Goal: Communication & Community: Answer question/provide support

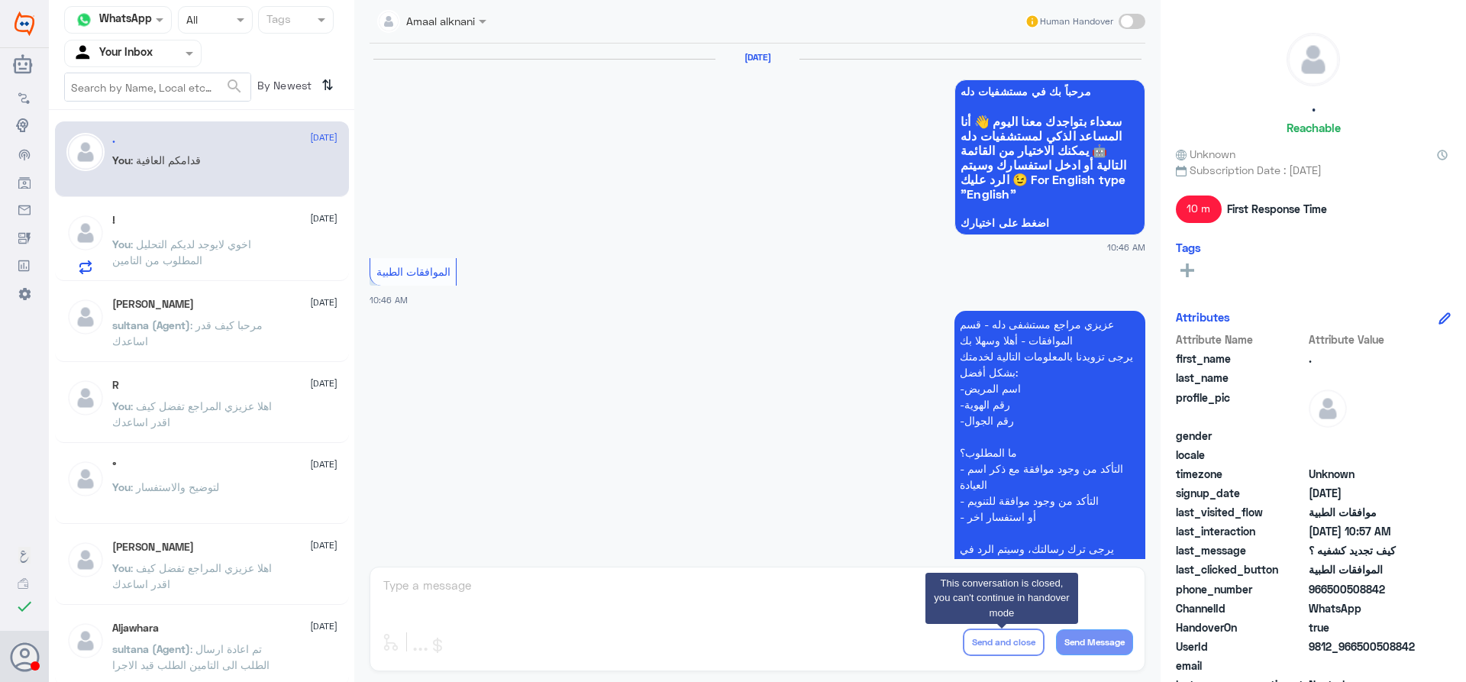
scroll to position [1066, 0]
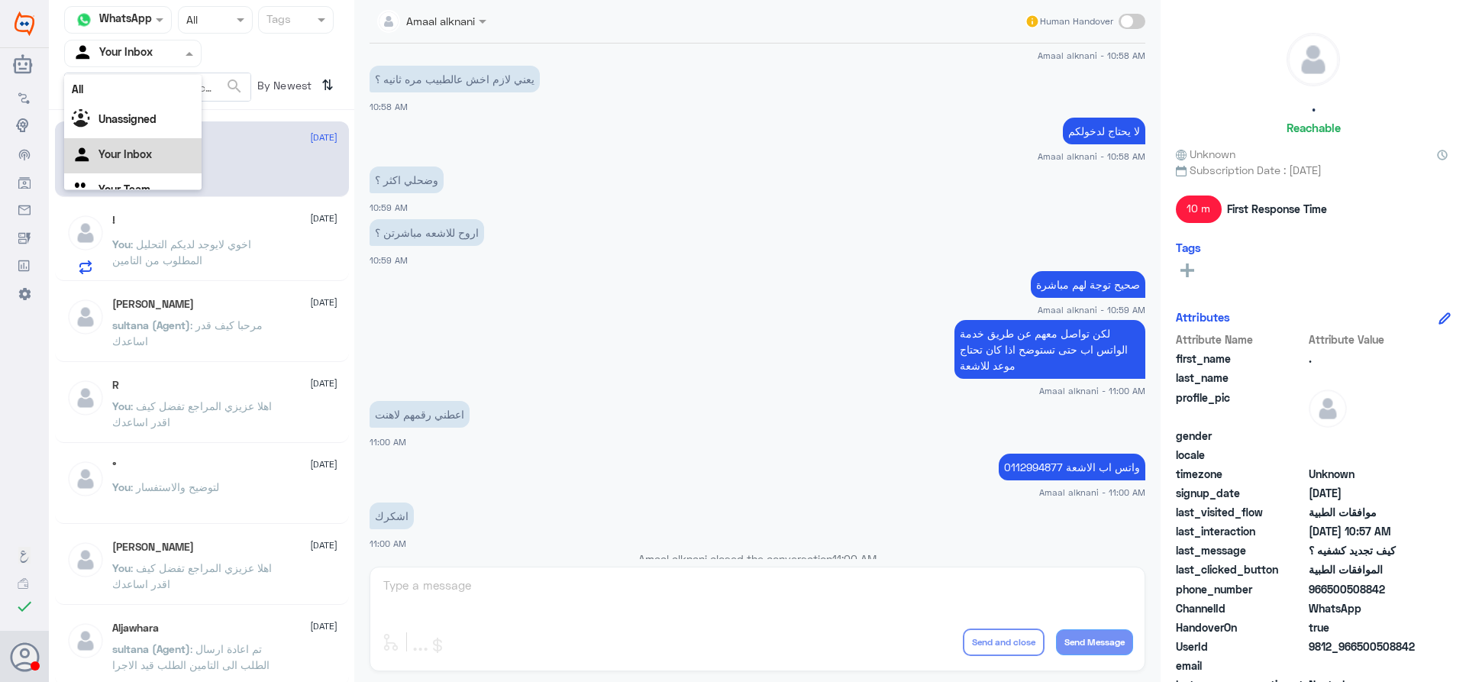
click at [194, 54] on span at bounding box center [191, 53] width 19 height 16
click at [157, 179] on div "Your Team" at bounding box center [132, 171] width 137 height 35
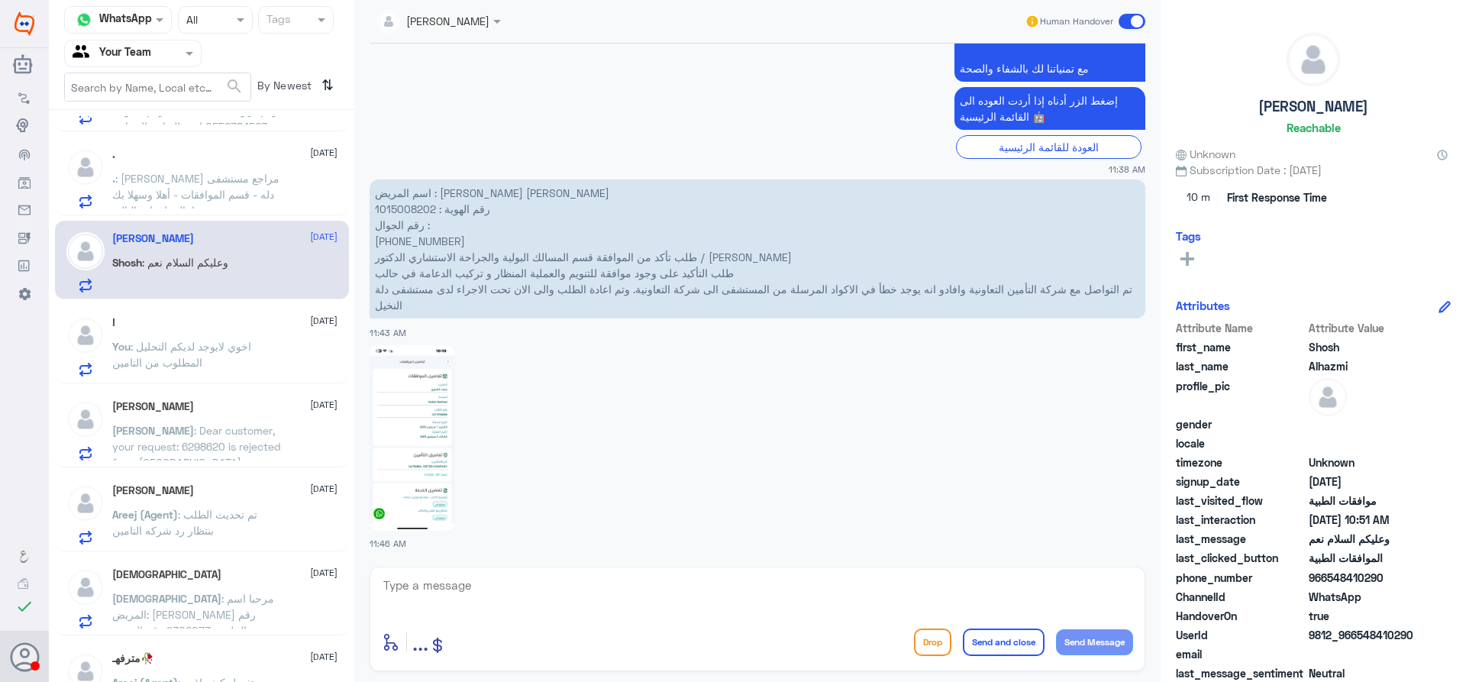
scroll to position [0, 0]
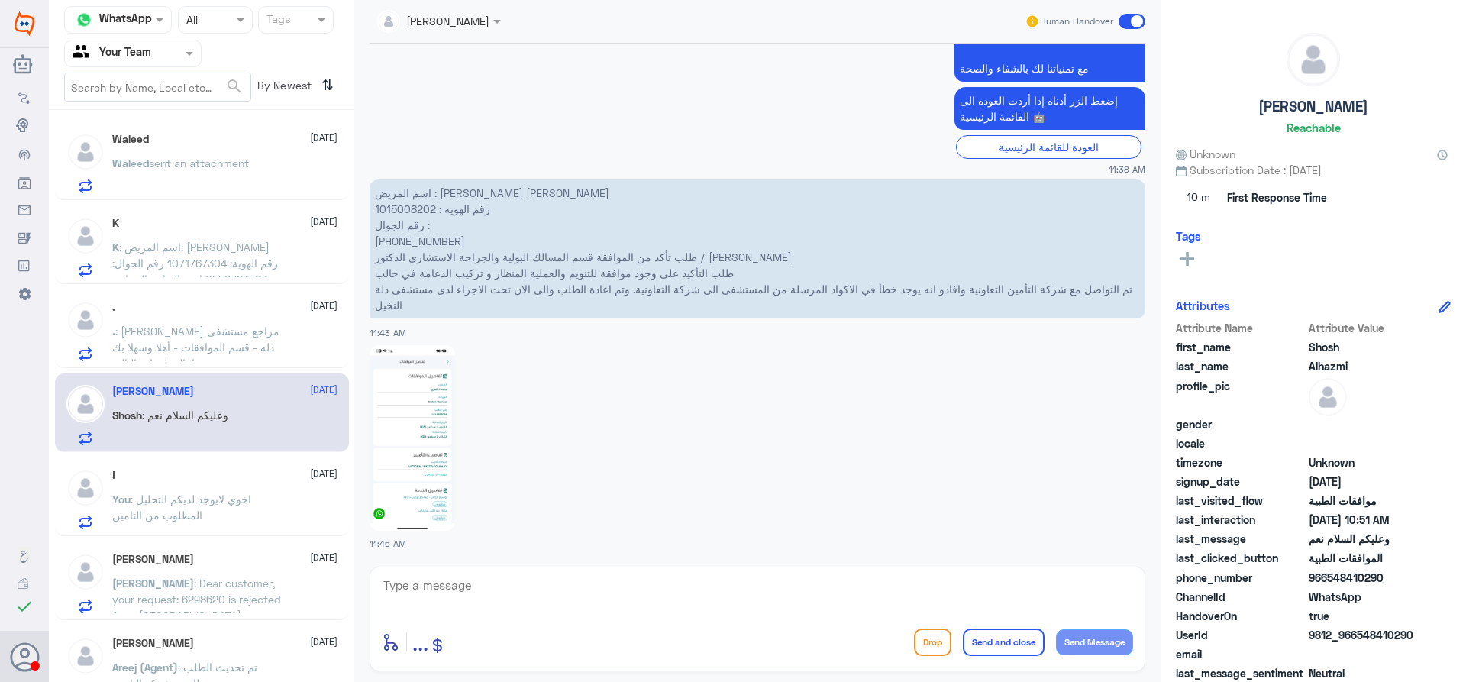
click at [237, 165] on span "sent an attachment" at bounding box center [199, 162] width 100 height 13
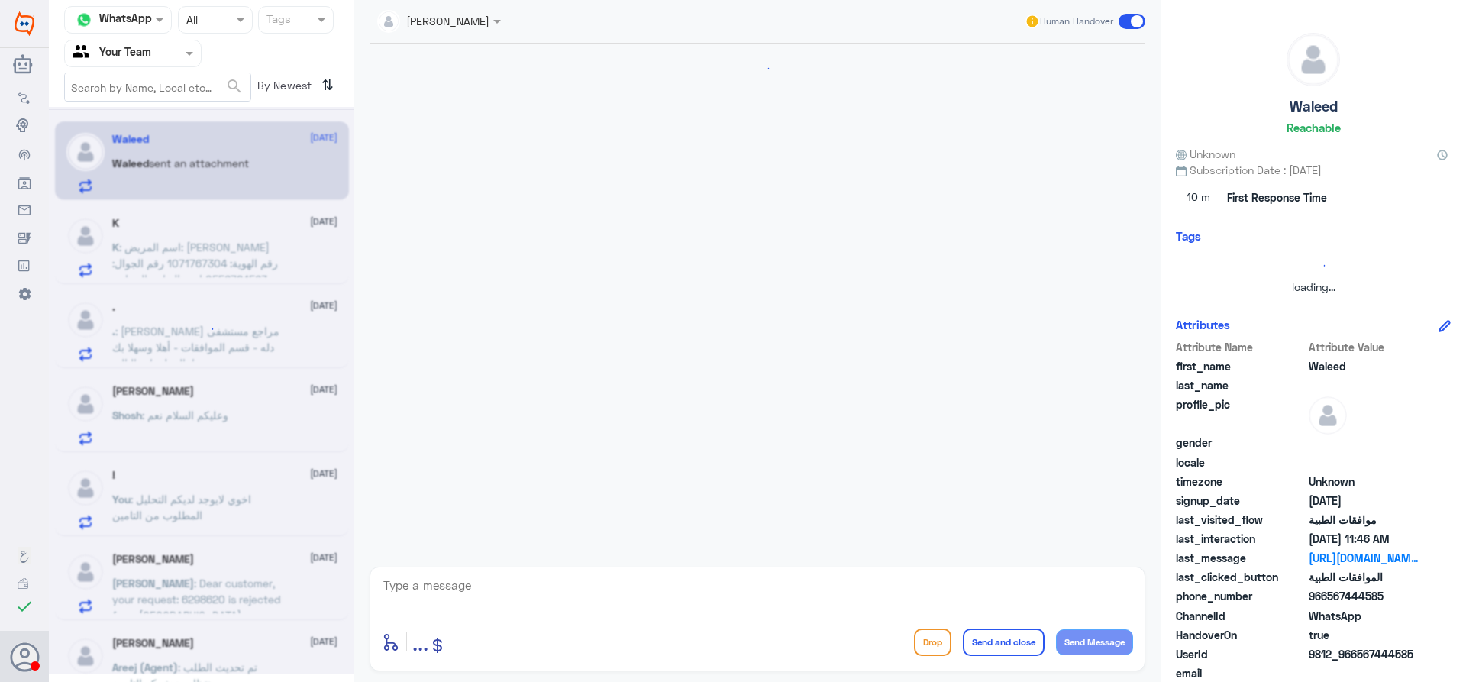
scroll to position [608, 0]
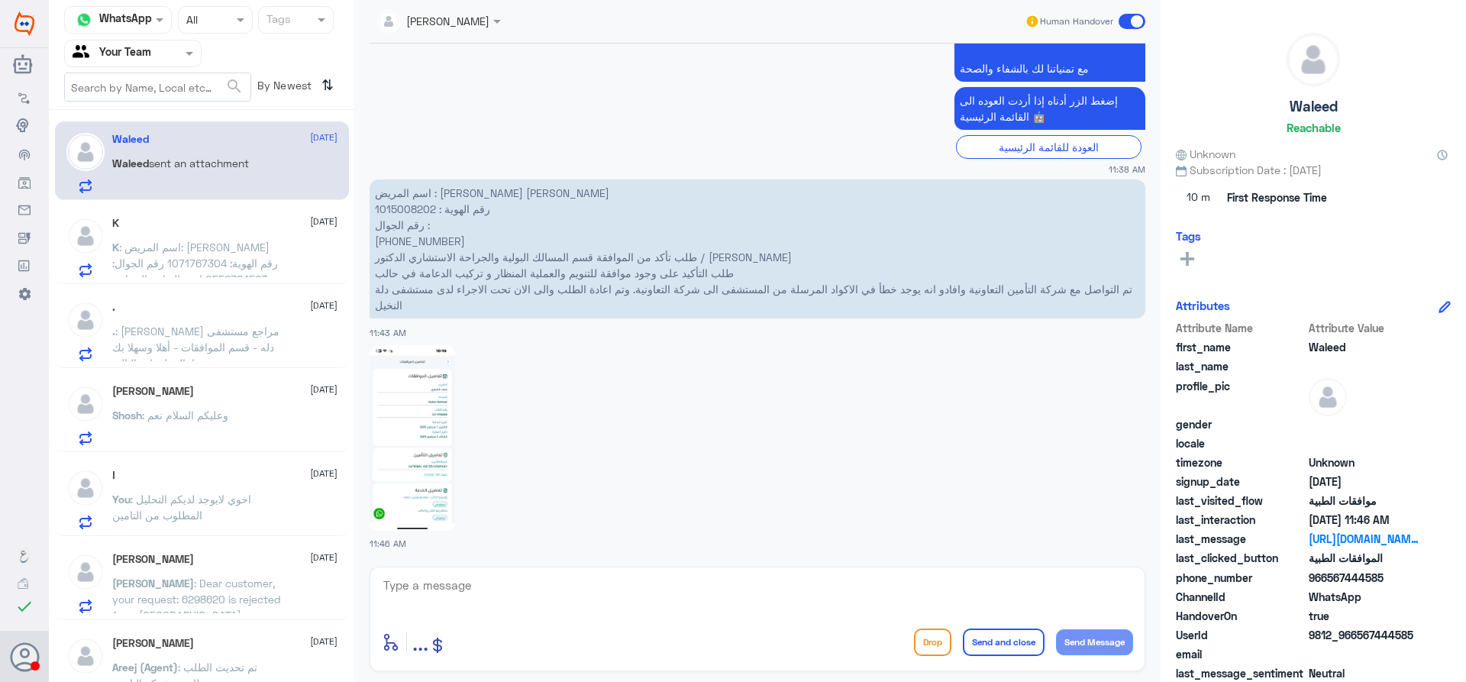
click at [401, 209] on p "اسم المريض : [PERSON_NAME] [PERSON_NAME] رقم الهوية : 1015008202 رقم الجوال : ‭…" at bounding box center [756, 248] width 775 height 139
copy p "1015008202"
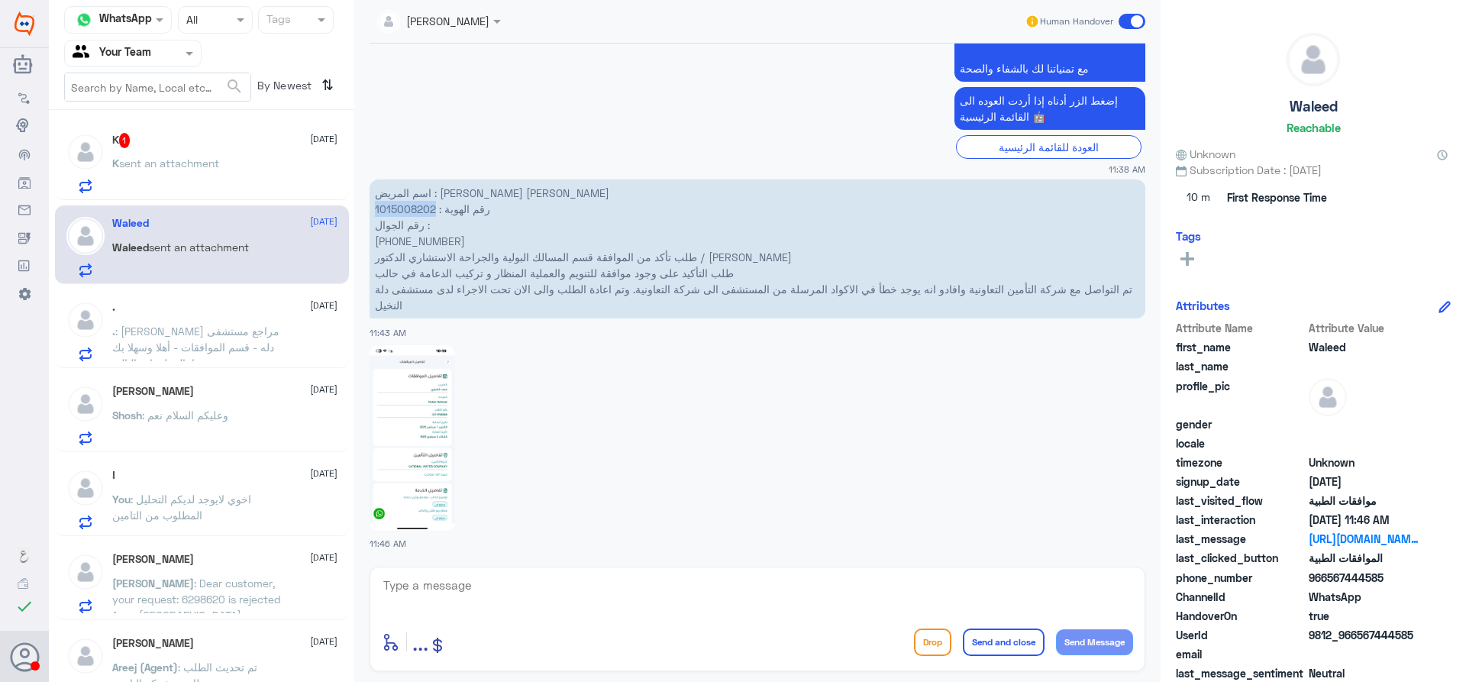
copy p "1015008202"
click at [412, 469] on img at bounding box center [411, 437] width 85 height 185
click at [541, 598] on textarea at bounding box center [757, 593] width 751 height 37
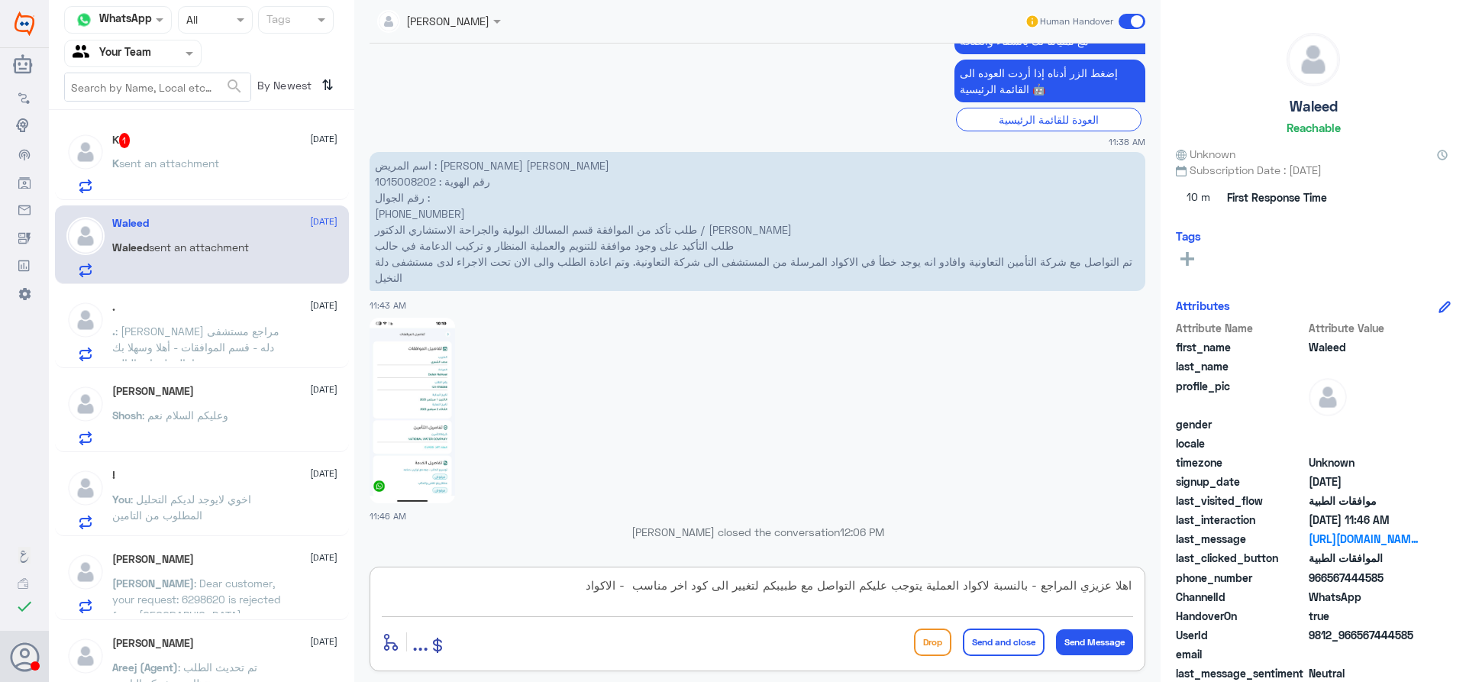
type textarea "اهلا عزيزي المراجع - بالنسبة لاكواد العملية يتوجب عليكم التواصل مع طبيبكم لتغيي…"
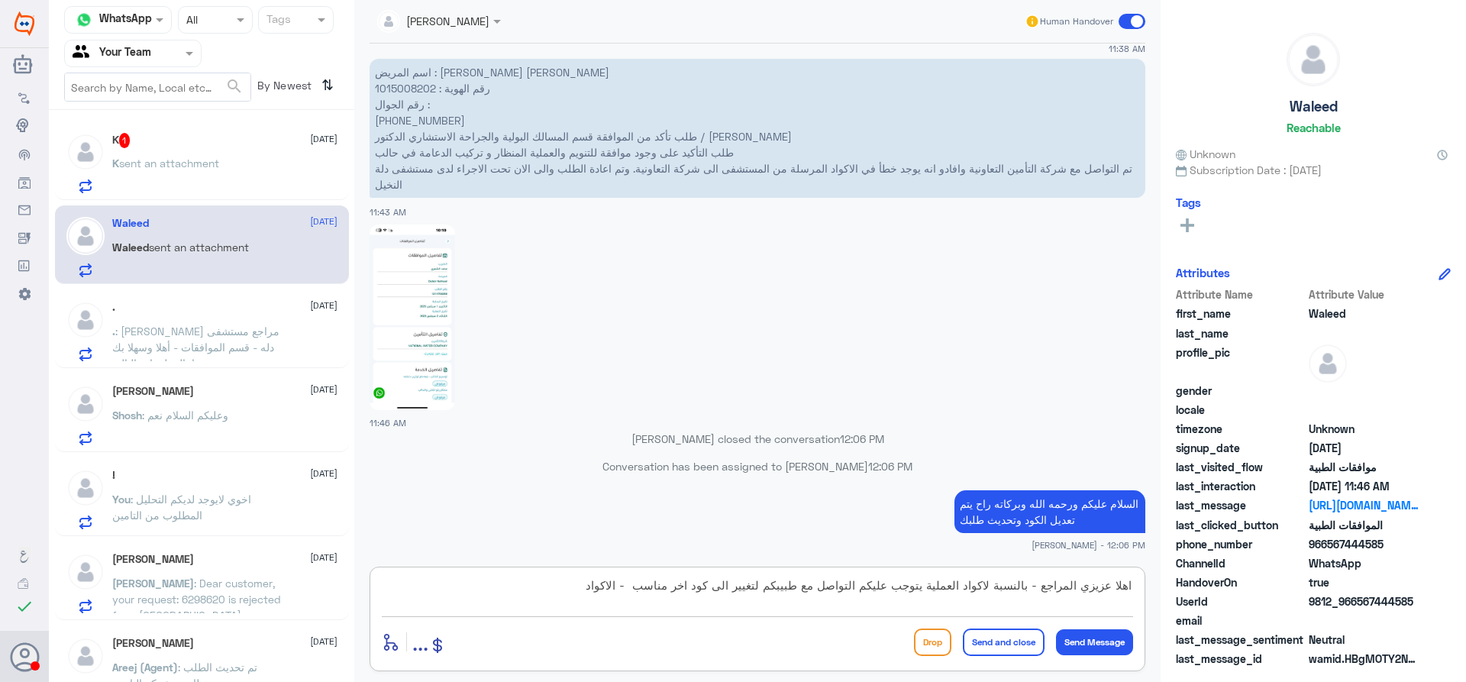
drag, startPoint x: 579, startPoint y: 581, endPoint x: 1295, endPoint y: 604, distance: 717.1
click at [1295, 604] on div "Channel WhatsApp Status × All Tags Agent Filter Your Team search By Newest ⇅ K …" at bounding box center [757, 343] width 1417 height 686
click at [137, 137] on div "K 1 [DATE]" at bounding box center [224, 140] width 225 height 15
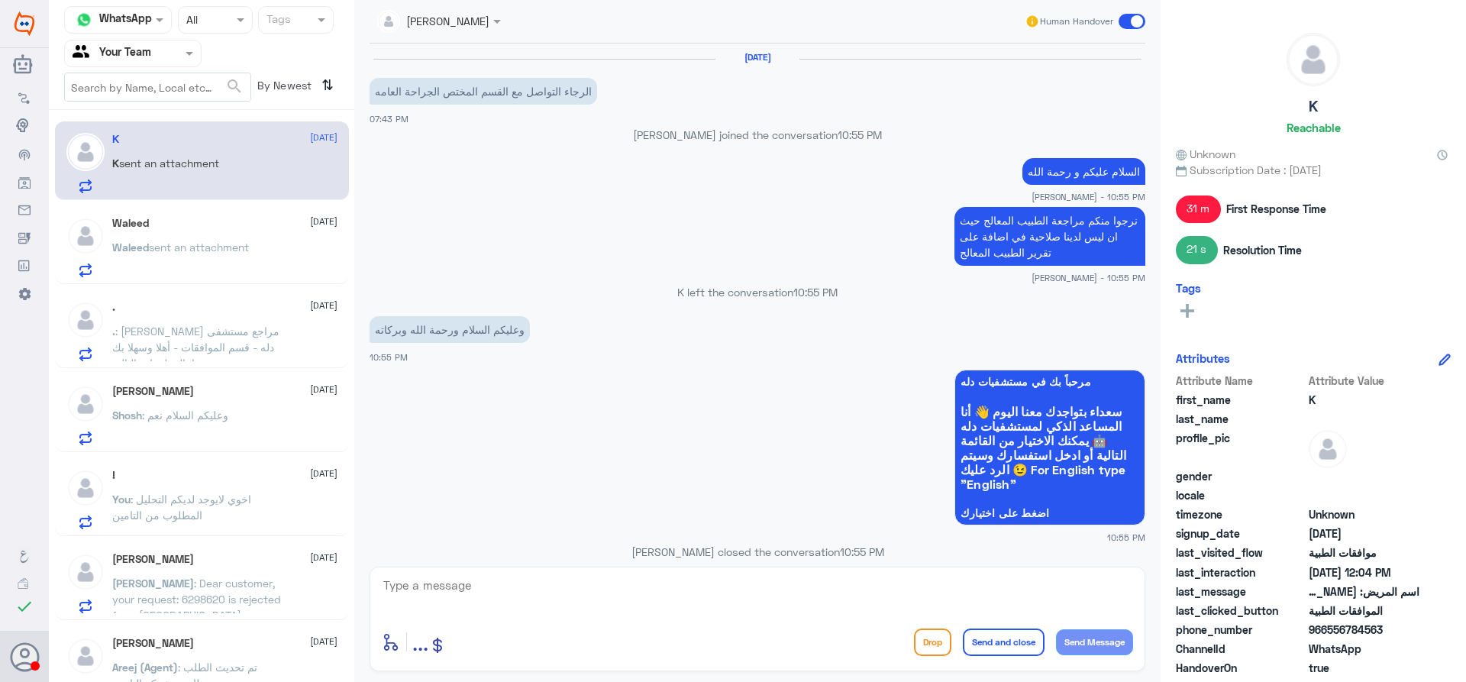
scroll to position [1075, 0]
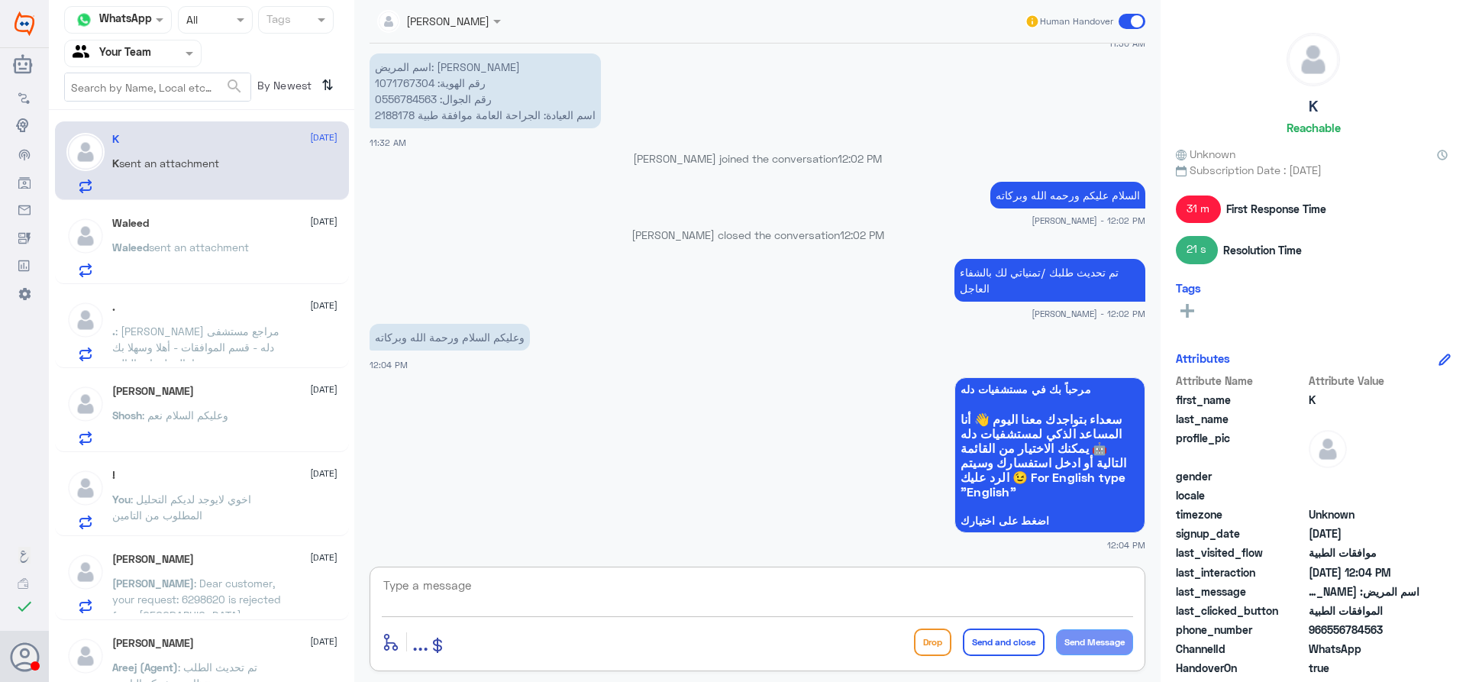
click at [485, 594] on textarea at bounding box center [757, 593] width 751 height 37
click at [166, 343] on span ": [PERSON_NAME] مراجع مستشفى دله - قسم الموافقات - أهلا وسهلا بك يرجى تزويدنا ب…" at bounding box center [198, 434] width 172 height 221
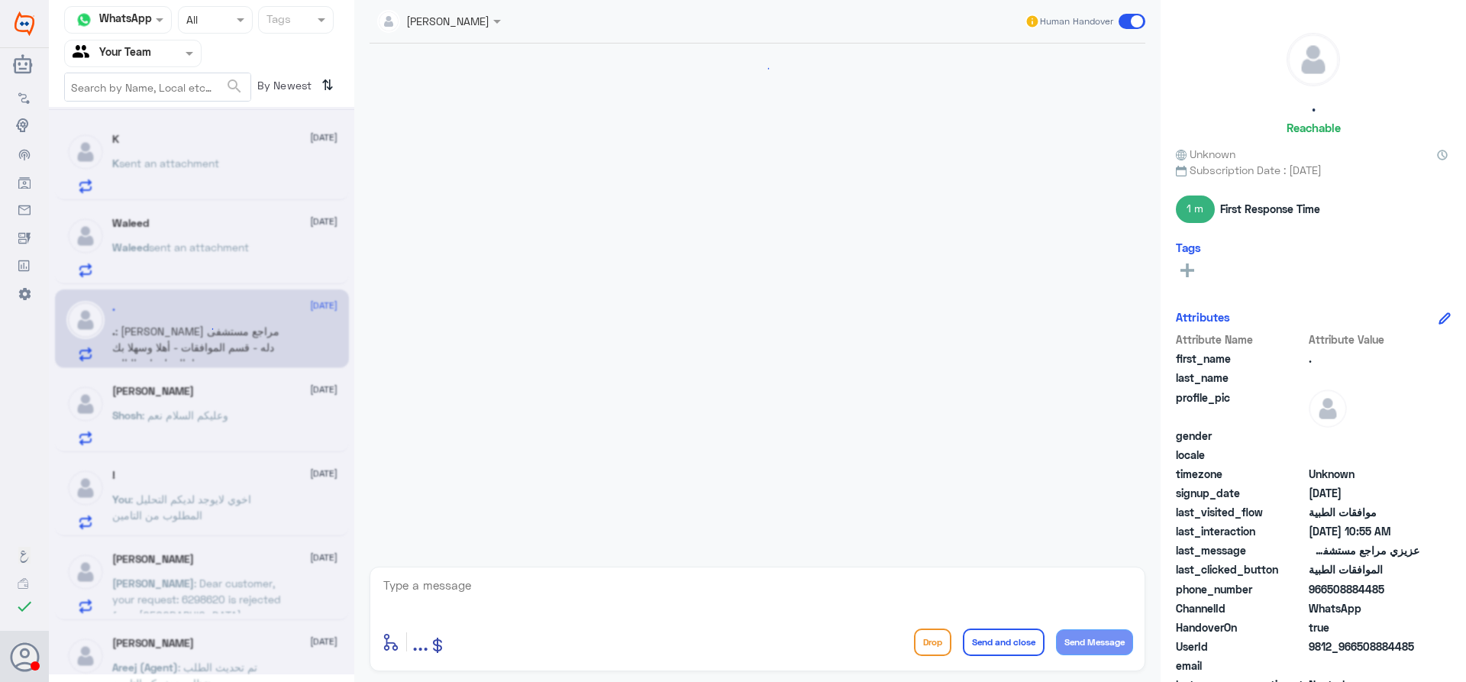
scroll to position [2122, 0]
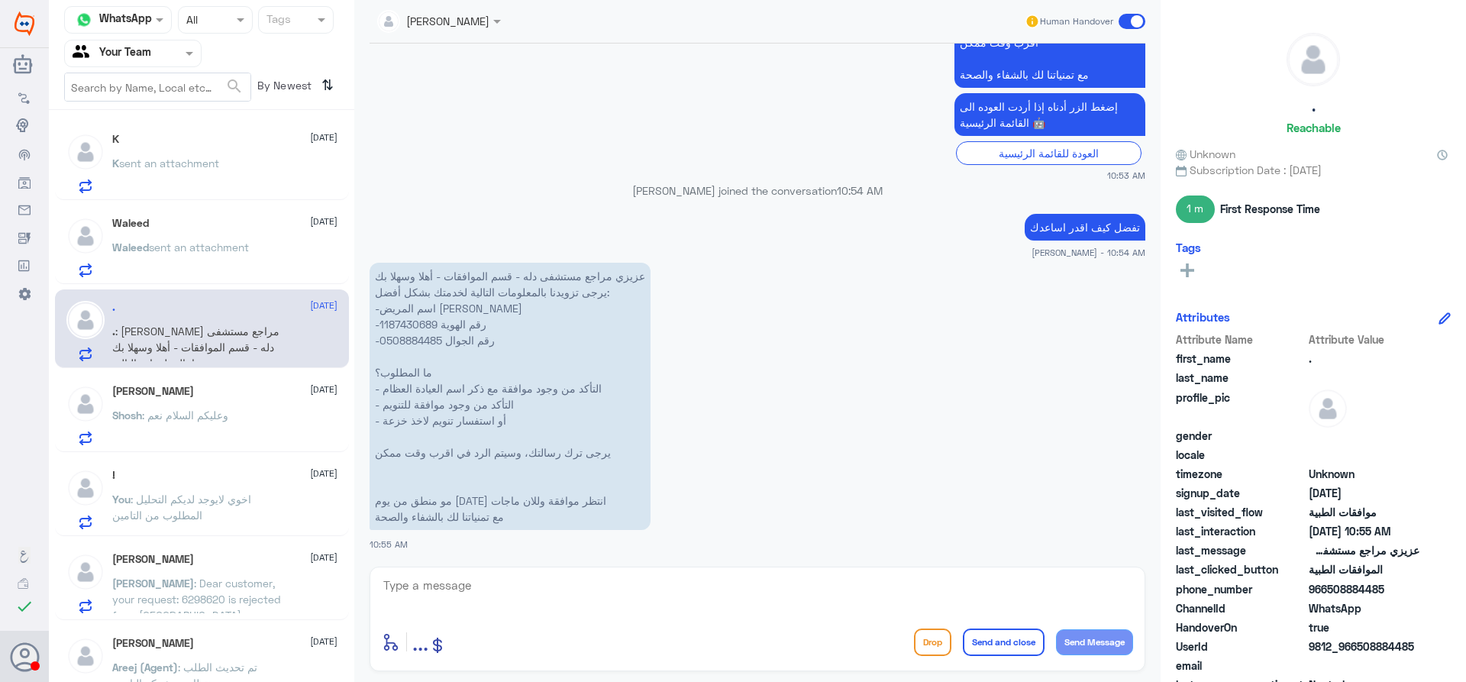
click at [424, 328] on p "عزيزي مراجع مستشفى دله - قسم الموافقات - أهلا وسهلا بك يرجى تزويدنا بالمعلومات …" at bounding box center [509, 396] width 281 height 267
copy p "1187430689"
click at [753, 628] on div "enter flow name ... Drop Send and close Send Message" at bounding box center [757, 641] width 751 height 34
click at [414, 330] on p "عزيزي مراجع مستشفى دله - قسم الموافقات - أهلا وسهلا بك يرجى تزويدنا بالمعلومات …" at bounding box center [509, 396] width 281 height 267
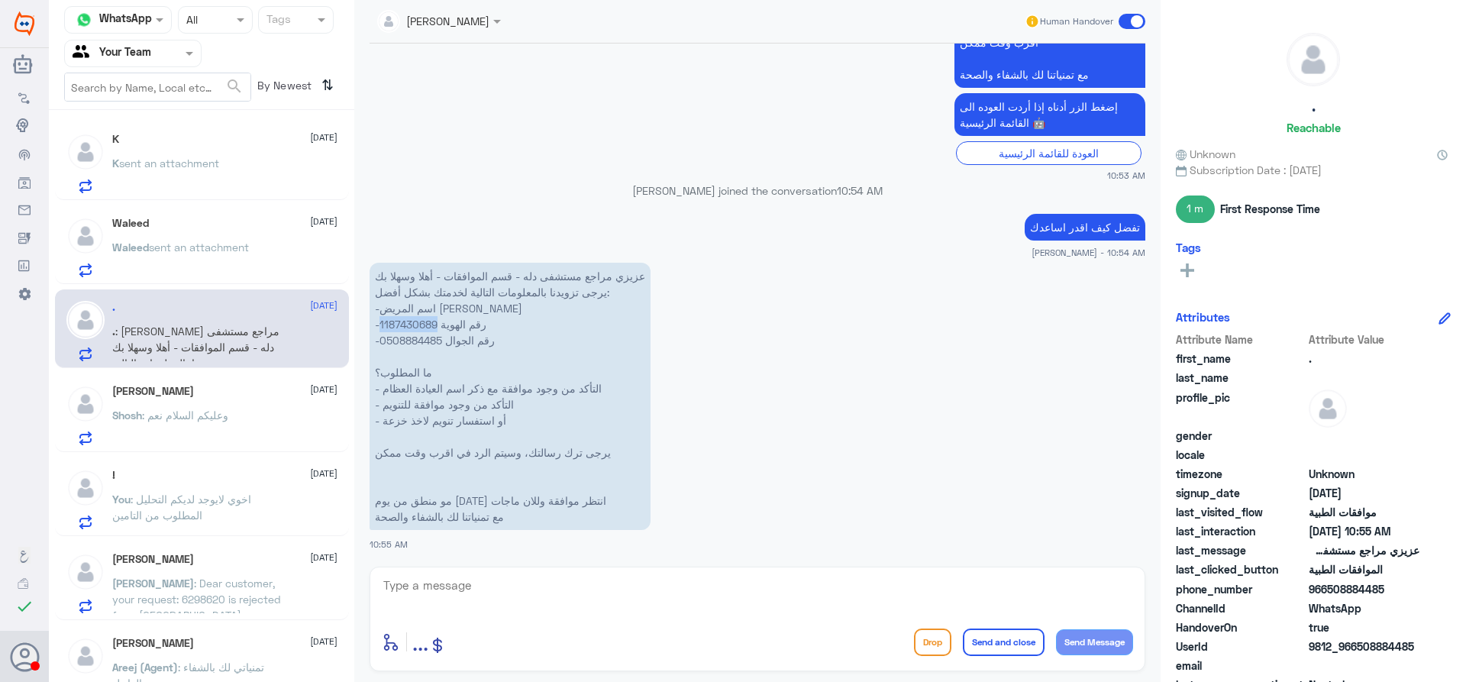
click at [414, 330] on p "عزيزي مراجع مستشفى دله - قسم الموافقات - أهلا وسهلا بك يرجى تزويدنا بالمعلومات …" at bounding box center [509, 396] width 281 height 267
copy p "1187430689"
click at [613, 582] on textarea at bounding box center [757, 593] width 751 height 37
type textarea "الطلب متابع اكثر من مرة ولازال مرفوض من التامين"
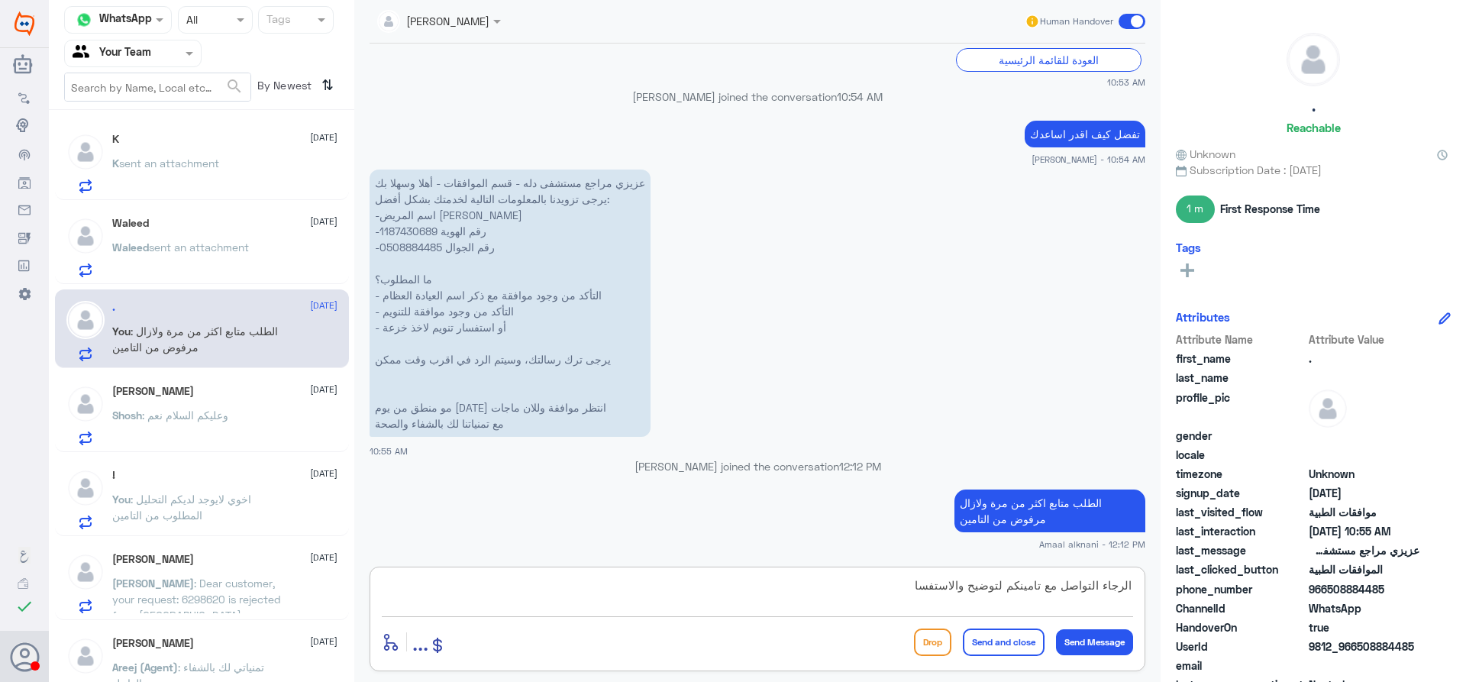
type textarea "الرجاء التواصل مع تامينكم لتوضيح والاستفسار"
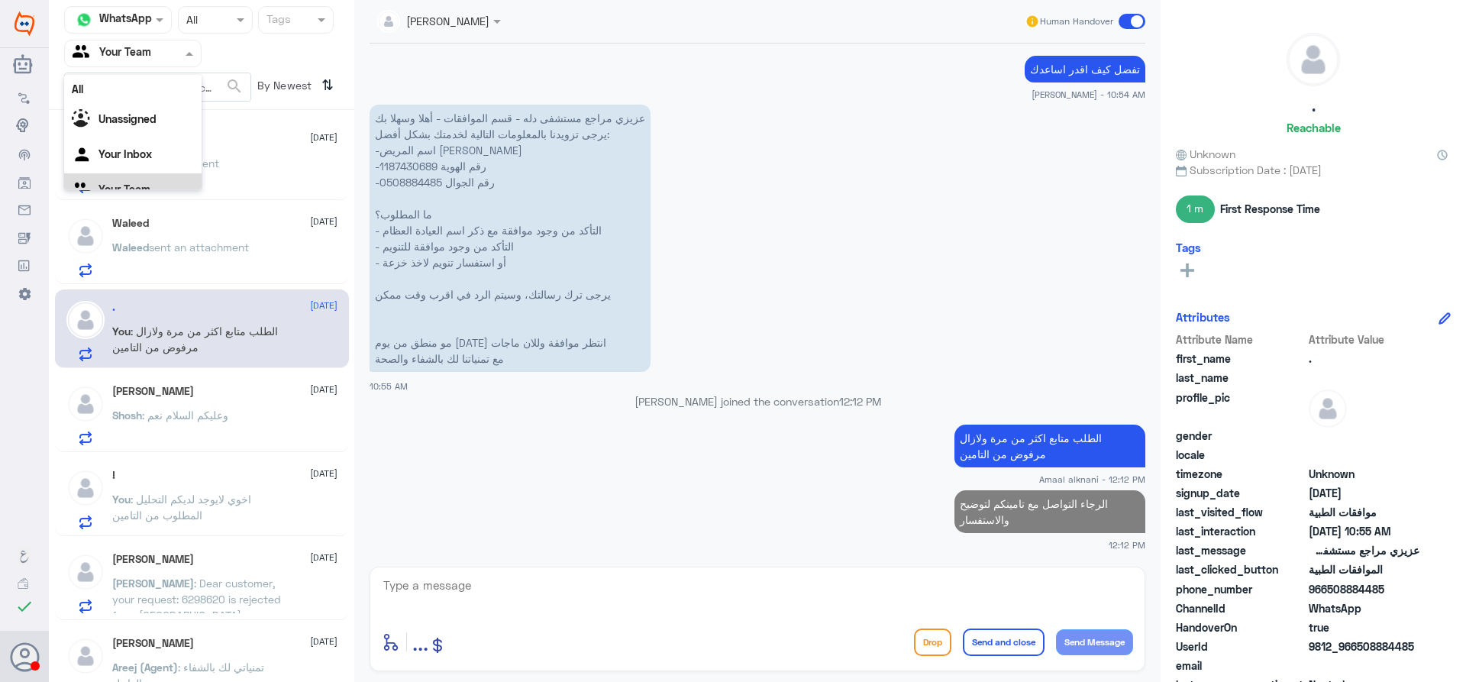
click at [172, 47] on div at bounding box center [133, 53] width 136 height 18
click at [156, 130] on div "Your Inbox" at bounding box center [132, 136] width 137 height 35
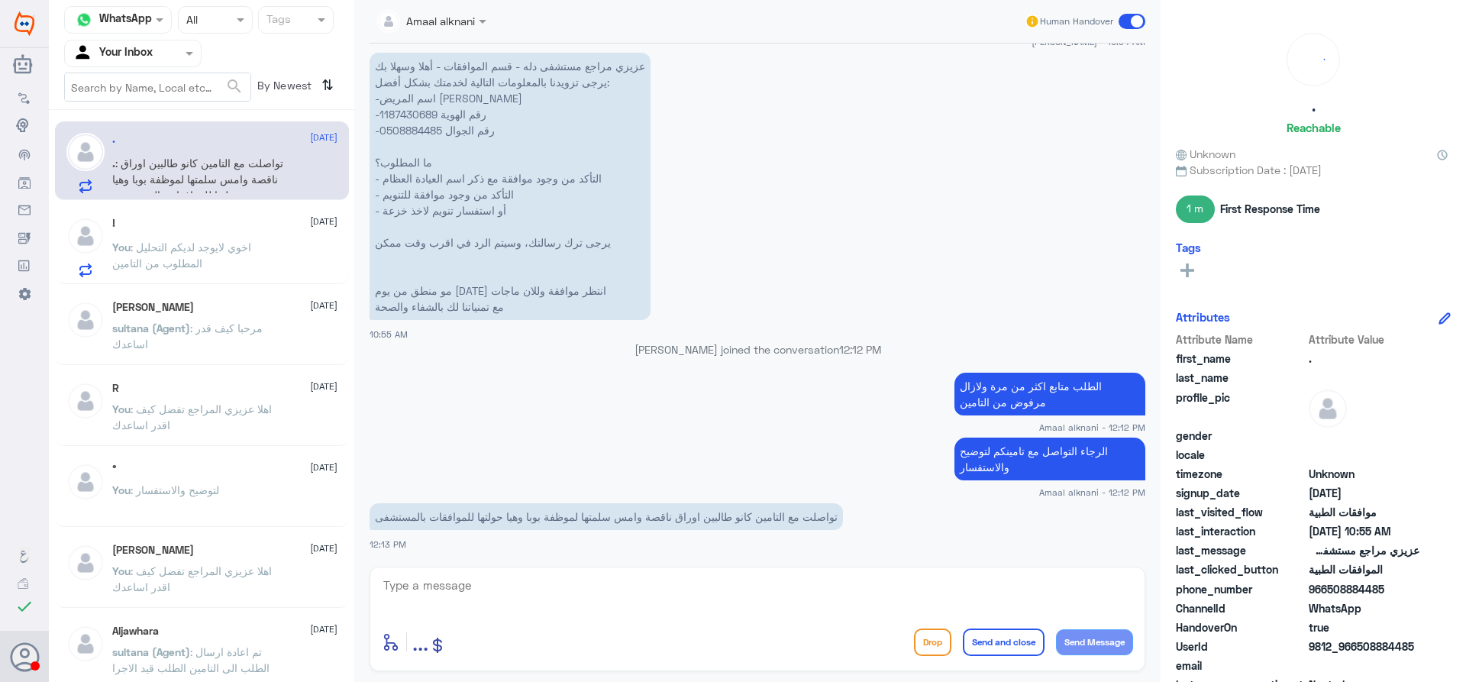
scroll to position [1942, 0]
click at [621, 579] on textarea at bounding box center [757, 593] width 751 height 37
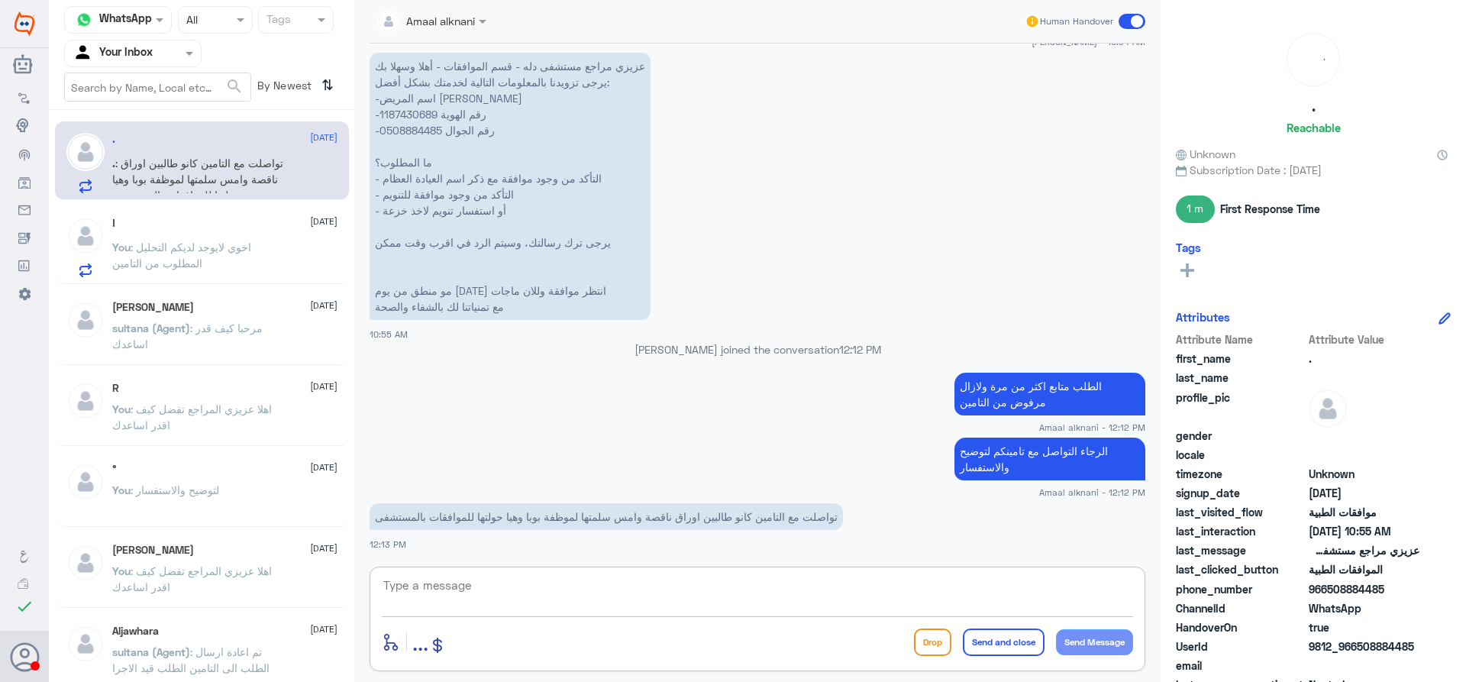
click at [621, 579] on textarea at bounding box center [757, 593] width 751 height 37
drag, startPoint x: 917, startPoint y: 582, endPoint x: 1009, endPoint y: 588, distance: 92.6
click at [1009, 588] on textarea "صحيح وتم متابعتها وارفاقها للتامين" at bounding box center [757, 593] width 751 height 37
type textarea "صحيح وتم متابعتها وارفاق جميع متطلبات التامين"
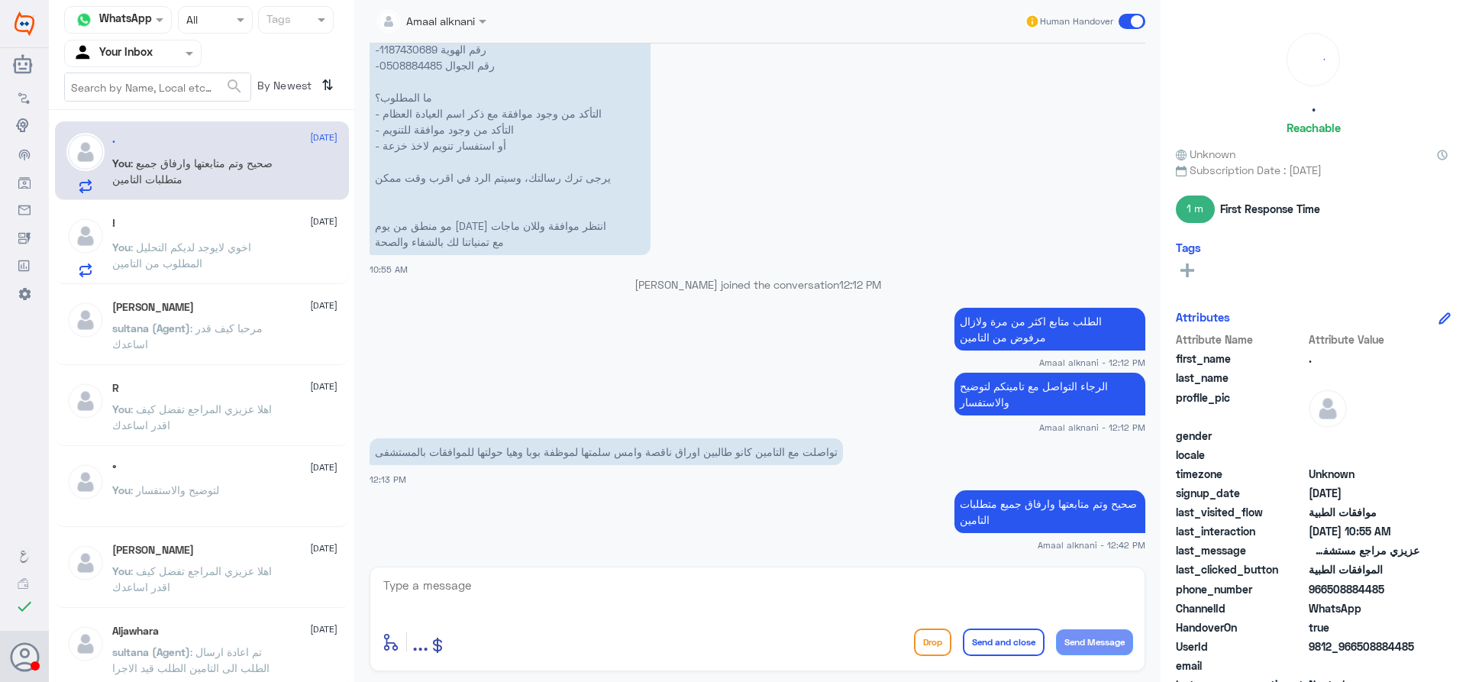
click at [175, 250] on span ": اخوي لايوجد لديكم التحليل المطلوب من التامين" at bounding box center [181, 254] width 139 height 29
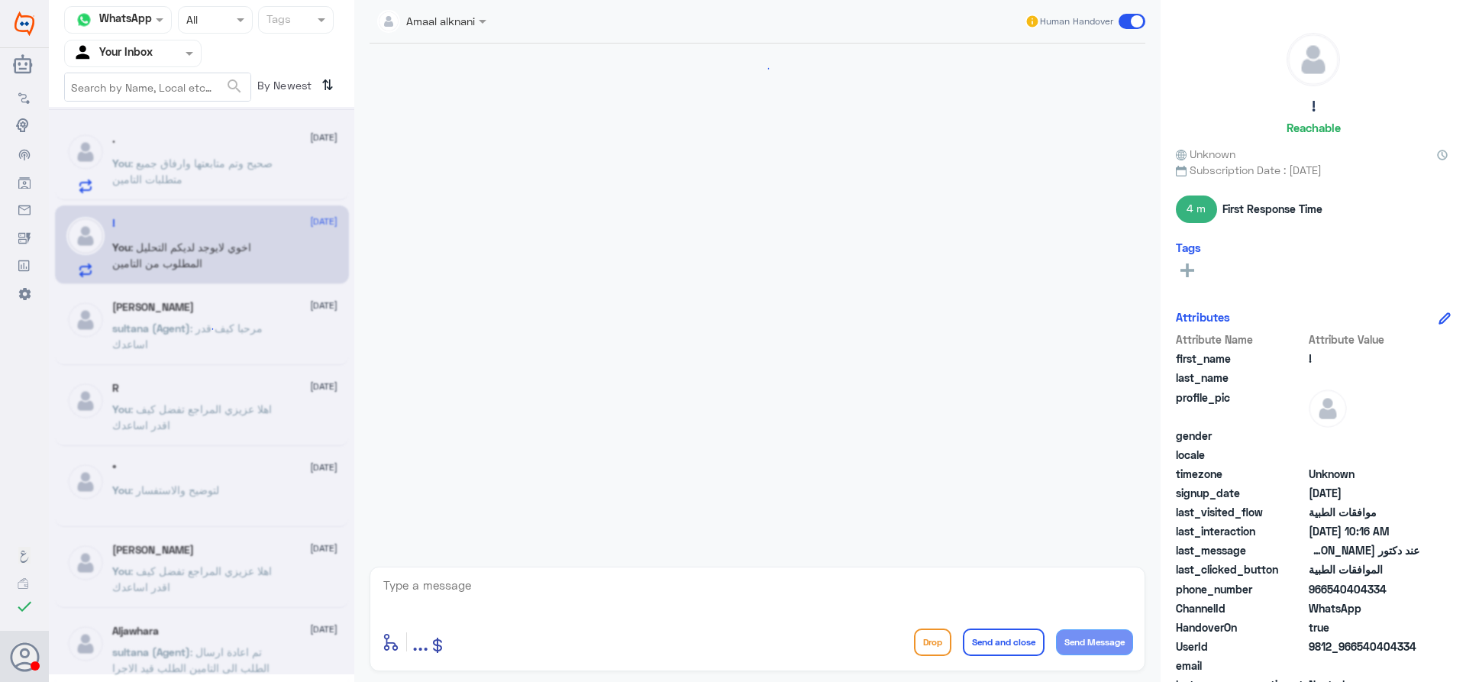
scroll to position [1040, 0]
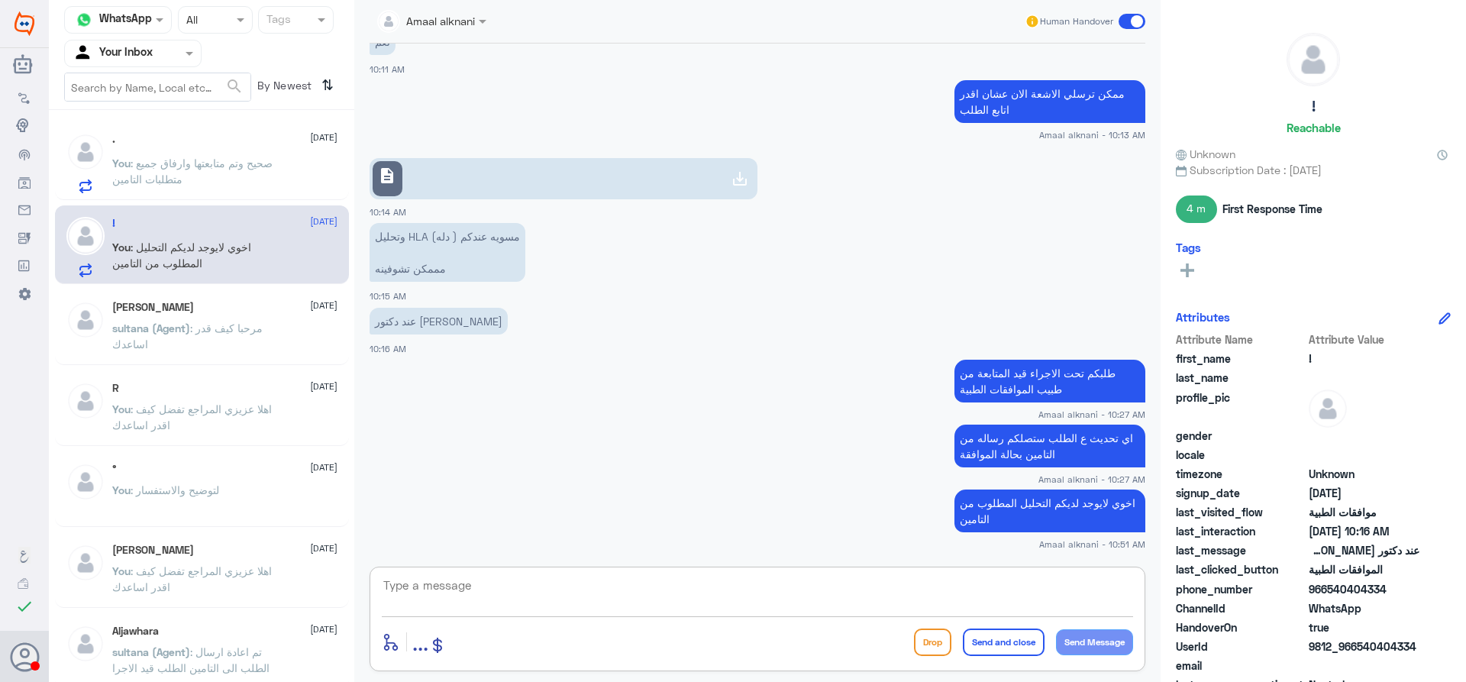
click at [457, 591] on textarea at bounding box center [757, 593] width 751 height 37
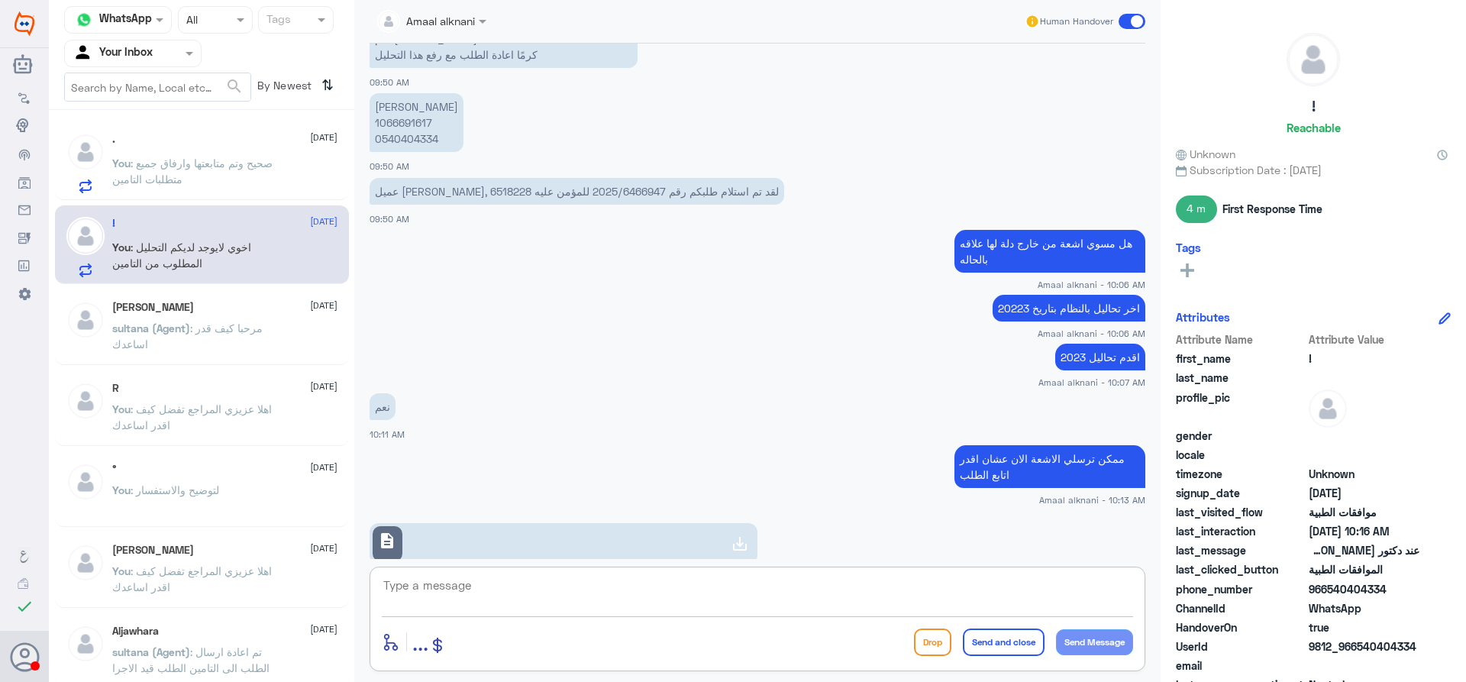
scroll to position [659, 0]
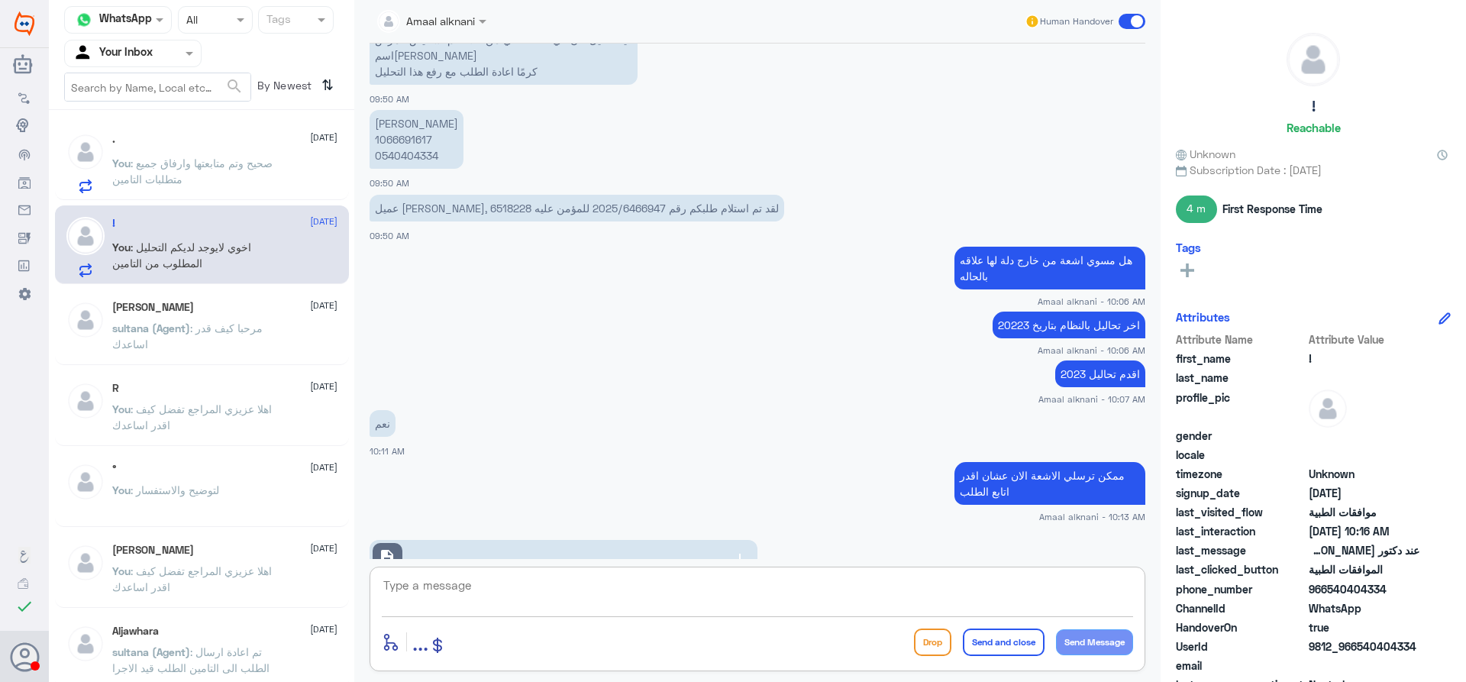
click at [398, 144] on p "[PERSON_NAME] 1066691617 0540404334" at bounding box center [416, 139] width 94 height 59
copy p "1066691617"
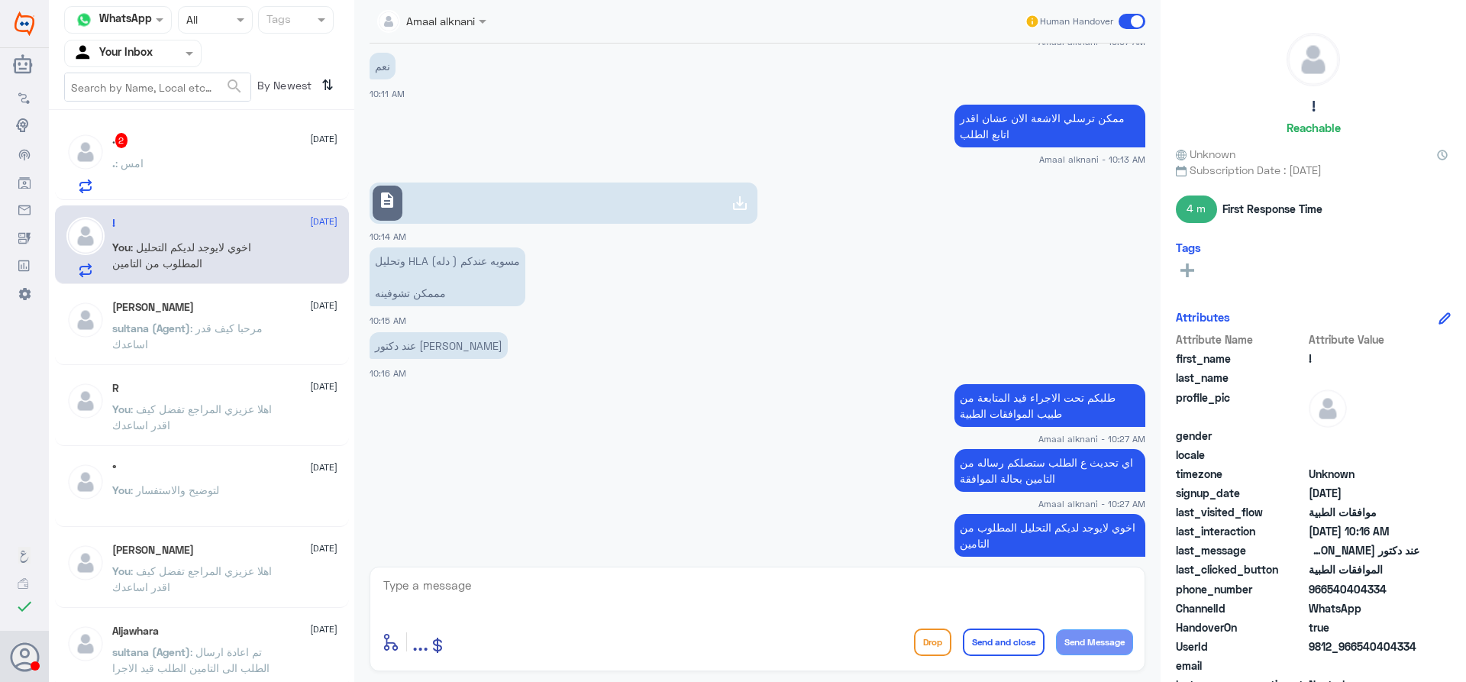
scroll to position [1040, 0]
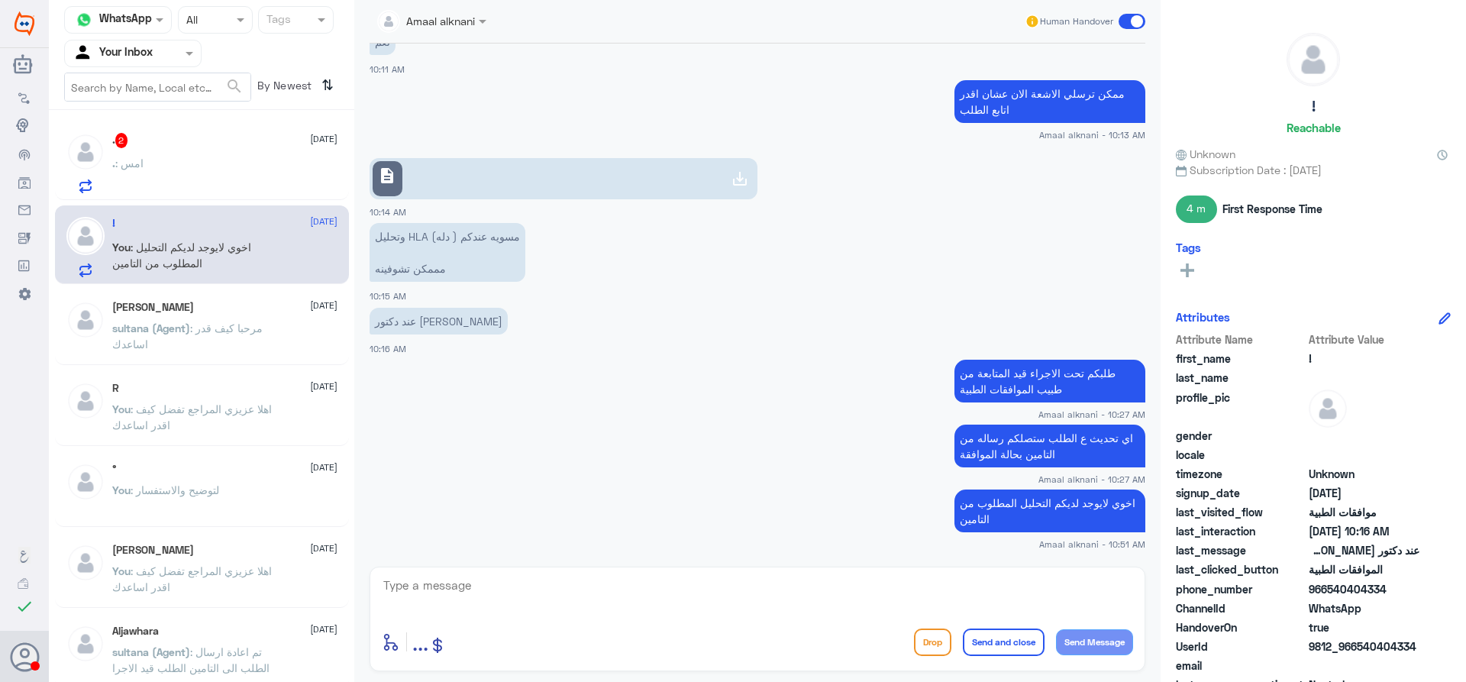
click at [609, 612] on div at bounding box center [757, 595] width 751 height 41
click at [607, 592] on textarea at bounding box center [757, 593] width 751 height 37
click at [192, 162] on div ". : امس" at bounding box center [224, 176] width 225 height 34
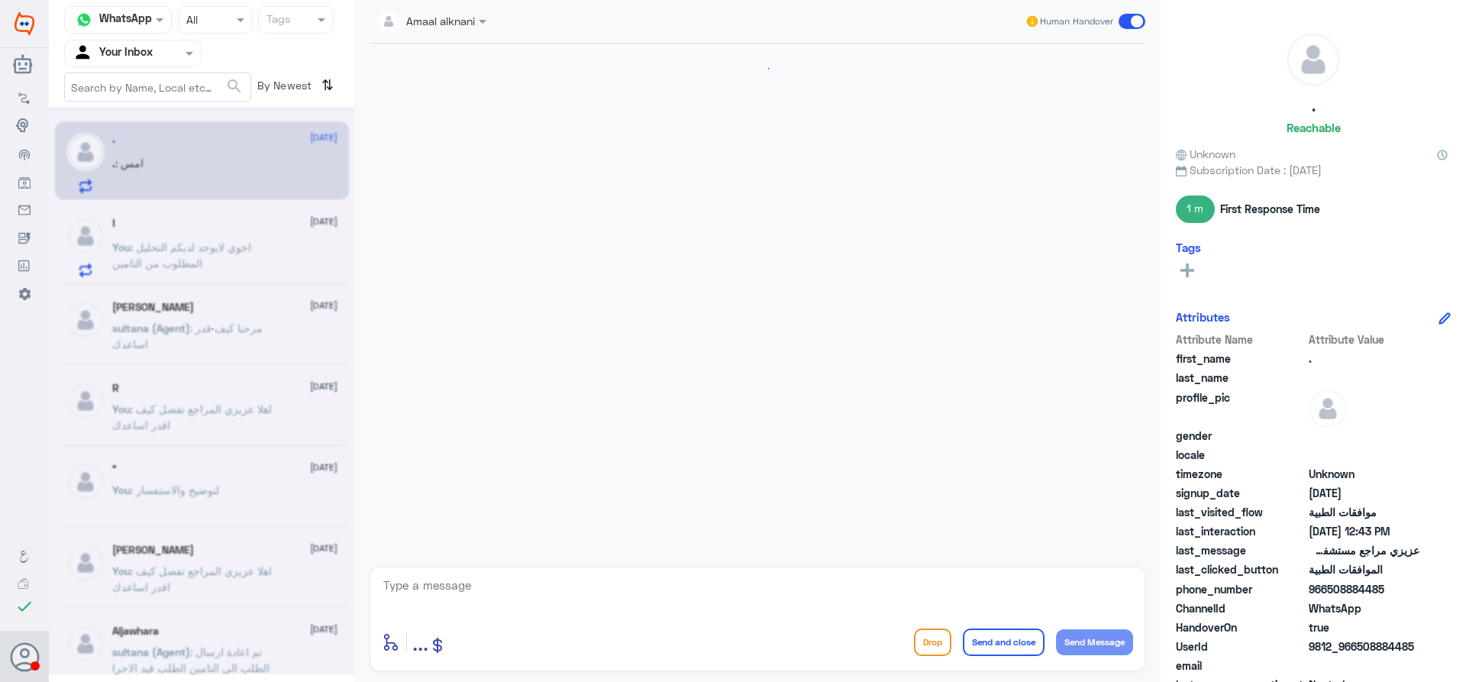
scroll to position [1453, 0]
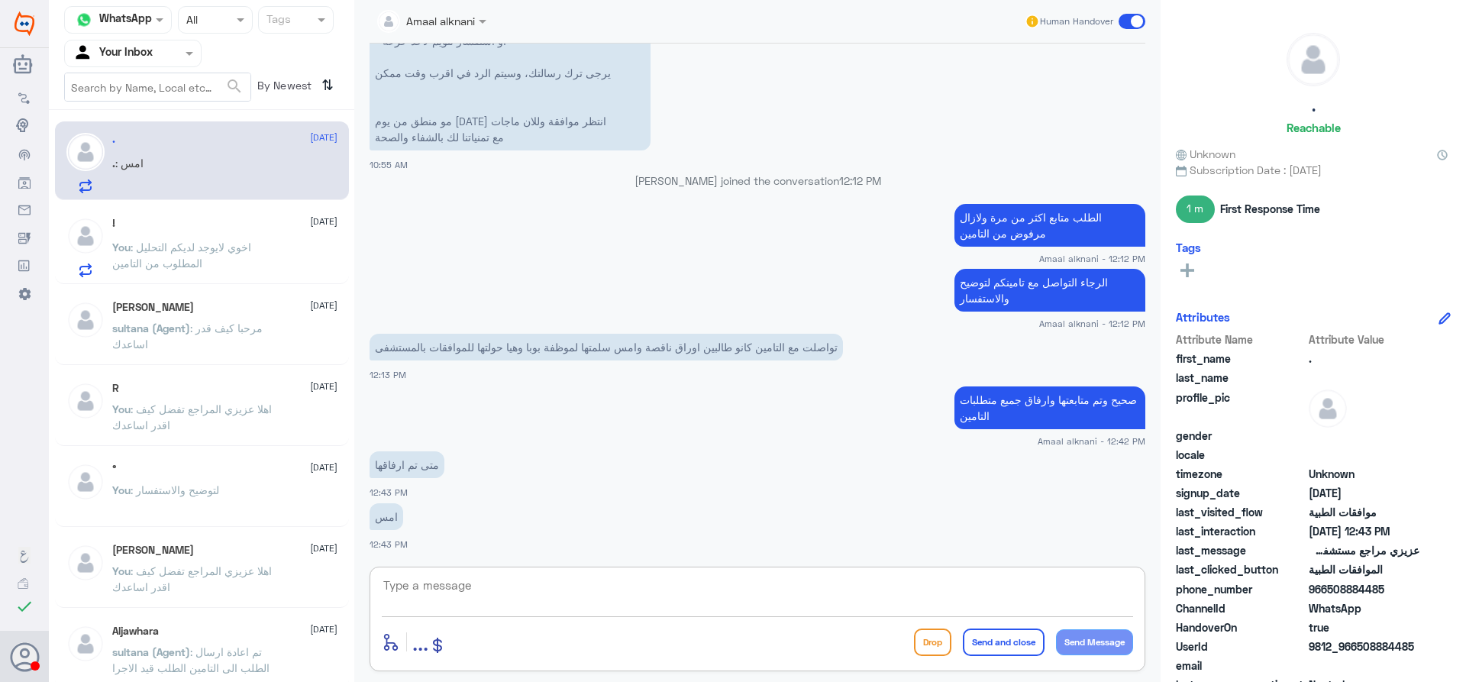
click at [505, 585] on textarea at bounding box center [757, 593] width 751 height 37
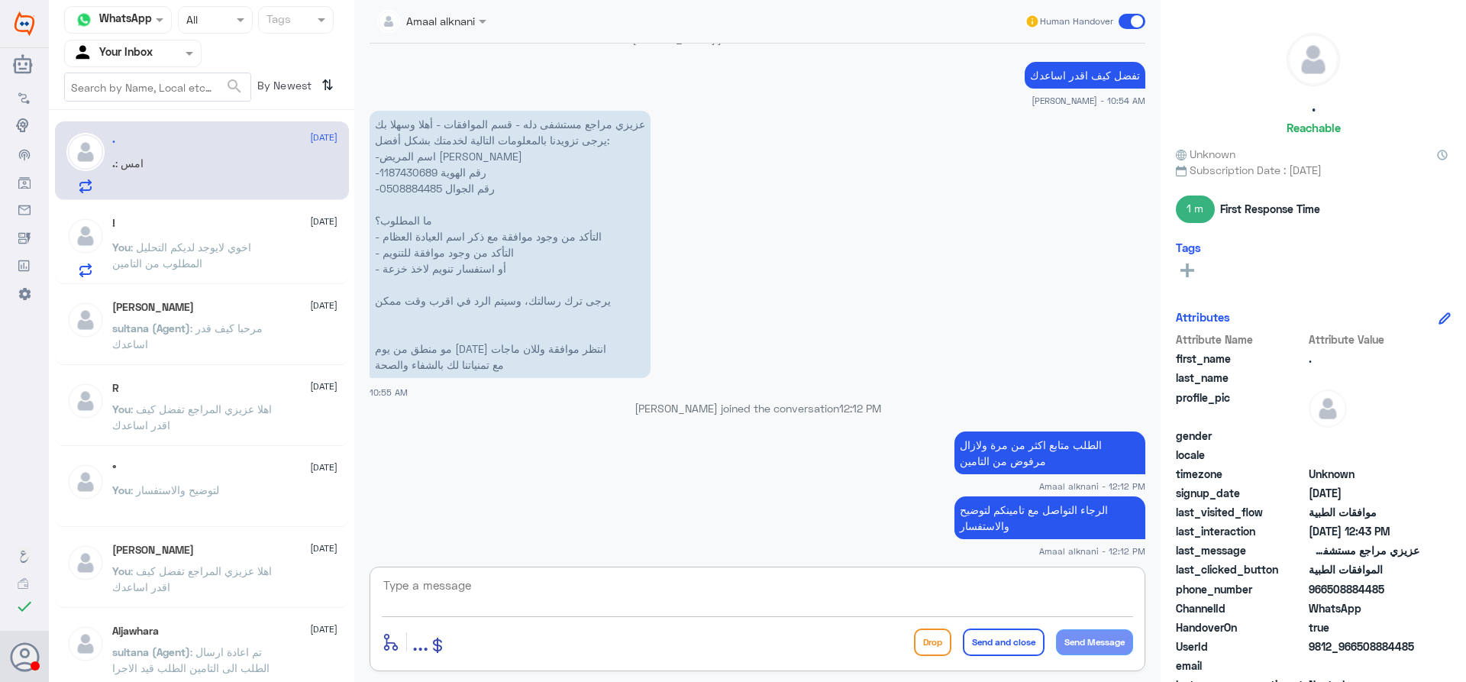
scroll to position [1224, 0]
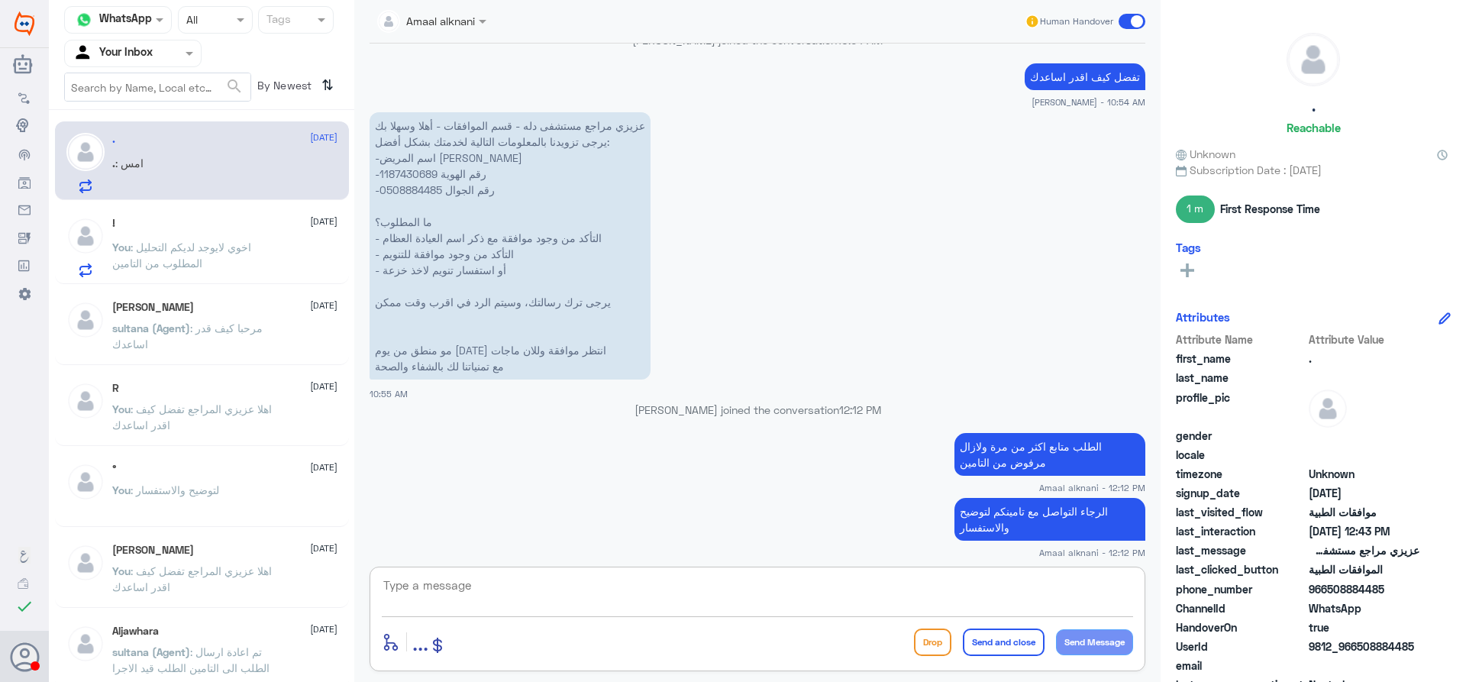
click at [425, 194] on p "عزيزي مراجع مستشفى دله - قسم الموافقات - أهلا وسهلا بك يرجى تزويدنا بالمعلومات …" at bounding box center [509, 245] width 281 height 267
copy p "0508884485"
click at [743, 576] on textarea at bounding box center [757, 593] width 751 height 37
type textarea "اخر متابعة بتاريخ امس صحيح"
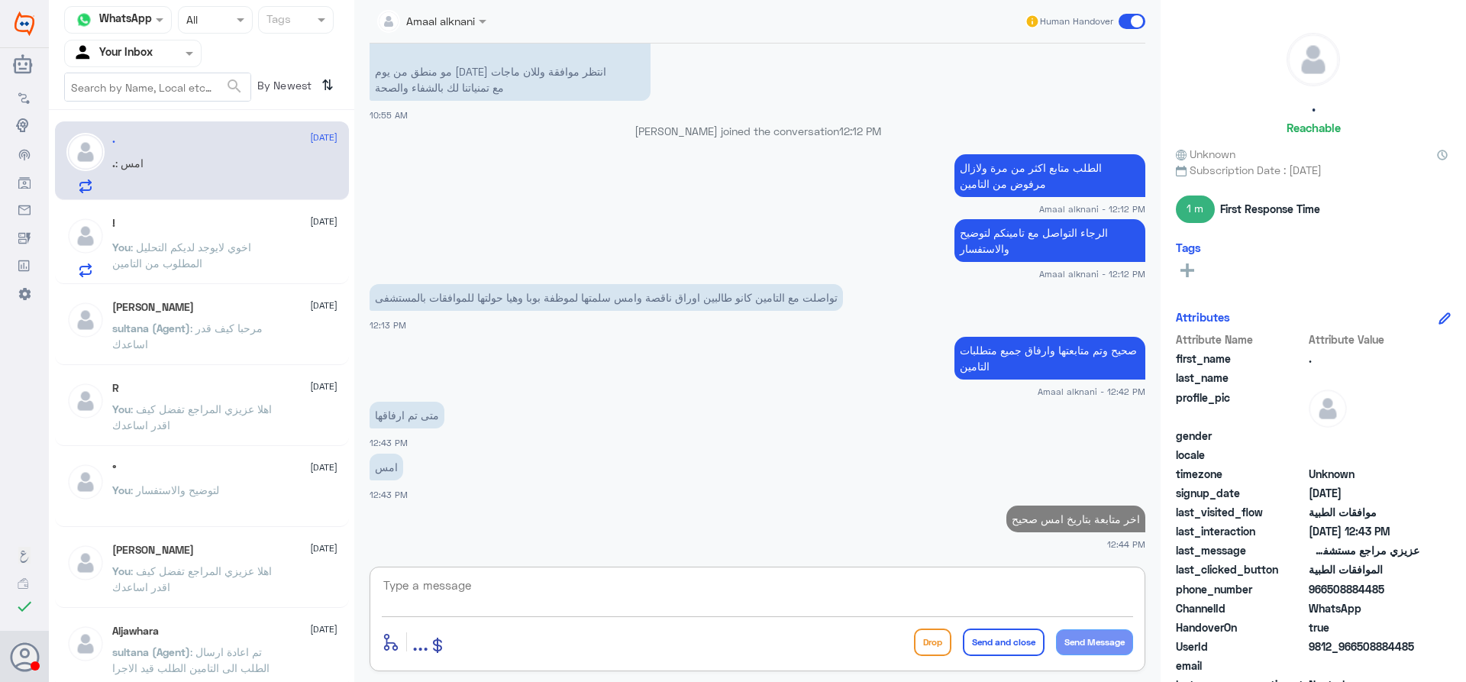
scroll to position [1250, 0]
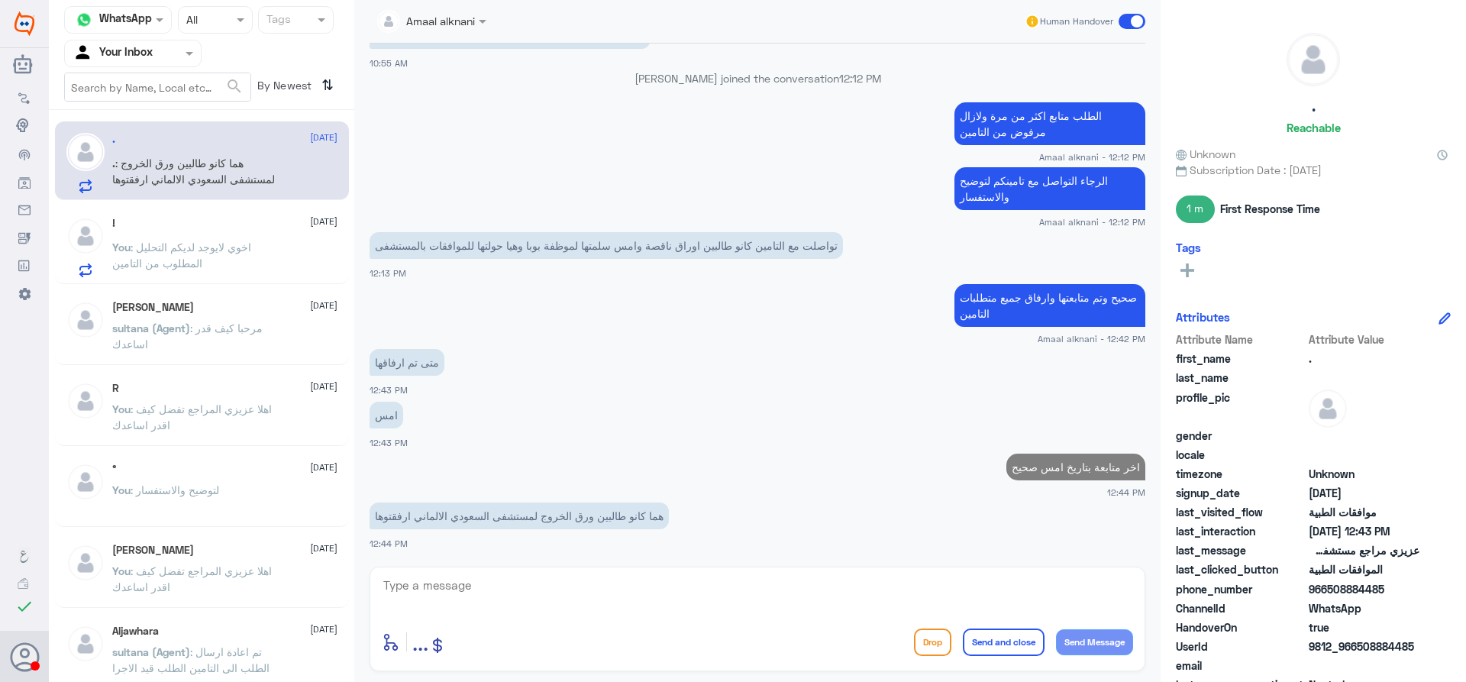
click at [221, 257] on p "You : اخوي لايوجد لديكم التحليل المطلوب من التامين" at bounding box center [198, 258] width 172 height 38
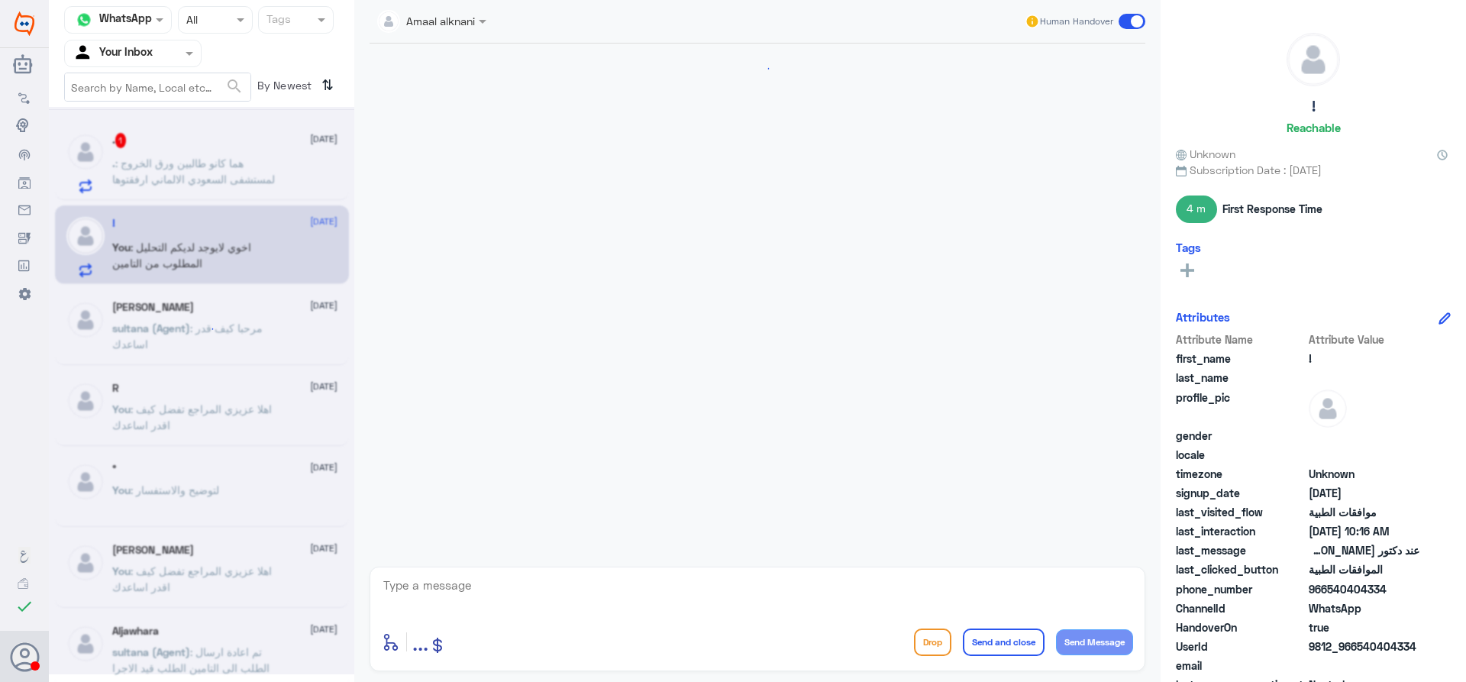
scroll to position [1040, 0]
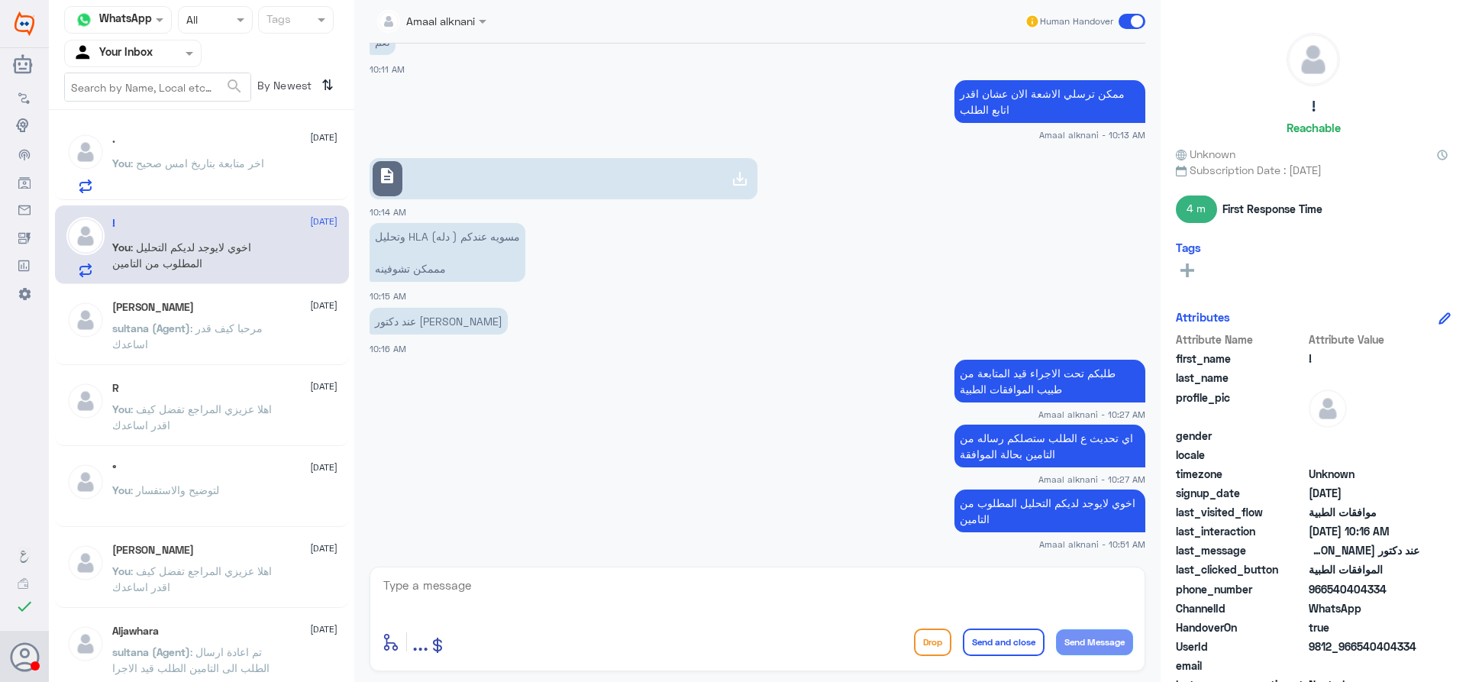
click at [214, 184] on p "You : اخر متابعة بتاريخ امس صحيح" at bounding box center [188, 174] width 152 height 38
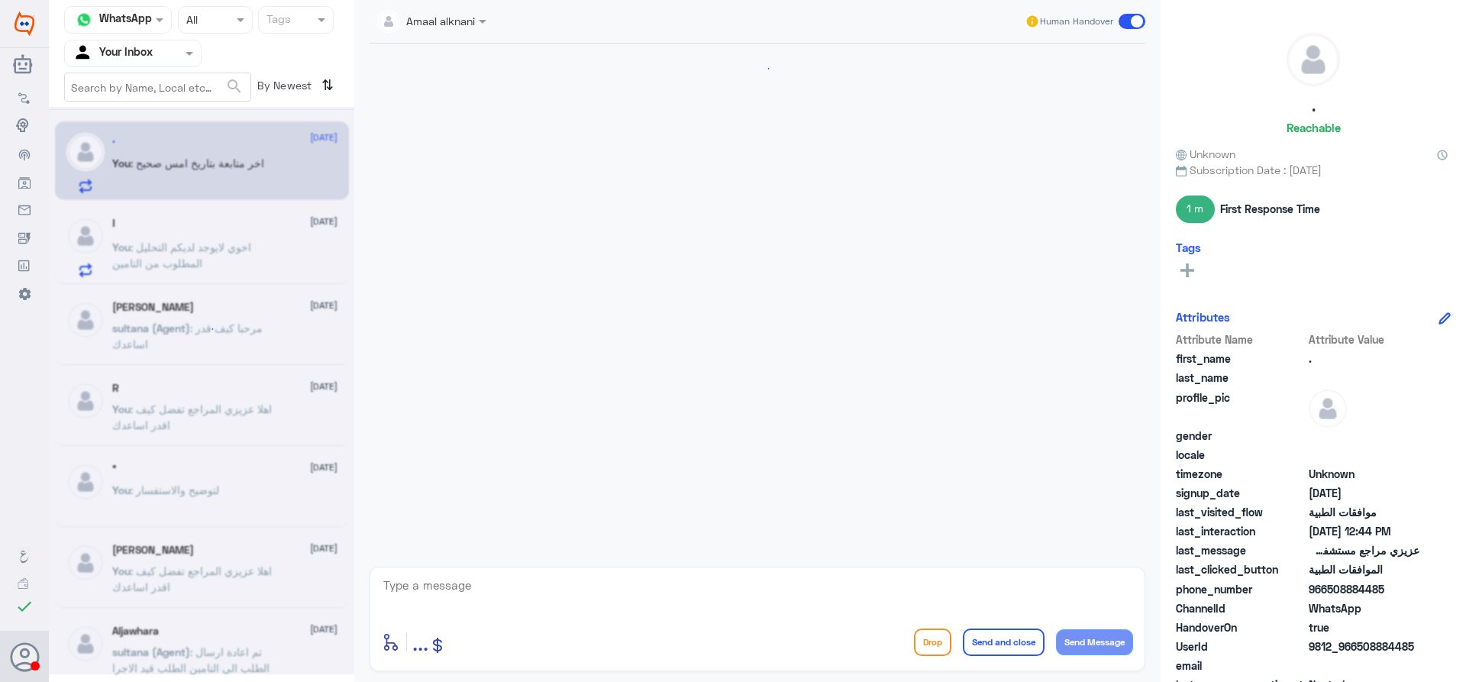
scroll to position [1218, 0]
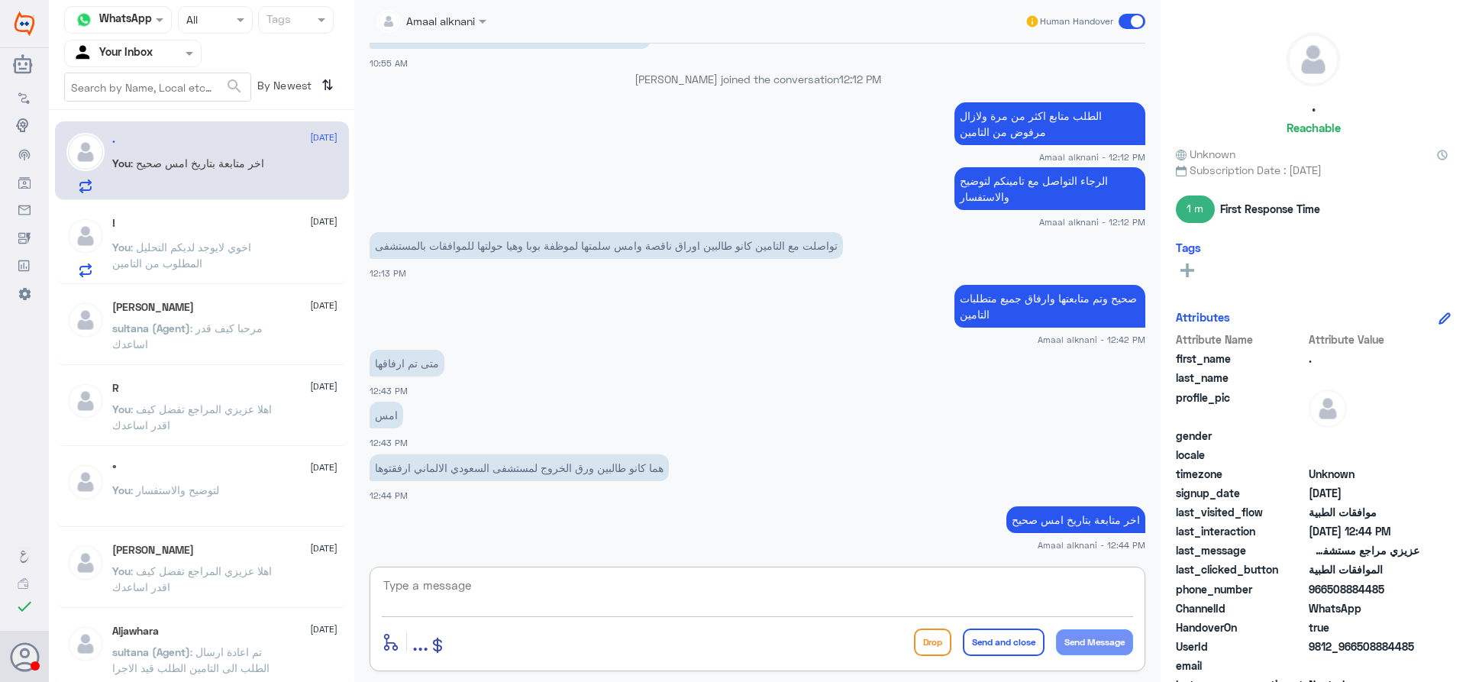
click at [547, 575] on textarea at bounding box center [757, 593] width 751 height 37
click at [548, 575] on textarea at bounding box center [757, 593] width 751 height 37
type textarea "المتابعة من فريق الموافقات للتنويم"
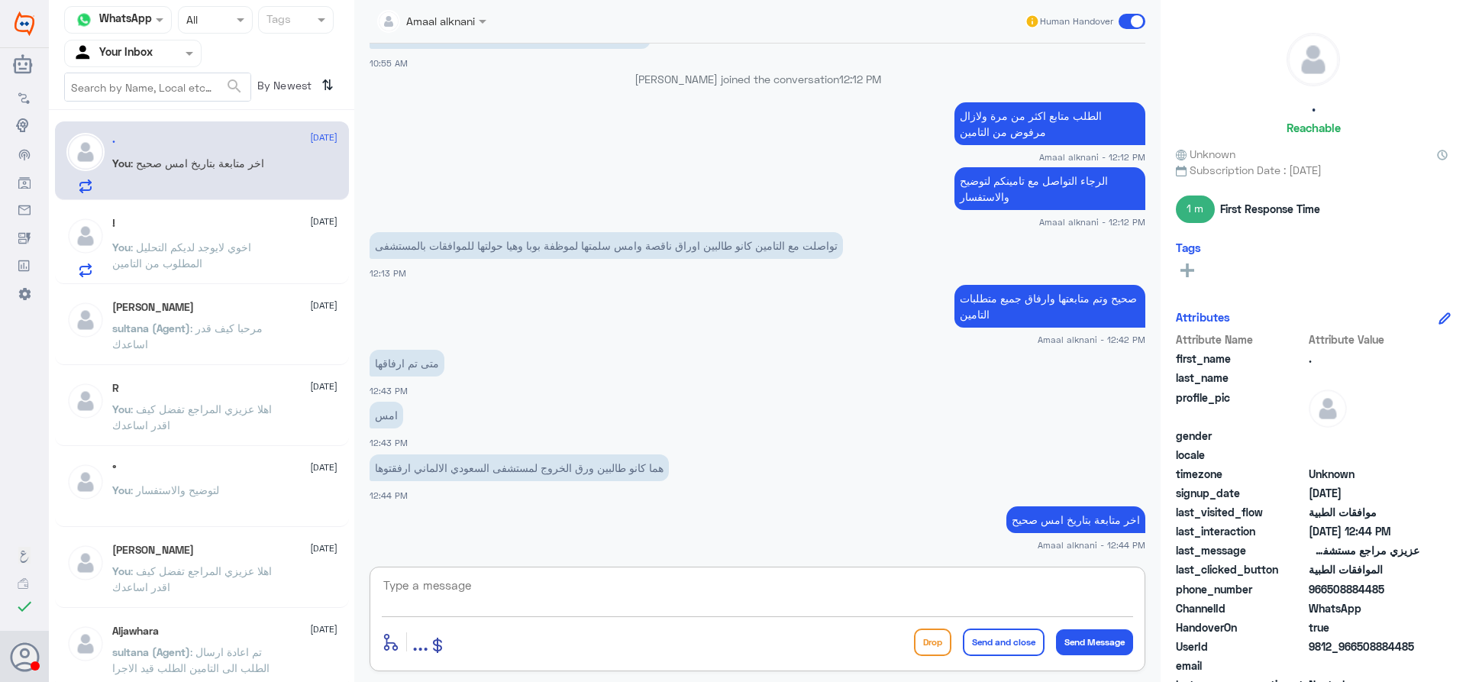
scroll to position [1267, 0]
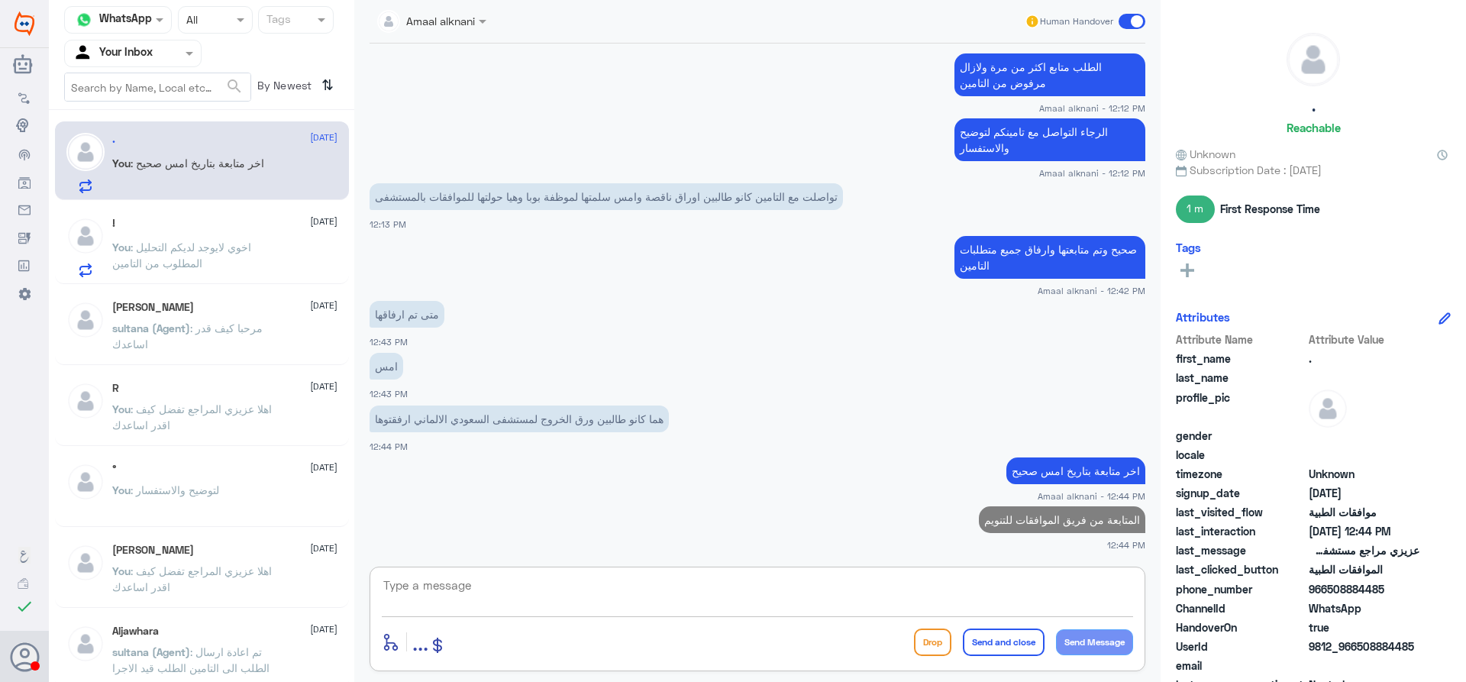
click at [657, 608] on textarea at bounding box center [757, 593] width 751 height 37
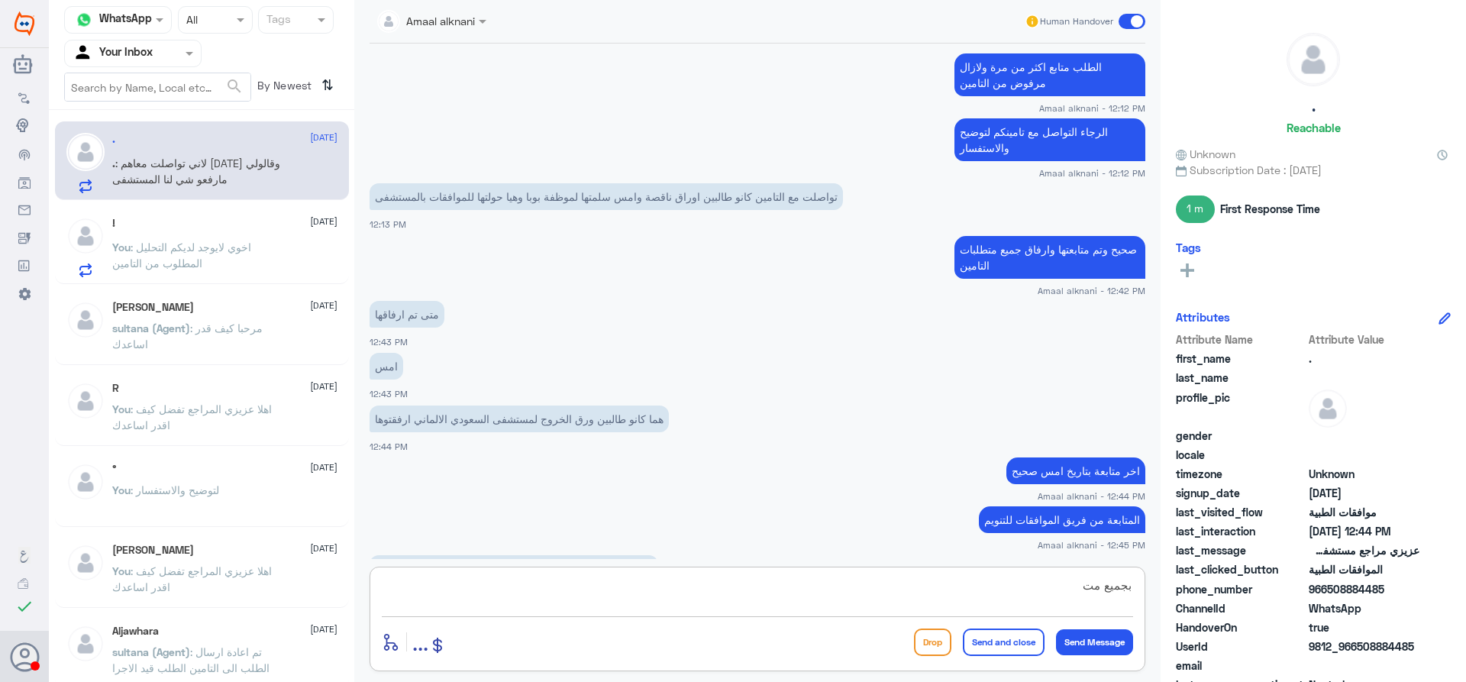
scroll to position [1320, 0]
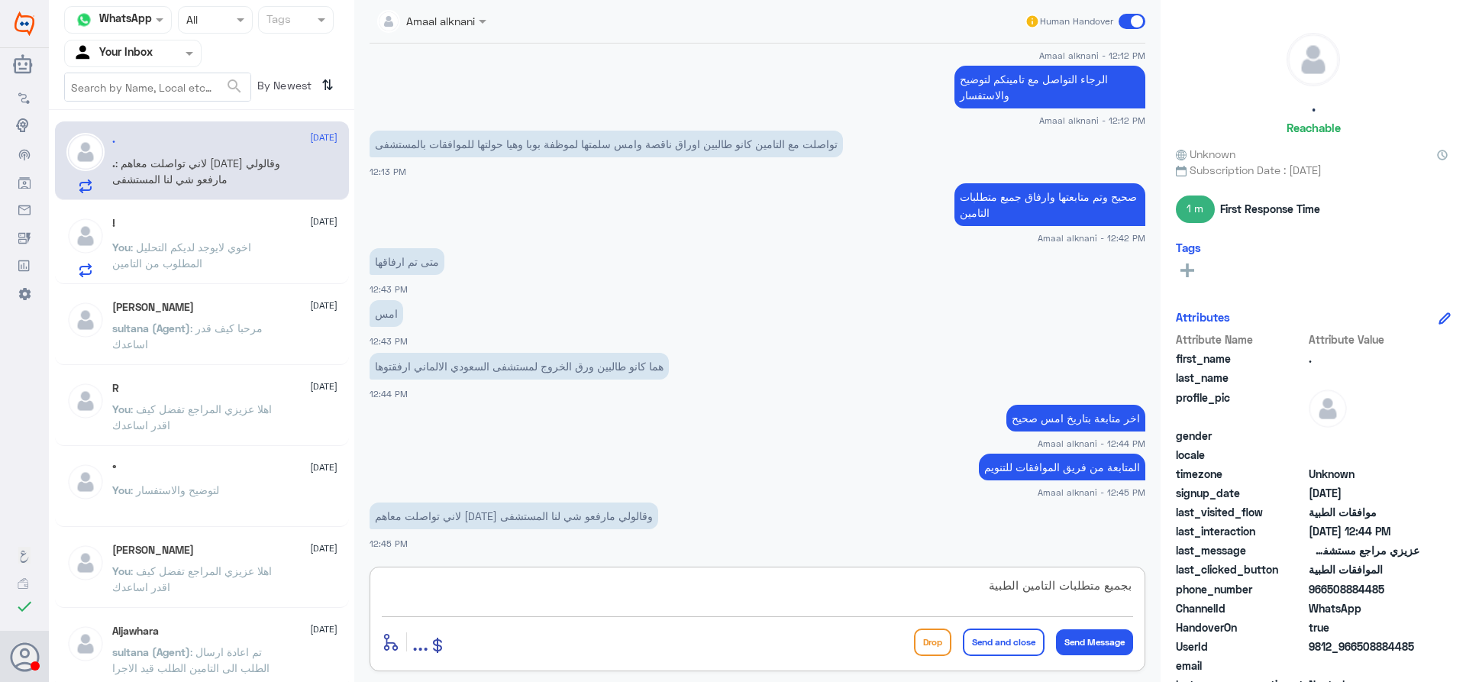
type textarea "بجميع متطلبات التامين الطبية"
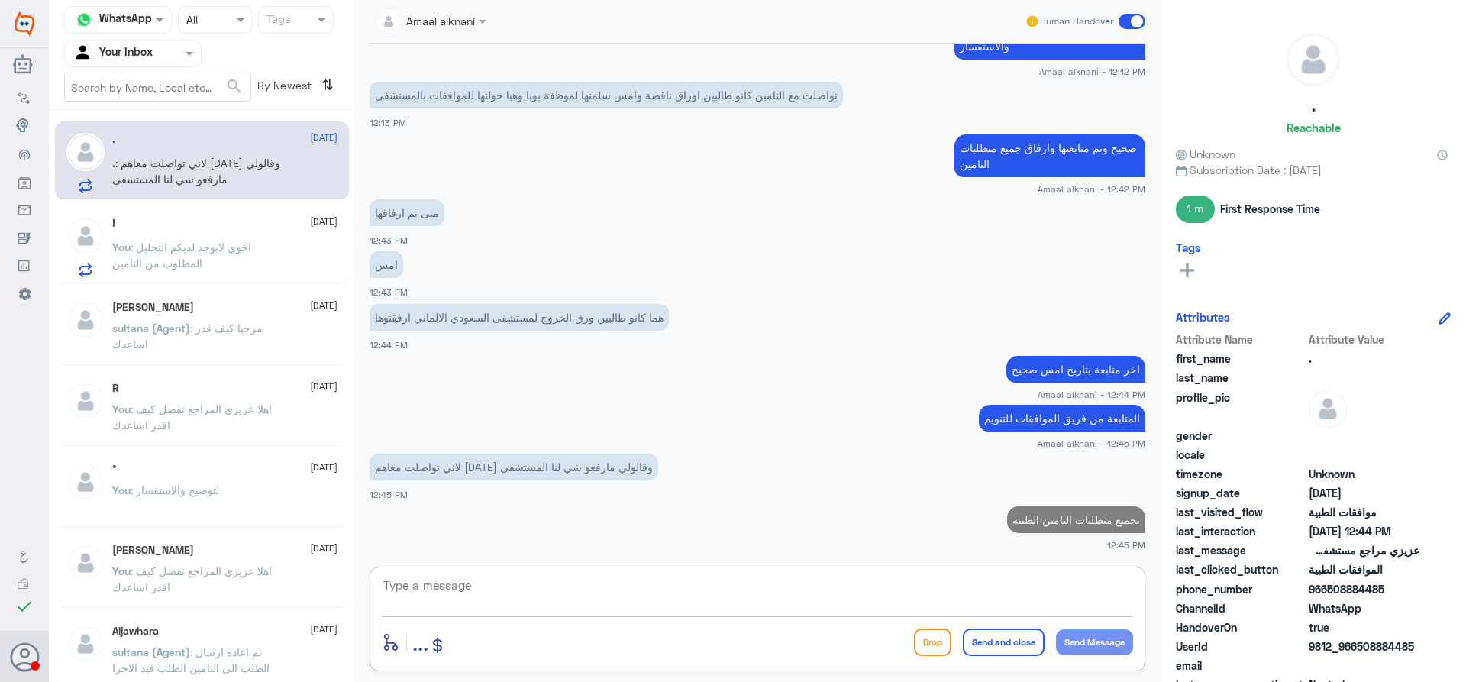
click at [505, 602] on textarea at bounding box center [757, 593] width 751 height 37
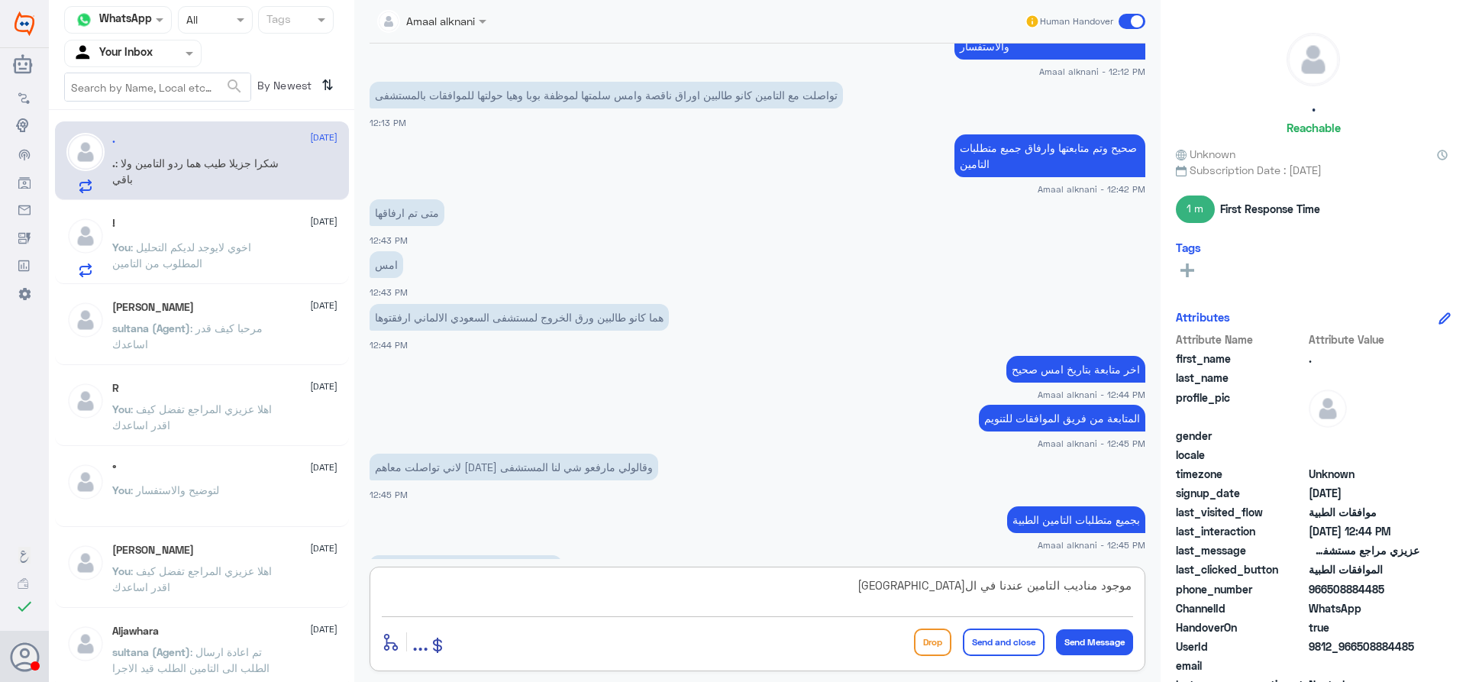
scroll to position [1420, 0]
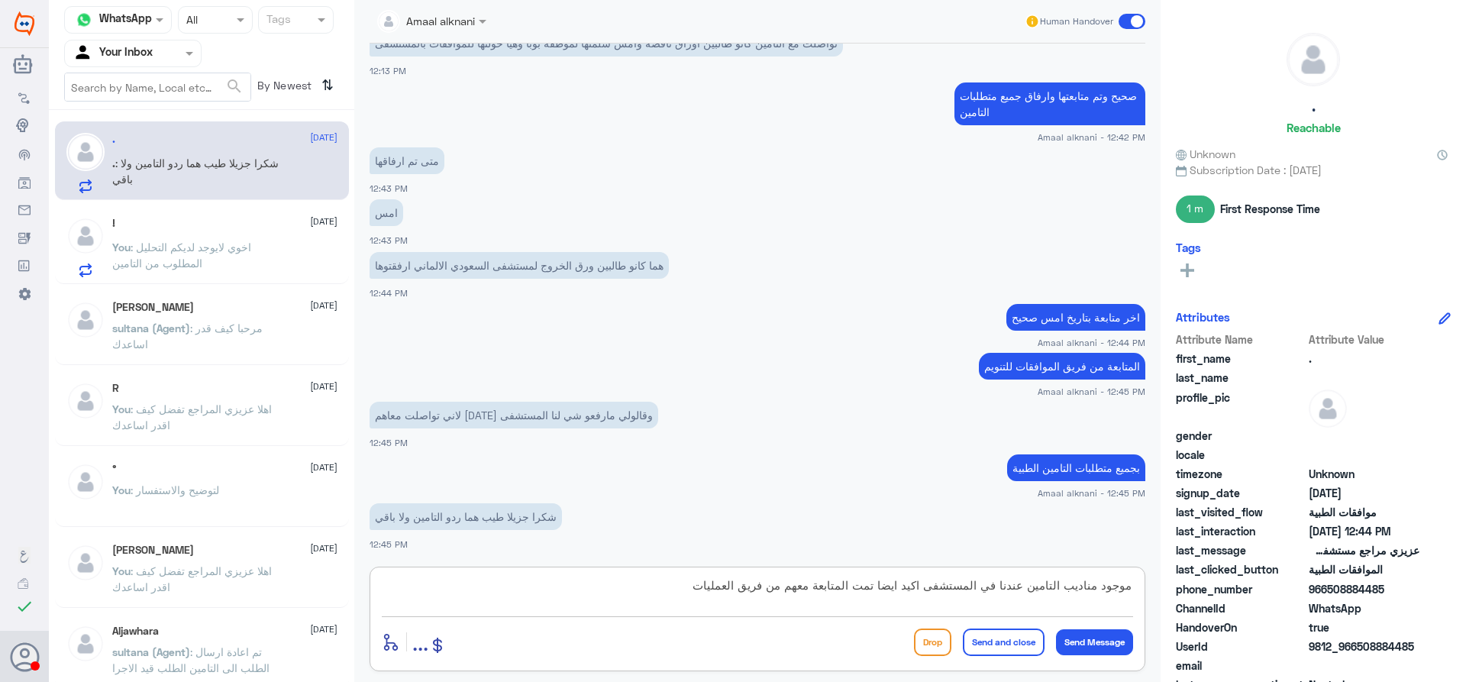
type textarea "موجود مناديب التامين عندنا في المستشفى اكيد ايضا تمت المتابعة معهم من فريق العم…"
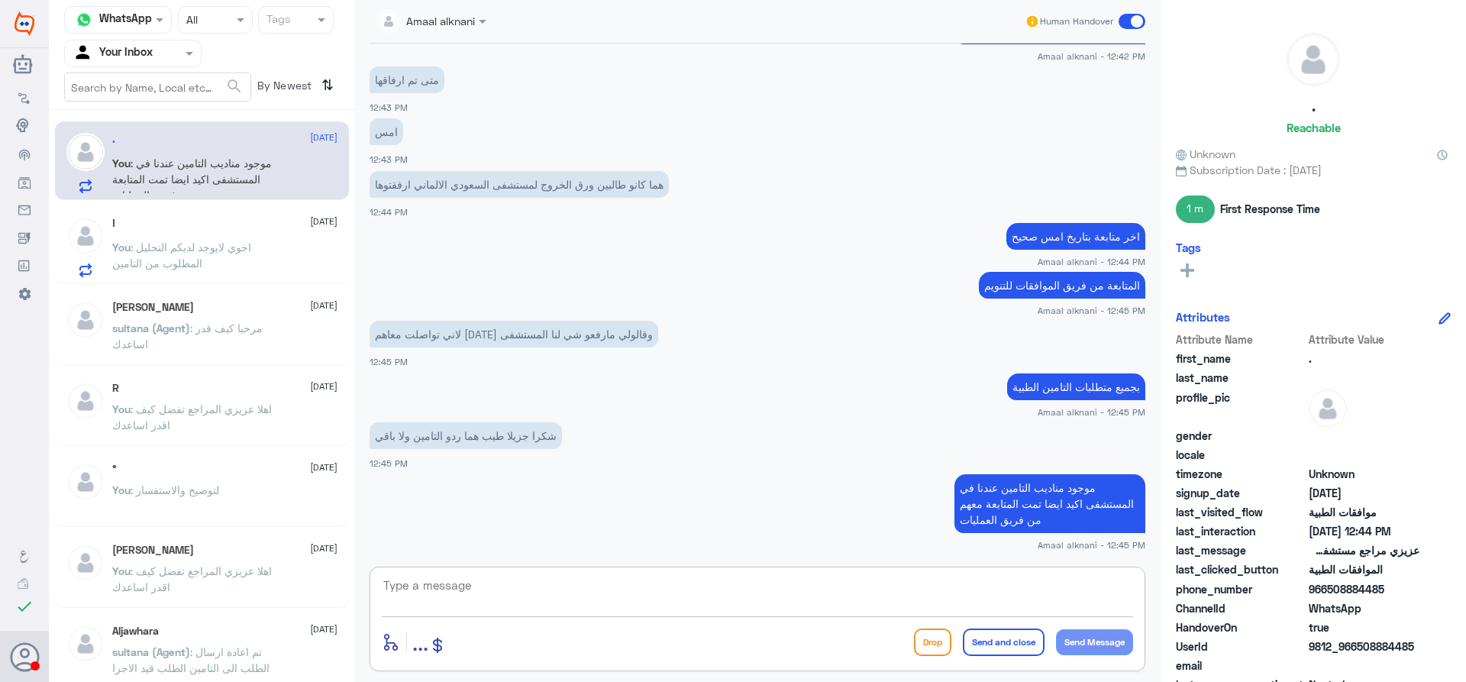
click at [565, 594] on textarea at bounding box center [757, 593] width 751 height 37
type textarea "لكن لازالت مرفوضة"
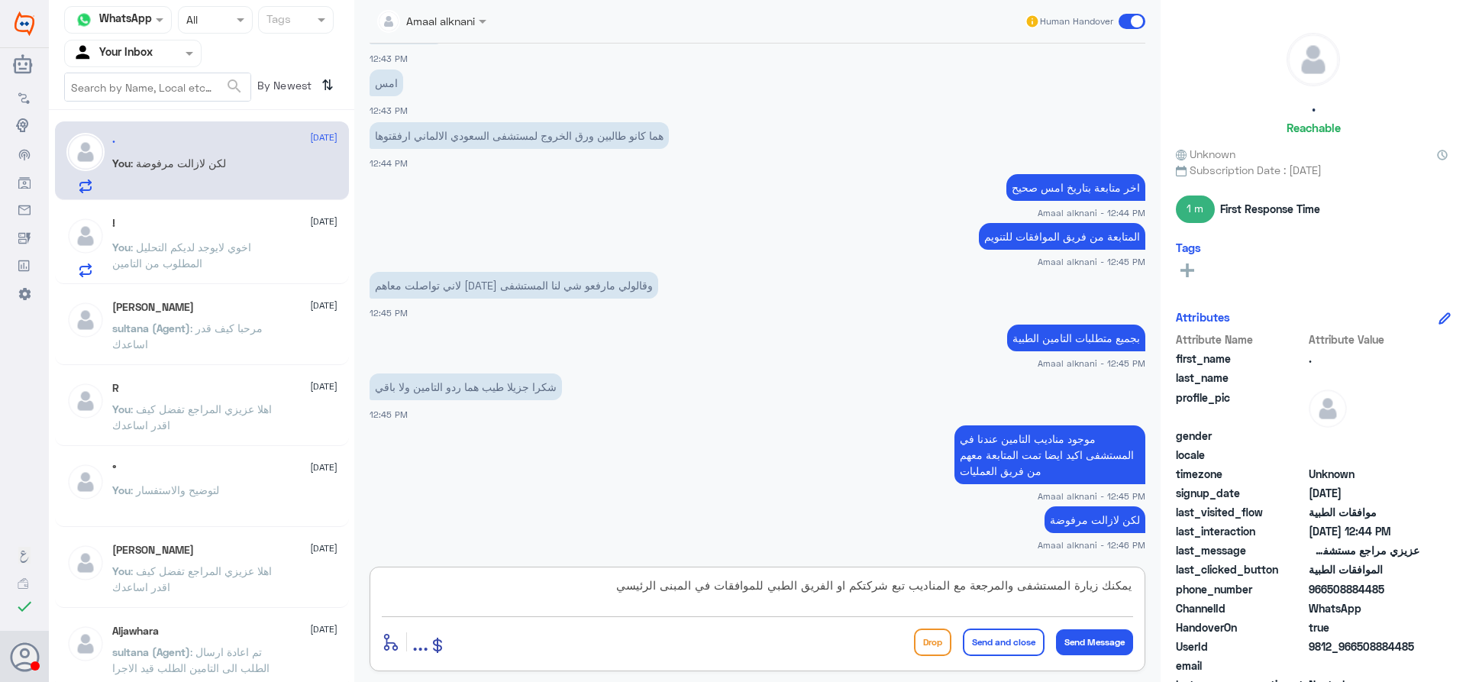
type textarea "يمكنك زيارة المستشفى والمرجعة مع المناديب تبع شركتكم او الفريق الطبي للموافقات …"
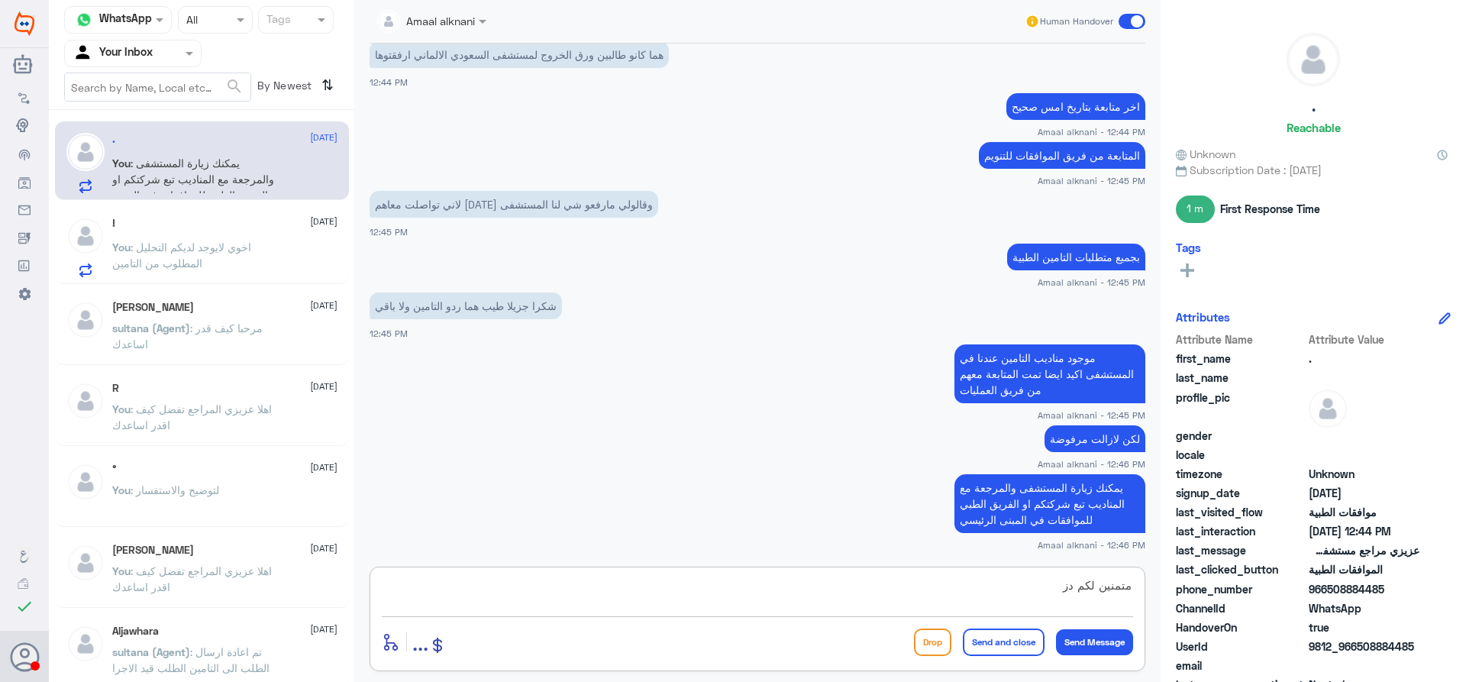
scroll to position [1684, 0]
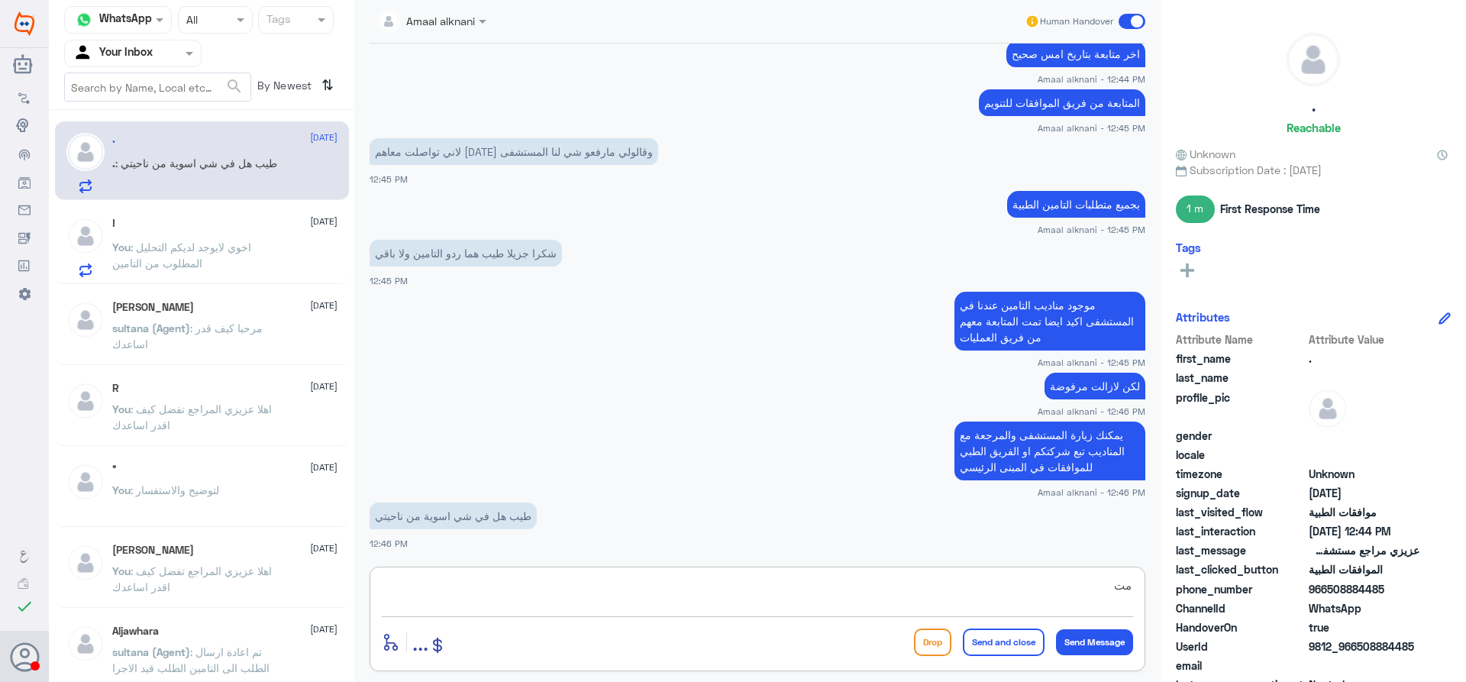
type textarea "م"
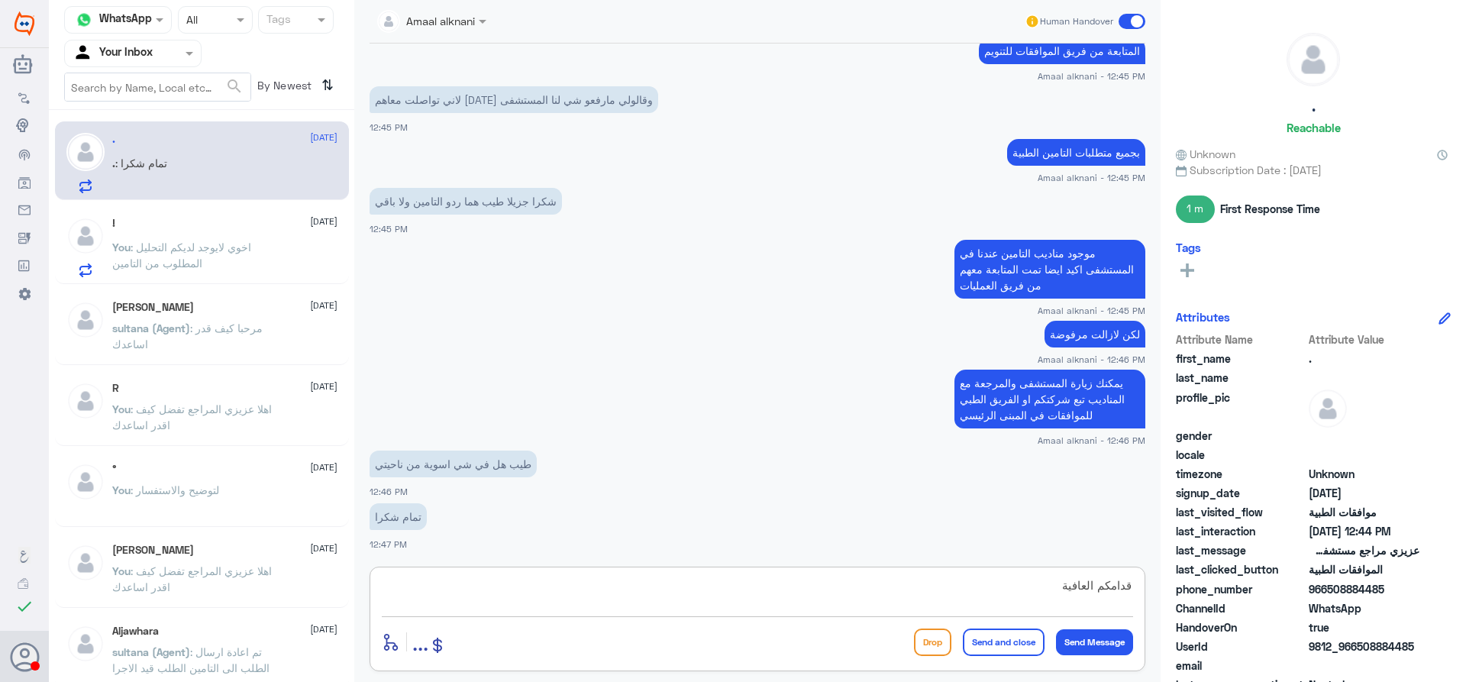
type textarea "قدامكم العافية"
click at [987, 639] on button "Send and close" at bounding box center [1004, 641] width 82 height 27
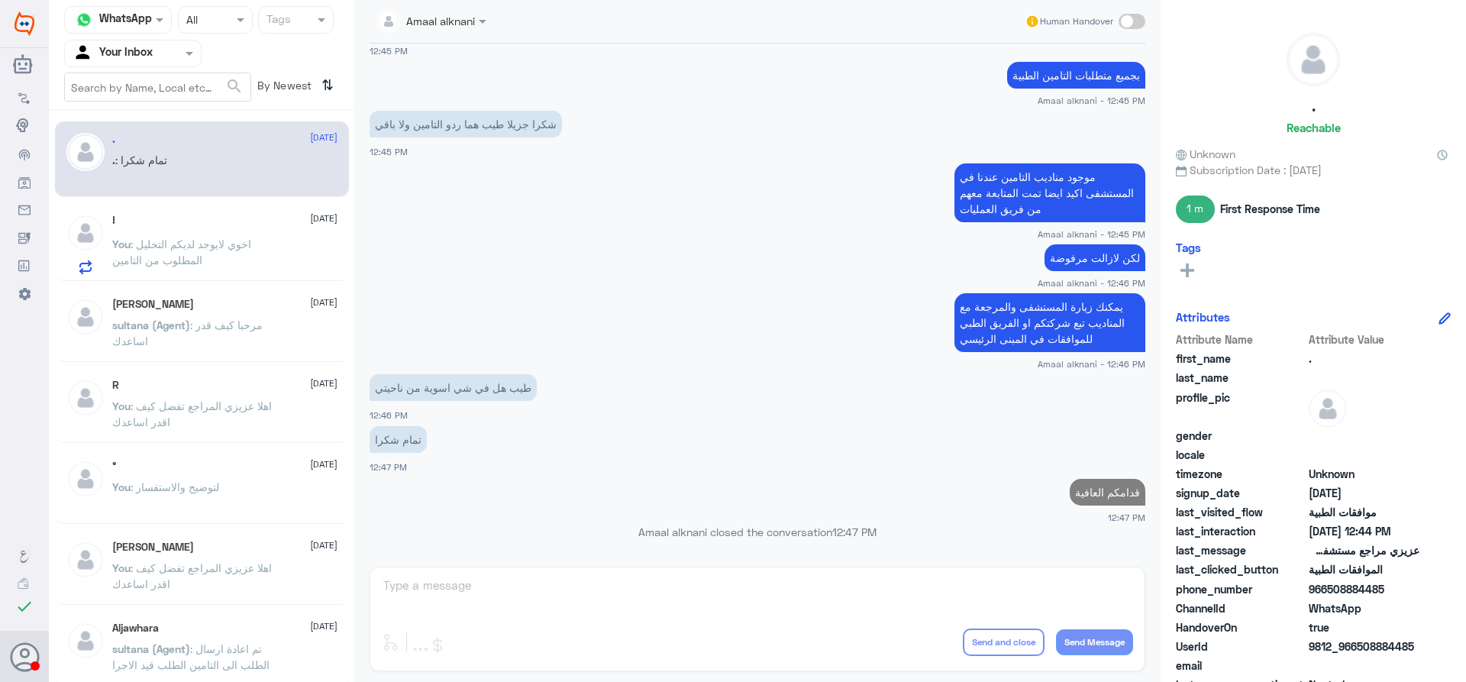
scroll to position [1781, 0]
click at [128, 249] on span "You" at bounding box center [121, 243] width 18 height 13
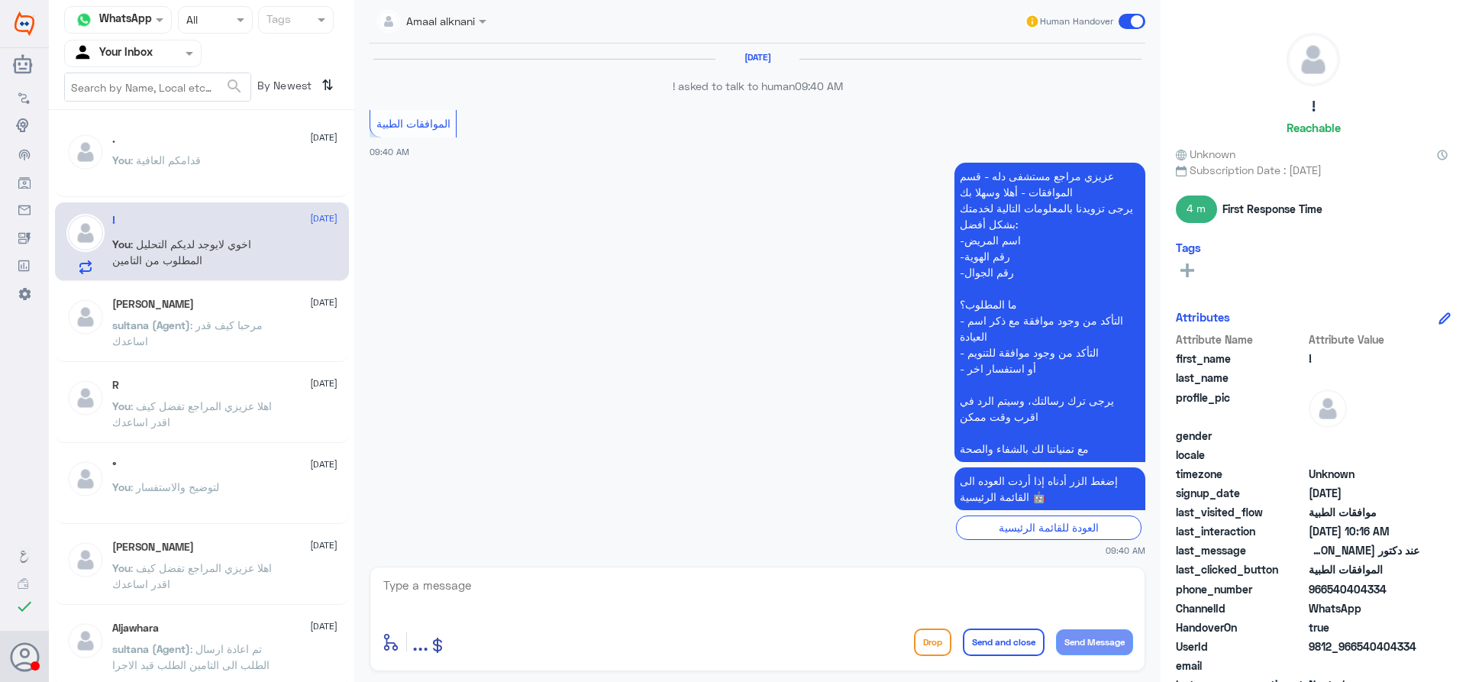
scroll to position [1040, 0]
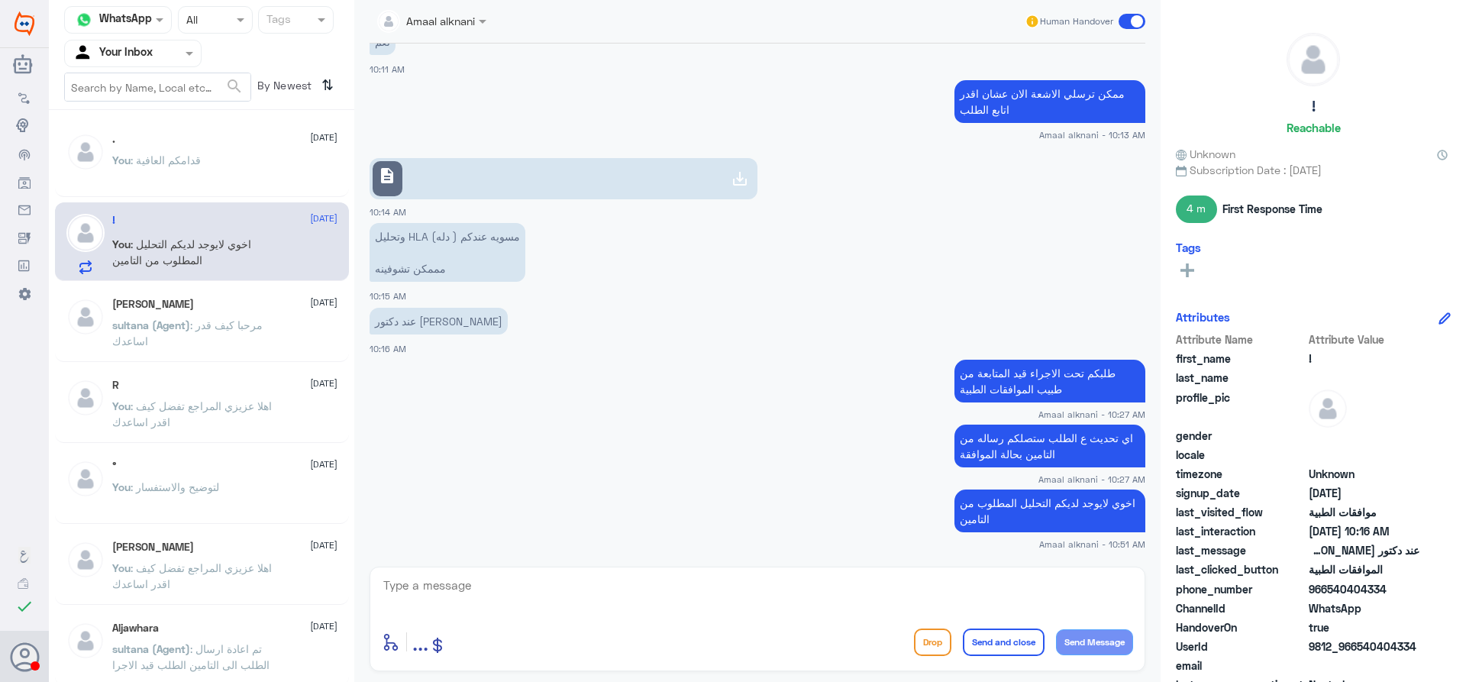
click at [485, 571] on div "enter flow name ... Drop Send and close Send Message" at bounding box center [756, 618] width 775 height 105
click at [482, 588] on textarea at bounding box center [757, 593] width 751 height 37
type textarea "نسعد دوما بخدمتكم ونتمنى لكم دوام الصحة والعافية"
click at [1014, 643] on button "Send and close" at bounding box center [1004, 641] width 82 height 27
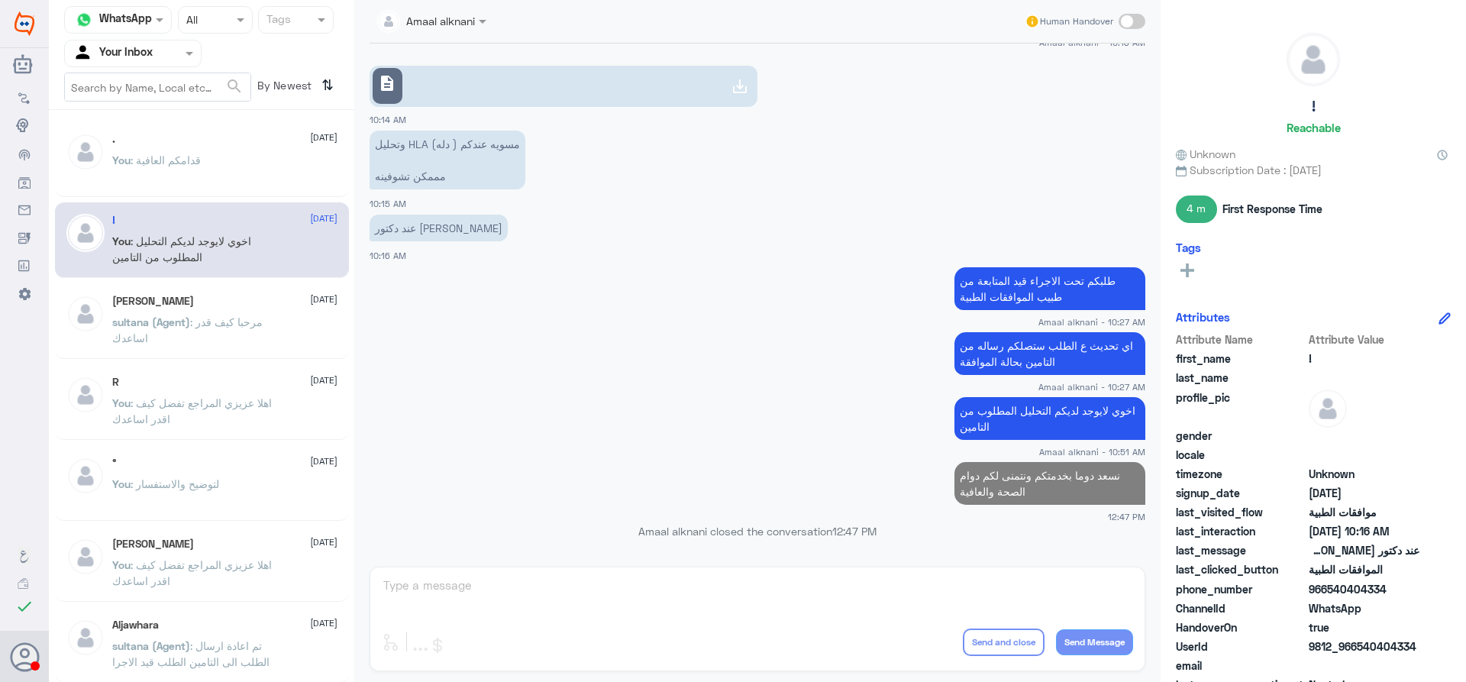
scroll to position [1101, 0]
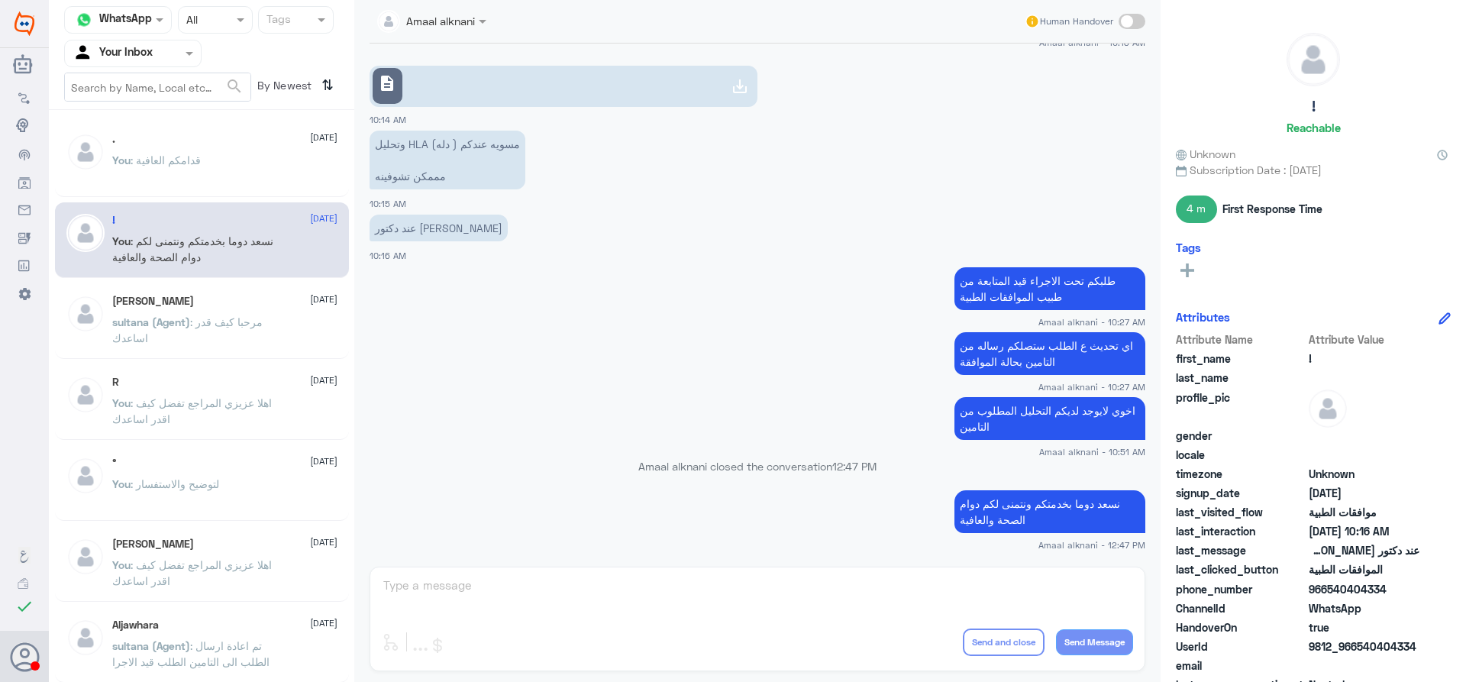
click at [519, 597] on div "Amaal alknani Human Handover [DATE] الموافقات الطبية 09:40 AM عزيزي مراجع مستشف…" at bounding box center [757, 343] width 806 height 686
click at [517, 590] on div "Amaal alknani Human Handover [DATE] الموافقات الطبية 09:40 AM عزيزي مراجع مستشف…" at bounding box center [757, 343] width 806 height 686
click at [202, 334] on p "[PERSON_NAME] (Agent) : مرحبا كيف قدر اساعدك" at bounding box center [198, 333] width 172 height 38
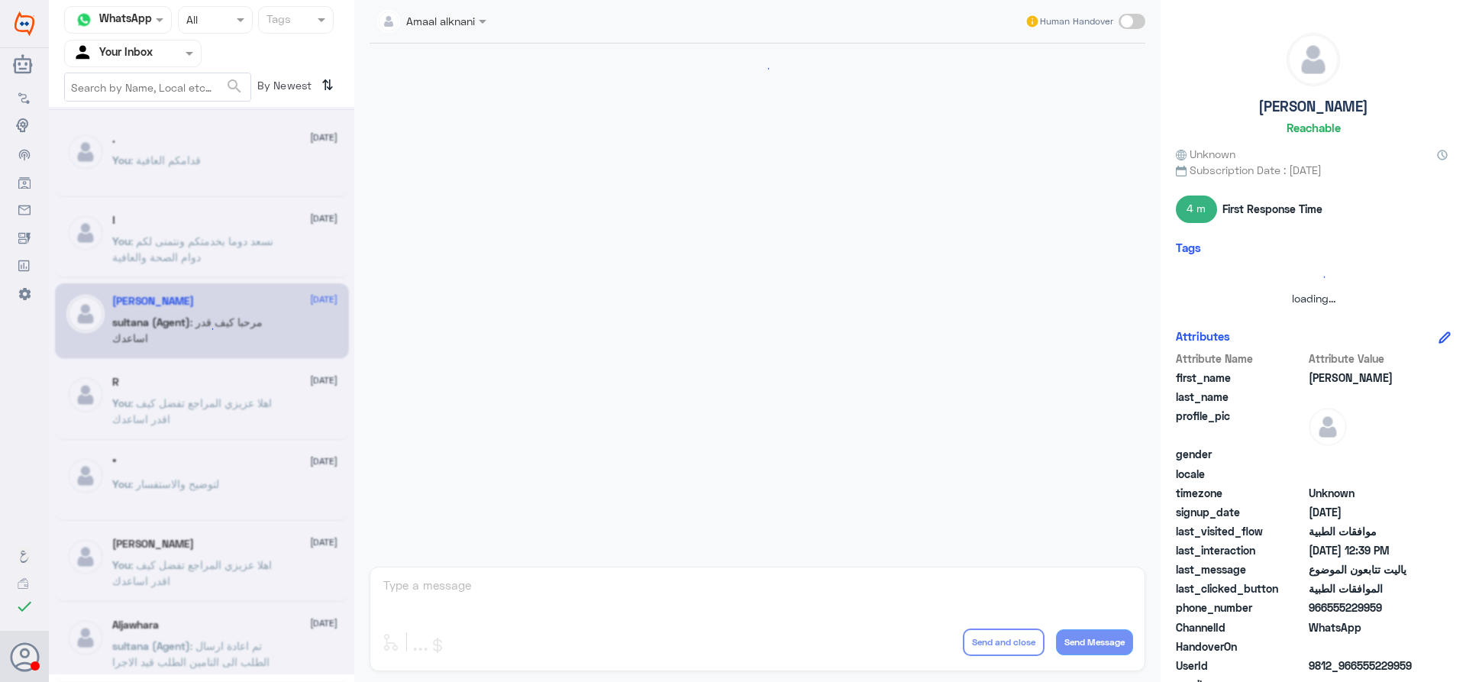
click at [491, 566] on div "Amaal alknani Human Handover enter flow name ... Drop Send and close Send Messa…" at bounding box center [757, 343] width 806 height 686
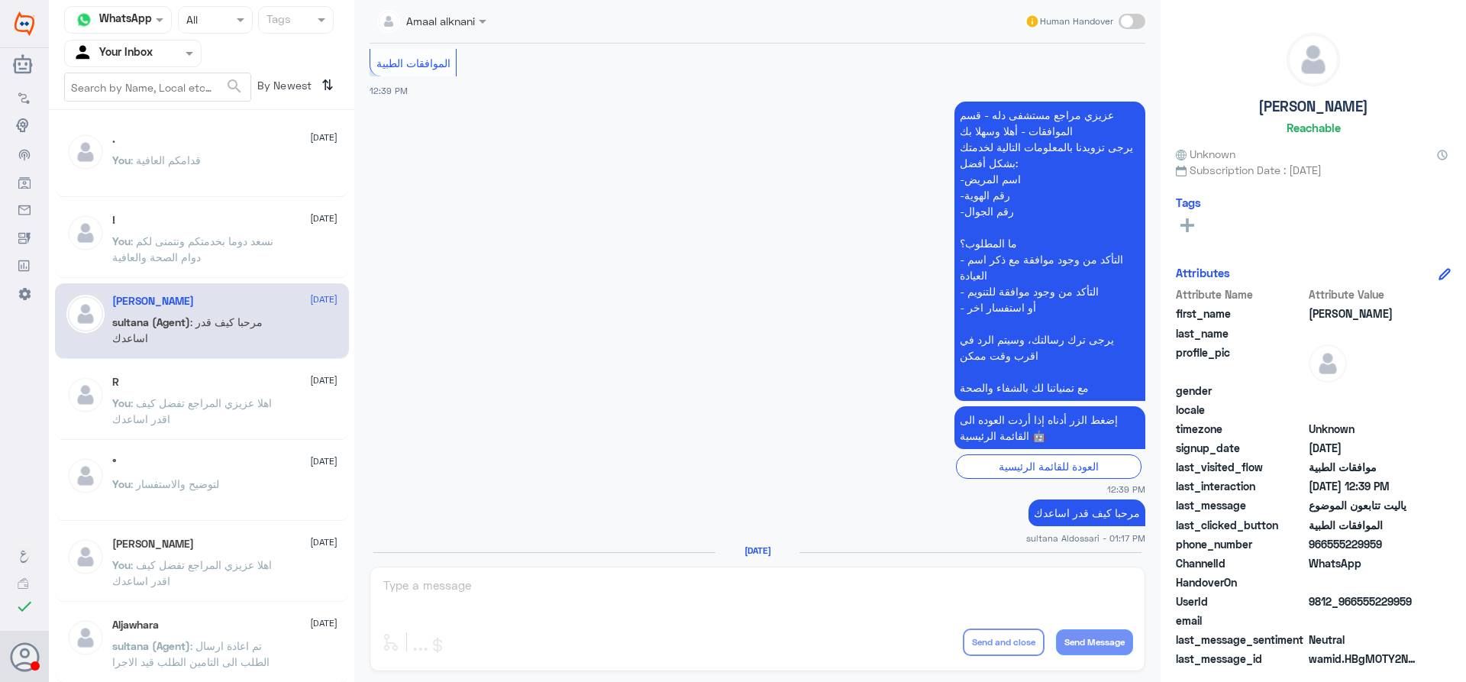
click at [217, 162] on div "You : قدامكم العافية" at bounding box center [224, 173] width 225 height 34
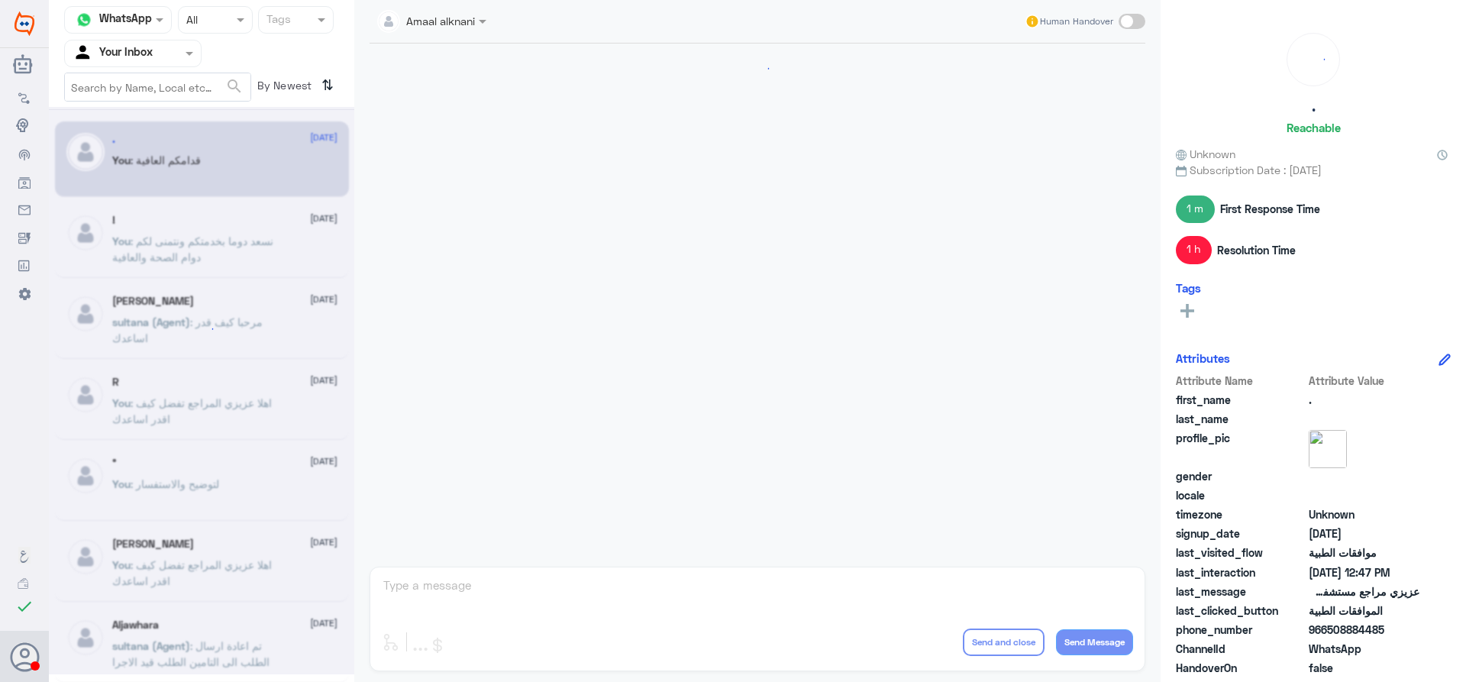
scroll to position [601, 0]
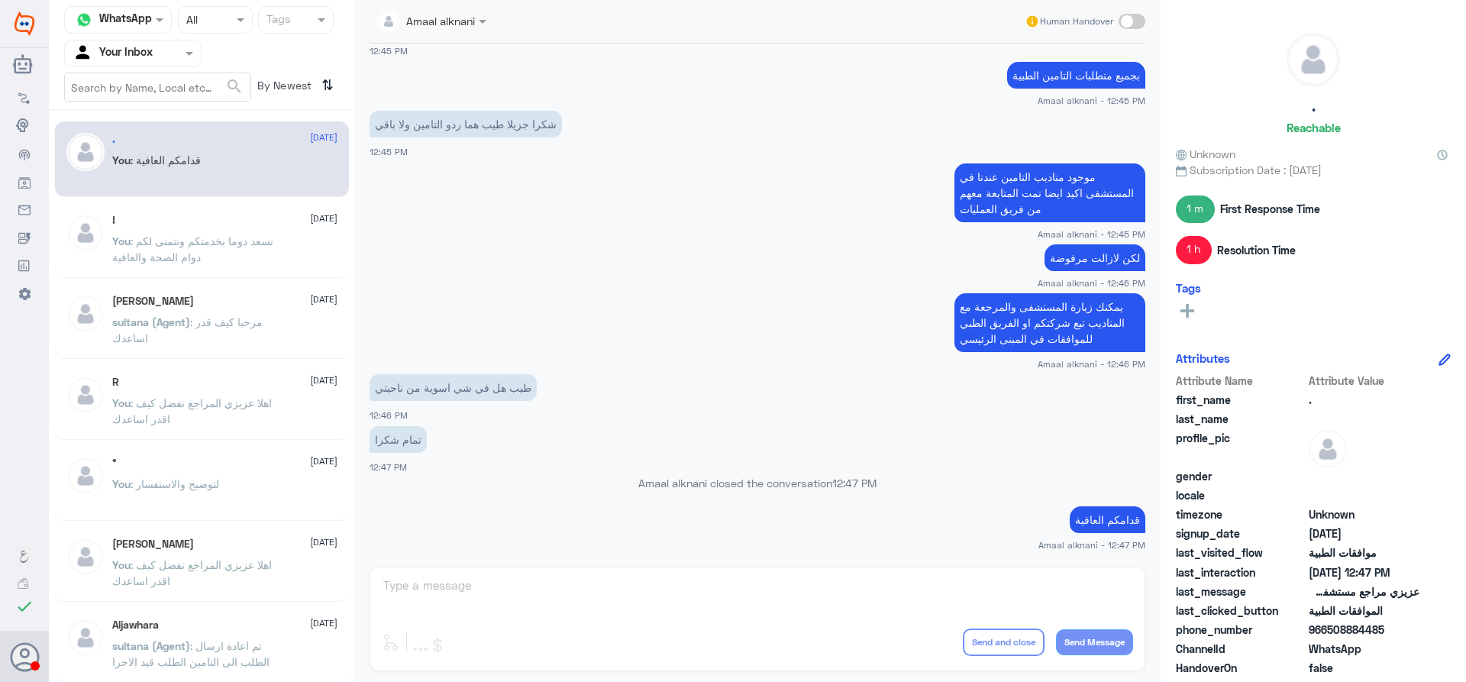
click at [536, 570] on div "Amaal alknani Human Handover [DATE] Amaal alknani joined the conversation 12:12…" at bounding box center [757, 343] width 806 height 686
click at [527, 589] on div "Amaal alknani Human Handover [DATE] Amaal alknani joined the conversation 12:12…" at bounding box center [757, 343] width 806 height 686
click at [132, 47] on input "text" at bounding box center [115, 53] width 84 height 18
click at [143, 170] on Team "Your Team" at bounding box center [124, 169] width 52 height 13
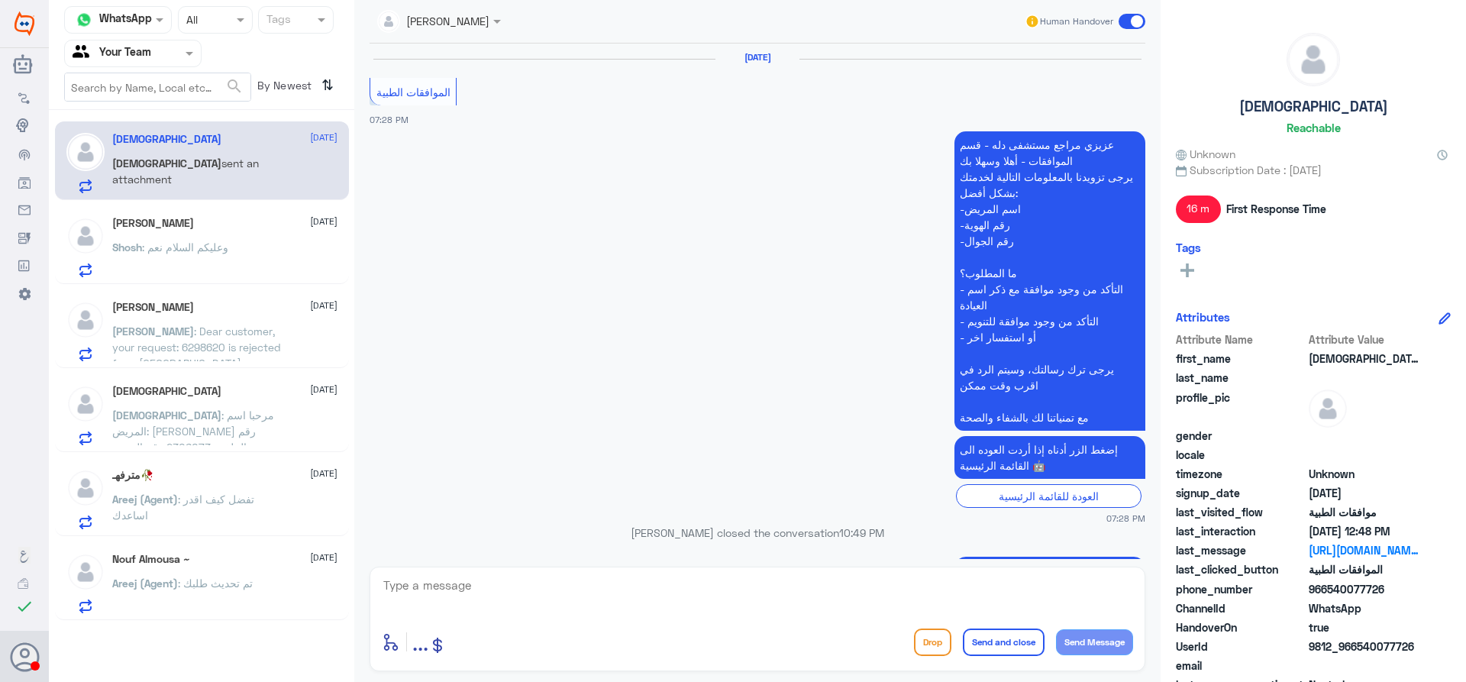
scroll to position [1382, 0]
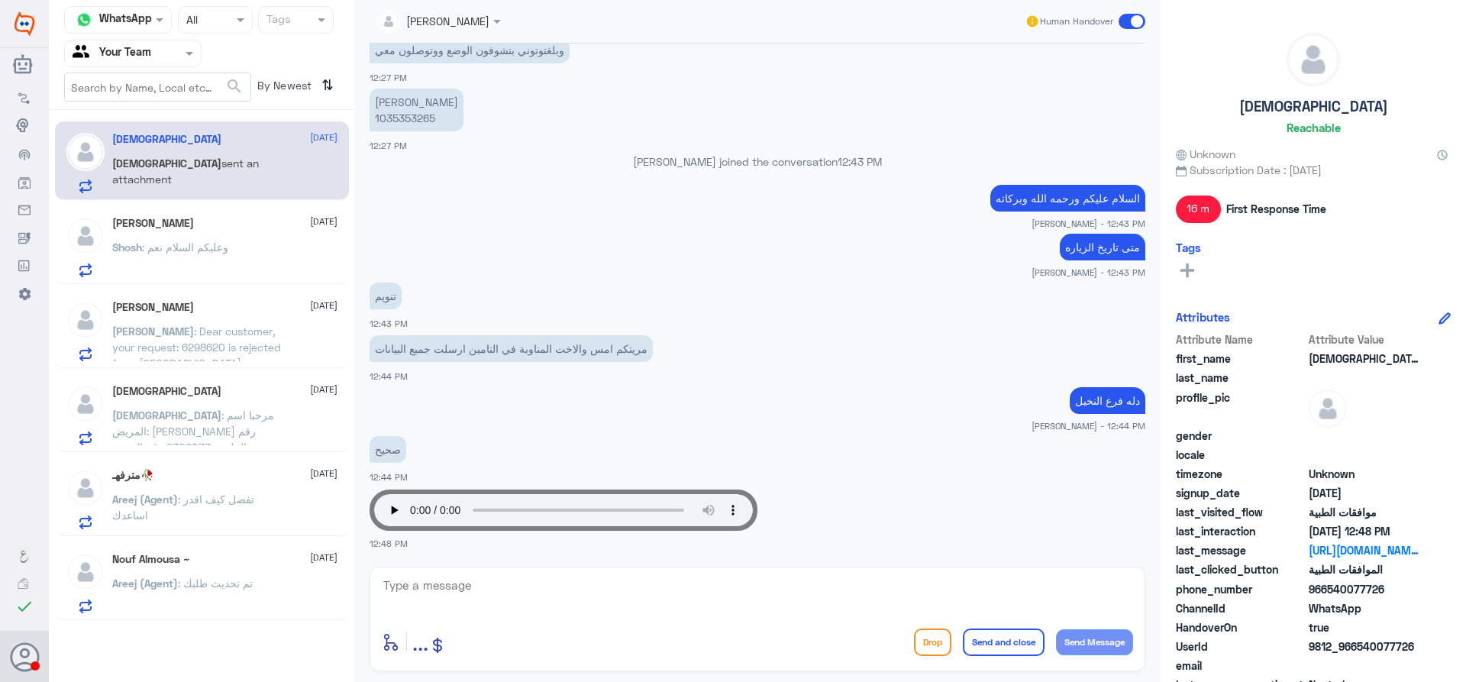
click at [167, 341] on span ": Dear customer, your request: 6298620 is rejected from [GEOGRAPHIC_DATA] on [D…" at bounding box center [196, 378] width 169 height 109
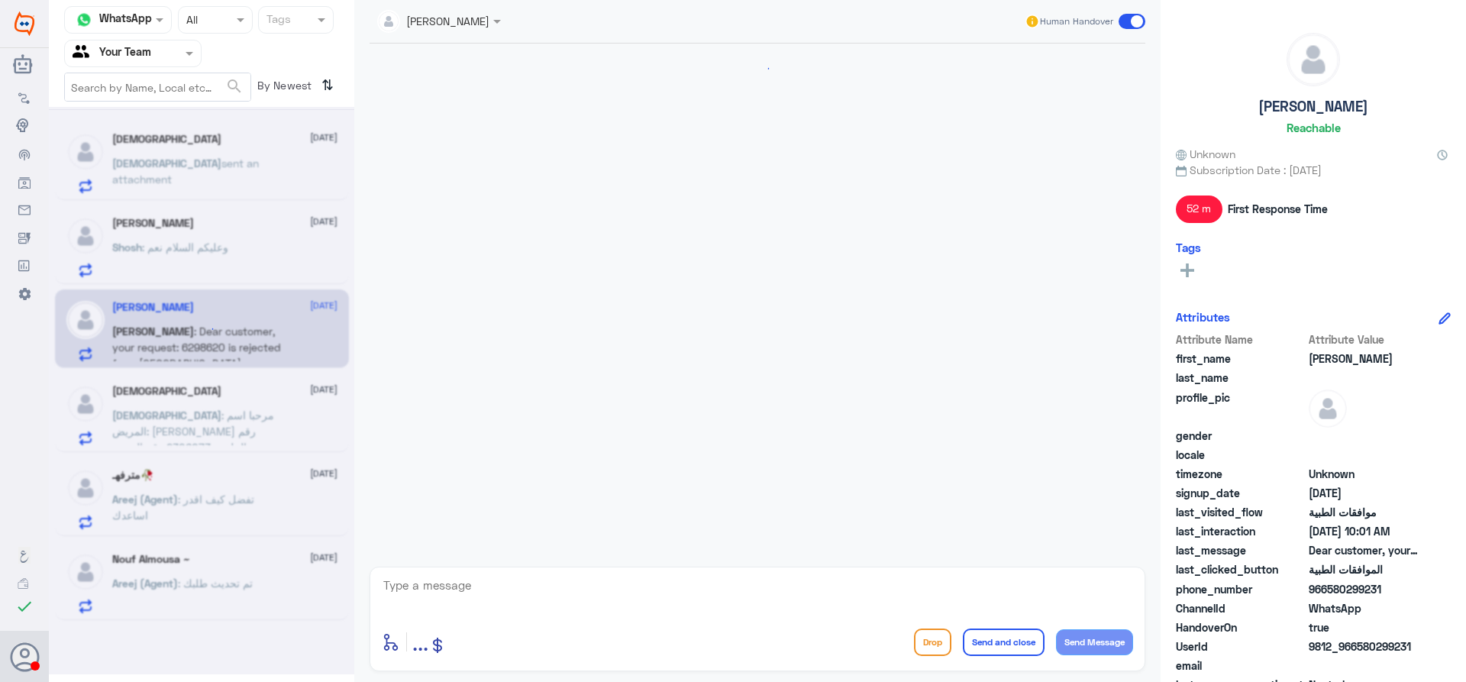
scroll to position [1185, 0]
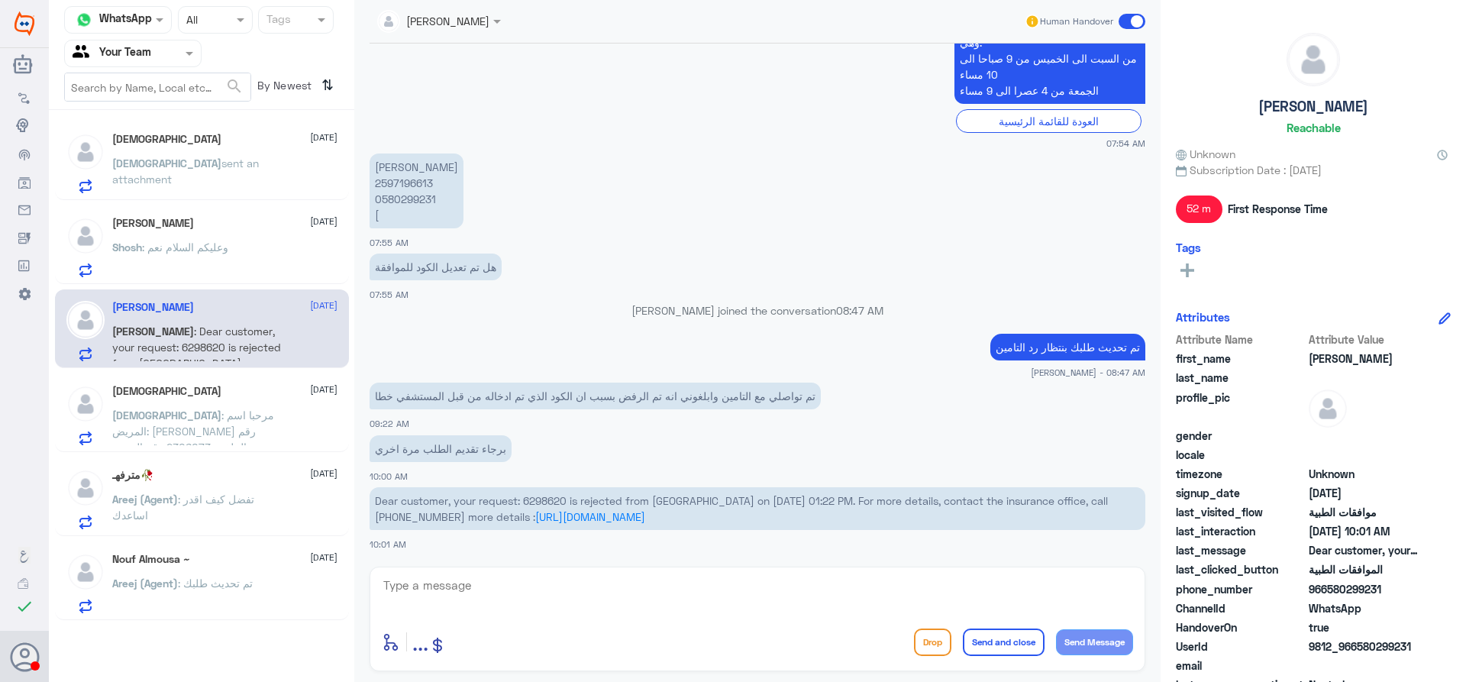
click at [189, 433] on span ": مرحبا اسم المريض: [PERSON_NAME] رقم الملف : 2306073 رقم الهوية : 1015008202 ر…" at bounding box center [195, 486] width 166 height 157
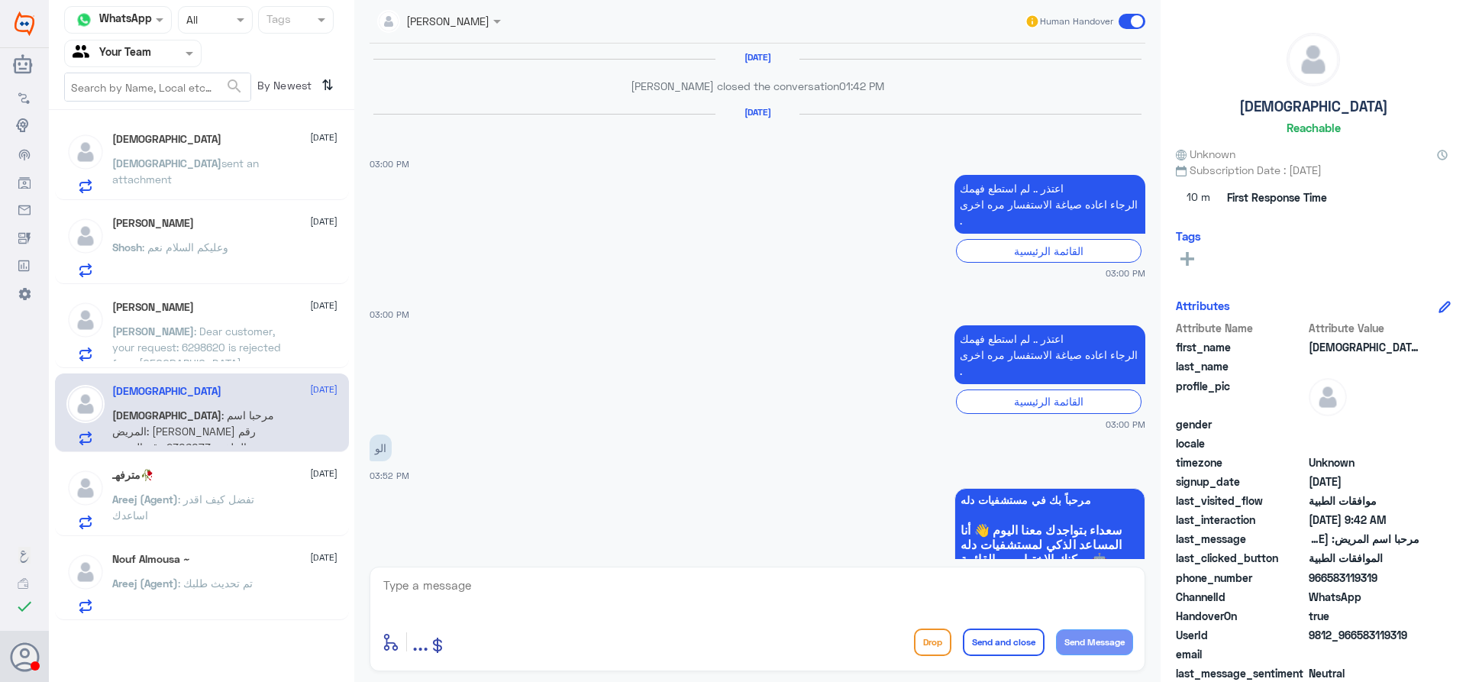
scroll to position [1486, 0]
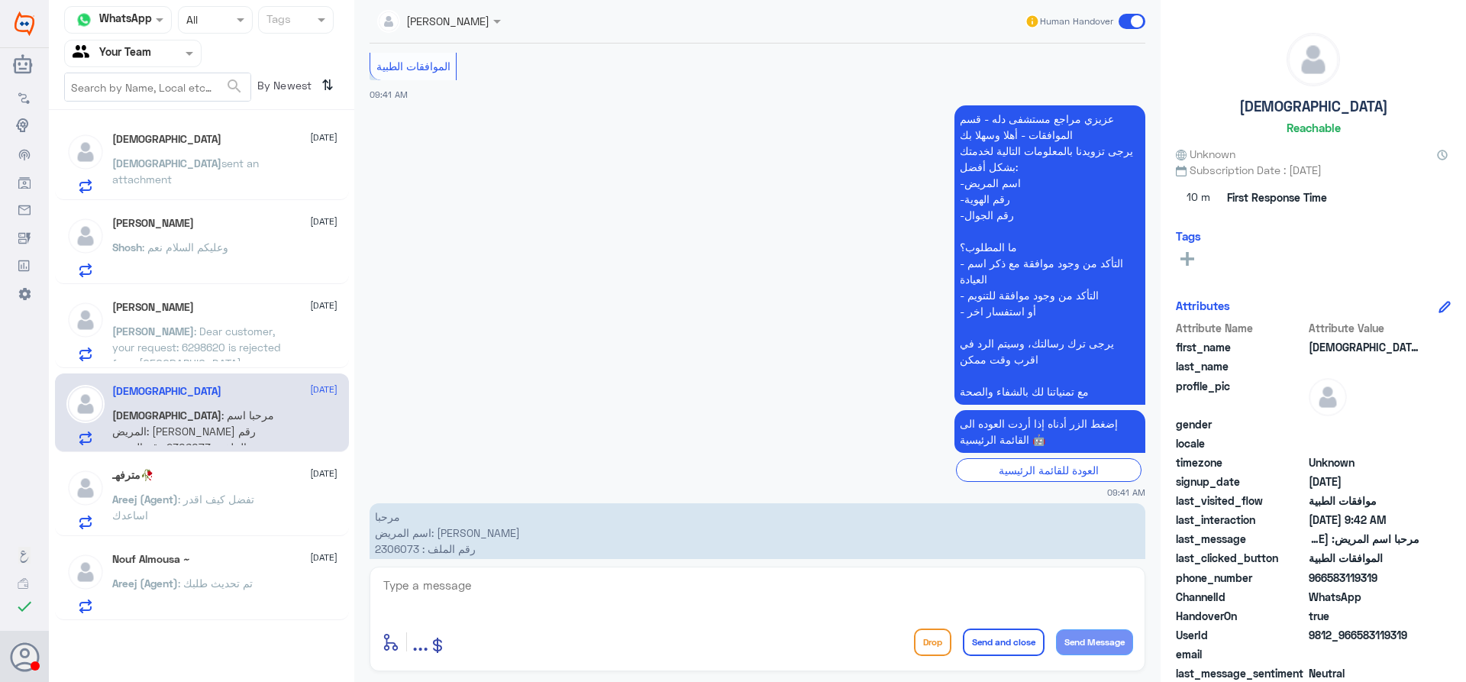
click at [572, 617] on div "enter flow name ... Drop Send and close Send Message" at bounding box center [756, 618] width 775 height 105
click at [401, 503] on p "مرحبا اسم المريض: [PERSON_NAME] رقم الملف : 2306073 رقم الهوية : 1015008202 رقم…" at bounding box center [756, 564] width 775 height 123
copy p "0583119319"
click at [637, 582] on textarea at bounding box center [757, 593] width 751 height 37
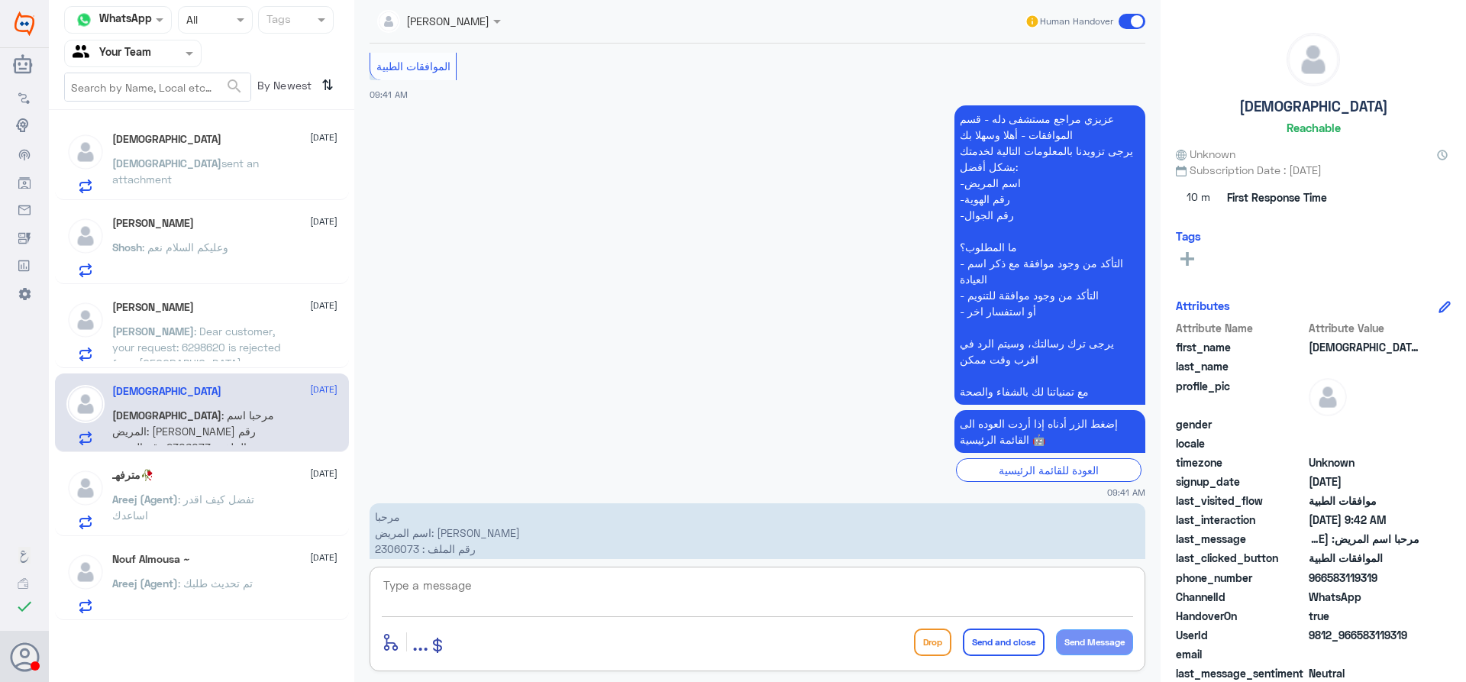
click at [638, 575] on textarea at bounding box center [757, 593] width 751 height 37
type textarea "تغيير الاكواد من الطبيب المعالج"
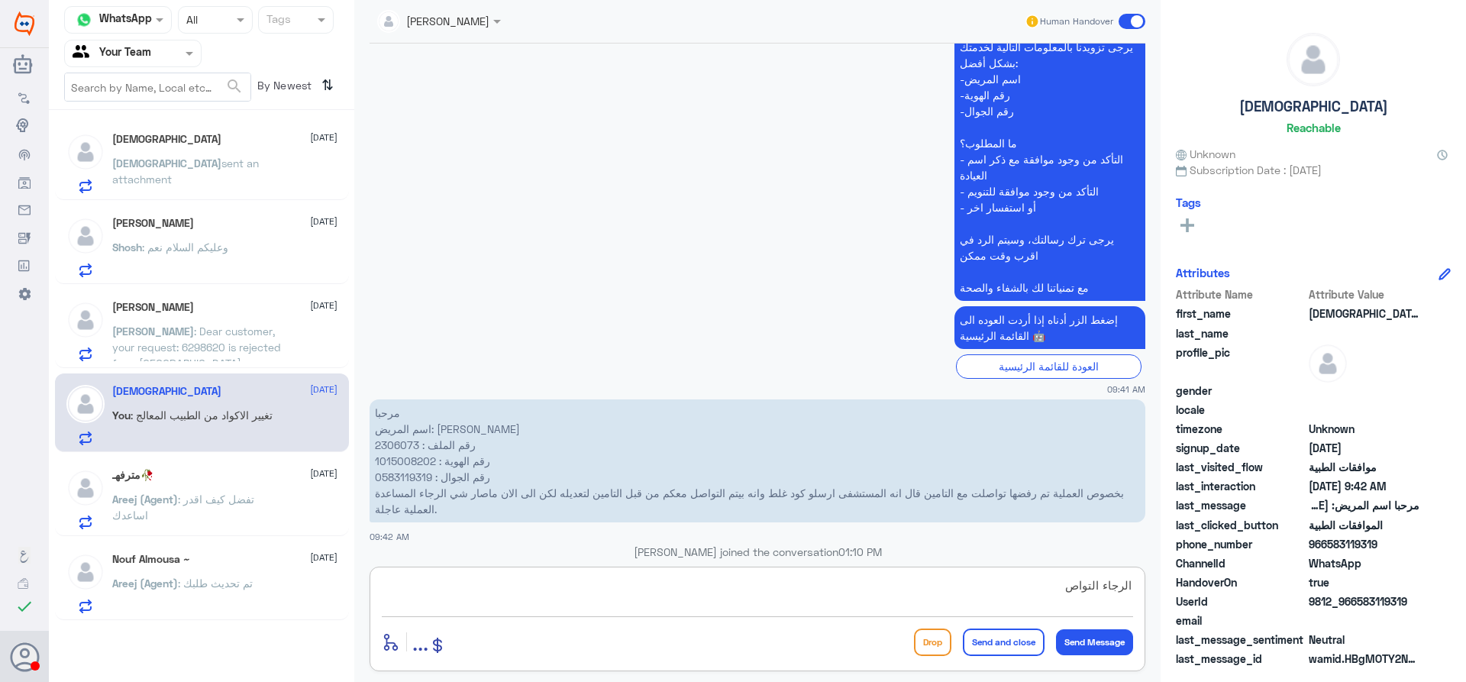
scroll to position [1508, 0]
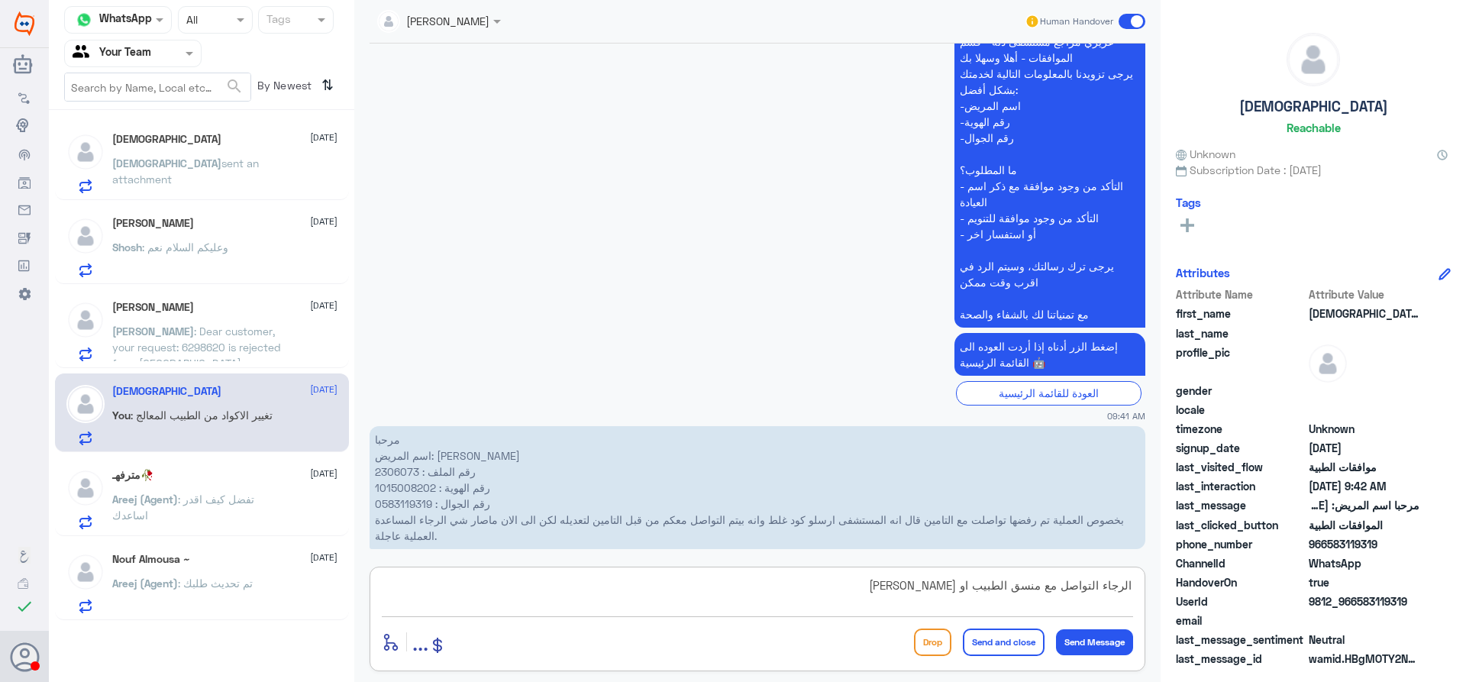
click at [936, 592] on textarea "الرجاء التواصل مع منسق الطبيب او [PERSON_NAME]" at bounding box center [757, 593] width 751 height 37
click at [931, 586] on textarea "الرجاء التواصل مع منسق الطبيب او [PERSON_NAME]" at bounding box center [757, 593] width 751 height 37
type textarea "الرجاء التواصل مع منسق الطبيب او معاودة عيادة الطبيب"
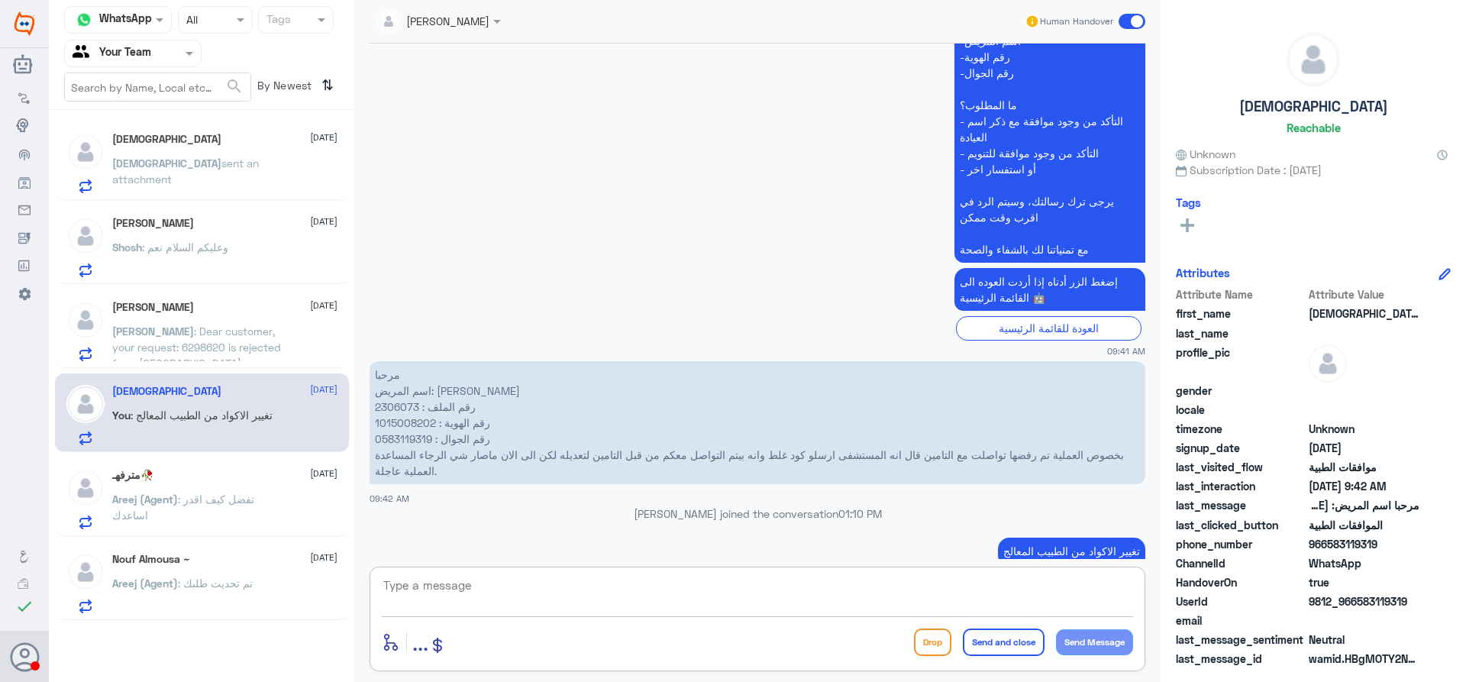
click at [924, 585] on textarea at bounding box center [757, 593] width 751 height 37
type textarea "لرفع كود اخر"
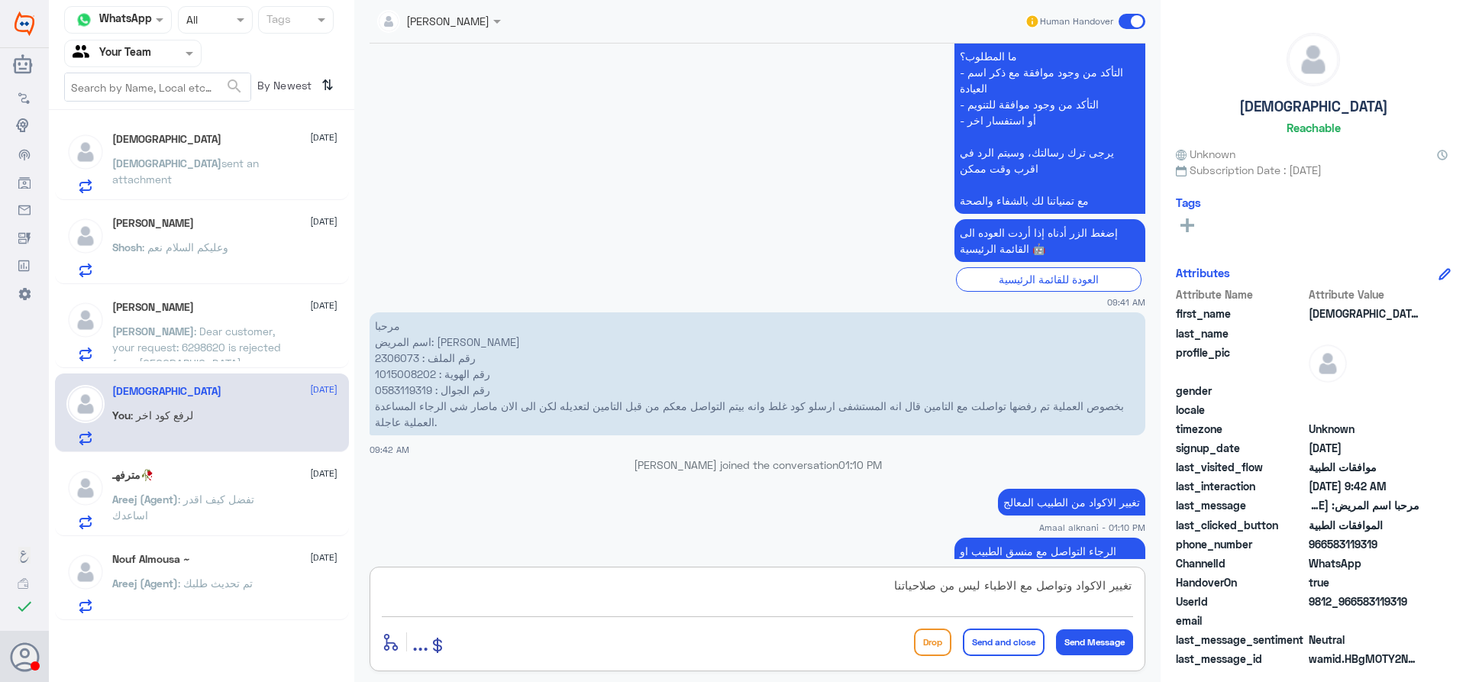
type textarea "تغيير الاكواد وتواصل مع الاطباء ليس من صلاحياتنا"
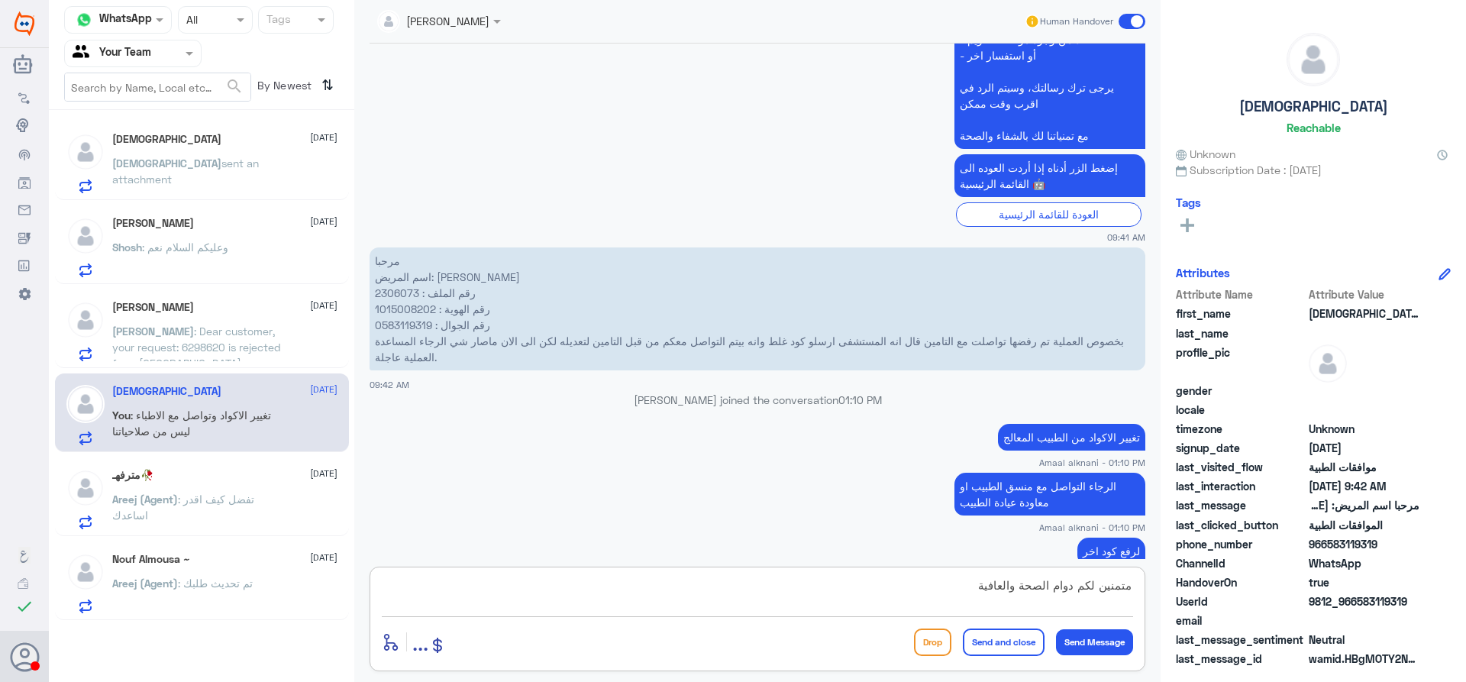
type textarea "متمنين لكم دوام الصحة والعافية"
click at [1014, 637] on button "Send and close" at bounding box center [1004, 641] width 82 height 27
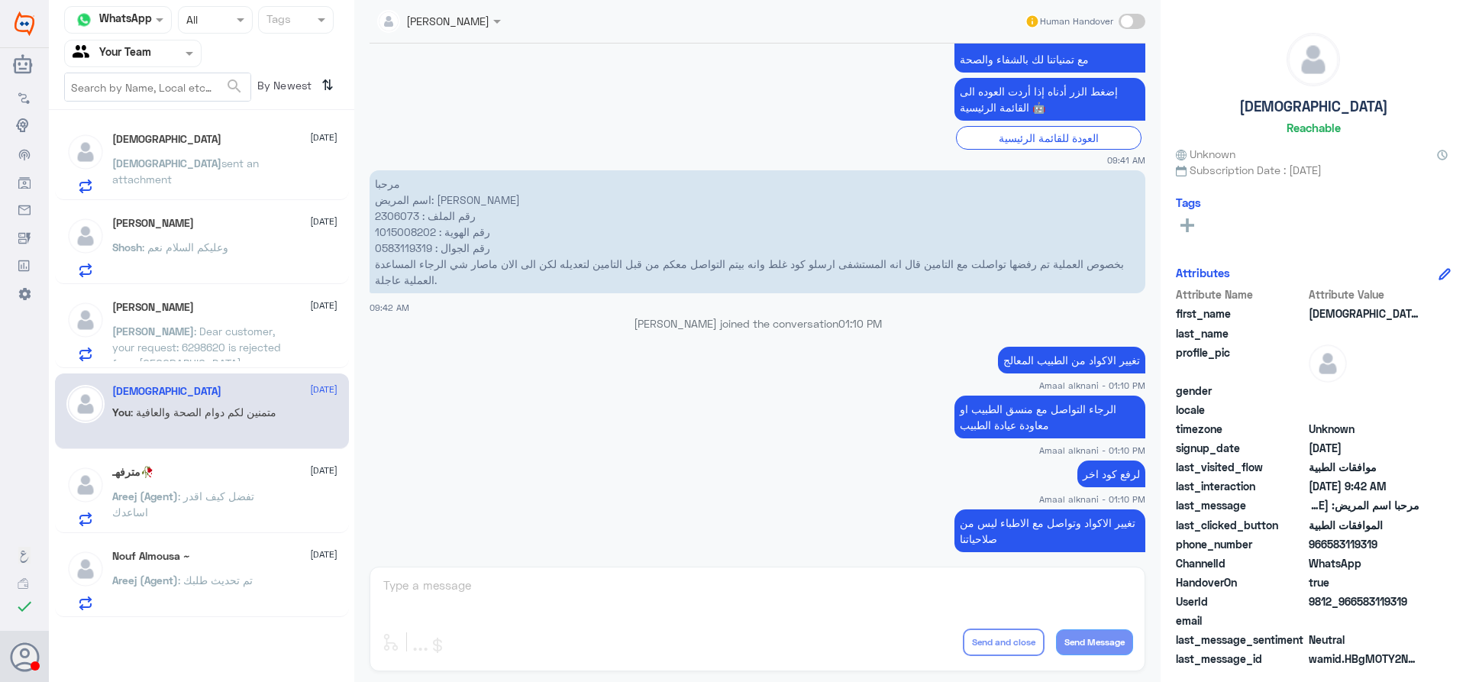
click at [195, 151] on div "ISJ [DATE] ISJ sent an attachment" at bounding box center [224, 163] width 225 height 60
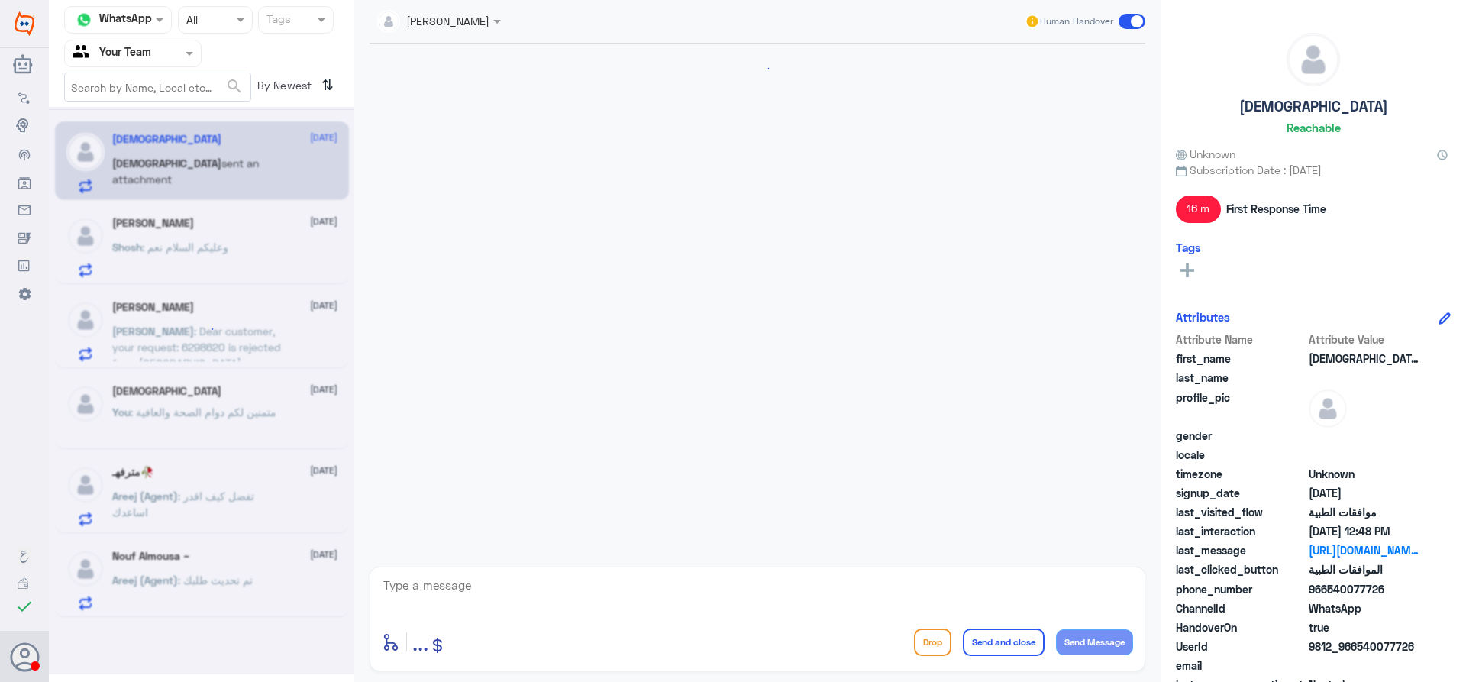
scroll to position [1382, 0]
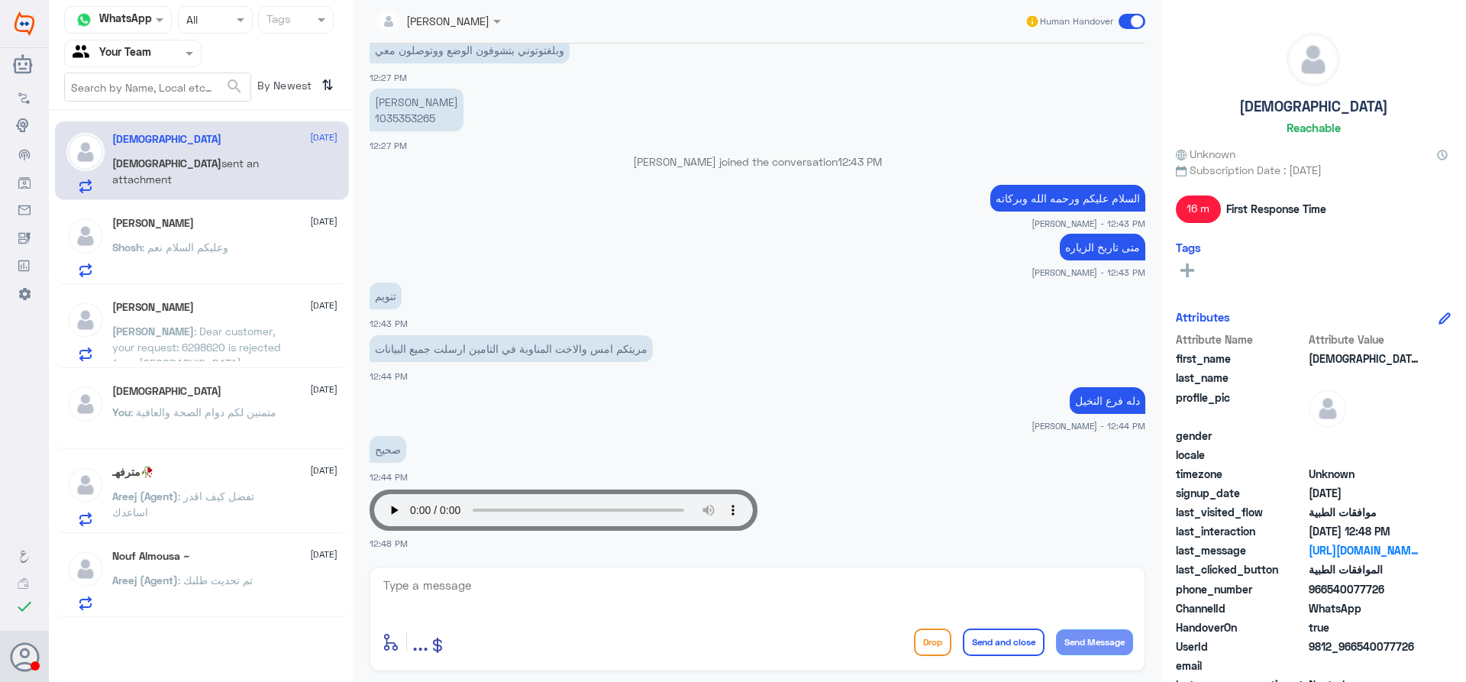
click at [181, 587] on p "Areej (Agent) : تم تحديث طلبك" at bounding box center [182, 591] width 140 height 38
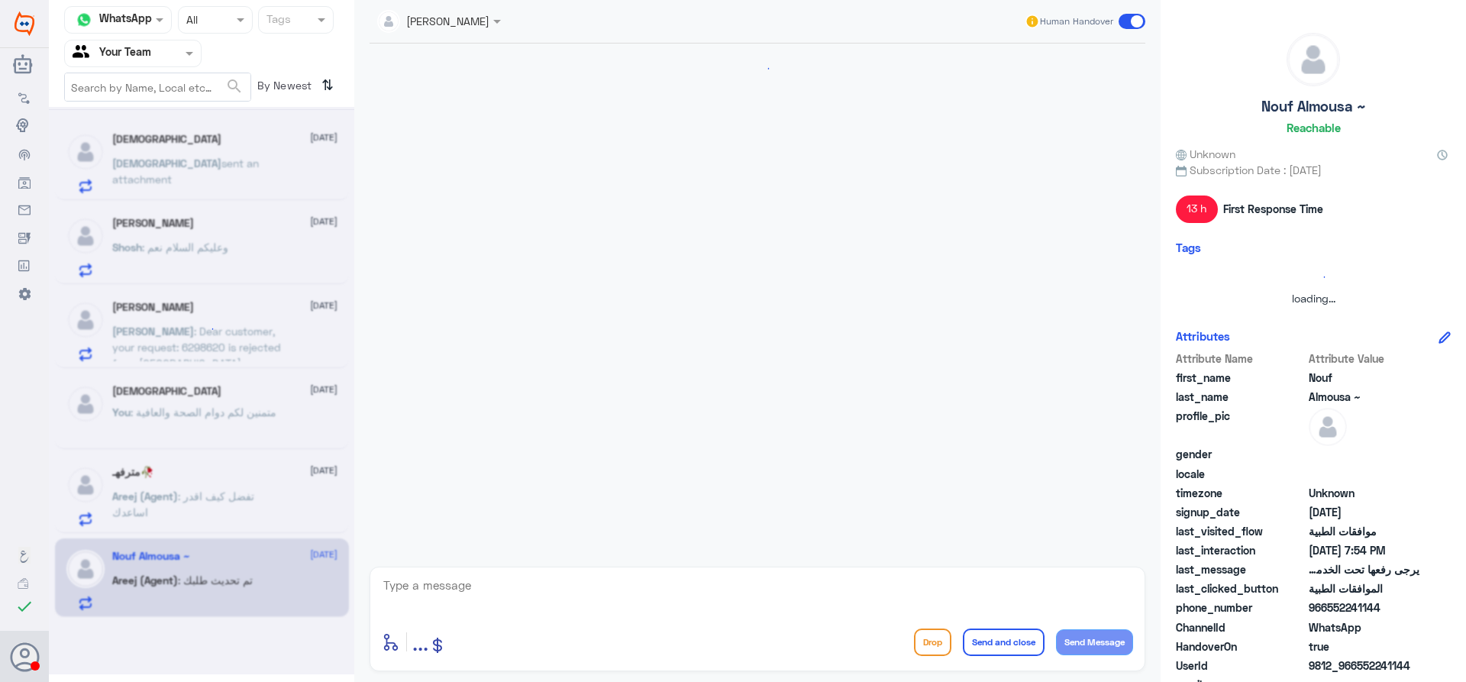
scroll to position [1156, 0]
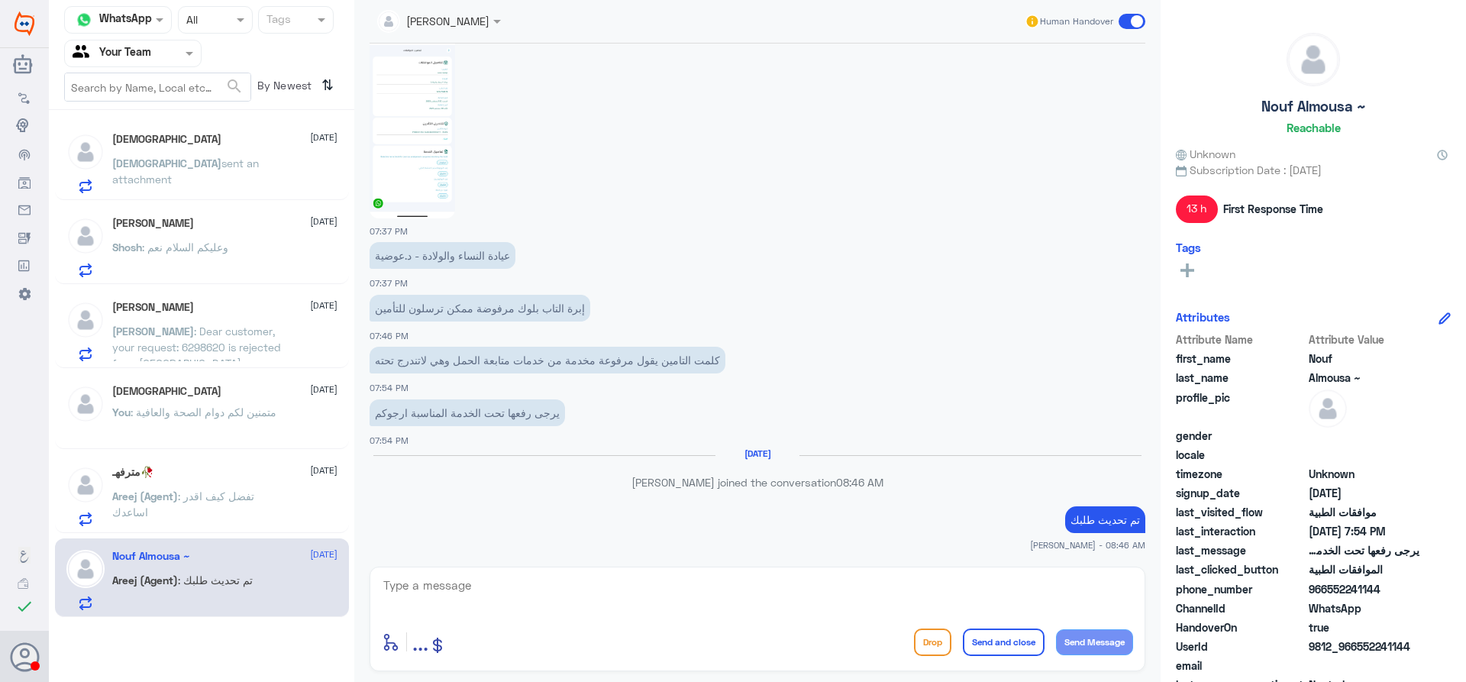
drag, startPoint x: 530, startPoint y: 605, endPoint x: 527, endPoint y: 587, distance: 18.0
click at [528, 600] on textarea at bounding box center [757, 593] width 751 height 37
click at [478, 598] on textarea at bounding box center [757, 593] width 751 height 37
click at [1009, 585] on textarea "نسعد دوما بخدمتكم ونتمنى لكم دوام الصحة والعافية" at bounding box center [757, 593] width 751 height 37
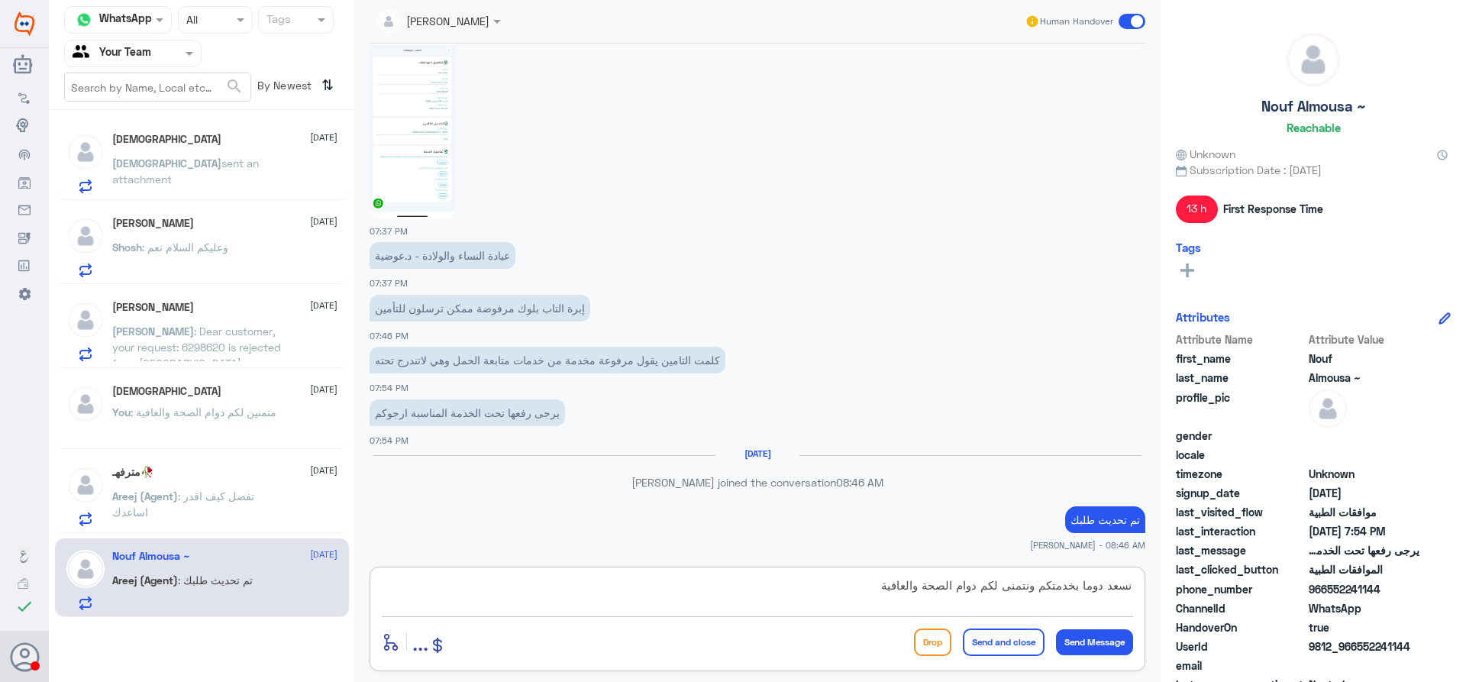
click at [1009, 585] on textarea "نسعد دوما بخدمتكم ونتمنى لكم دوام الصحة والعافية" at bounding box center [757, 593] width 751 height 37
type textarea "نسعد دوما بخدمتكم ونتمنى لكم دوام الصحة والعافية"
click at [996, 650] on button "Send and close" at bounding box center [1004, 641] width 82 height 27
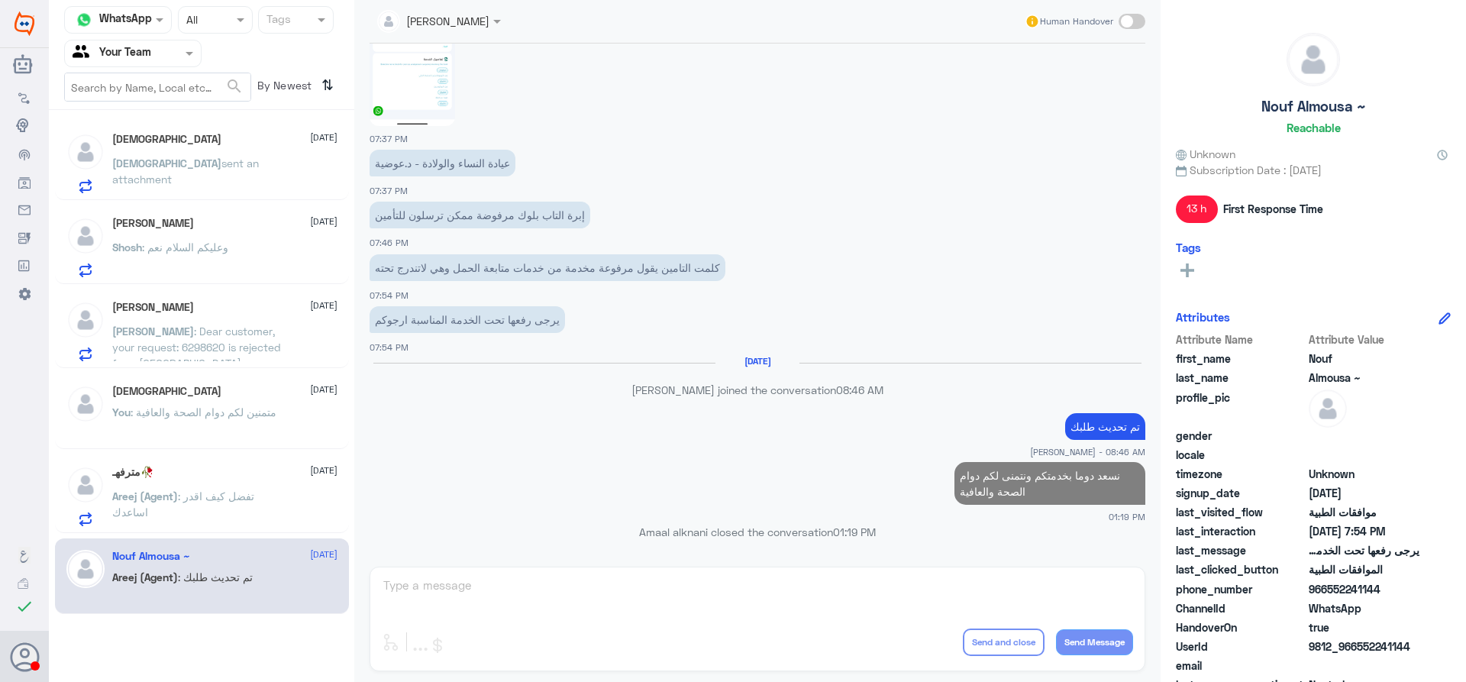
click at [111, 495] on div "مترفهـ🥀 [DATE][PERSON_NAME] (Agent) : تفضل كيف اقدر اساعدك" at bounding box center [201, 496] width 271 height 60
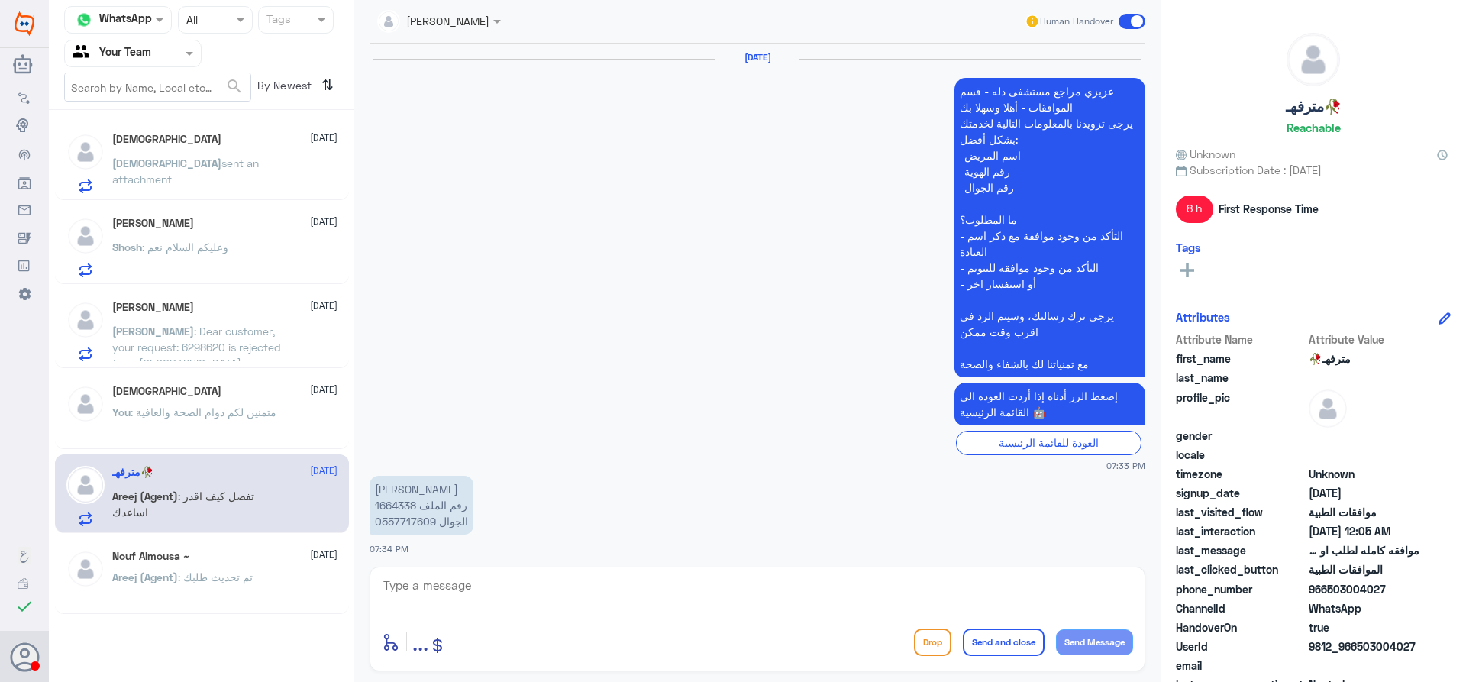
scroll to position [1914, 0]
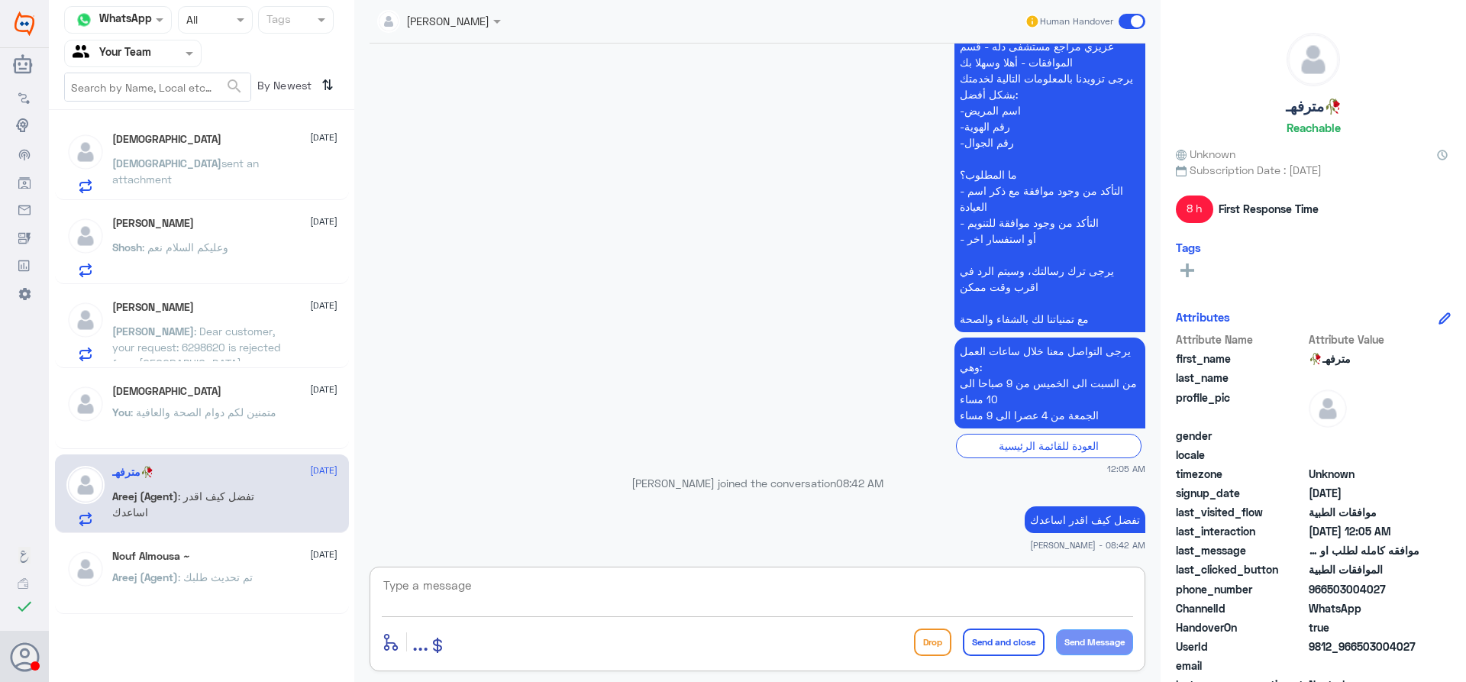
click at [530, 598] on textarea at bounding box center [757, 593] width 751 height 37
paste textarea "نسعد دوما بخدمتكم ونتمنى لكم دوام الصحة والعافية"
type textarea "نسعد دوما بخدمتكم ونتمنى لكم دوام الصحة والعافية"
click at [981, 643] on button "Send and close" at bounding box center [1004, 641] width 82 height 27
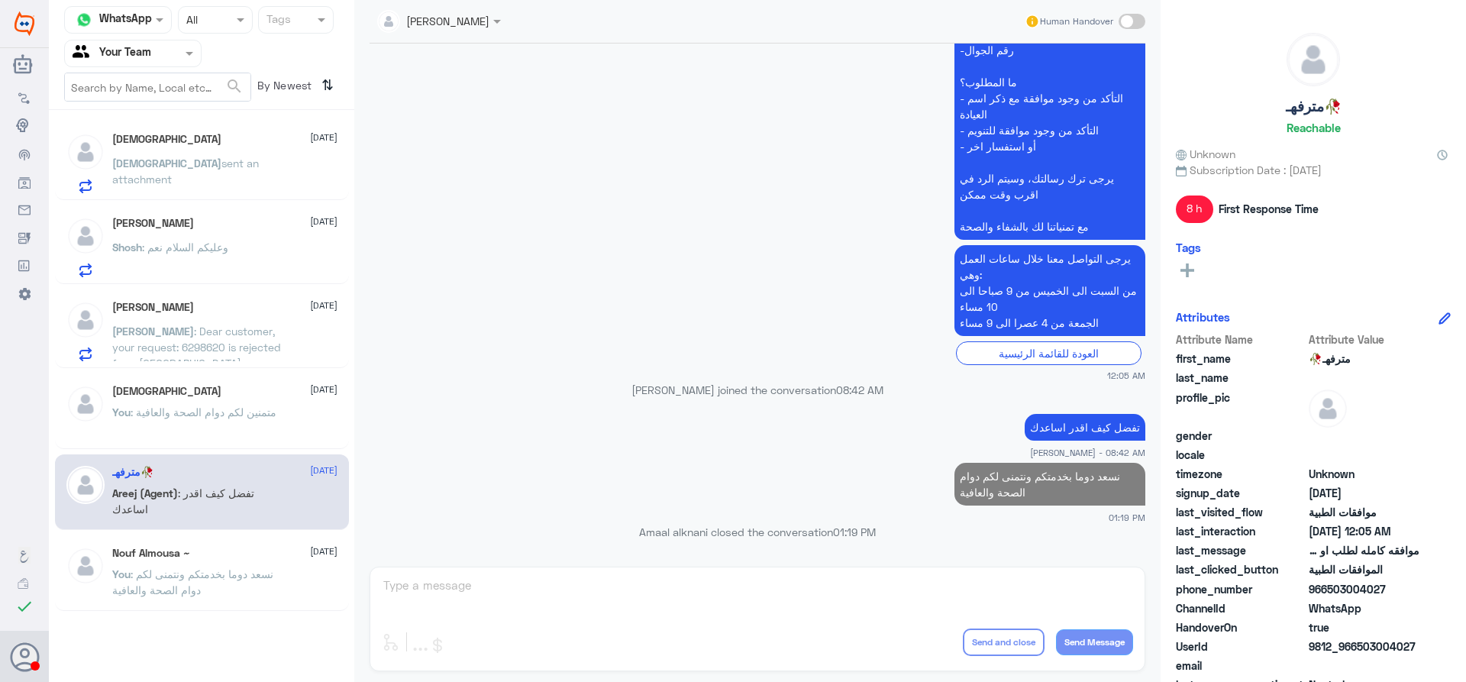
click at [191, 413] on span ": متمنين لكم دوام الصحة والعافية" at bounding box center [204, 411] width 146 height 13
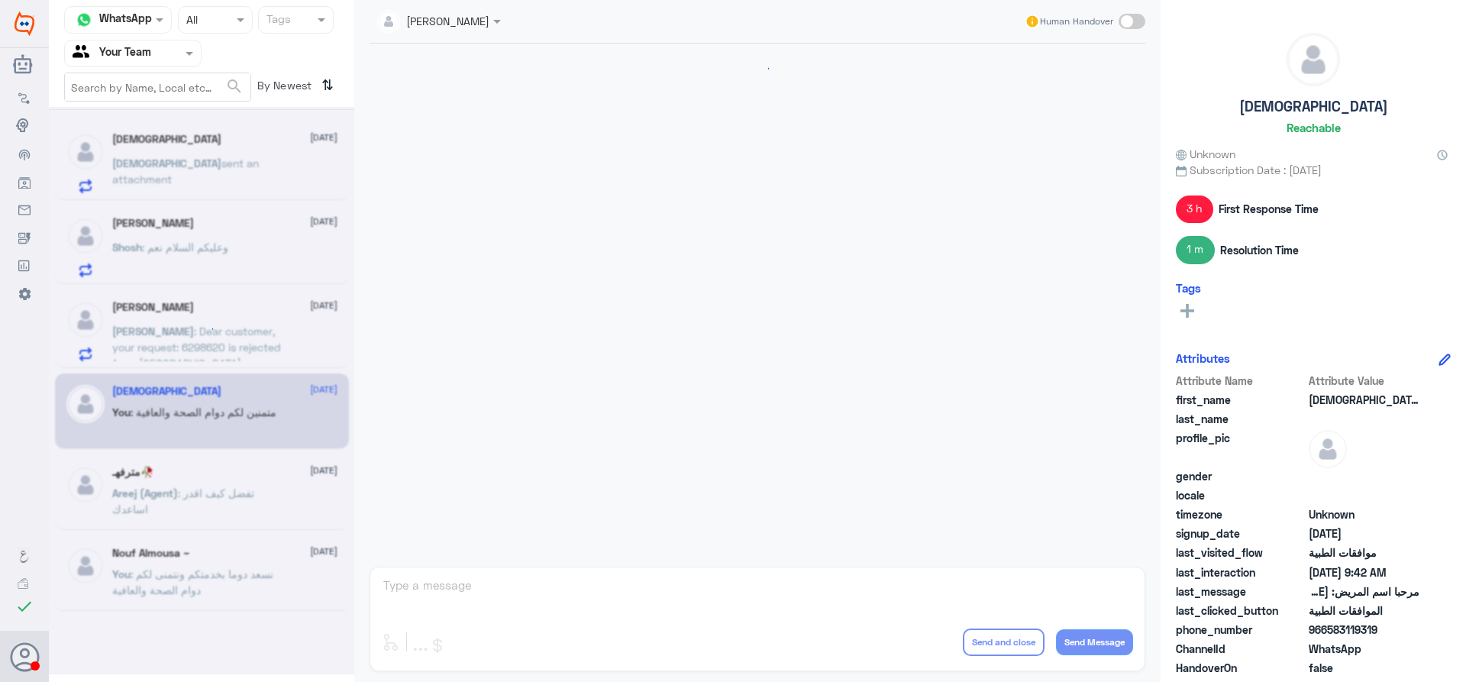
scroll to position [1263, 0]
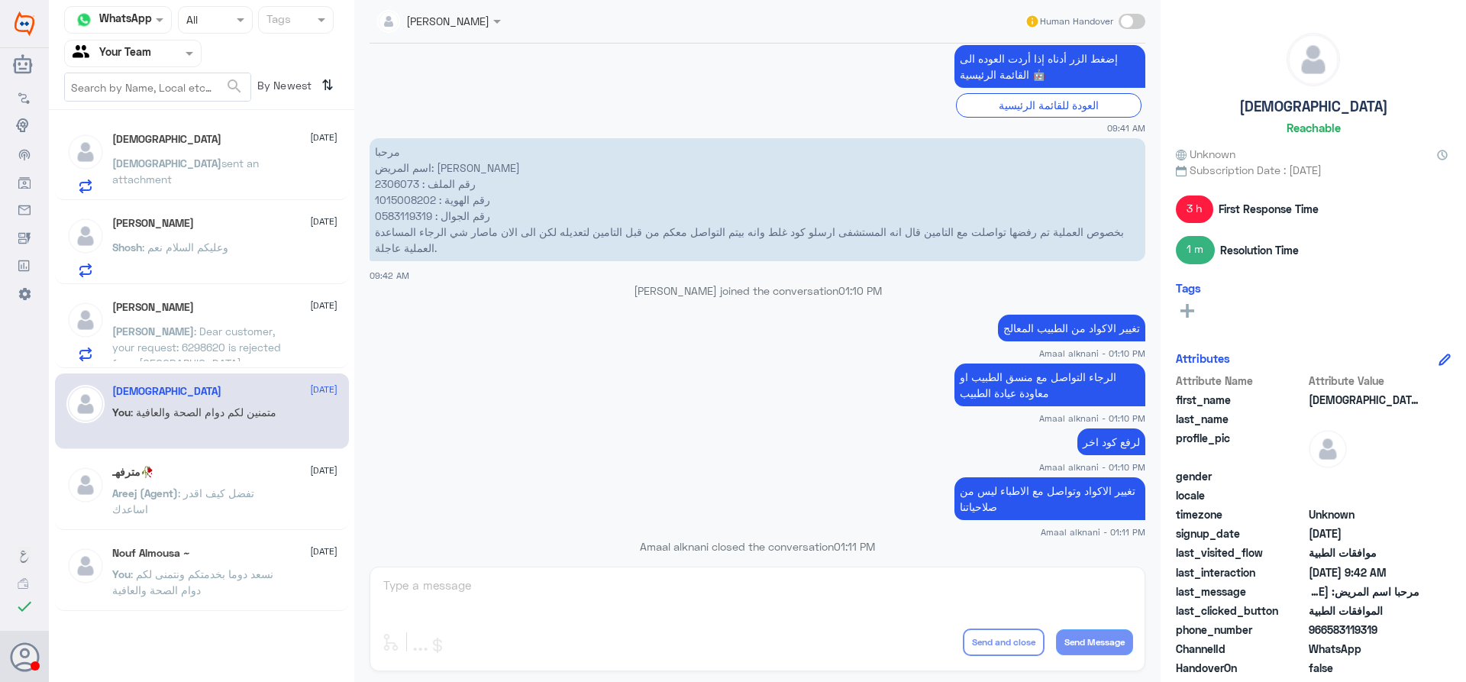
click at [193, 343] on span ": Dear customer, your request: 6298620 is rejected from [GEOGRAPHIC_DATA] on [D…" at bounding box center [196, 378] width 169 height 109
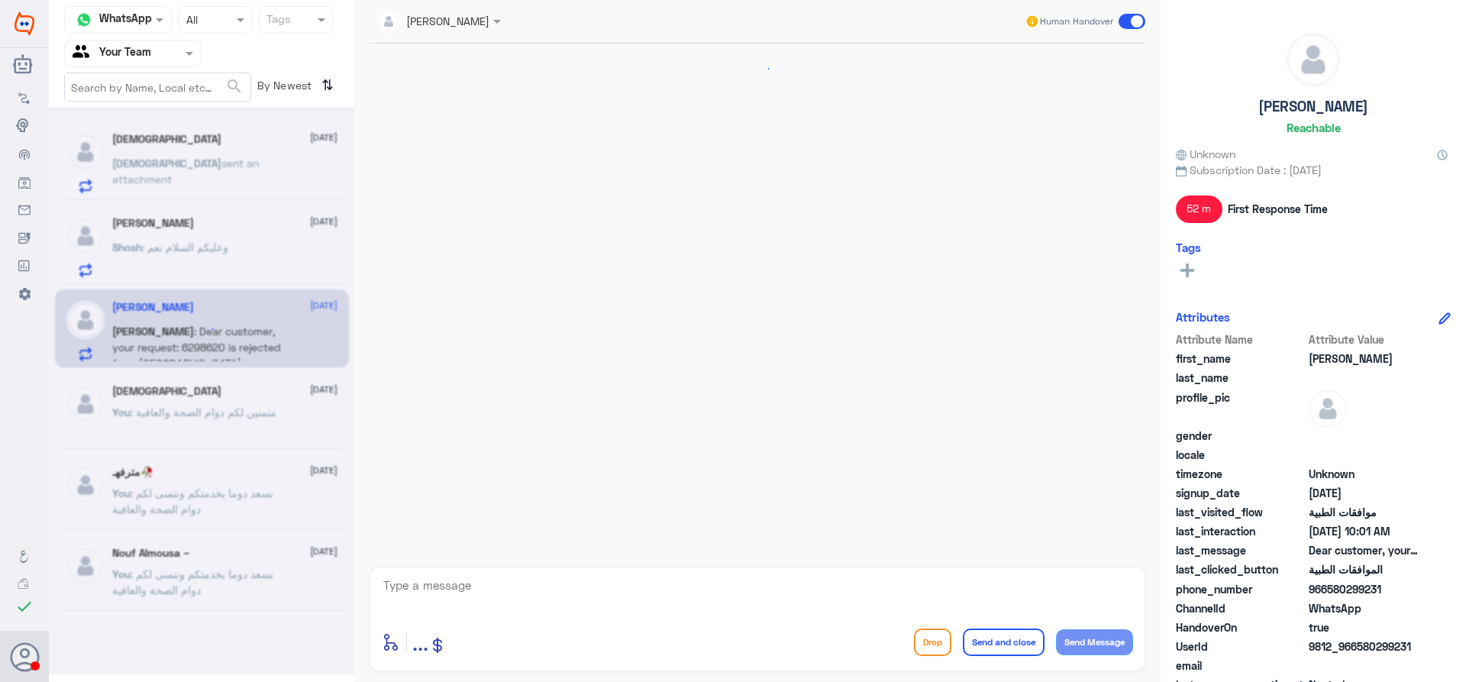
scroll to position [1185, 0]
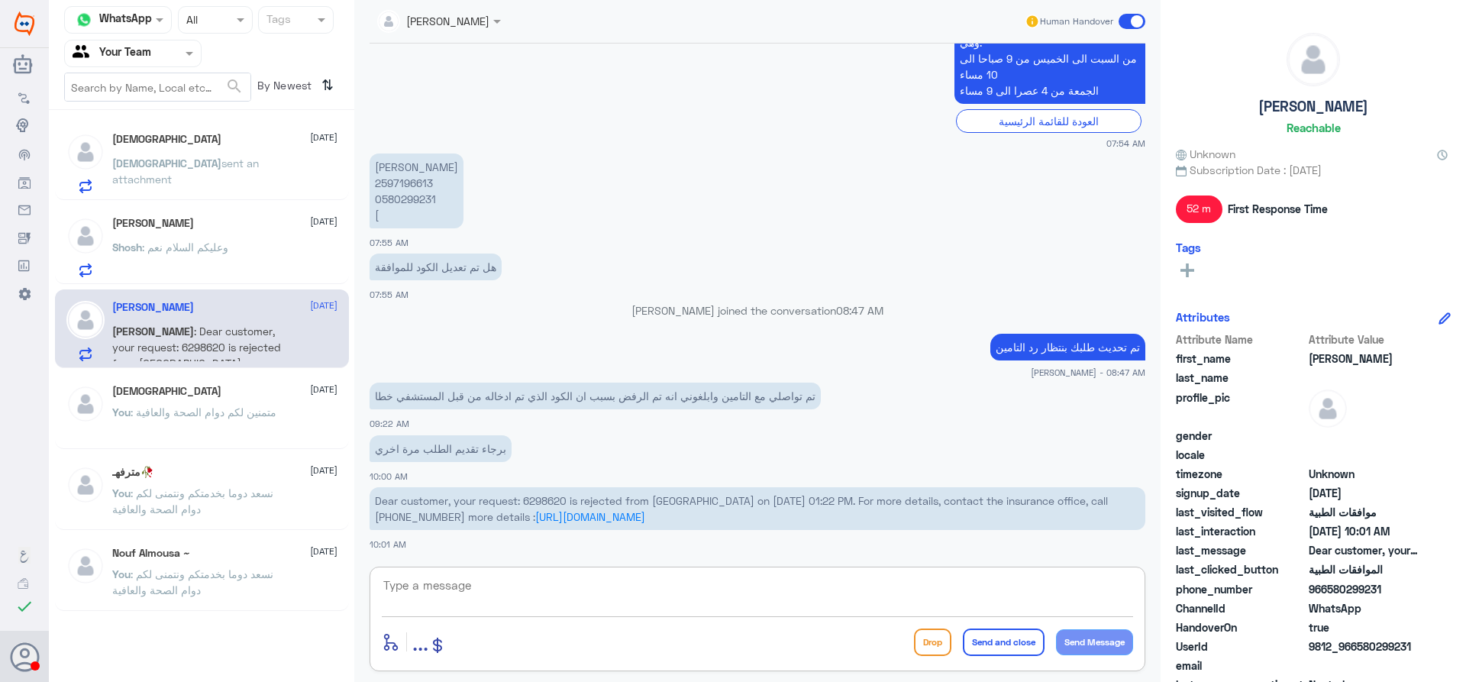
click at [492, 585] on textarea at bounding box center [757, 593] width 751 height 37
click at [182, 244] on span ": وعليكم السلام نعم" at bounding box center [185, 246] width 86 height 13
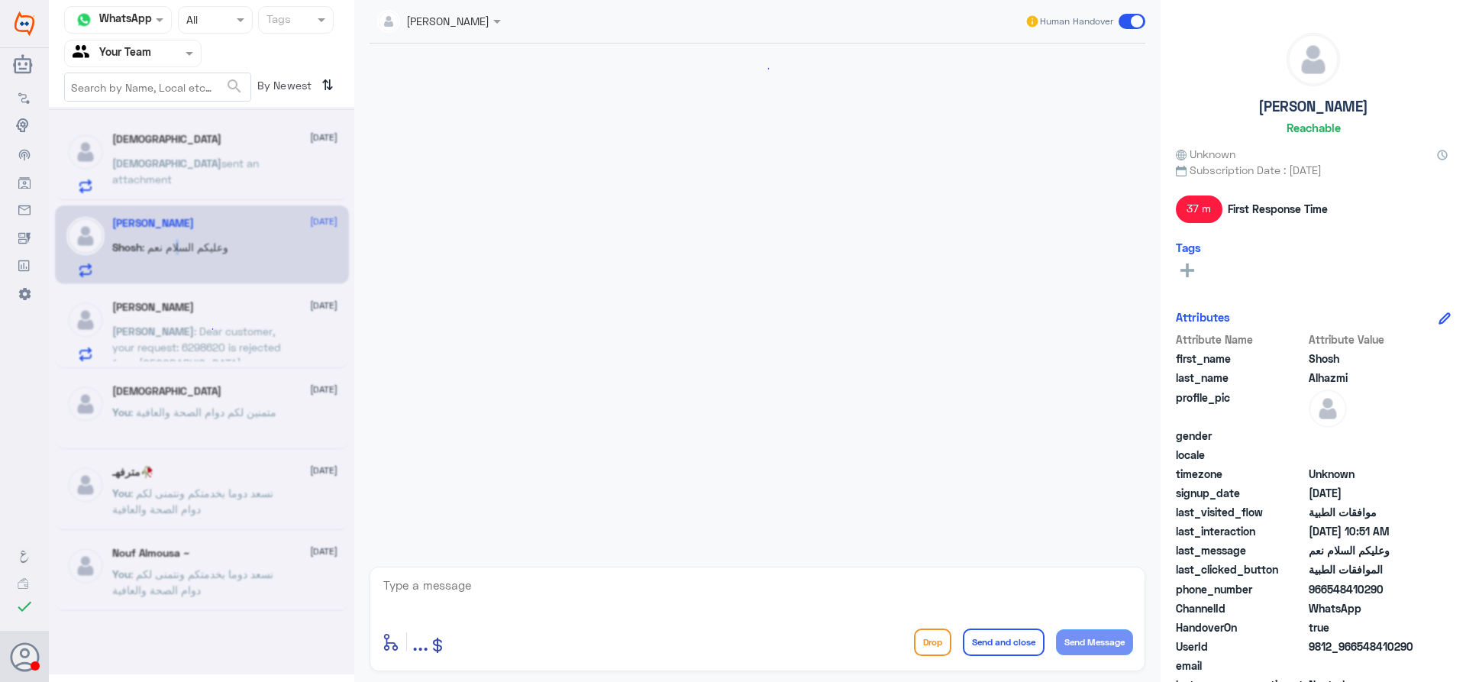
scroll to position [543, 0]
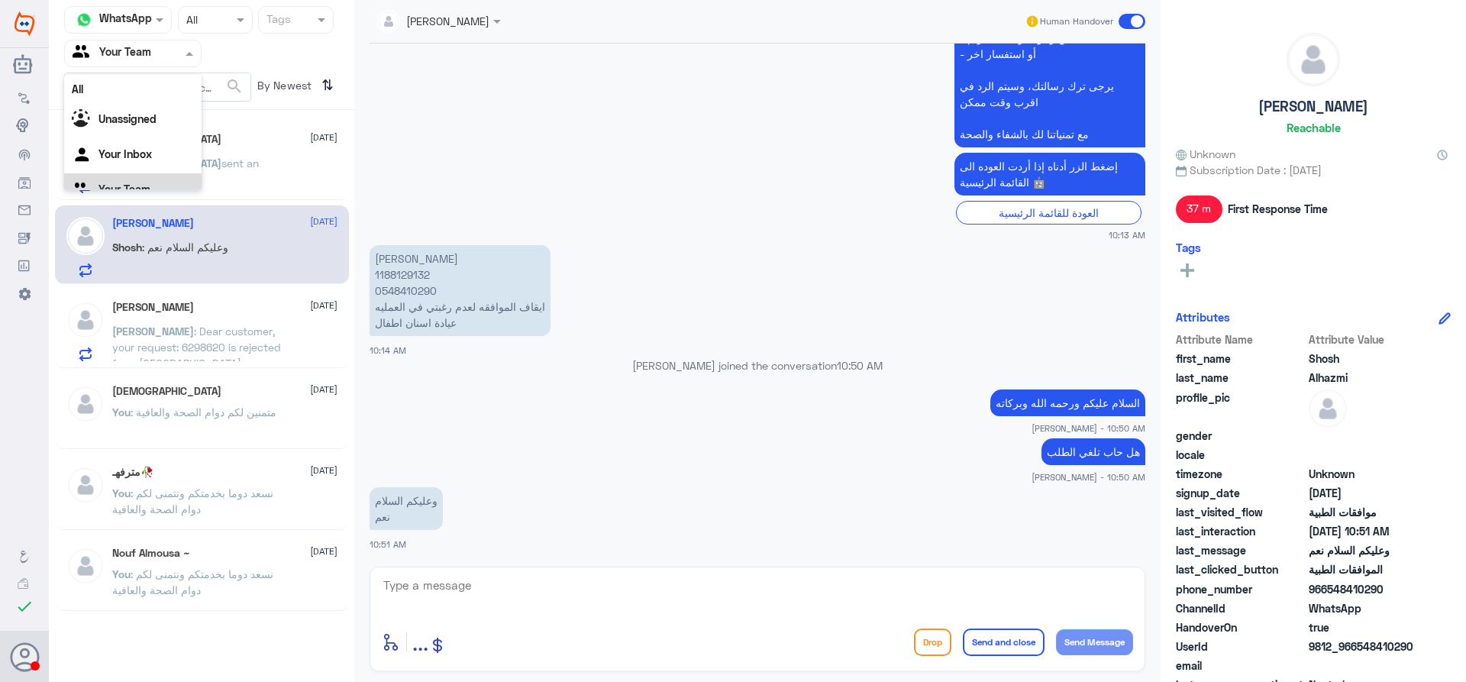
click at [153, 59] on input "text" at bounding box center [115, 53] width 84 height 18
click at [147, 124] on div "Your Inbox" at bounding box center [132, 136] width 137 height 35
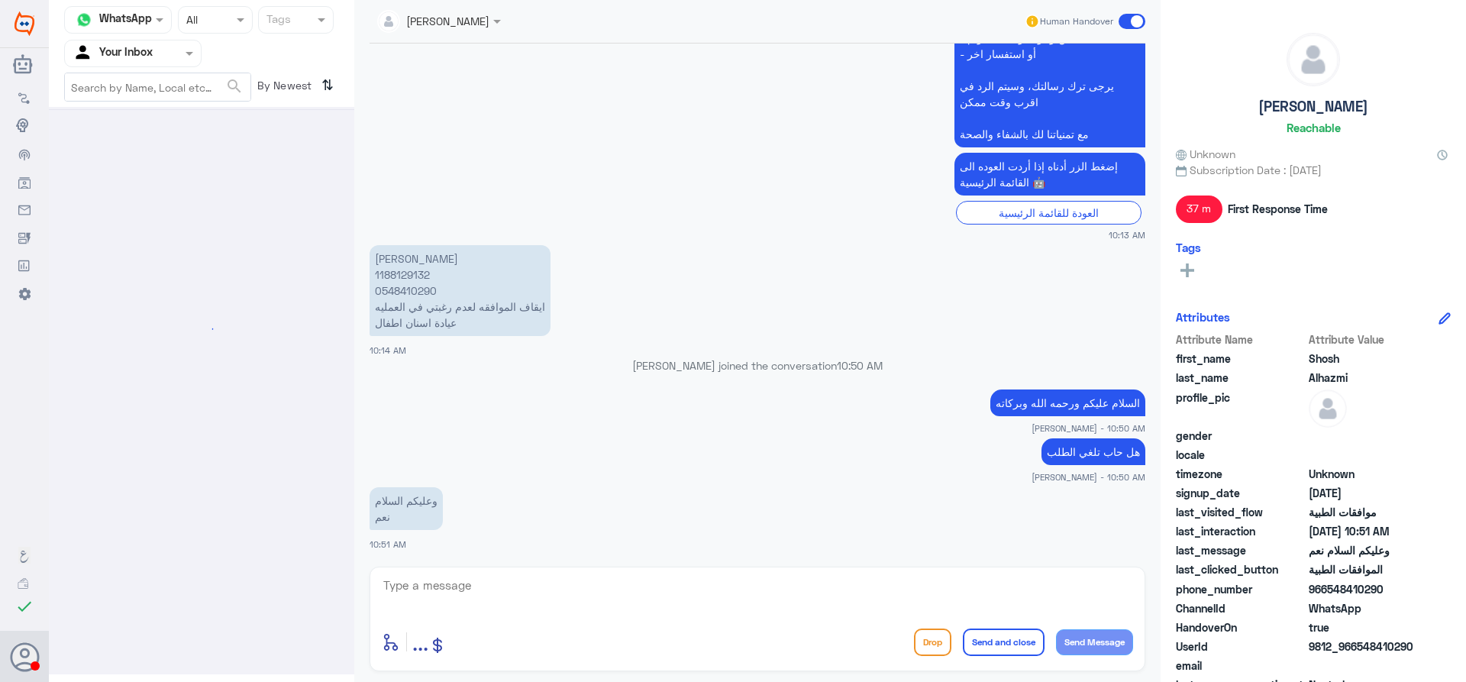
scroll to position [0, 0]
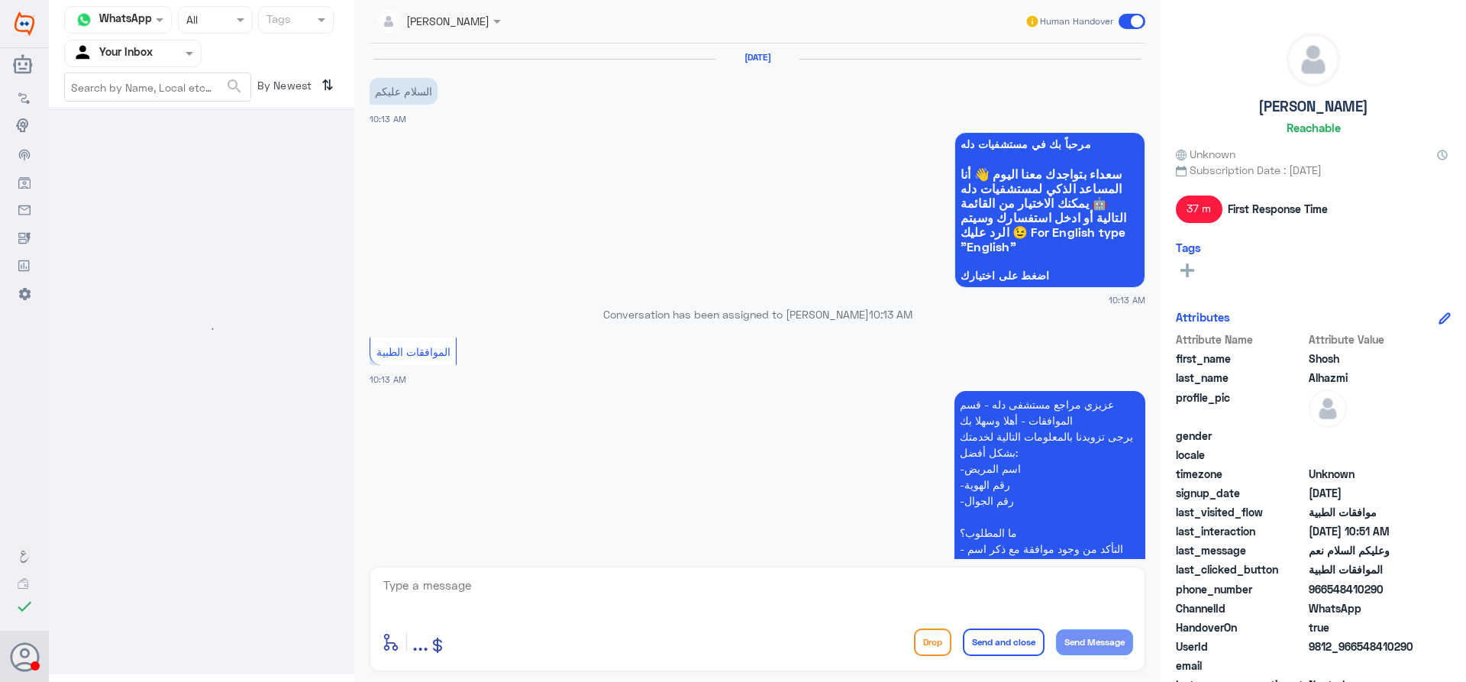
click at [158, 59] on div at bounding box center [133, 53] width 136 height 18
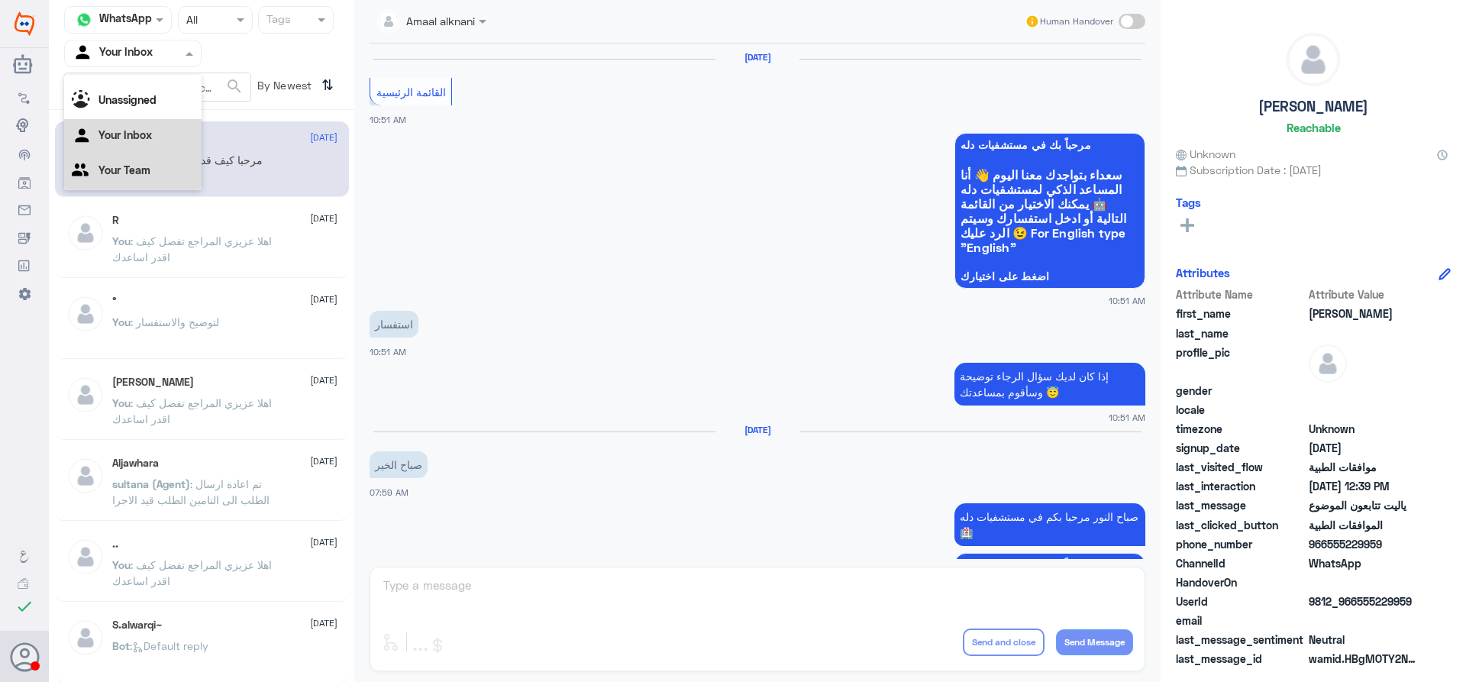
scroll to position [1369, 0]
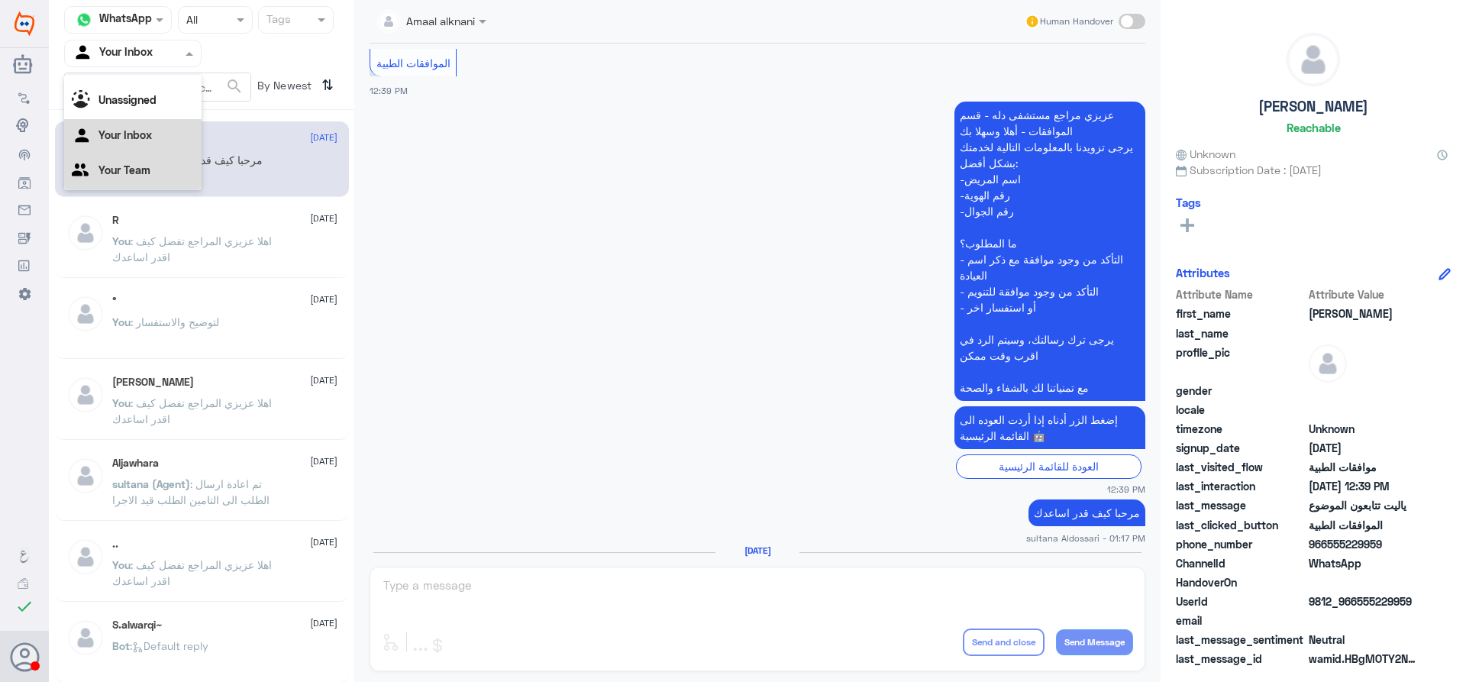
click at [135, 167] on Team "Your Team" at bounding box center [124, 169] width 52 height 13
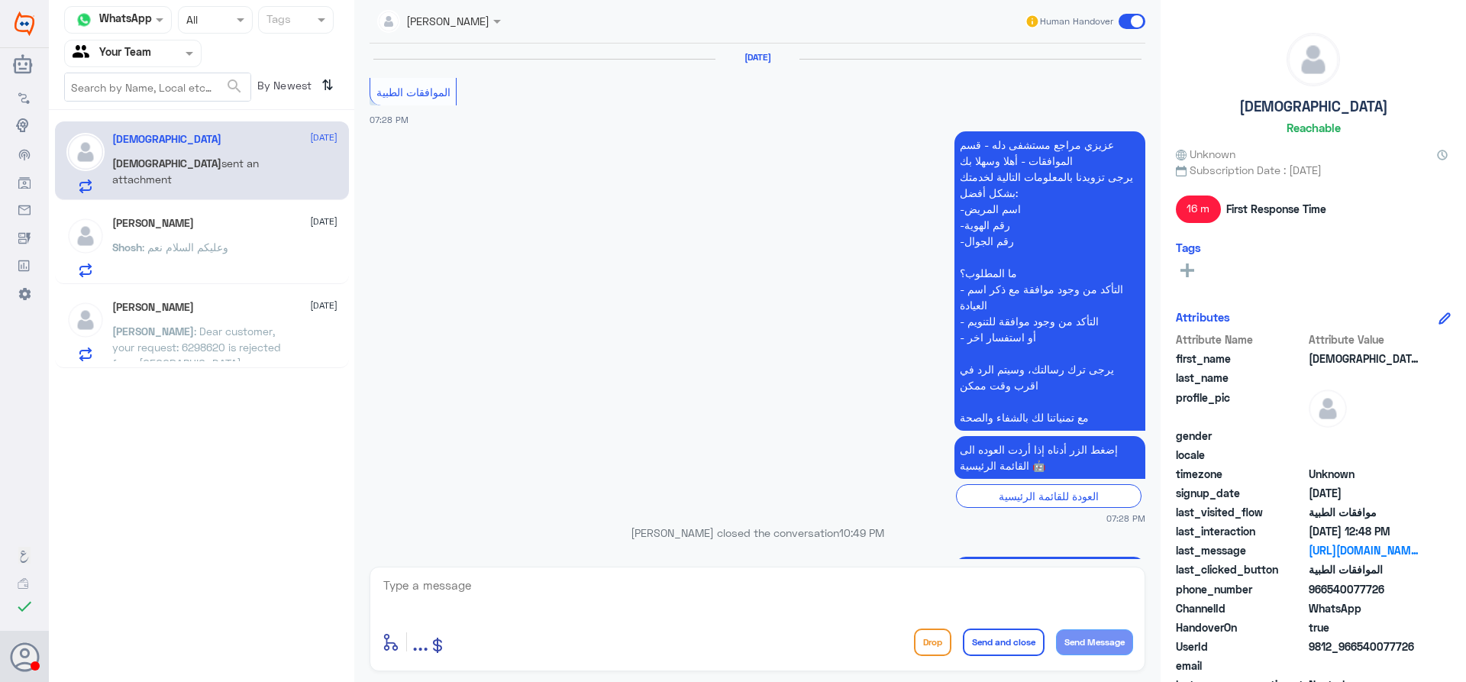
scroll to position [1382, 0]
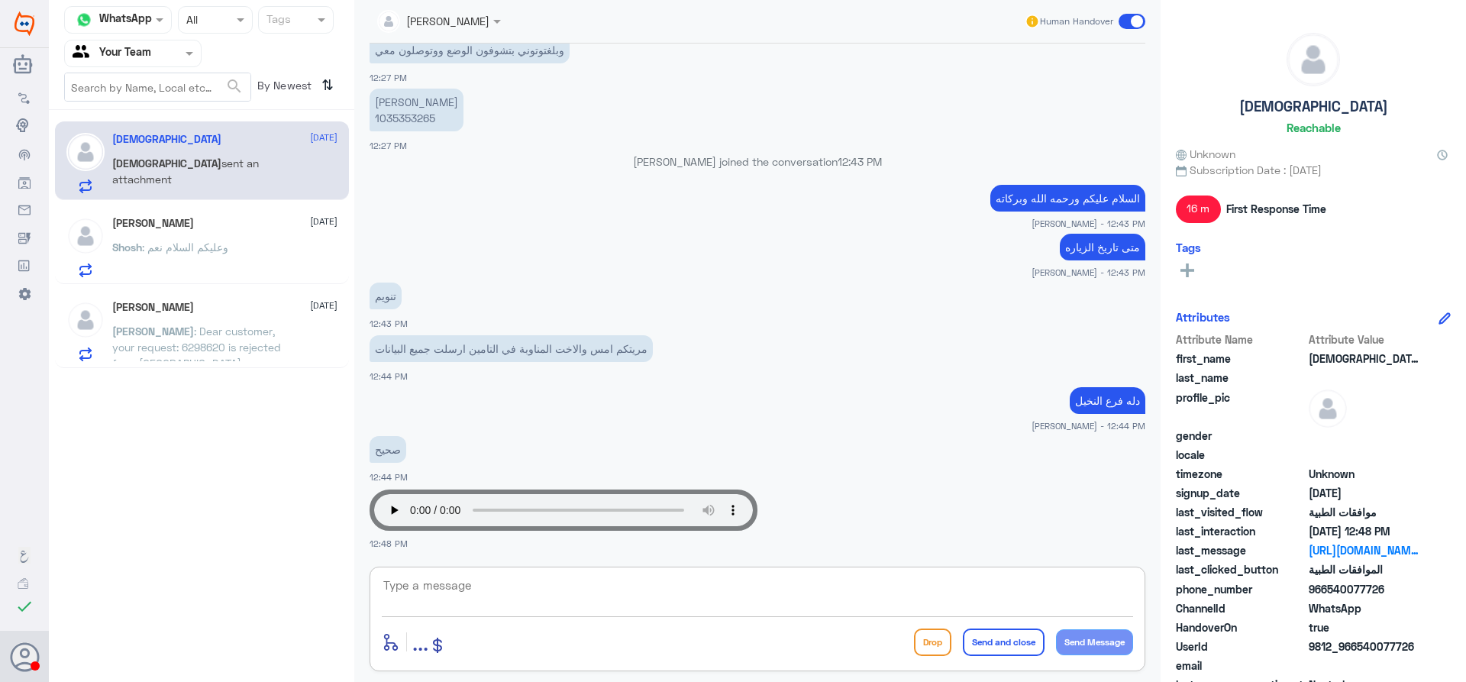
click at [538, 580] on textarea at bounding box center [757, 593] width 751 height 37
click at [750, 320] on div "تنويم 12:43 PM" at bounding box center [756, 305] width 775 height 52
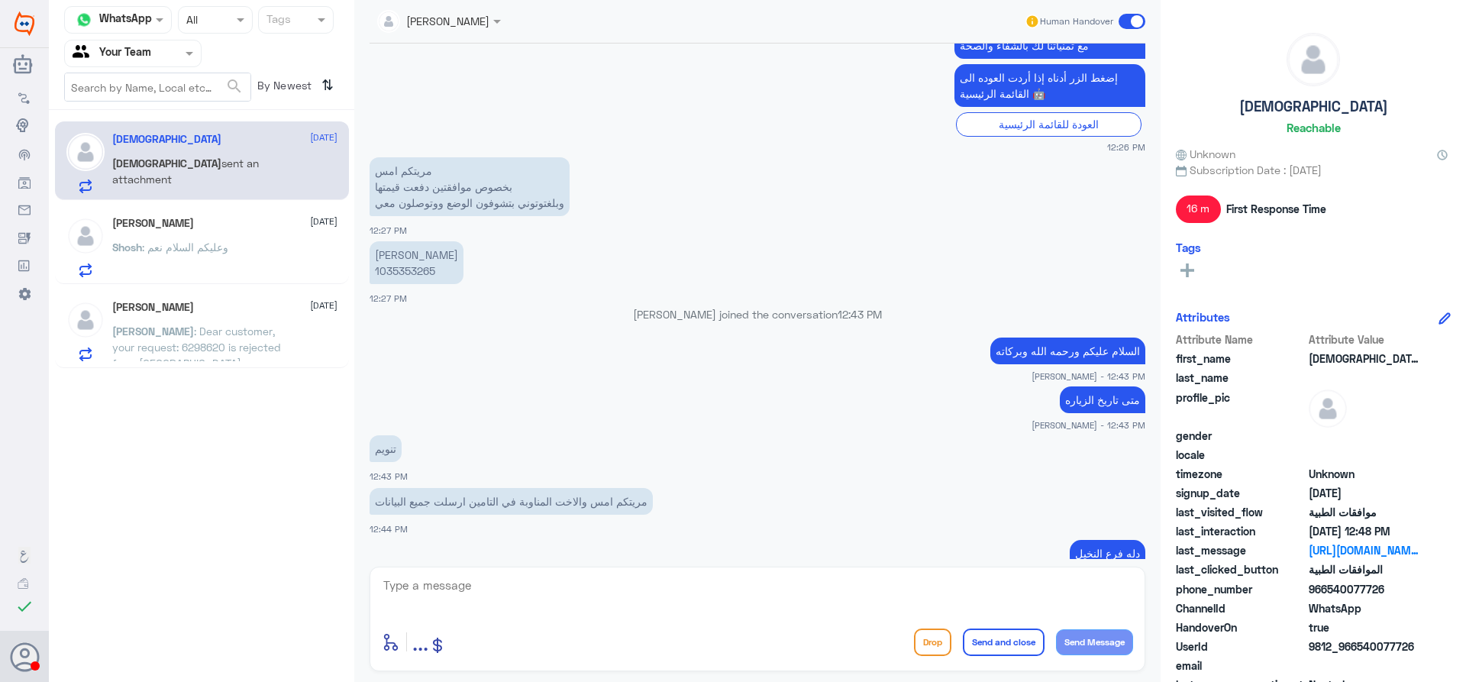
scroll to position [1305, 0]
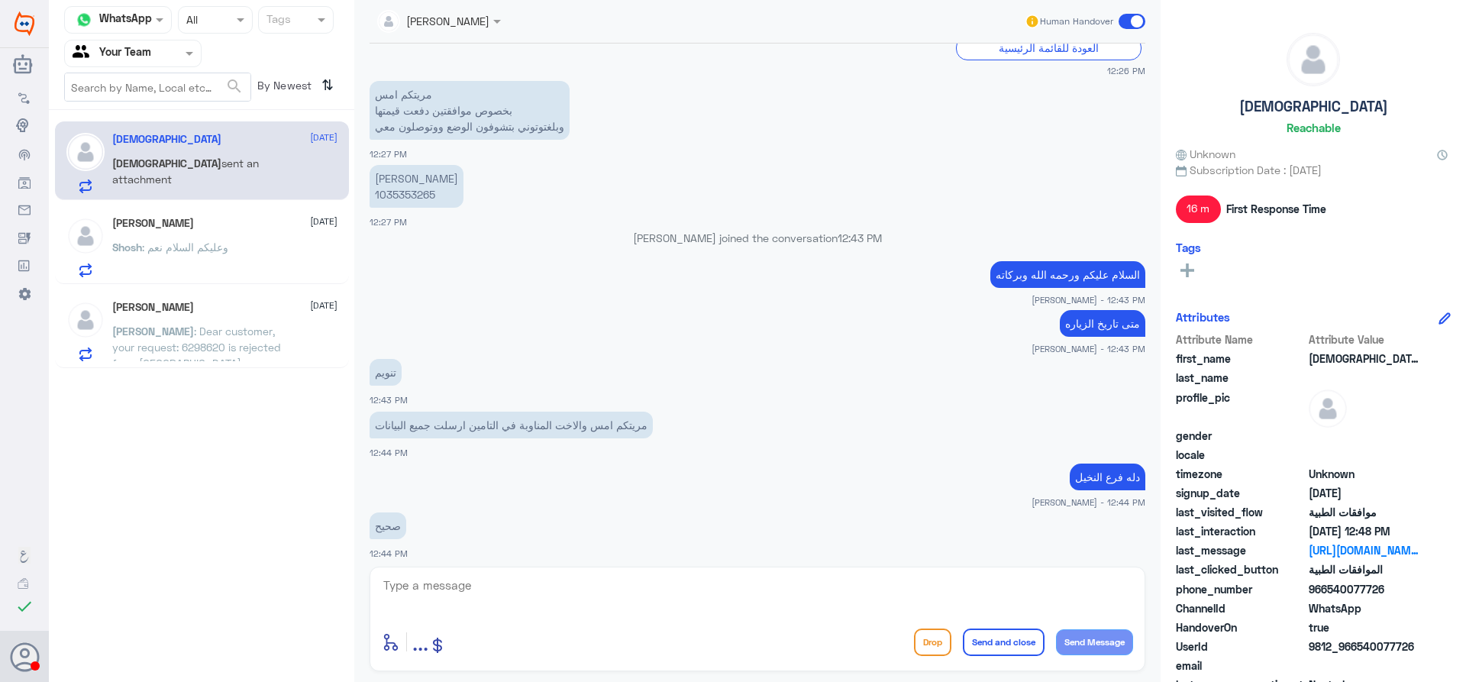
click at [420, 197] on p "[PERSON_NAME] 1035353265" at bounding box center [416, 186] width 94 height 43
copy p "1035353265"
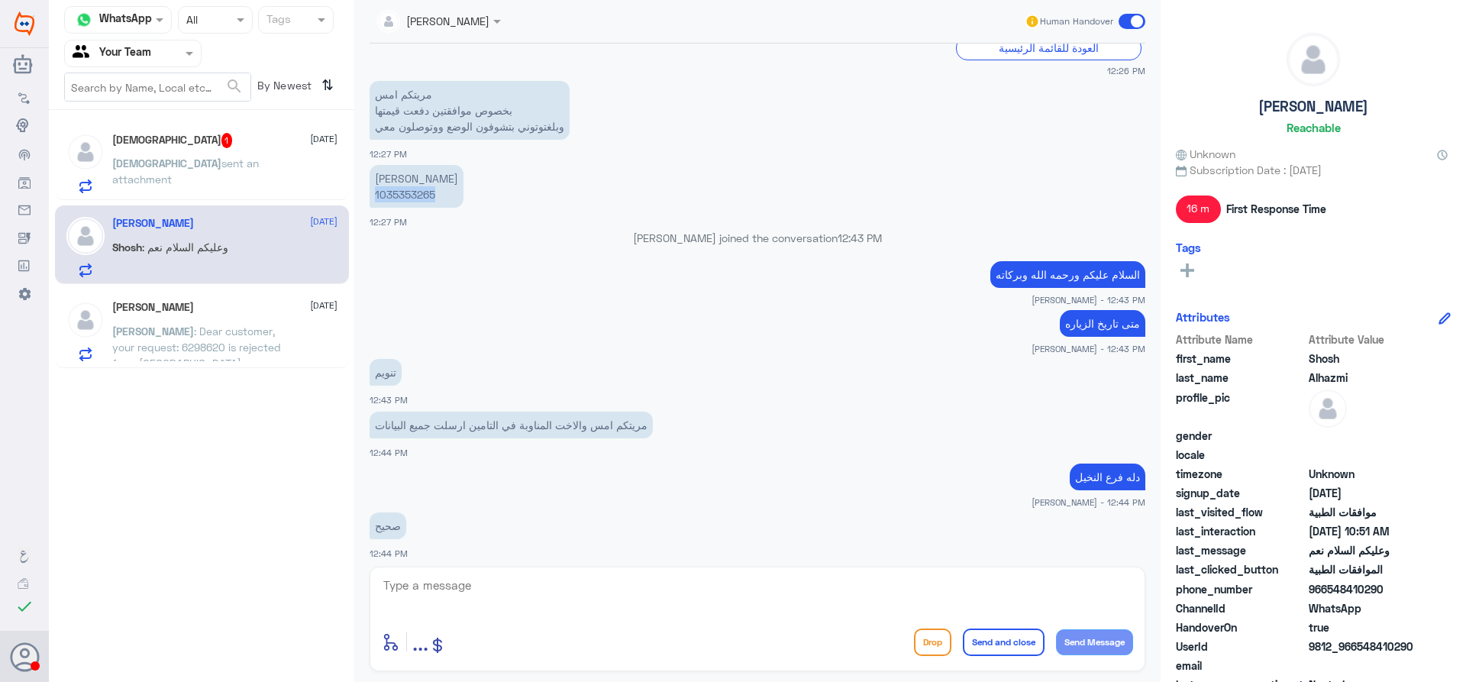
scroll to position [1466, 0]
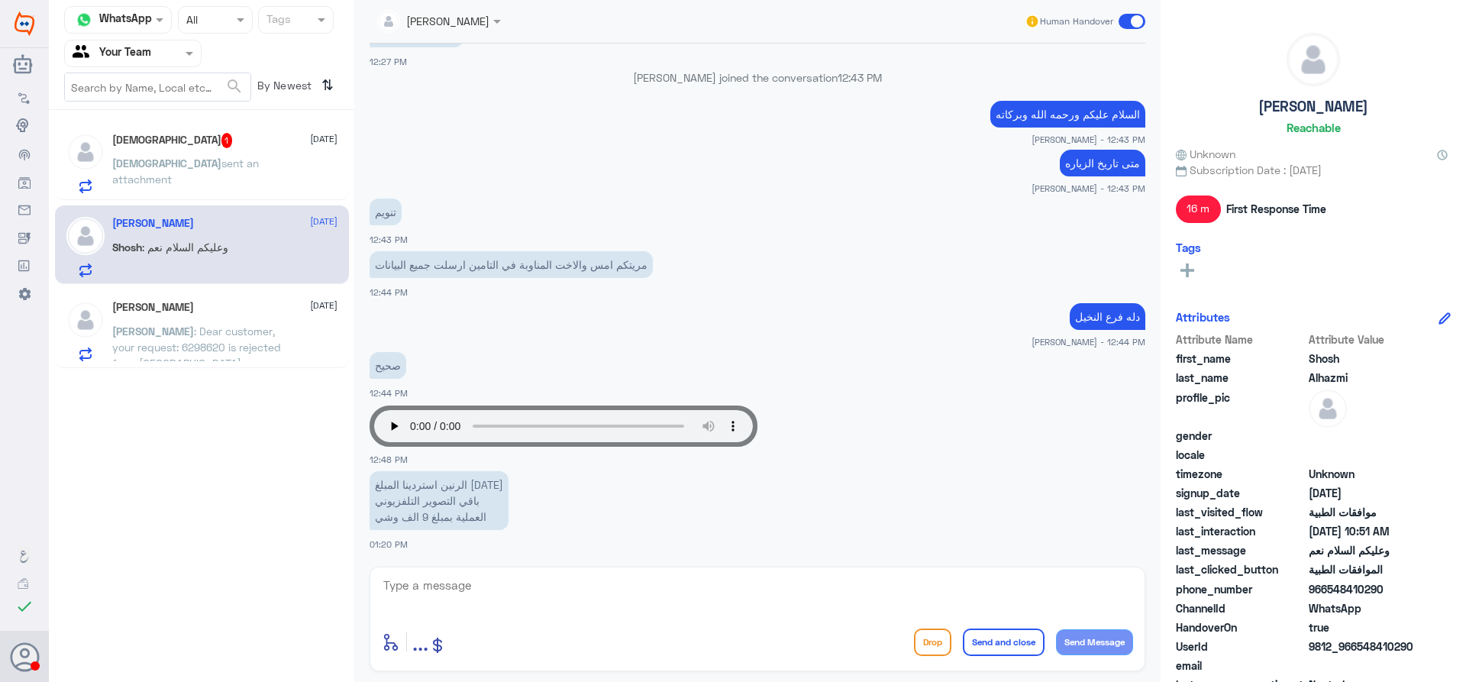
click at [255, 159] on div "ISJ sent an attachment" at bounding box center [224, 176] width 225 height 34
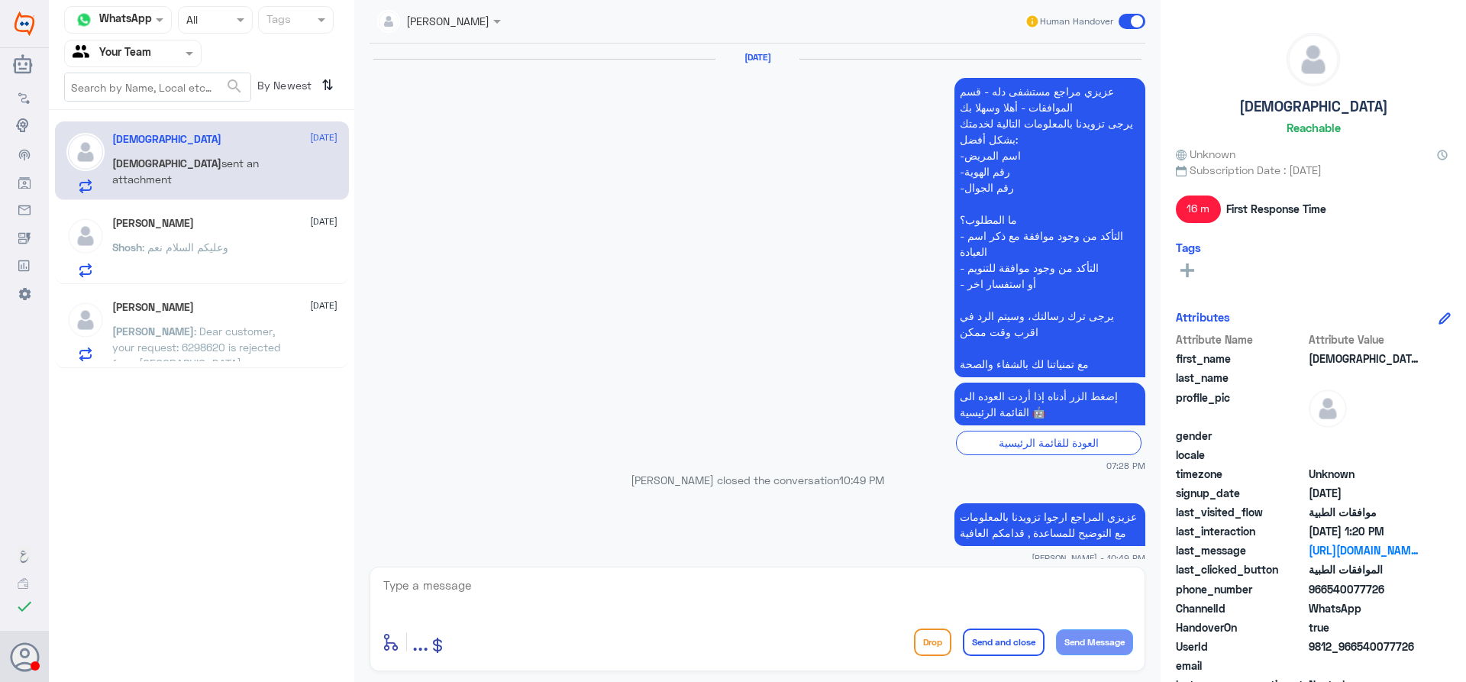
scroll to position [1413, 0]
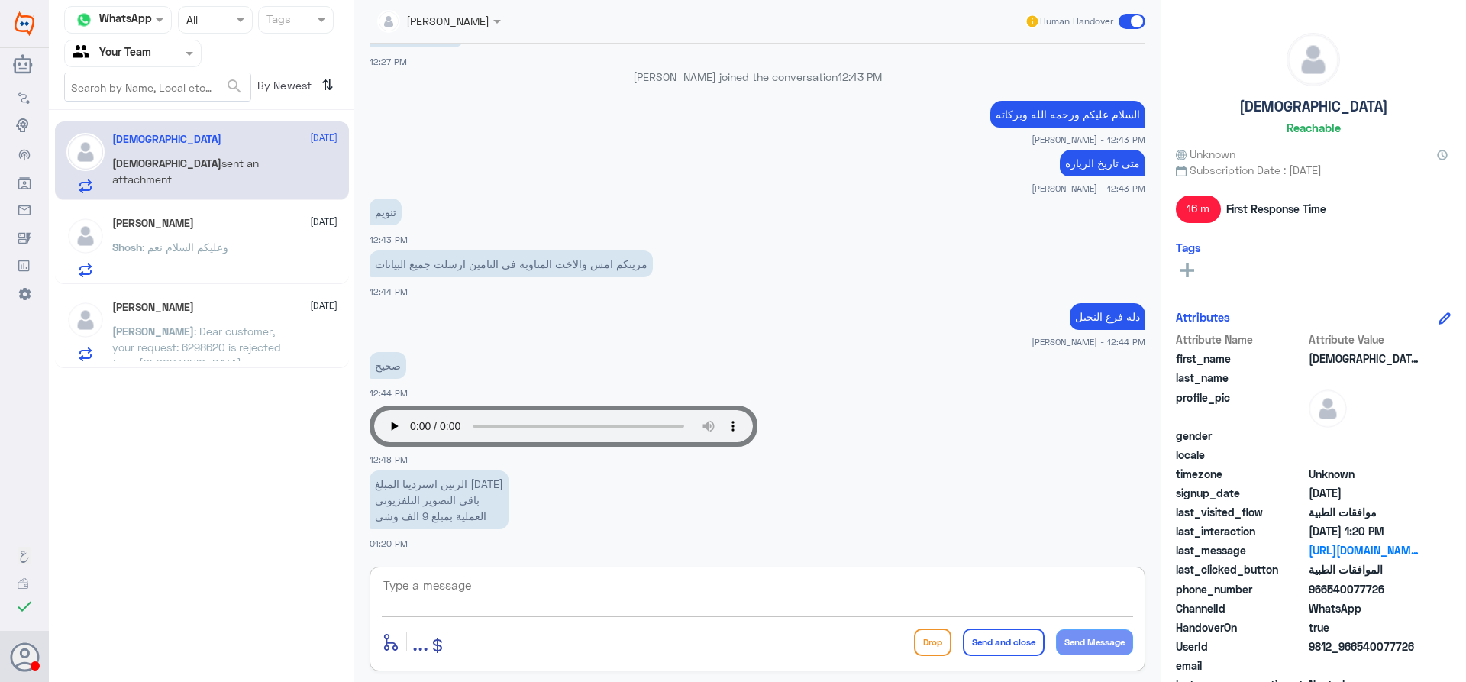
click at [514, 602] on textarea at bounding box center [757, 593] width 751 height 37
click at [154, 48] on input "text" at bounding box center [115, 53] width 84 height 18
click at [142, 127] on div "Your Inbox" at bounding box center [132, 136] width 137 height 35
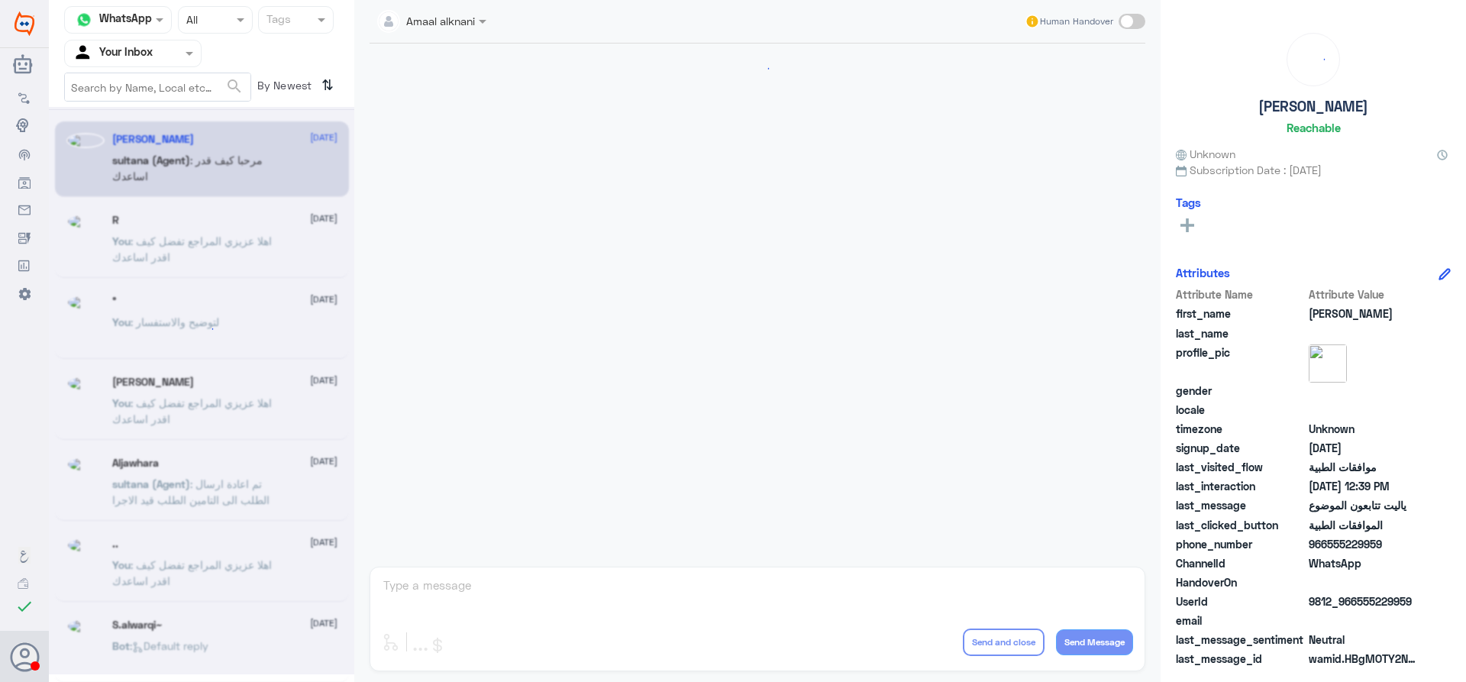
scroll to position [1369, 0]
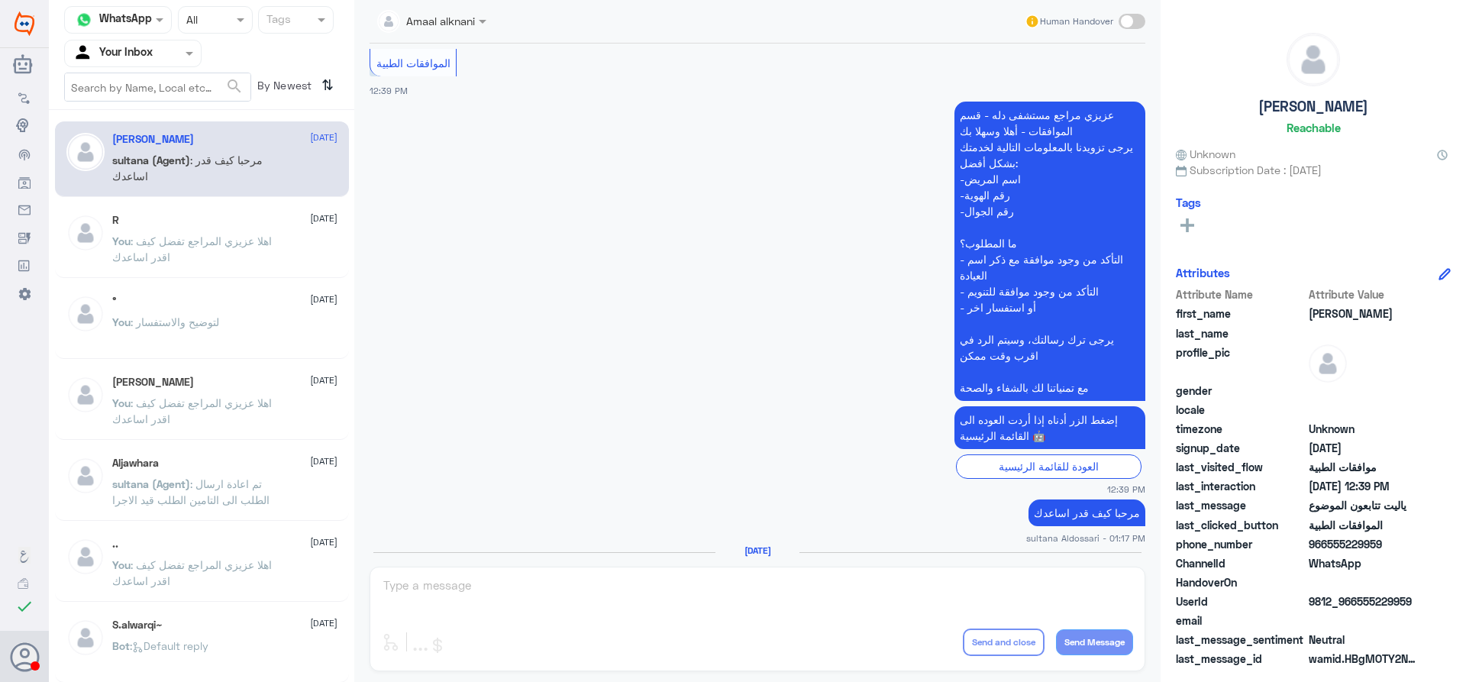
click at [619, 601] on div "Amaal alknani Human Handover [DATE] القائمة الرئيسية 10:51 AM مرحباً بك في مستش…" at bounding box center [757, 343] width 806 height 686
click at [648, 575] on div "Amaal alknani Human Handover [DATE] القائمة الرئيسية 10:51 AM مرحباً بك في مستش…" at bounding box center [757, 343] width 806 height 686
click at [165, 46] on div at bounding box center [133, 53] width 136 height 18
click at [179, 160] on div "Your Team" at bounding box center [132, 171] width 137 height 35
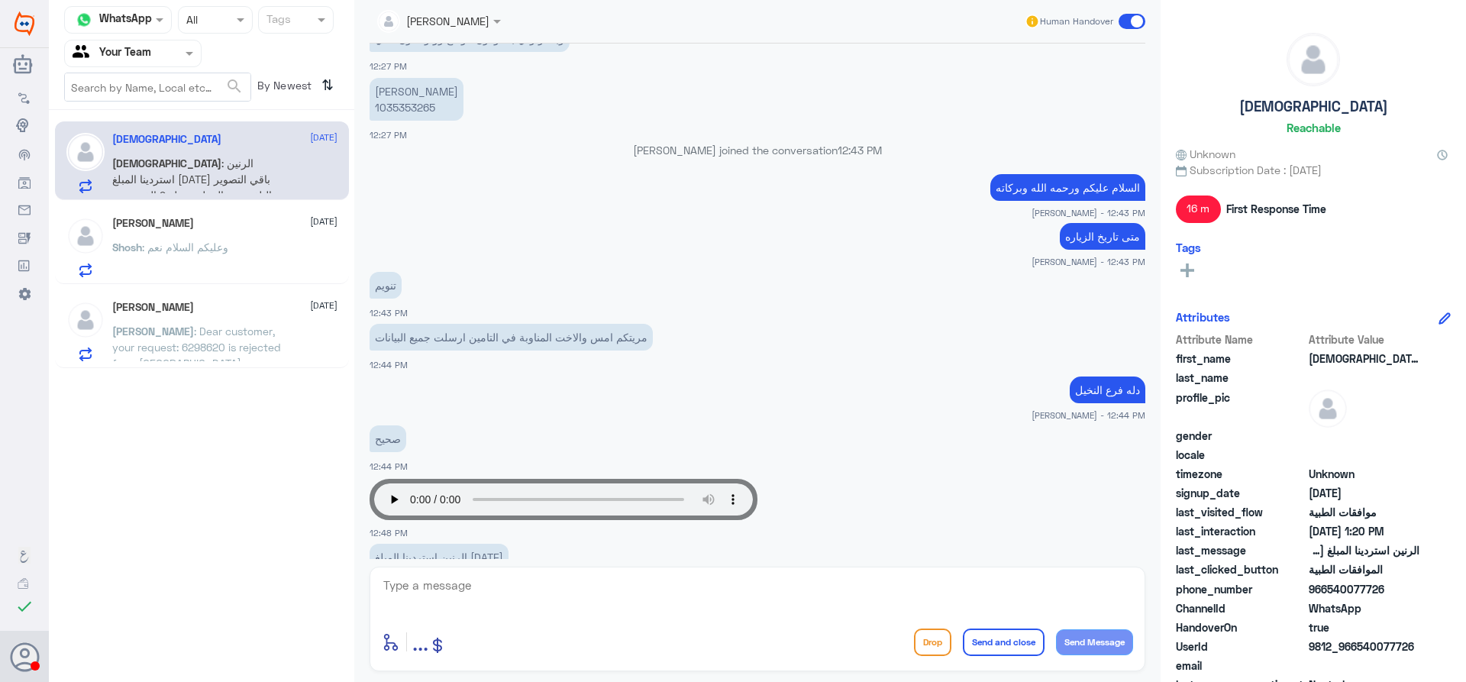
scroll to position [1260, 0]
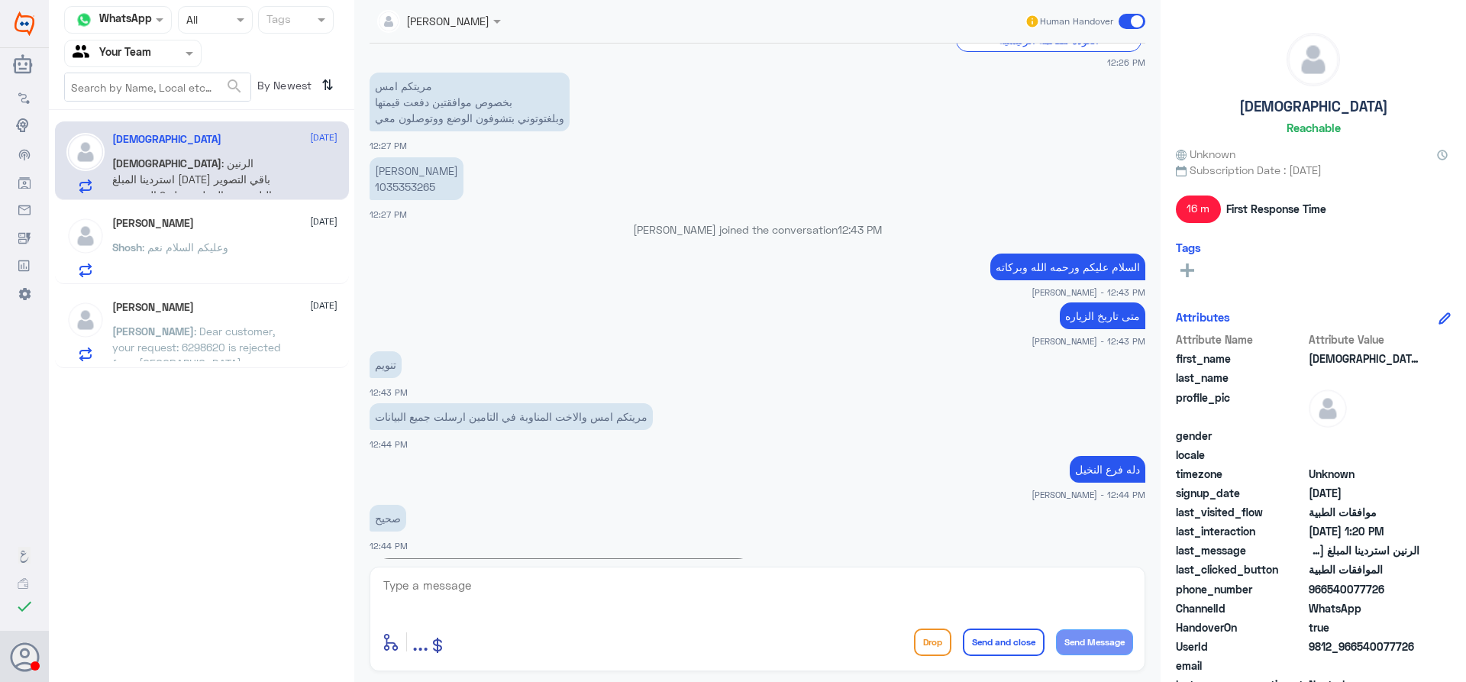
click at [414, 192] on p "[PERSON_NAME] 1035353265" at bounding box center [416, 178] width 94 height 43
copy p "1035353265"
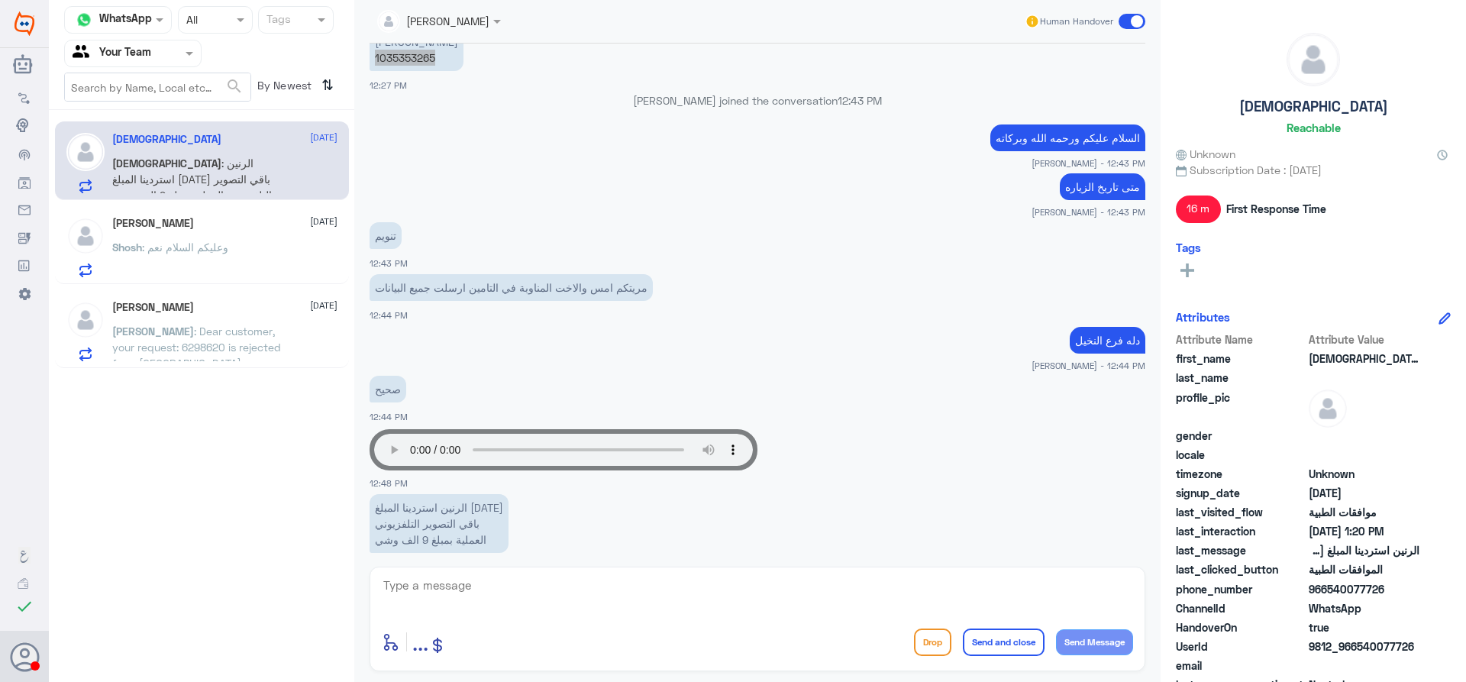
scroll to position [1413, 0]
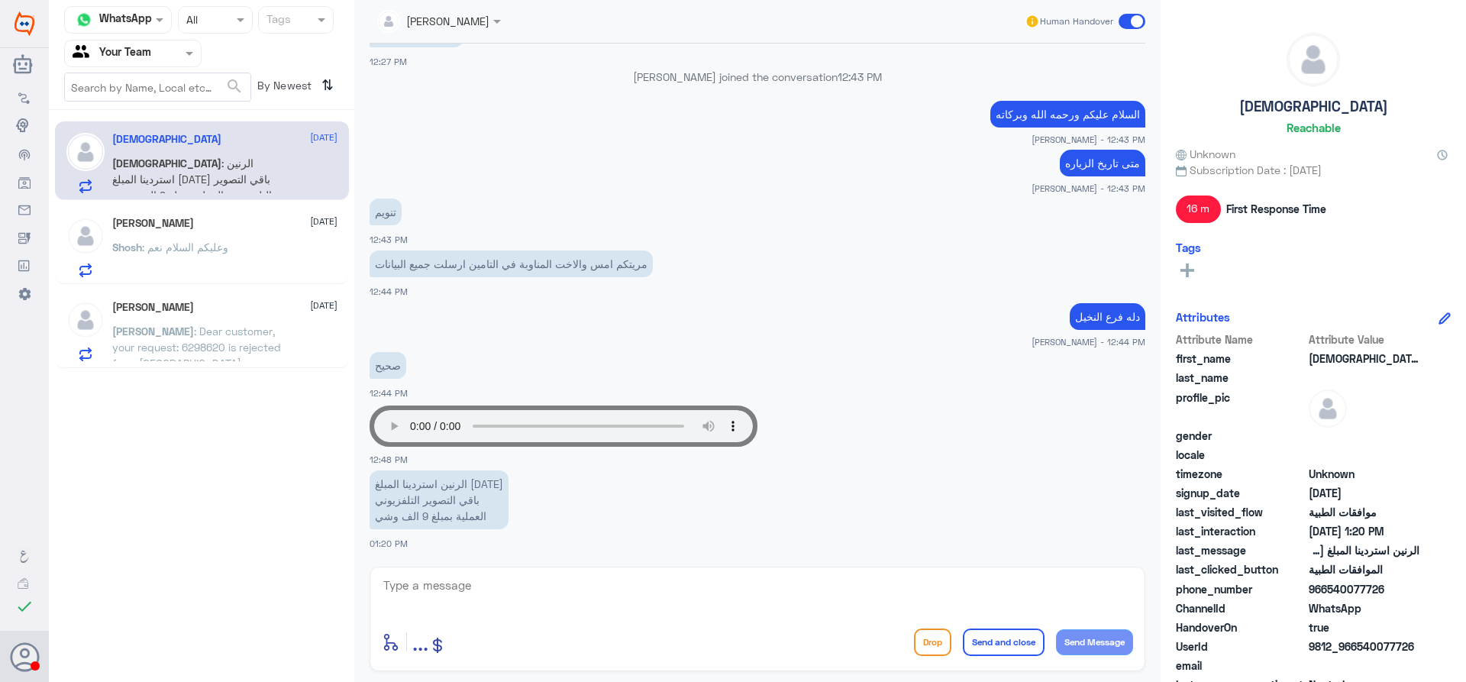
click at [811, 248] on div "مريتكم امس والاخت المناوبة في التامين ارسلت جميع البيانات 12:44 PM" at bounding box center [756, 273] width 775 height 52
click at [191, 258] on p "Shosh : وعليكم السلام نعم" at bounding box center [170, 258] width 116 height 38
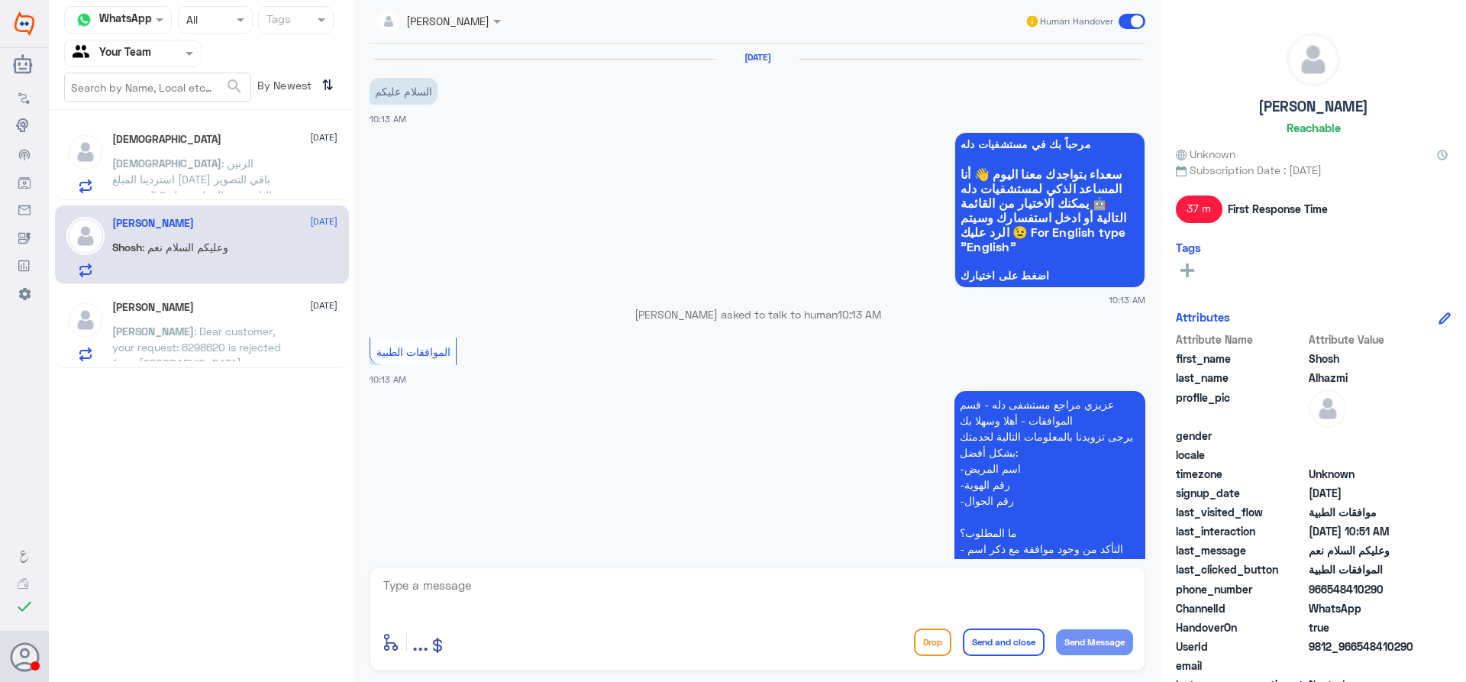
scroll to position [543, 0]
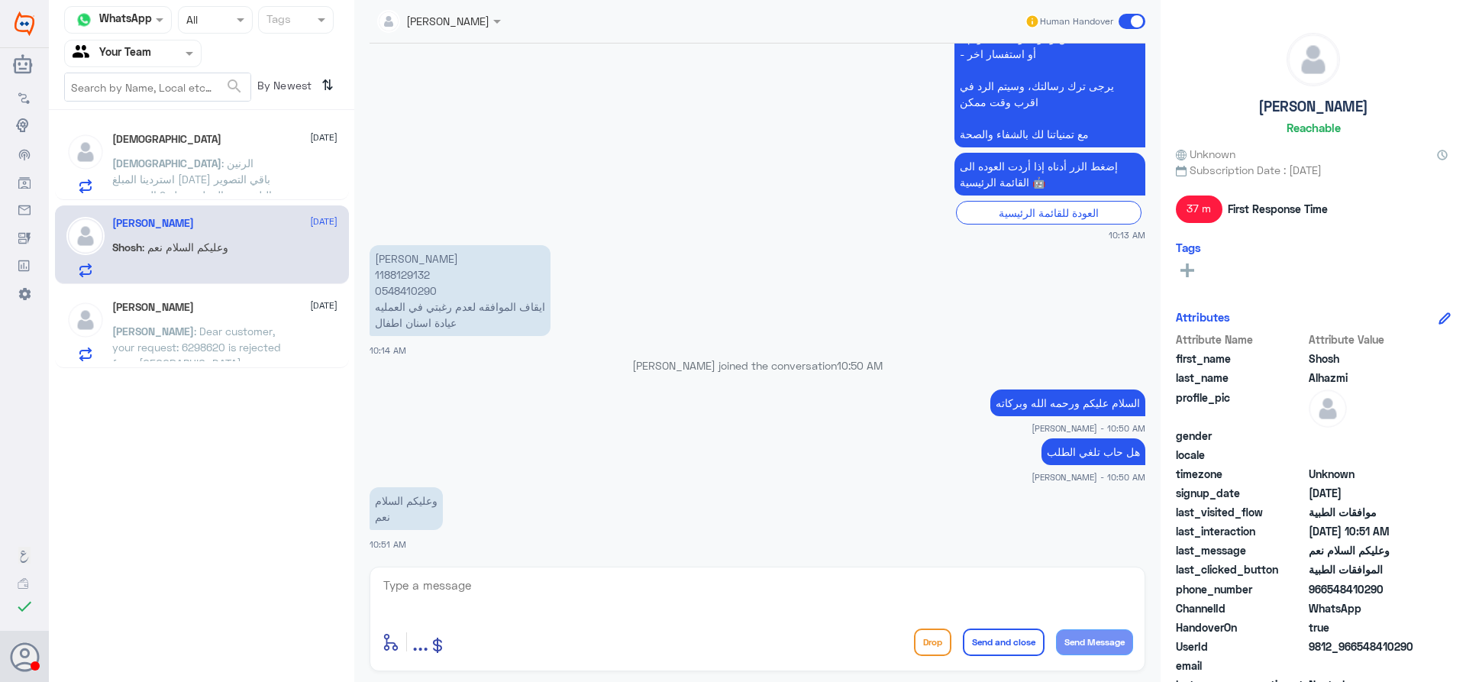
click at [214, 173] on span ": الرنين استردينا المبلغ [DATE] باقي التصوير التلفزيوني العملية بمبلغ 9 الف وشي" at bounding box center [192, 178] width 160 height 45
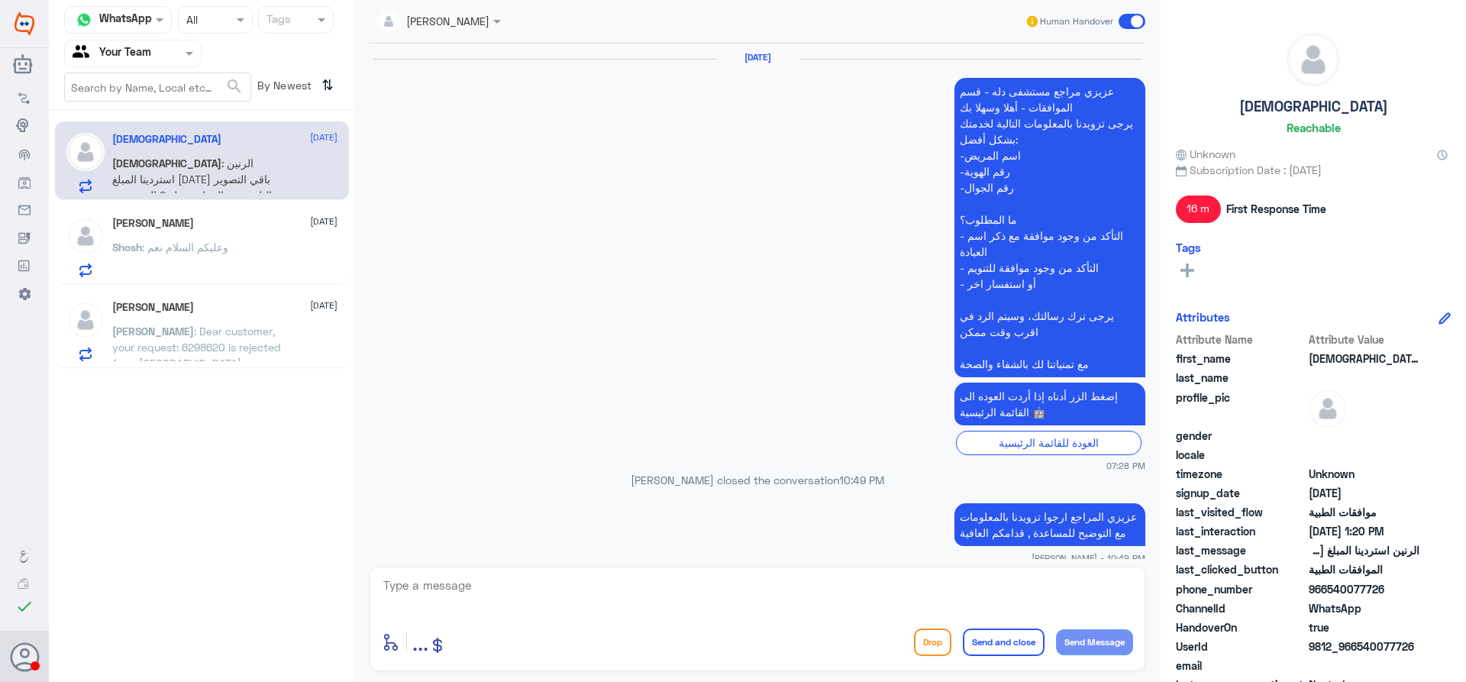
scroll to position [1413, 0]
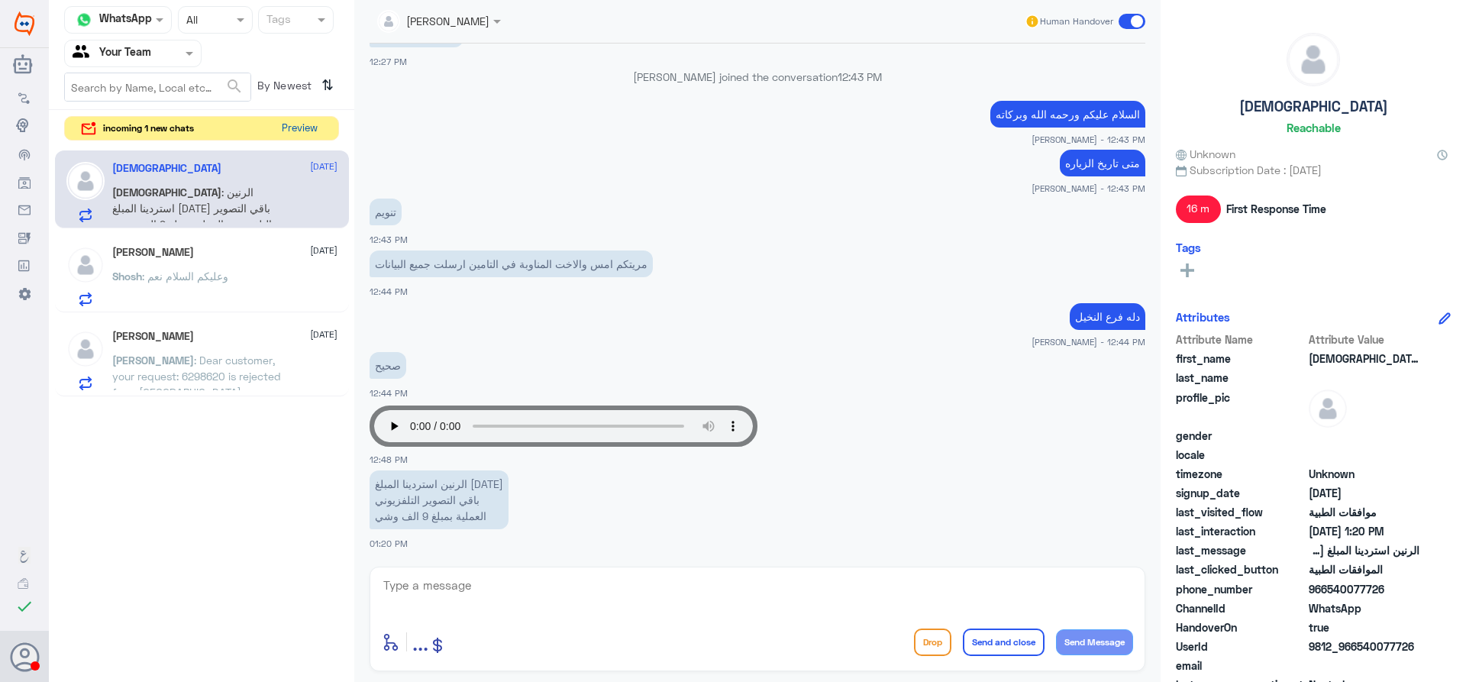
click at [301, 130] on button "Preview" at bounding box center [299, 129] width 47 height 24
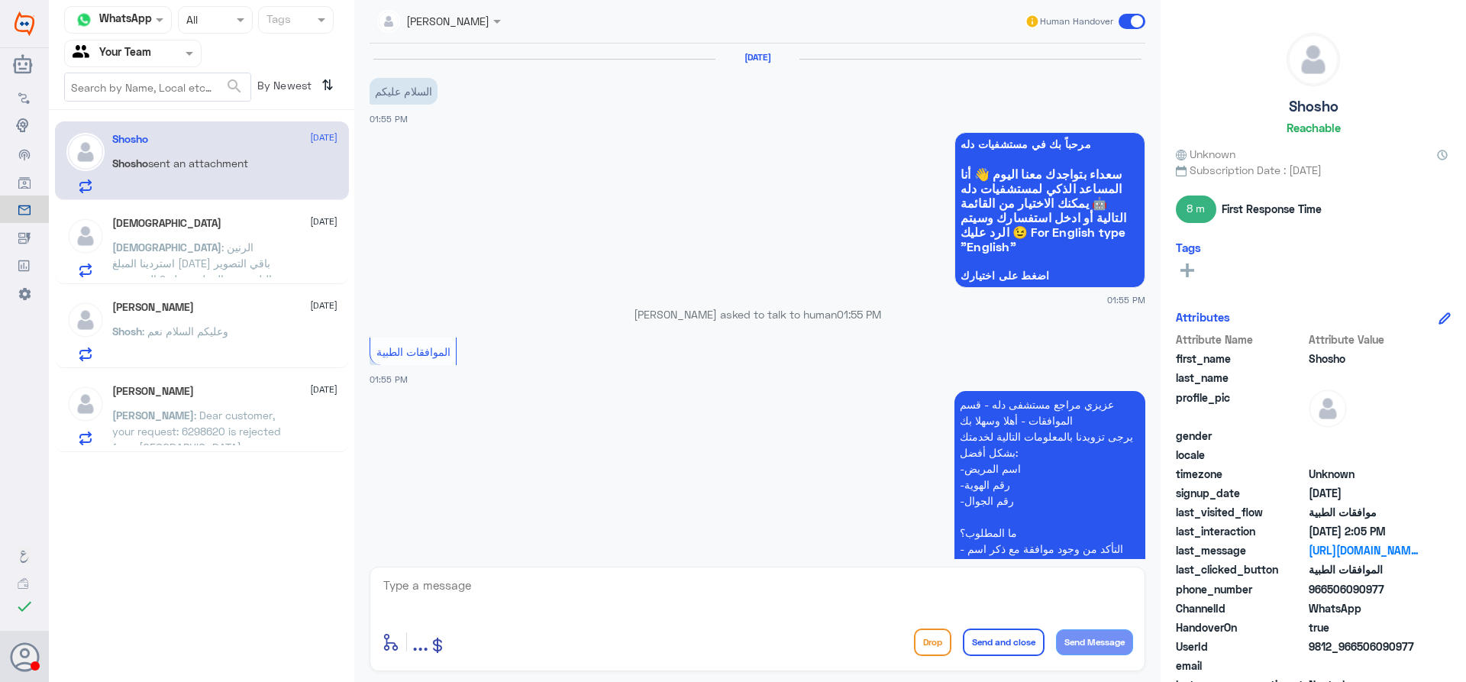
scroll to position [630, 0]
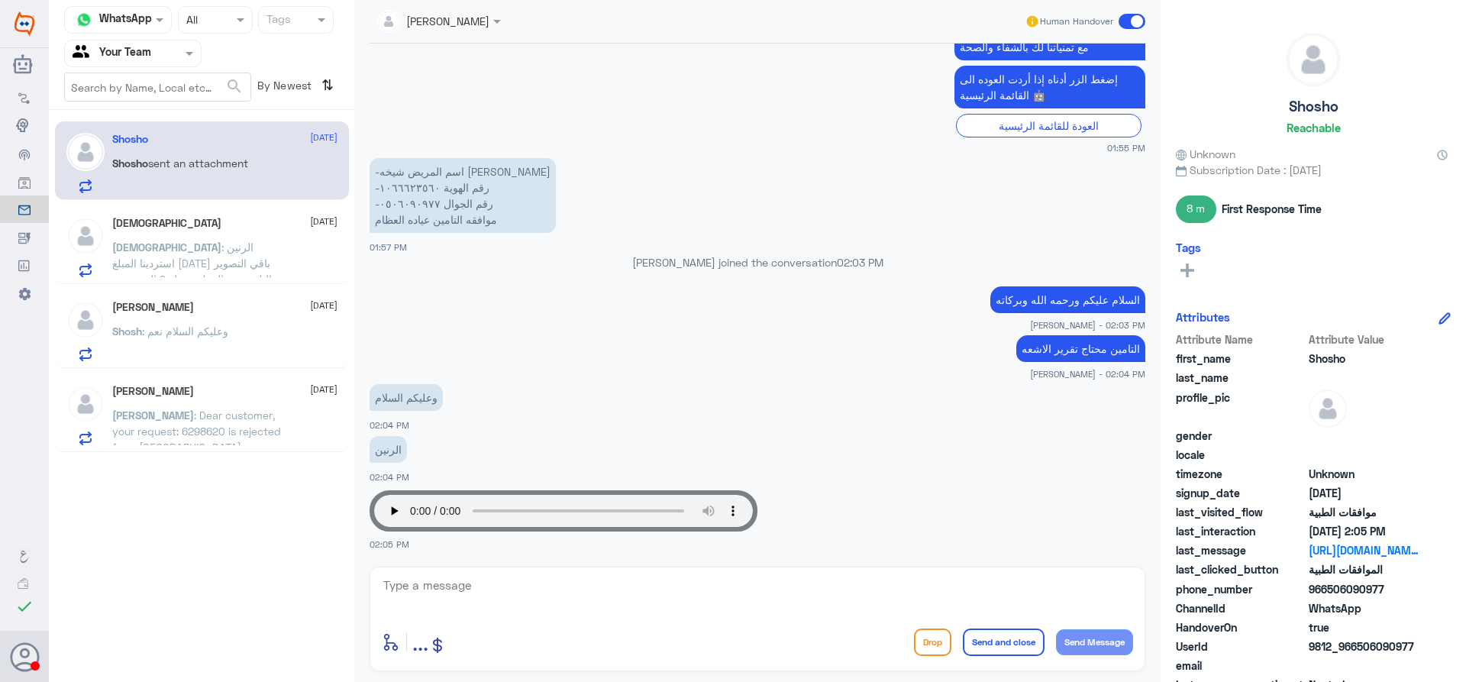
click at [175, 249] on span ": الرنين استردينا المبلغ [DATE] باقي التصوير التلفزيوني العملية بمبلغ 9 الف وشي" at bounding box center [192, 262] width 160 height 45
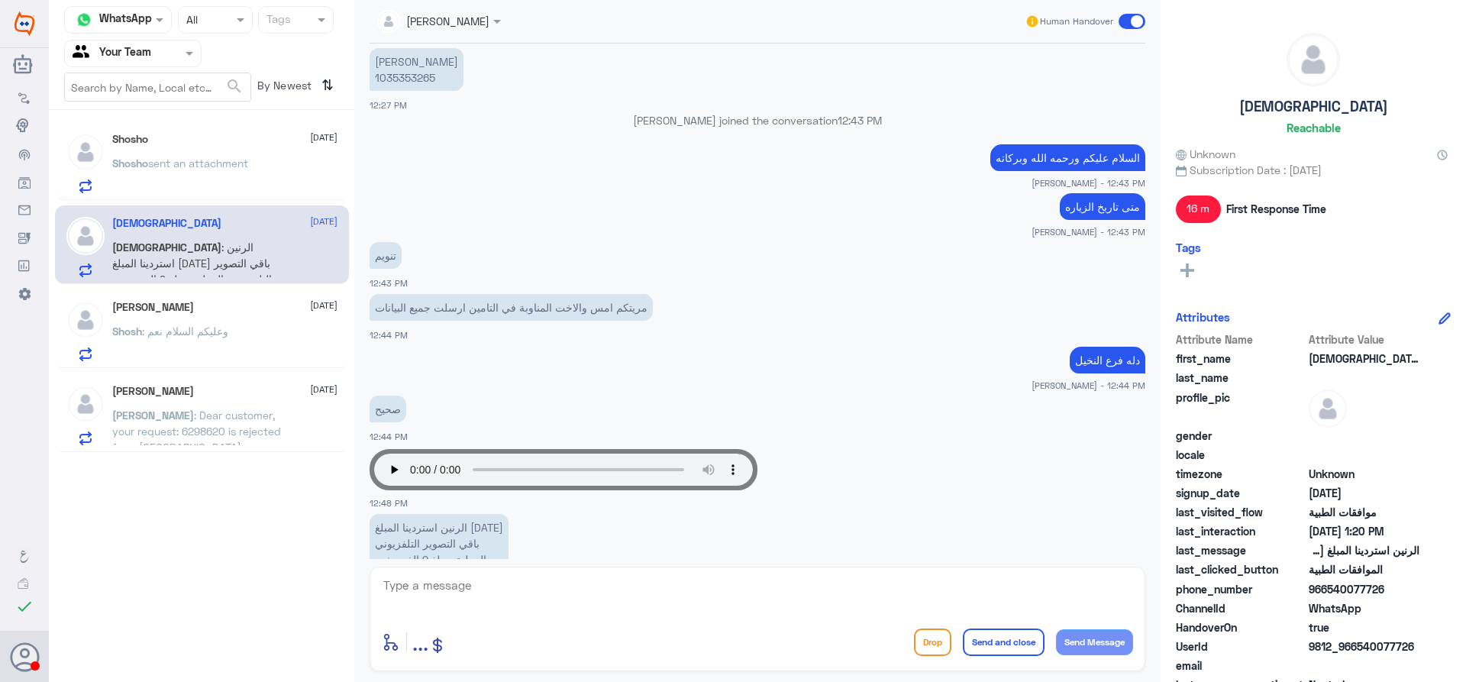
scroll to position [1337, 0]
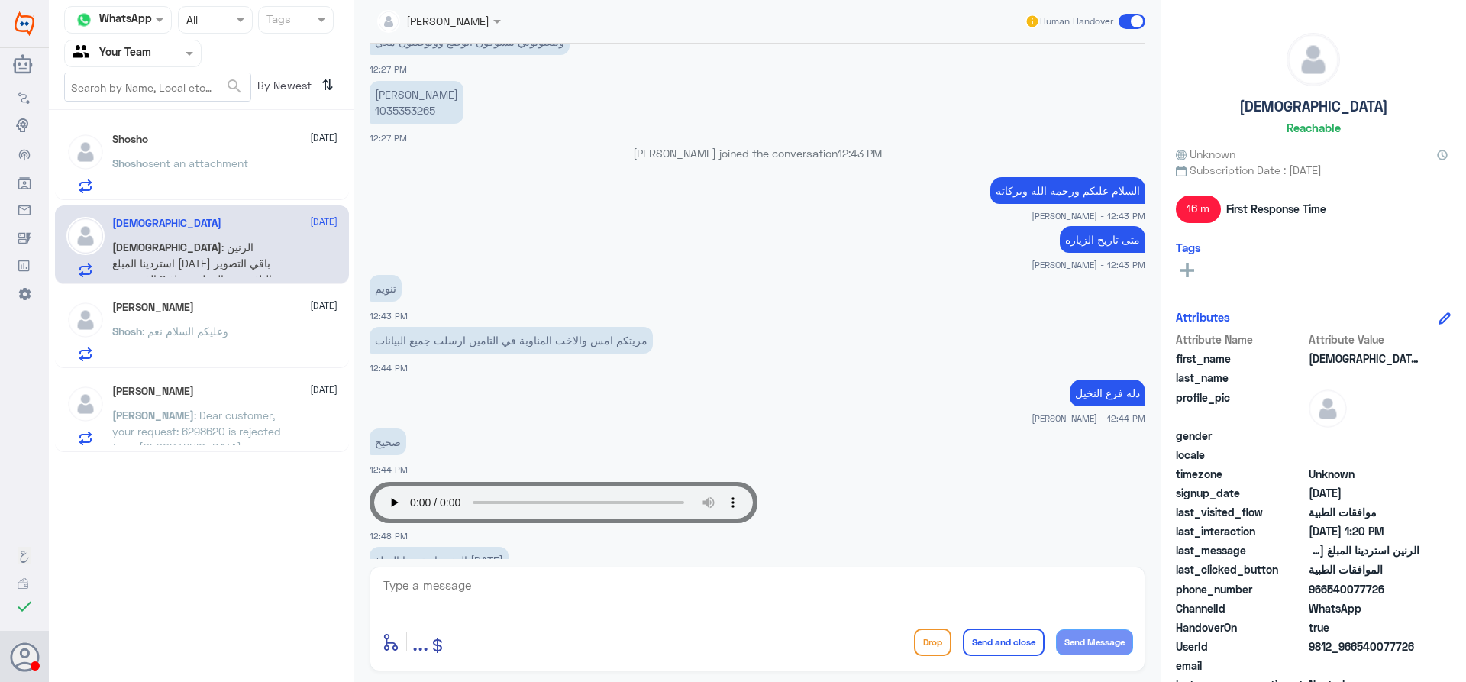
click at [226, 179] on p "Shosho sent an attachment" at bounding box center [180, 174] width 136 height 38
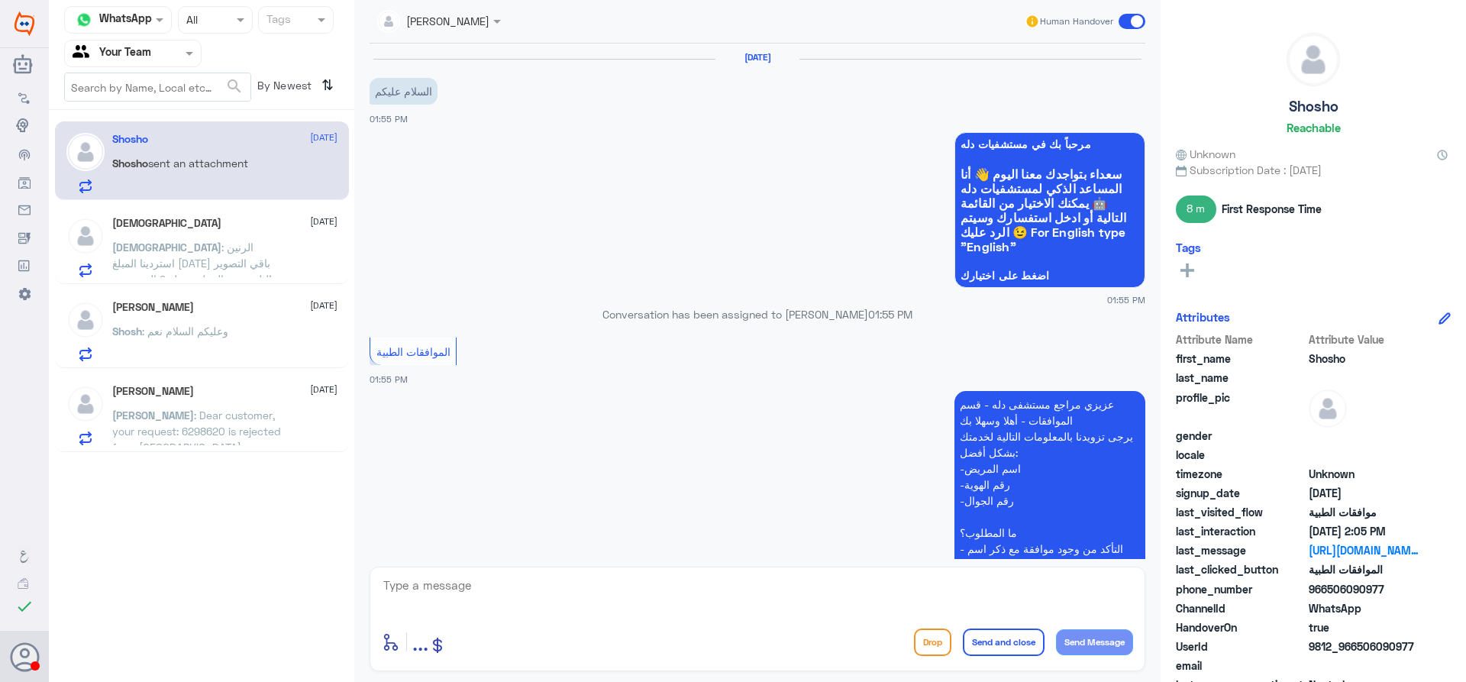
scroll to position [630, 0]
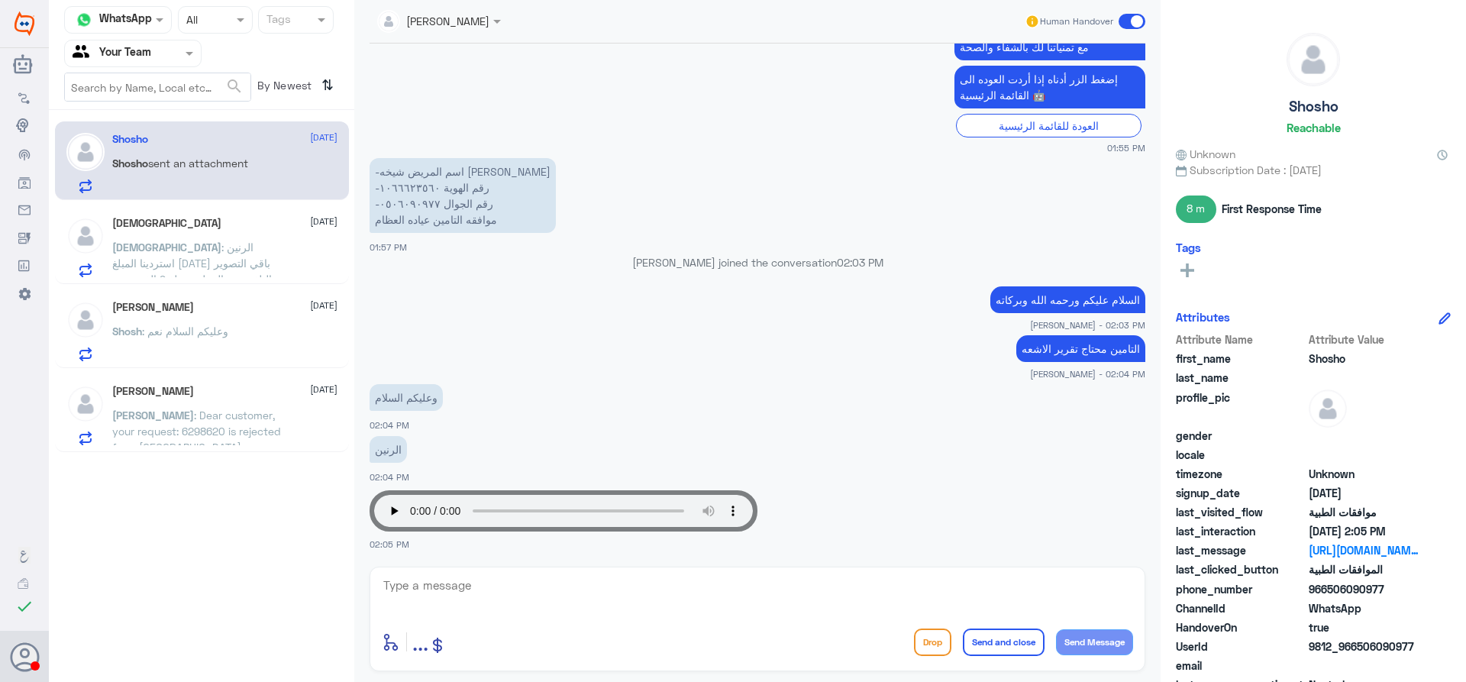
click at [473, 575] on textarea at bounding box center [757, 593] width 751 height 37
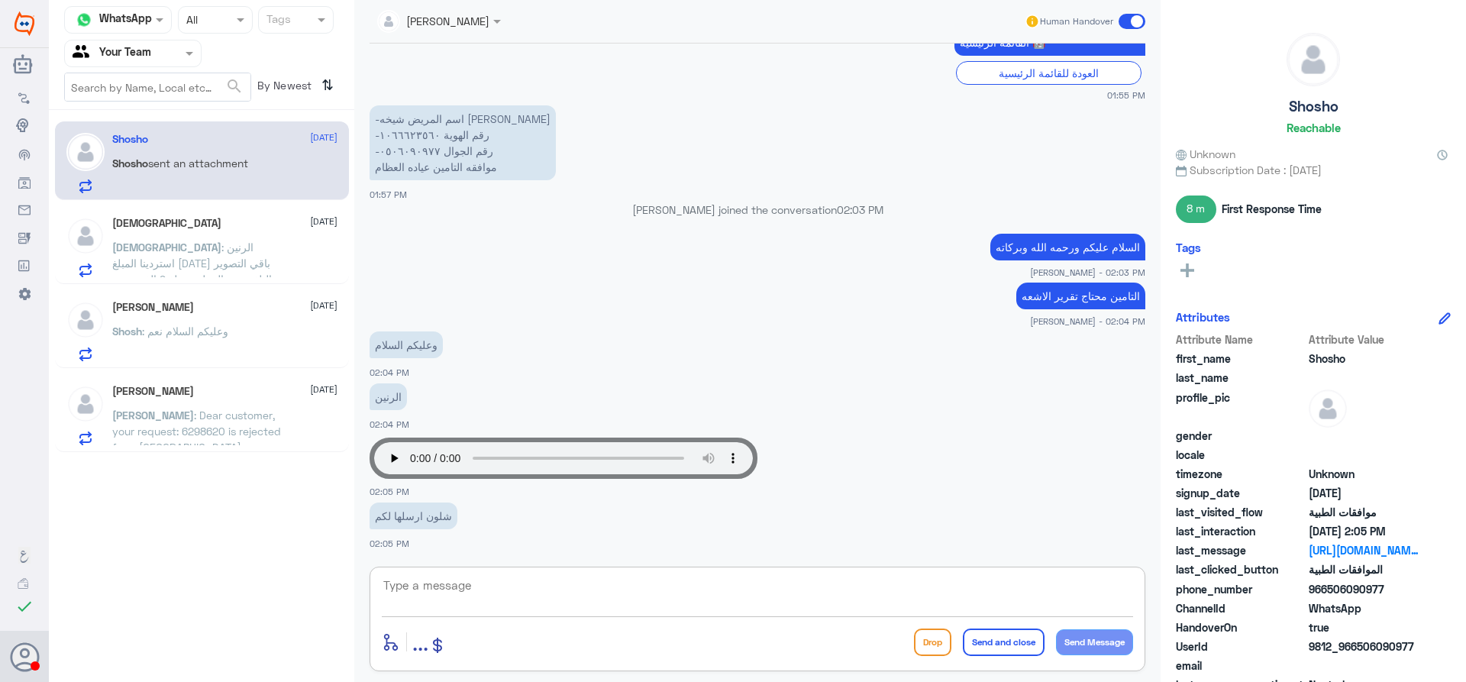
click at [182, 350] on p "Shosh : وعليكم السلام نعم" at bounding box center [170, 342] width 116 height 38
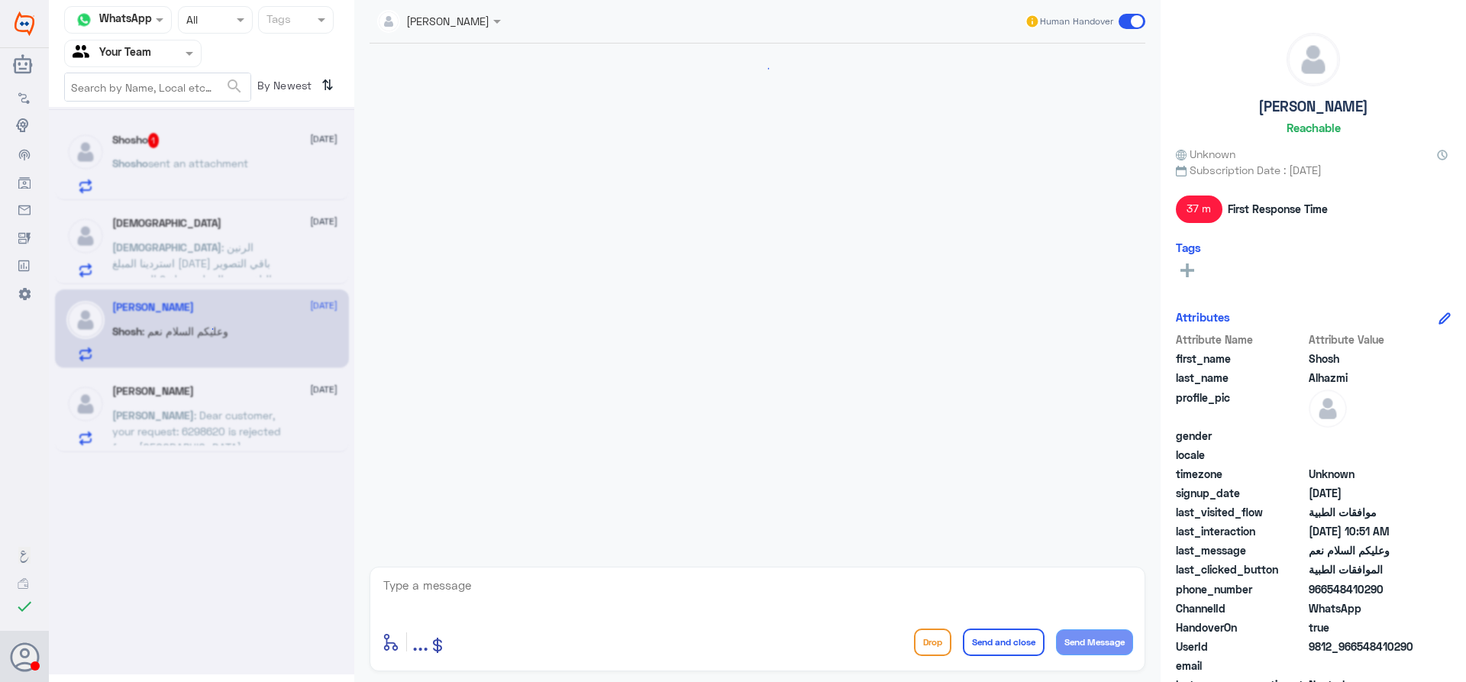
scroll to position [543, 0]
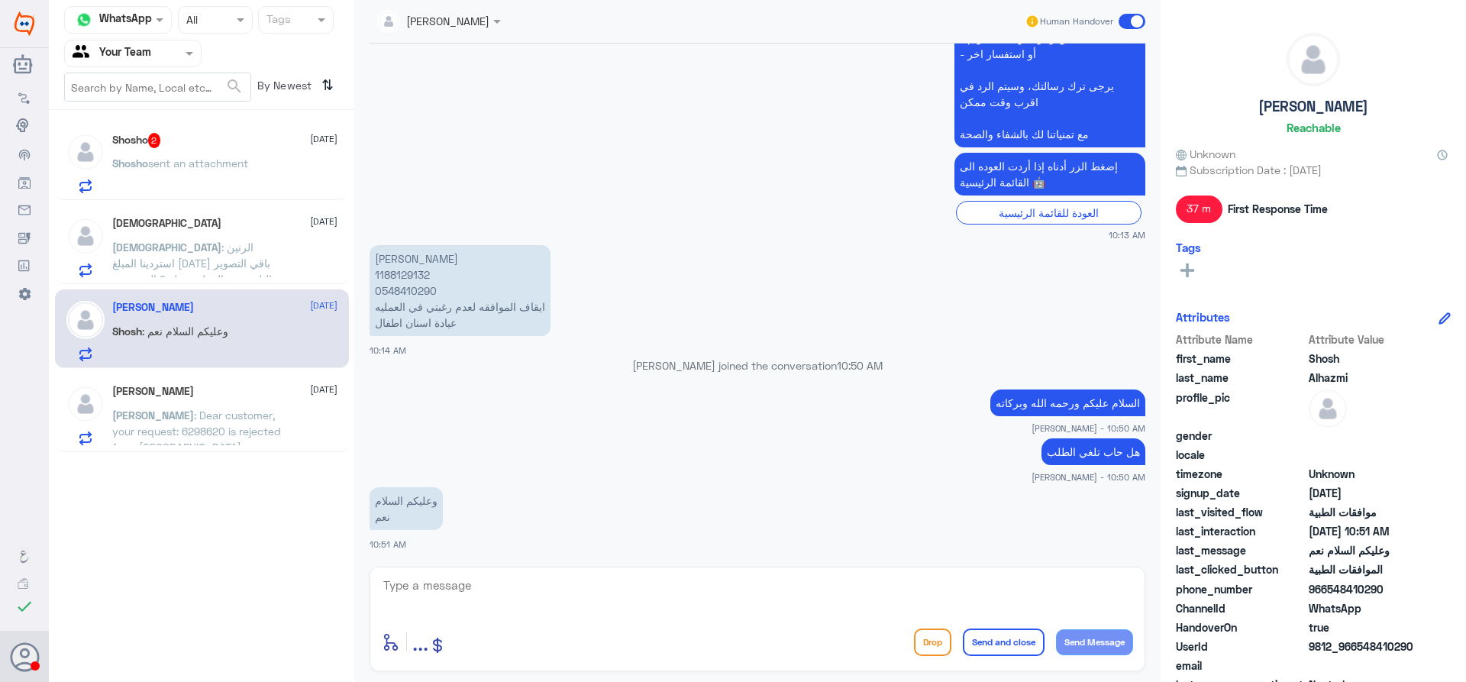
click at [189, 416] on span ": Dear customer, your request: 6298620 is rejected from [GEOGRAPHIC_DATA] on [D…" at bounding box center [196, 462] width 169 height 109
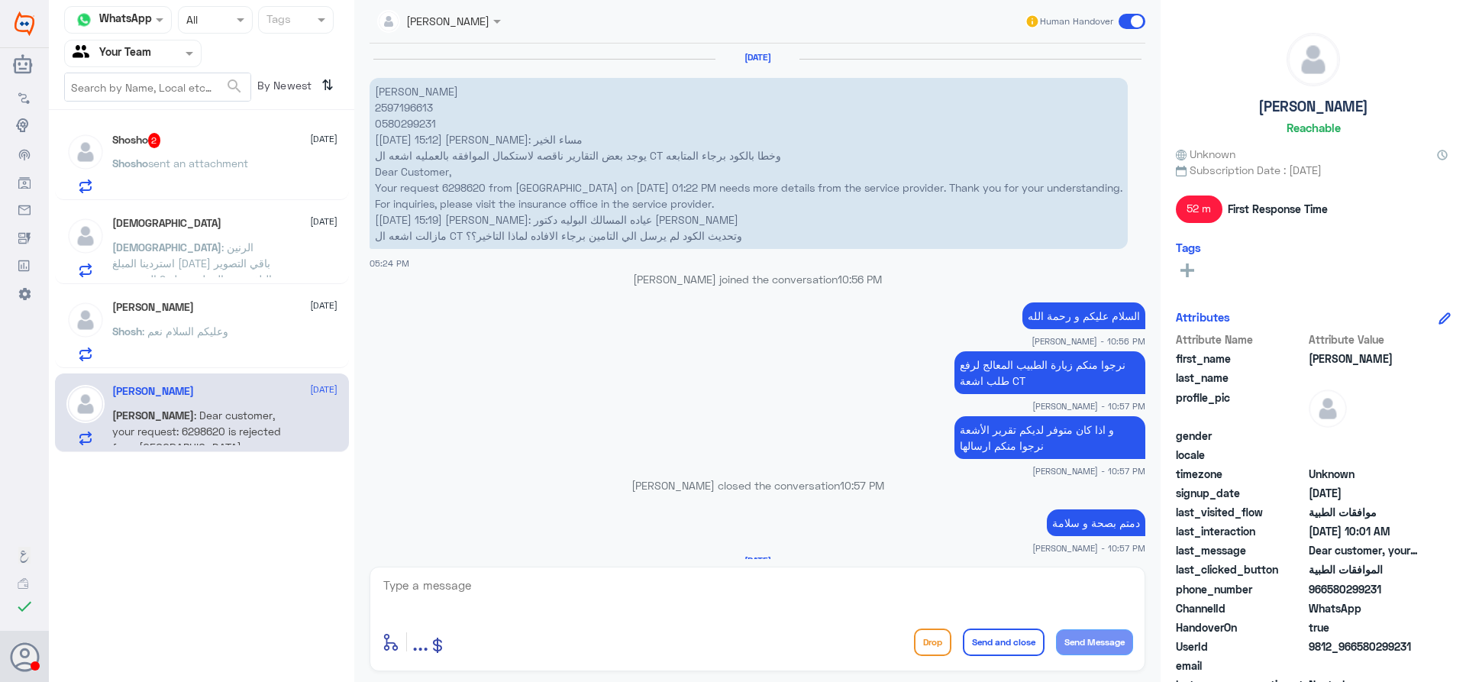
scroll to position [1185, 0]
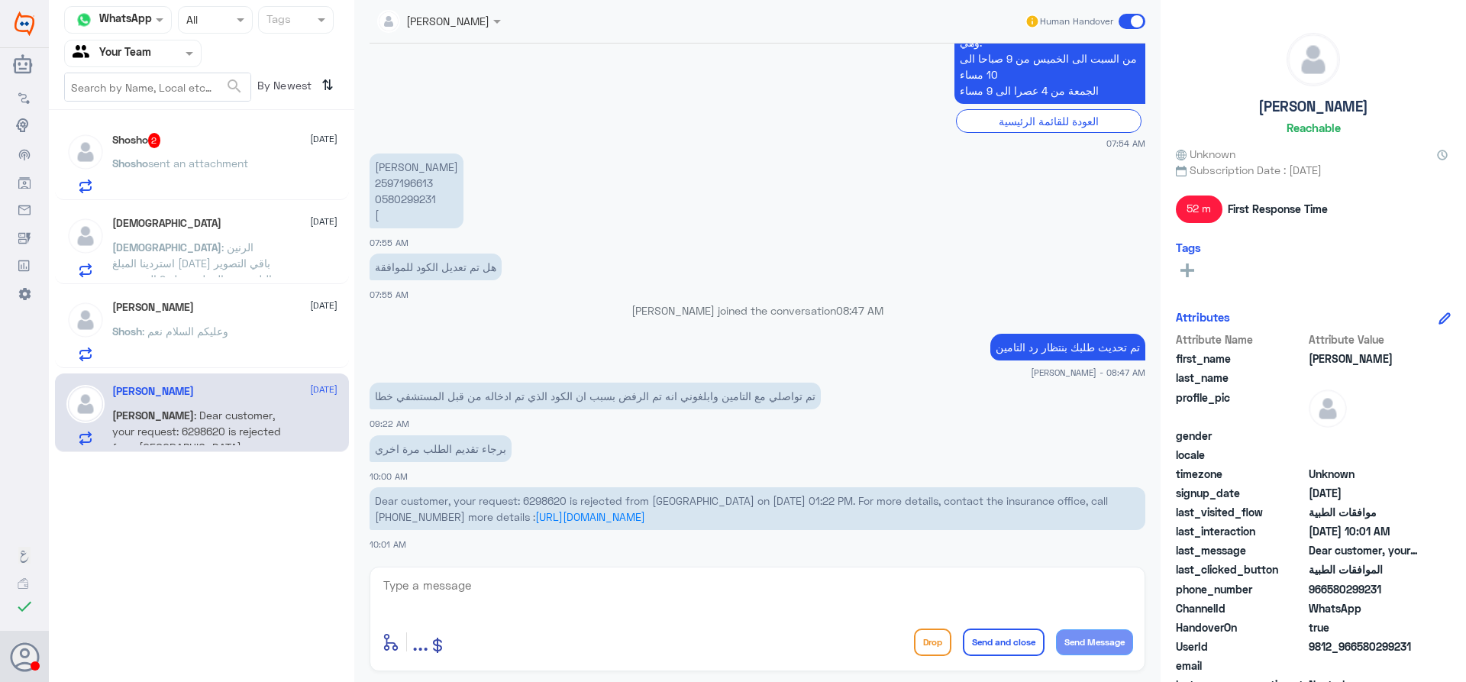
click at [167, 56] on div at bounding box center [133, 53] width 136 height 18
click at [147, 112] on div "Unassigned" at bounding box center [132, 101] width 137 height 35
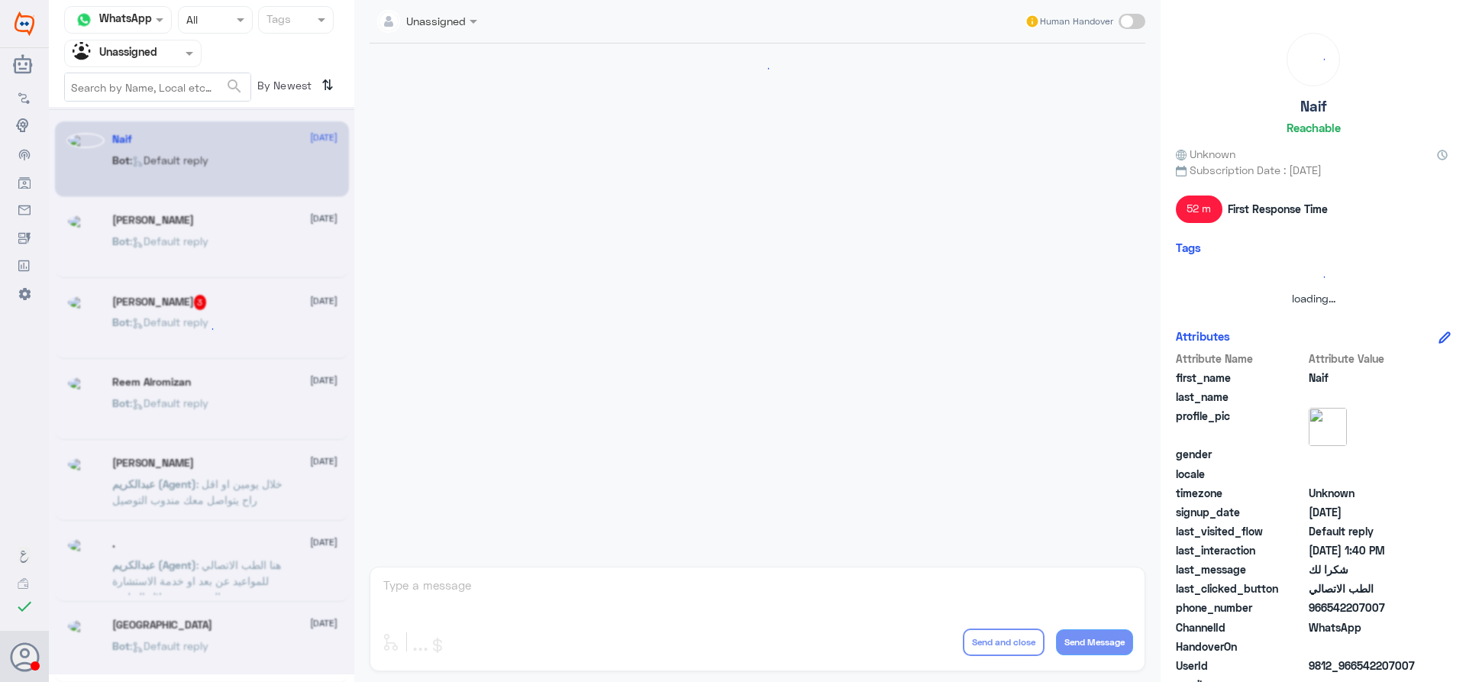
scroll to position [0, 0]
click at [159, 50] on div at bounding box center [133, 53] width 136 height 18
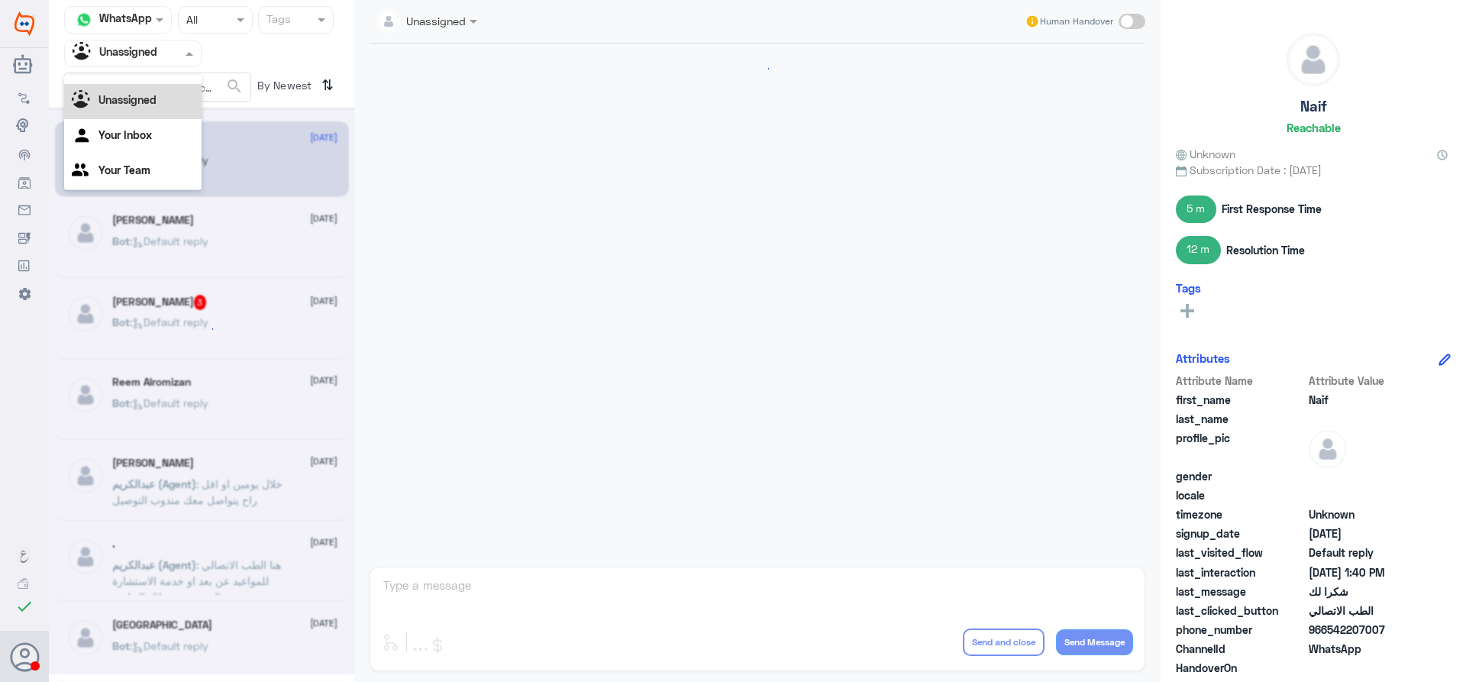
scroll to position [711, 0]
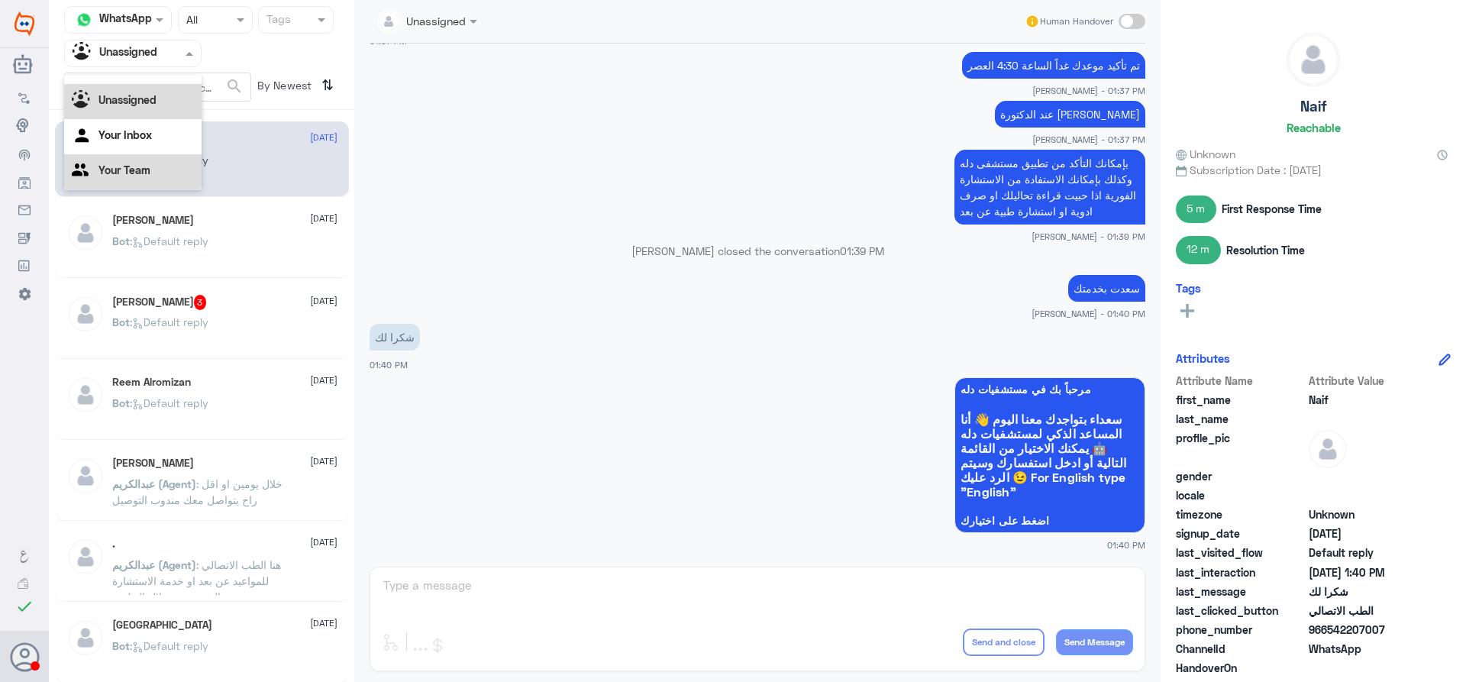
click at [131, 164] on Team "Your Team" at bounding box center [124, 169] width 52 height 13
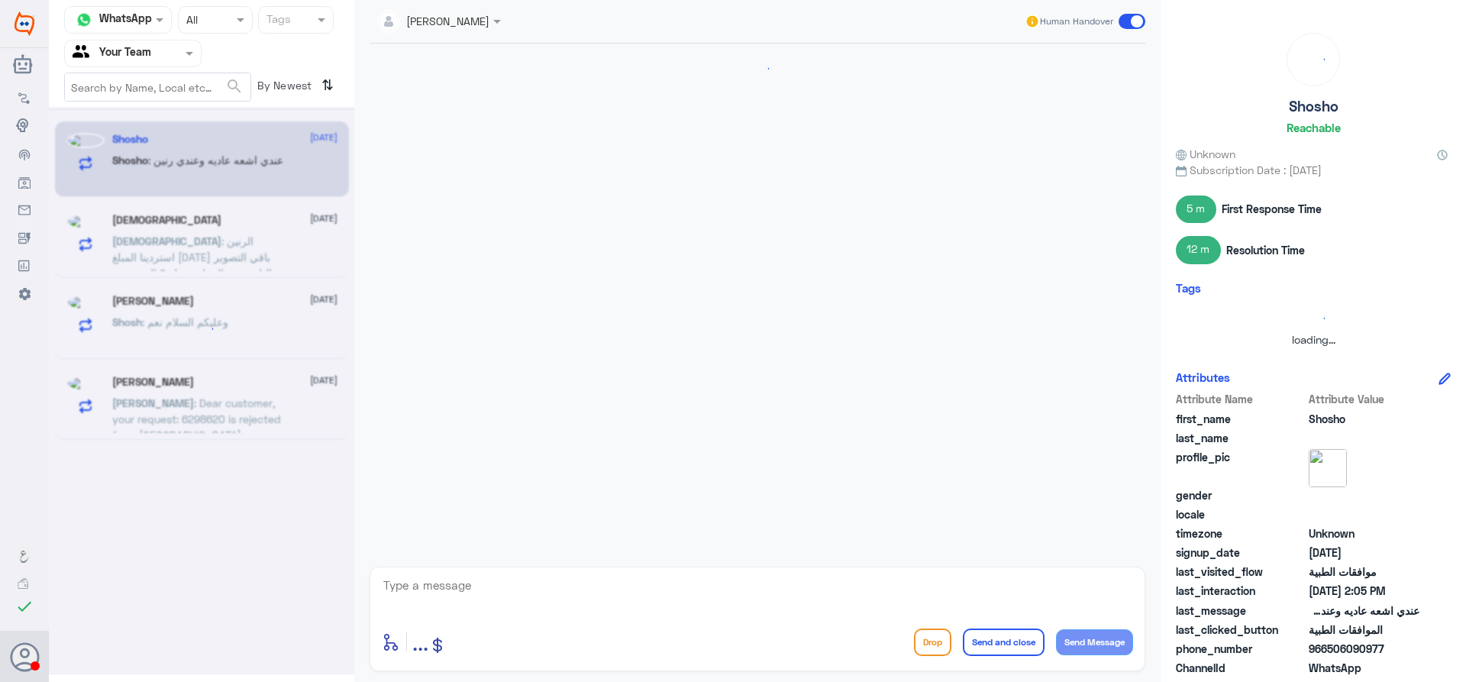
scroll to position [0, 0]
click at [160, 49] on div at bounding box center [133, 53] width 136 height 18
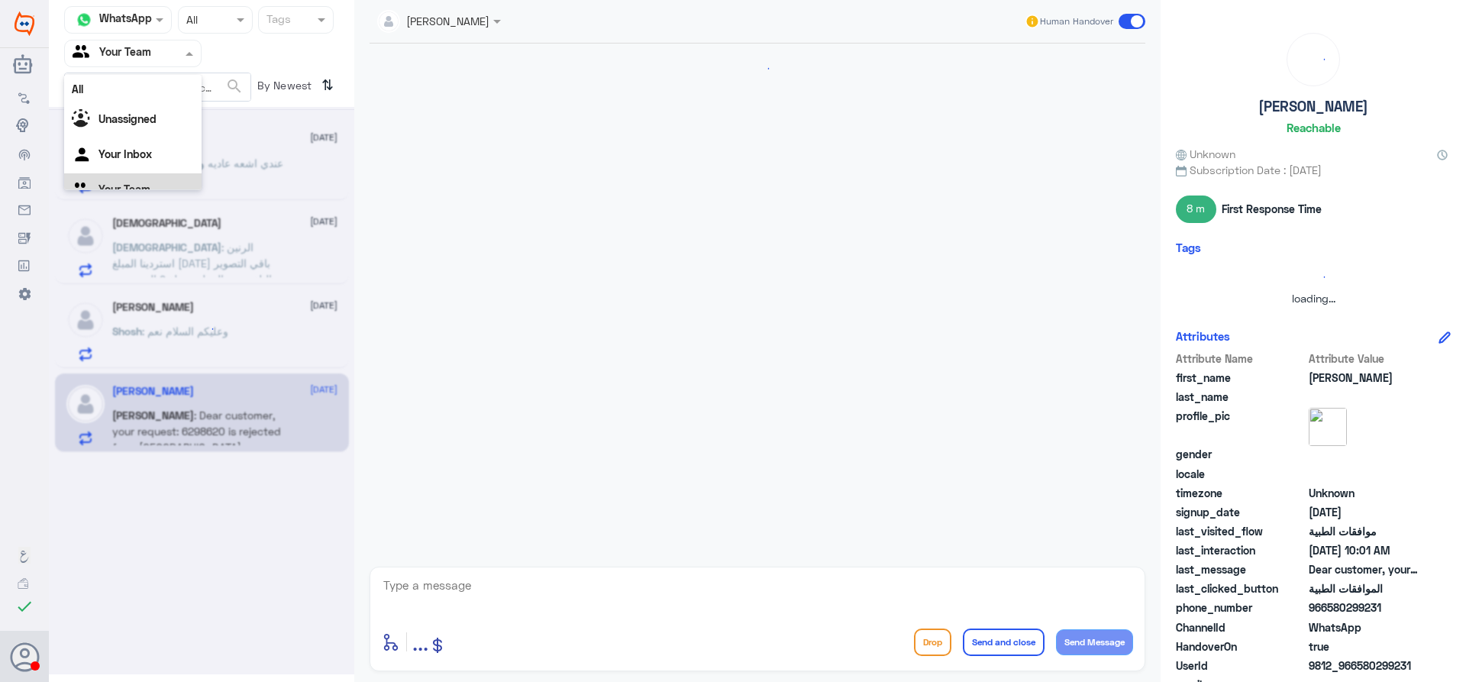
scroll to position [734, 0]
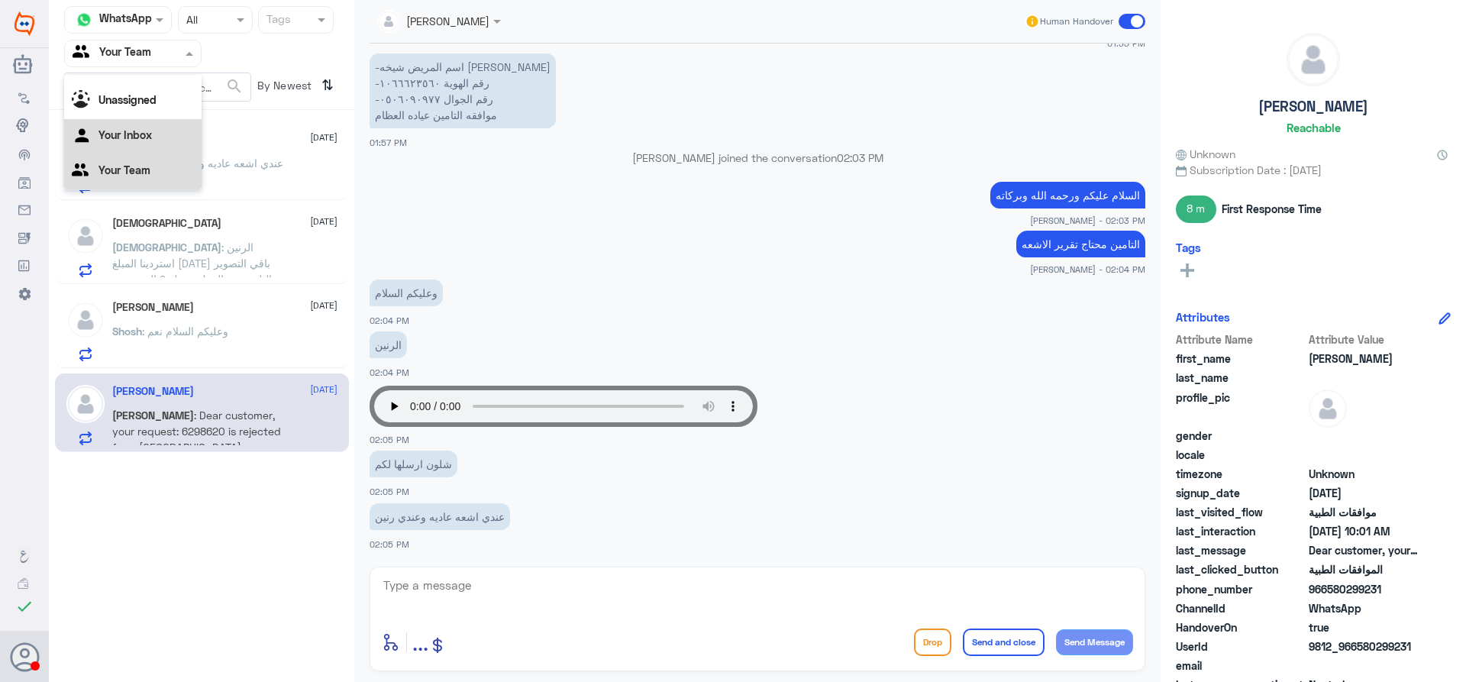
click at [135, 136] on Inbox "Your Inbox" at bounding box center [124, 134] width 53 height 13
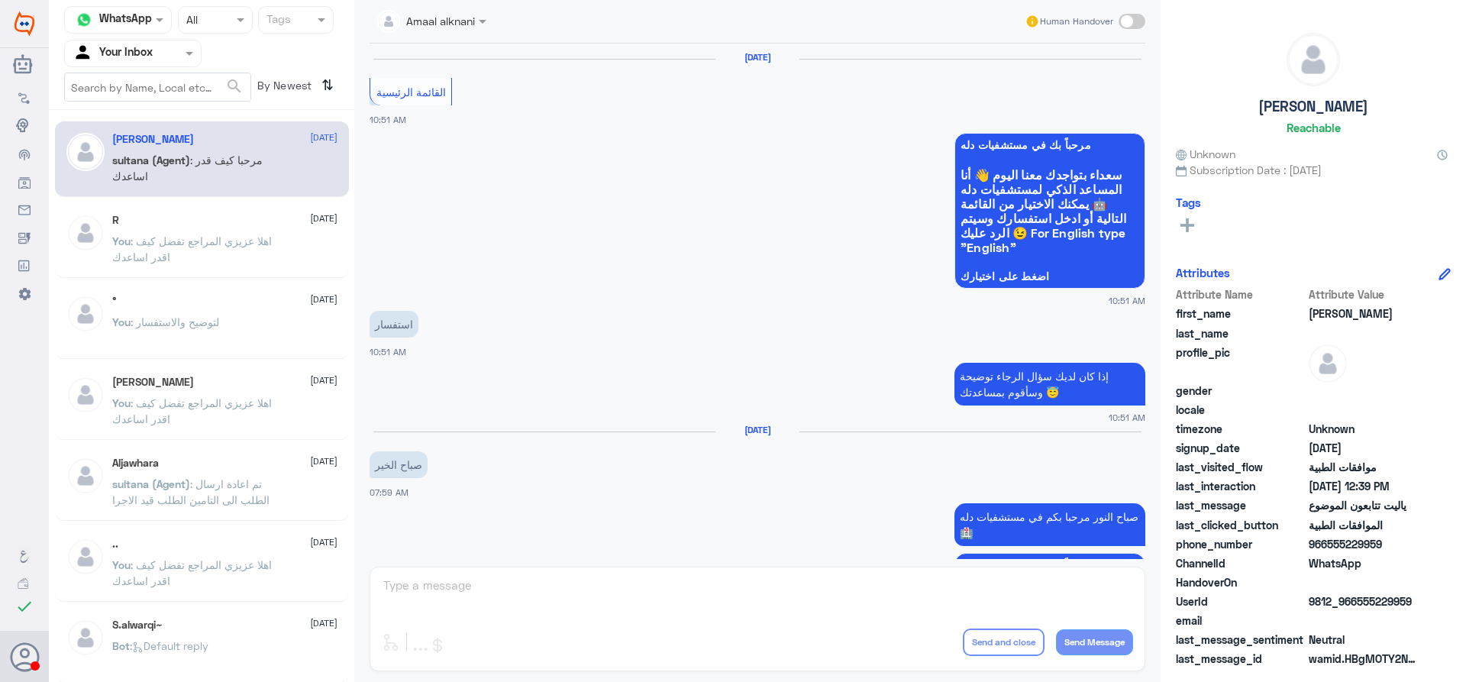
scroll to position [1369, 0]
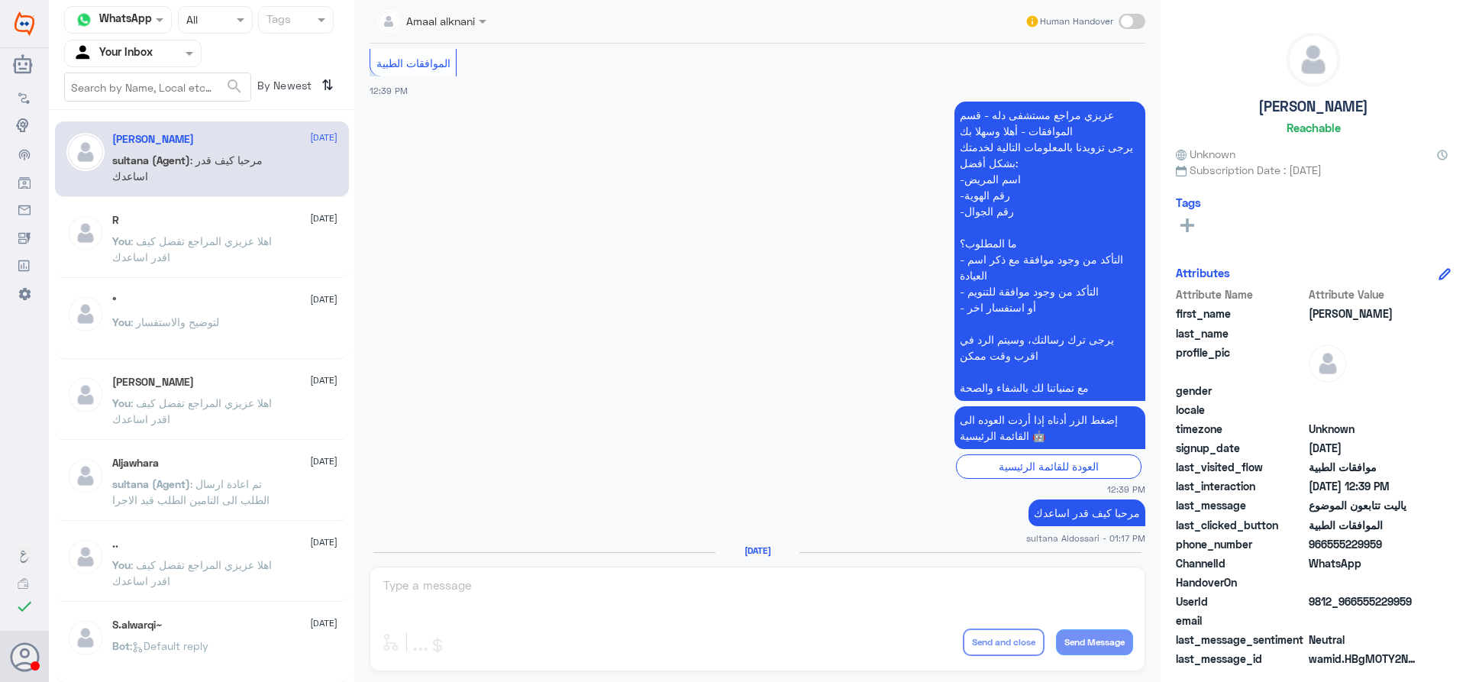
click at [453, 581] on div "Amaal alknani Human Handover [DATE] القائمة الرئيسية 10:51 AM مرحباً بك في مستش…" at bounding box center [757, 343] width 806 height 686
click at [178, 51] on div at bounding box center [133, 53] width 136 height 18
click at [145, 177] on div "Your Team" at bounding box center [132, 171] width 137 height 35
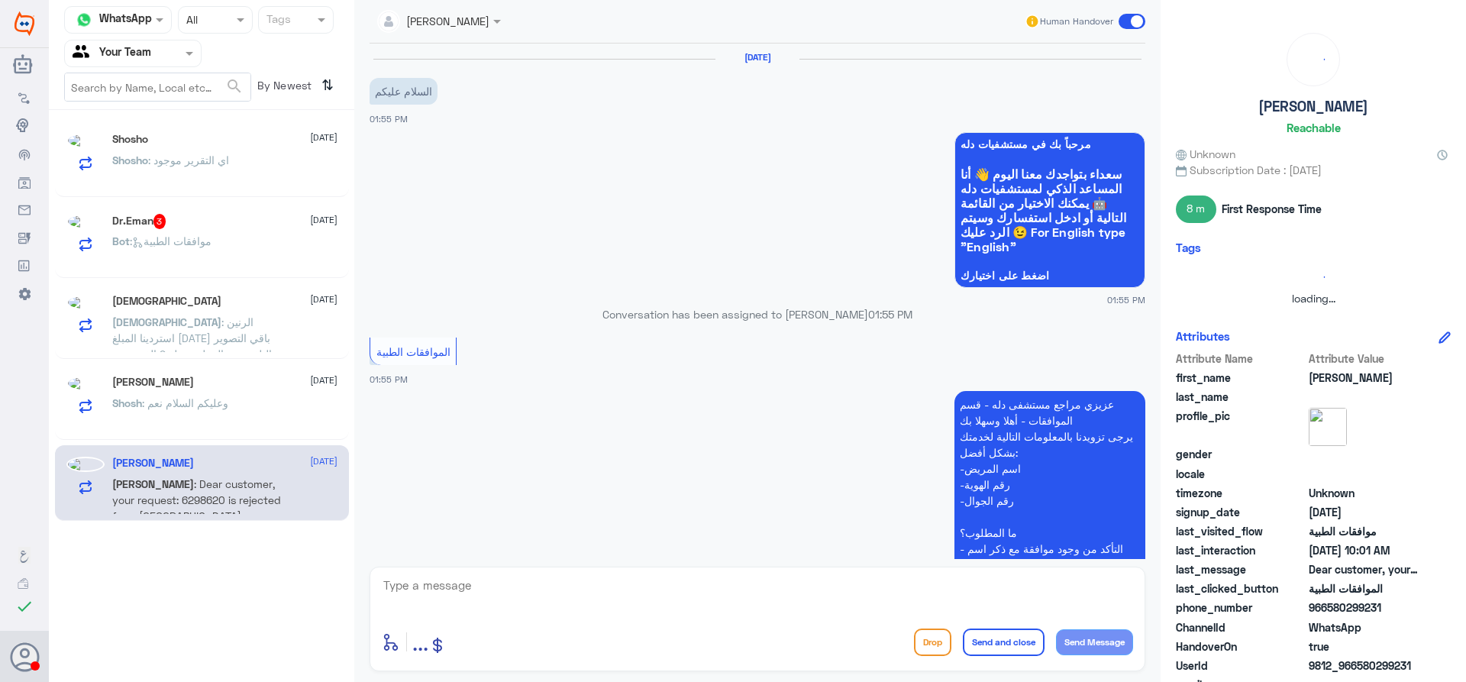
scroll to position [851, 0]
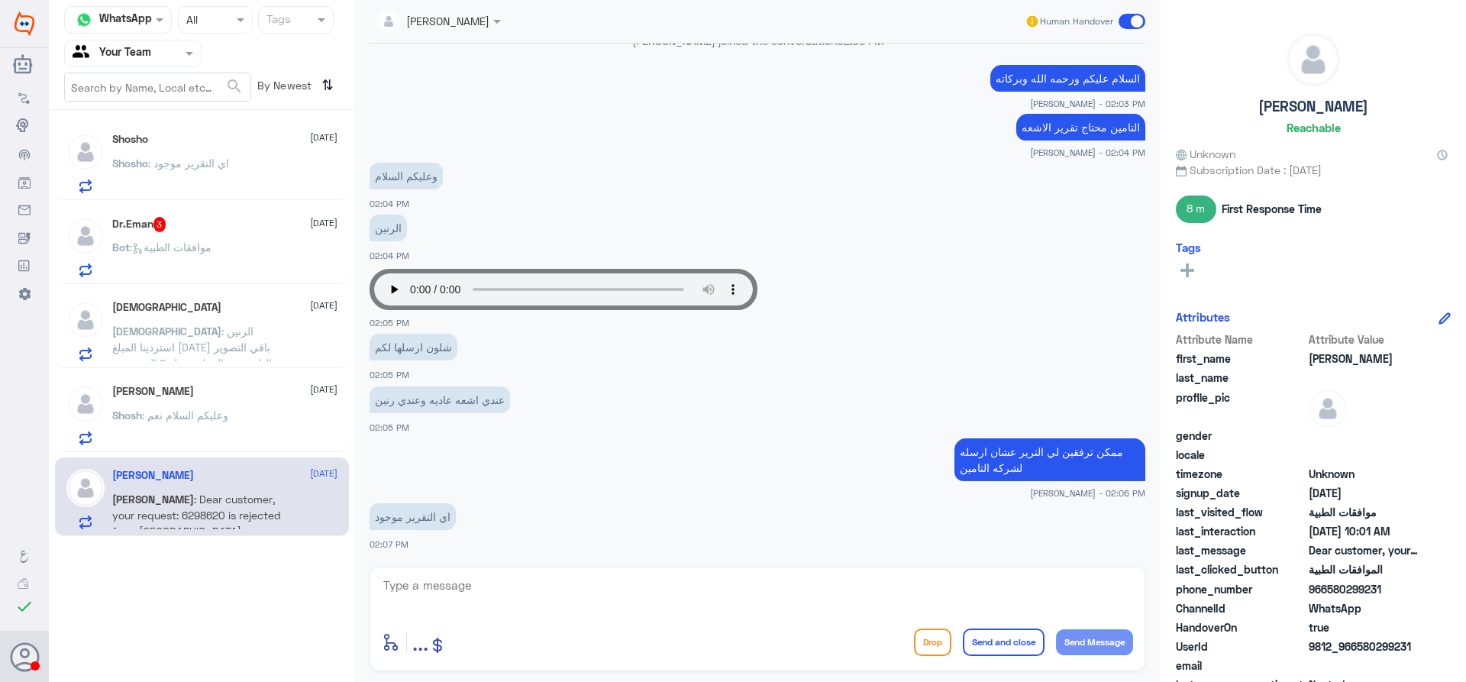
click at [177, 265] on p "Bot : موافقات الطبية" at bounding box center [161, 258] width 99 height 38
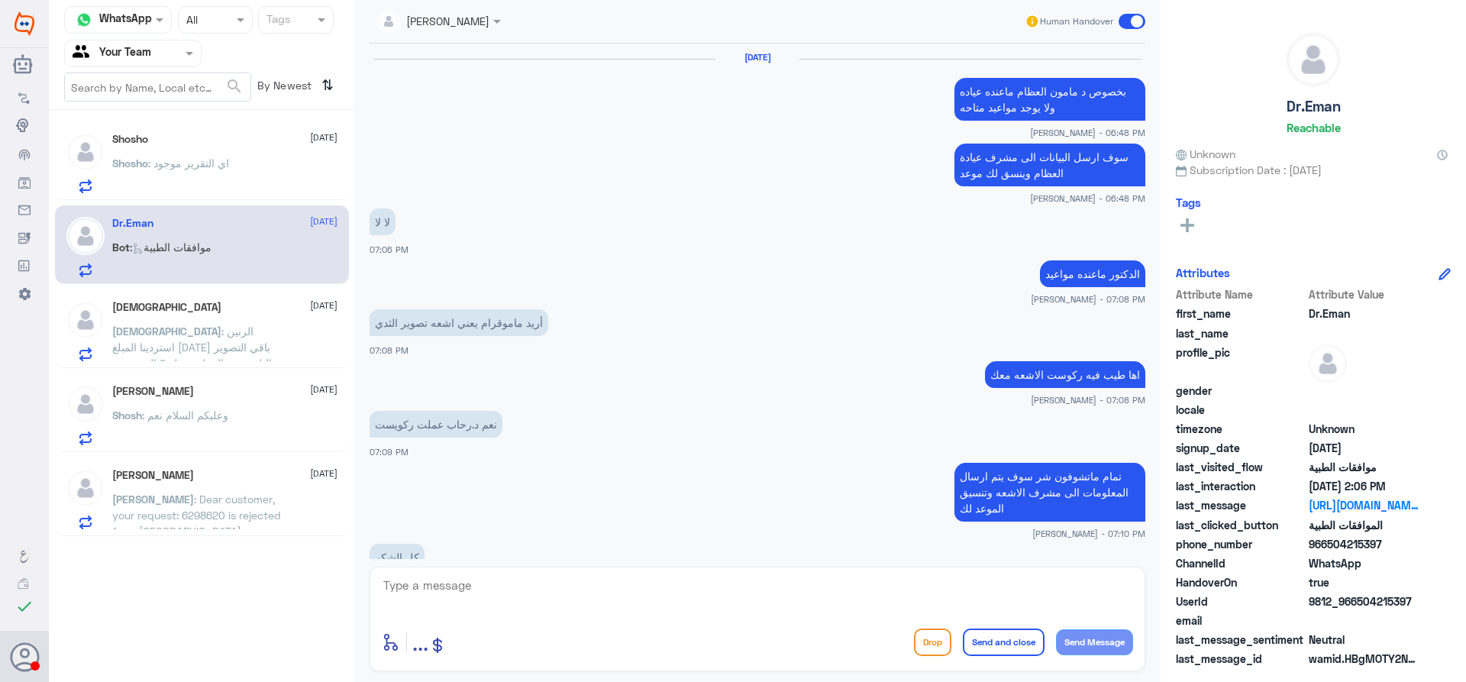
scroll to position [1327, 0]
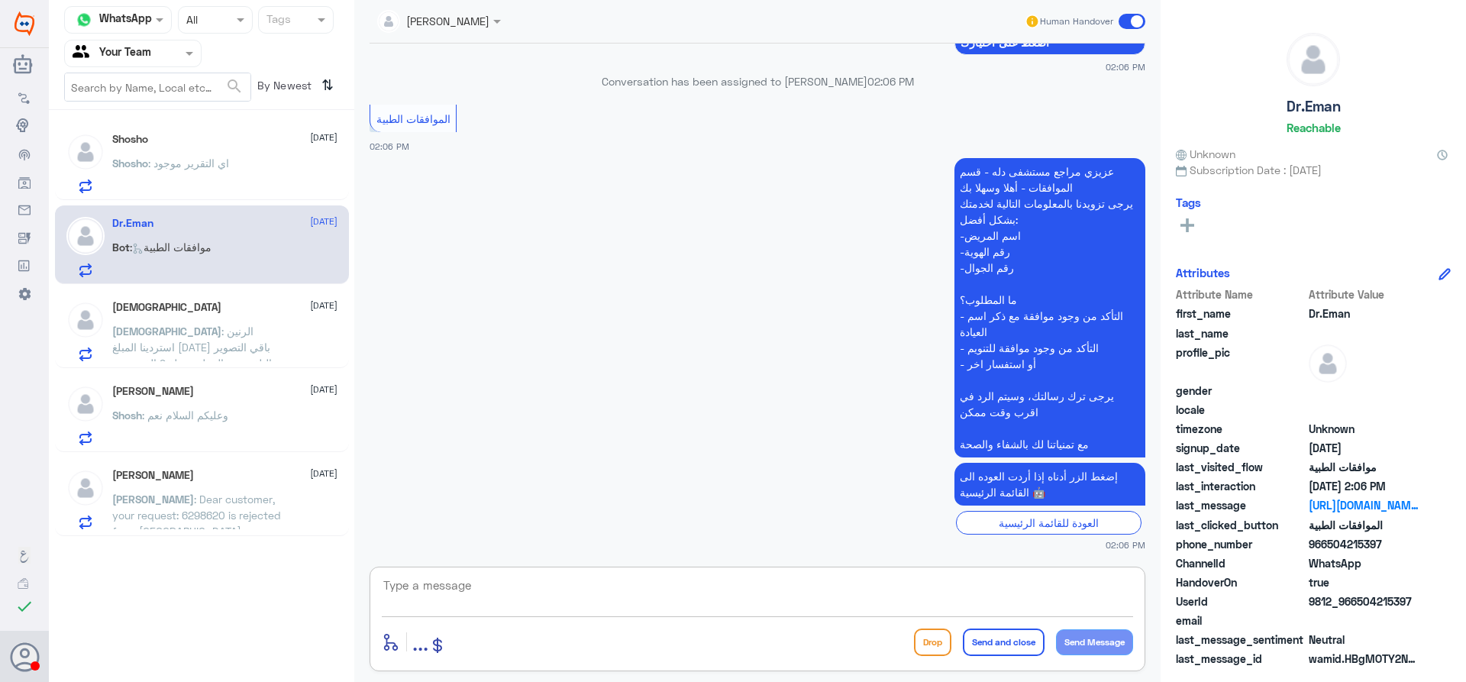
click at [514, 583] on textarea at bounding box center [757, 593] width 751 height 37
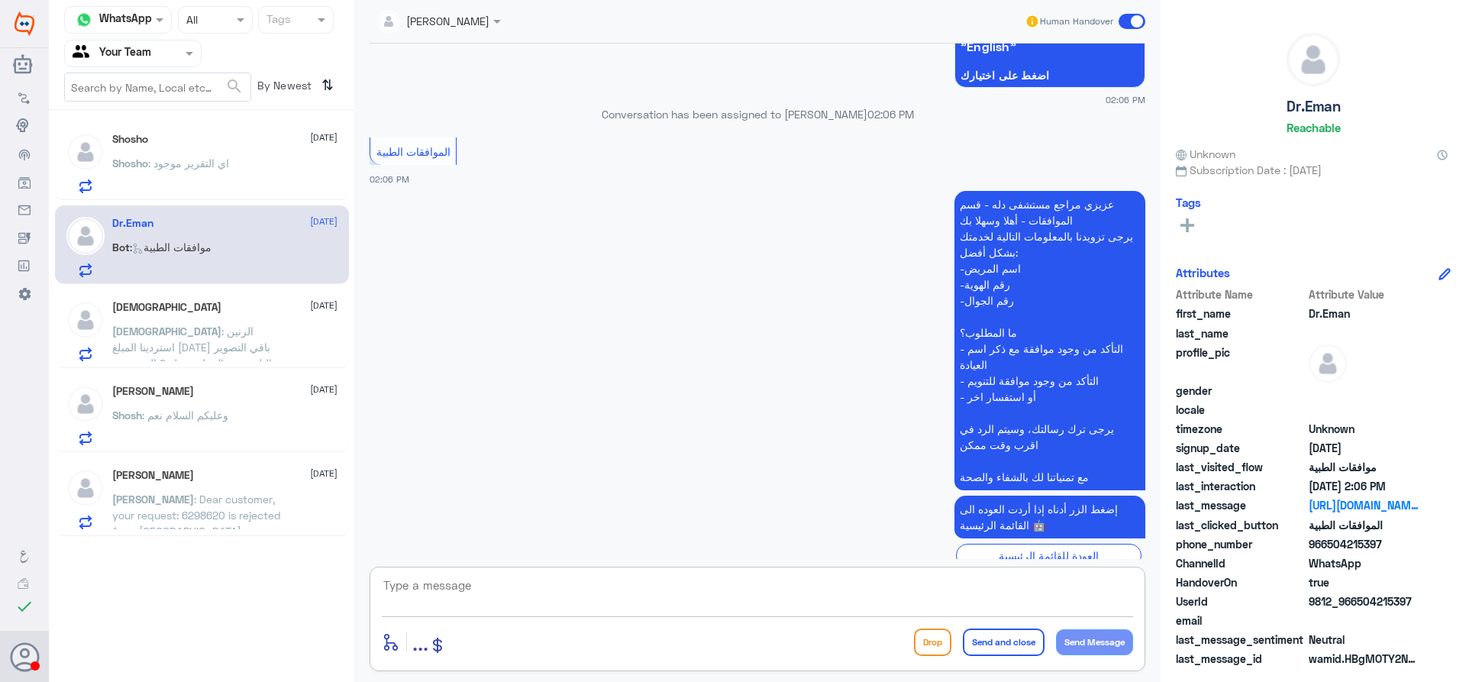
scroll to position [1250, 0]
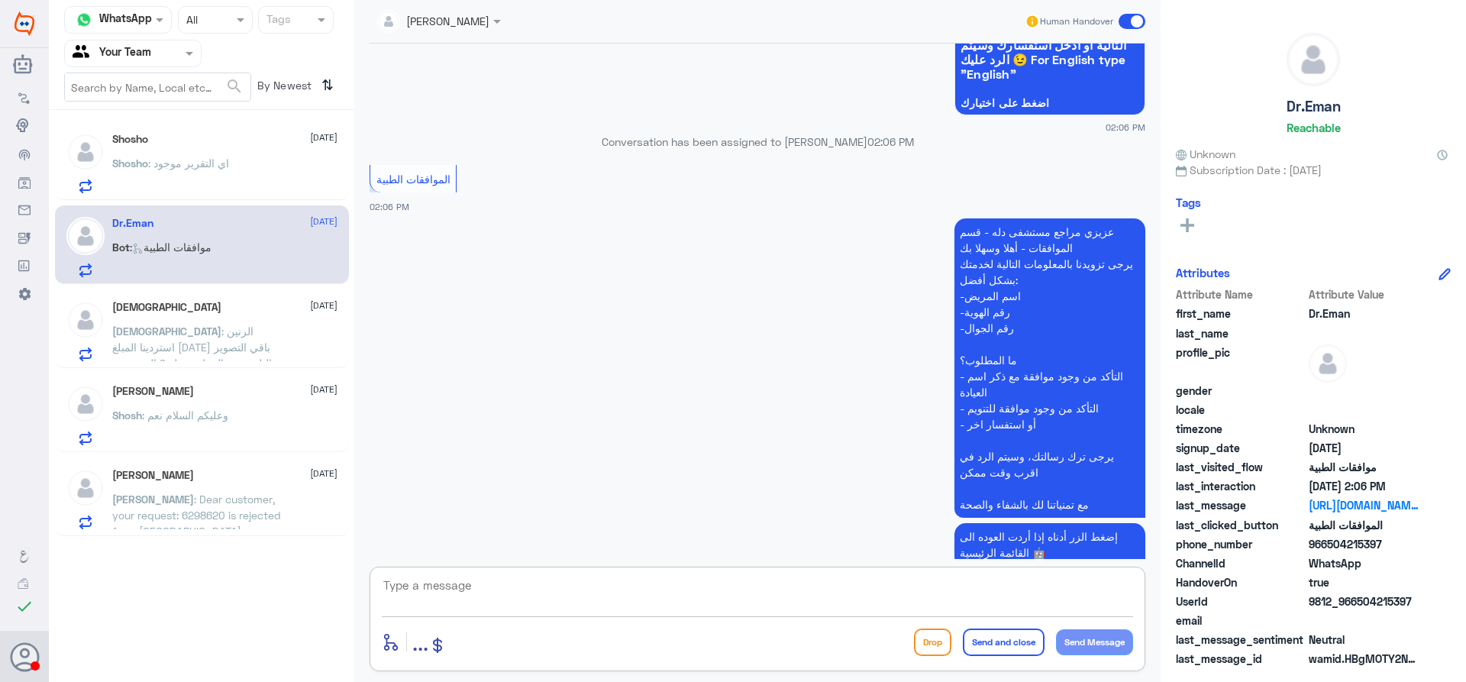
click at [498, 595] on textarea at bounding box center [757, 593] width 751 height 37
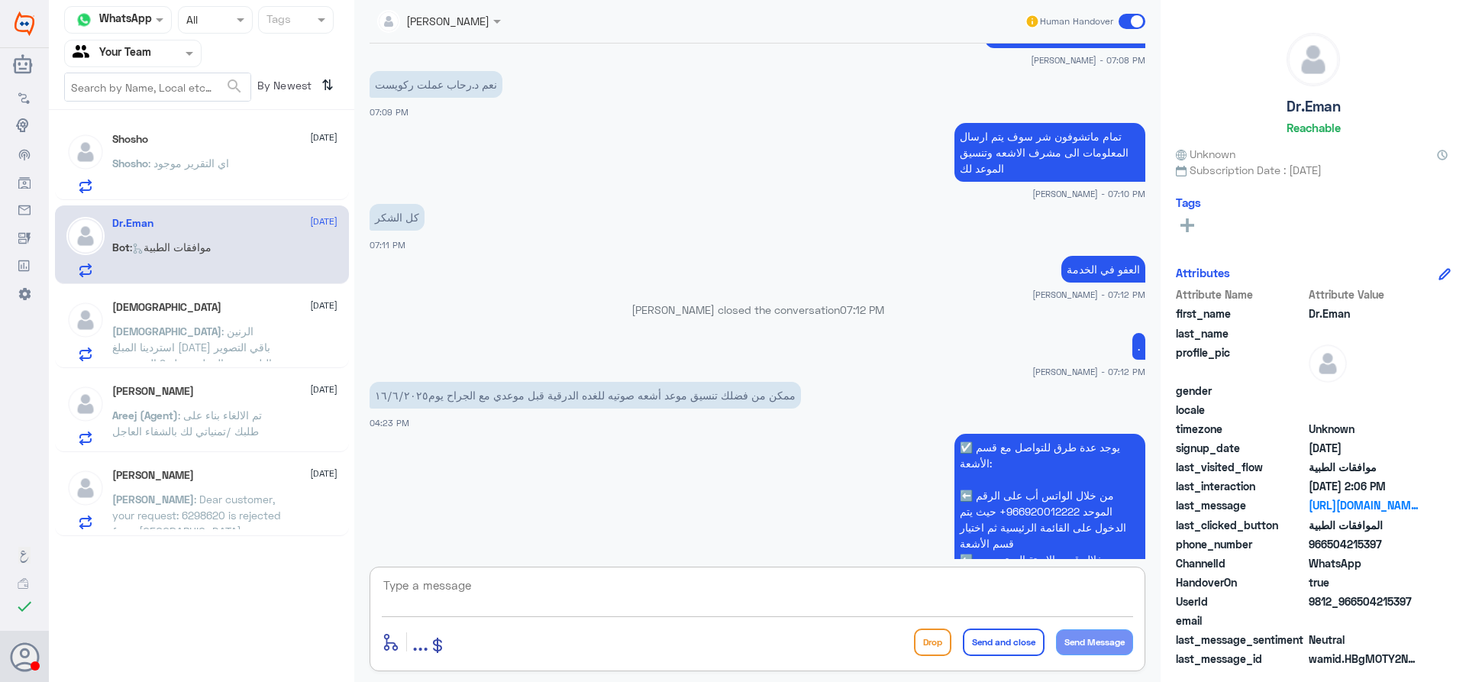
scroll to position [334, 0]
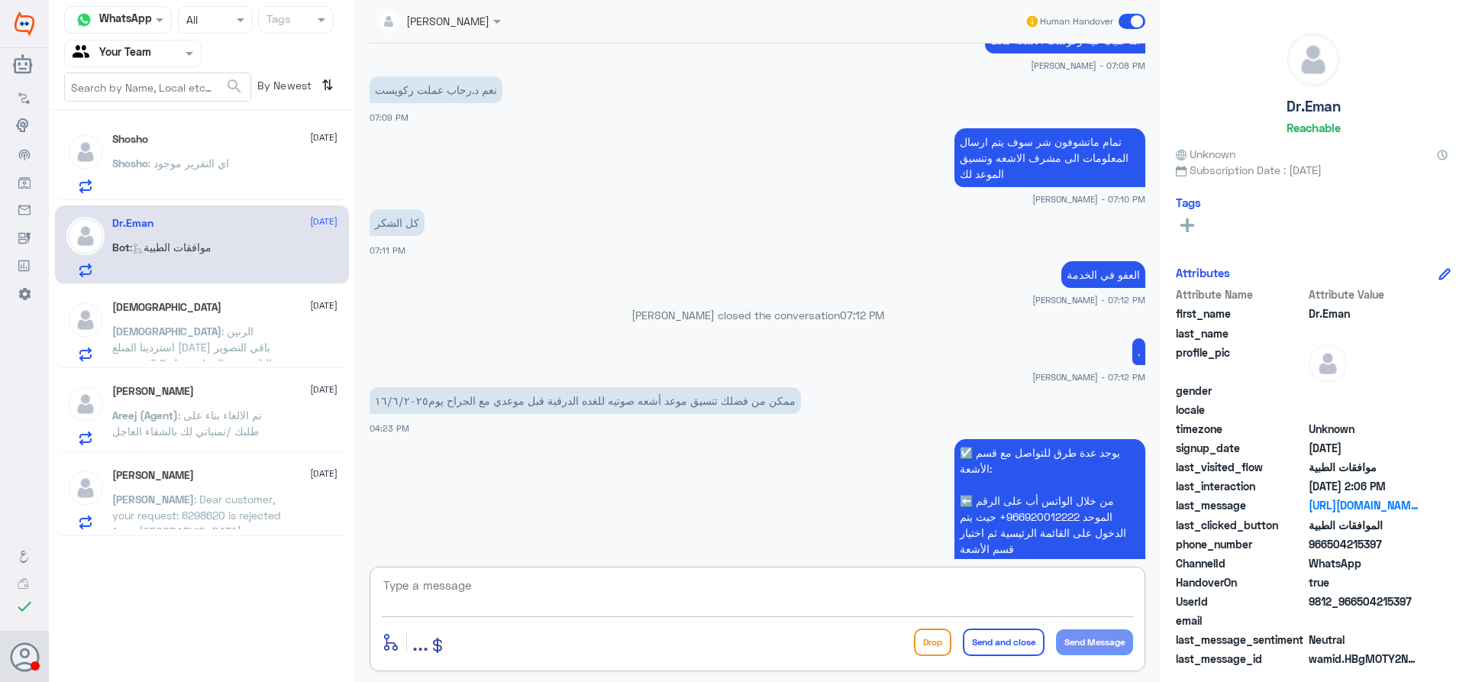
click at [601, 599] on textarea at bounding box center [757, 593] width 751 height 37
type textarea "تفضل كيف اقدر اساعدك"
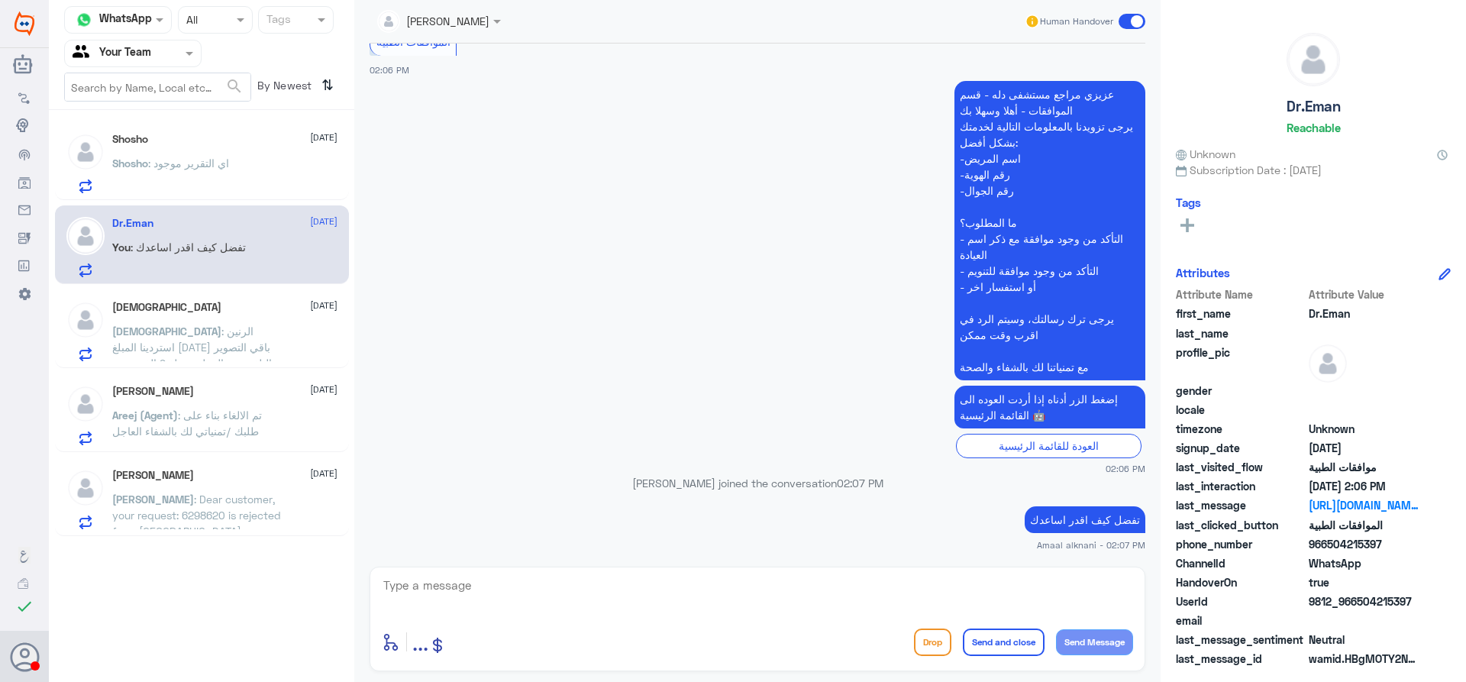
click at [245, 343] on span ": الرنين استردينا المبلغ [DATE] باقي التصوير التلفزيوني العملية بمبلغ 9 الف وشي" at bounding box center [192, 346] width 160 height 45
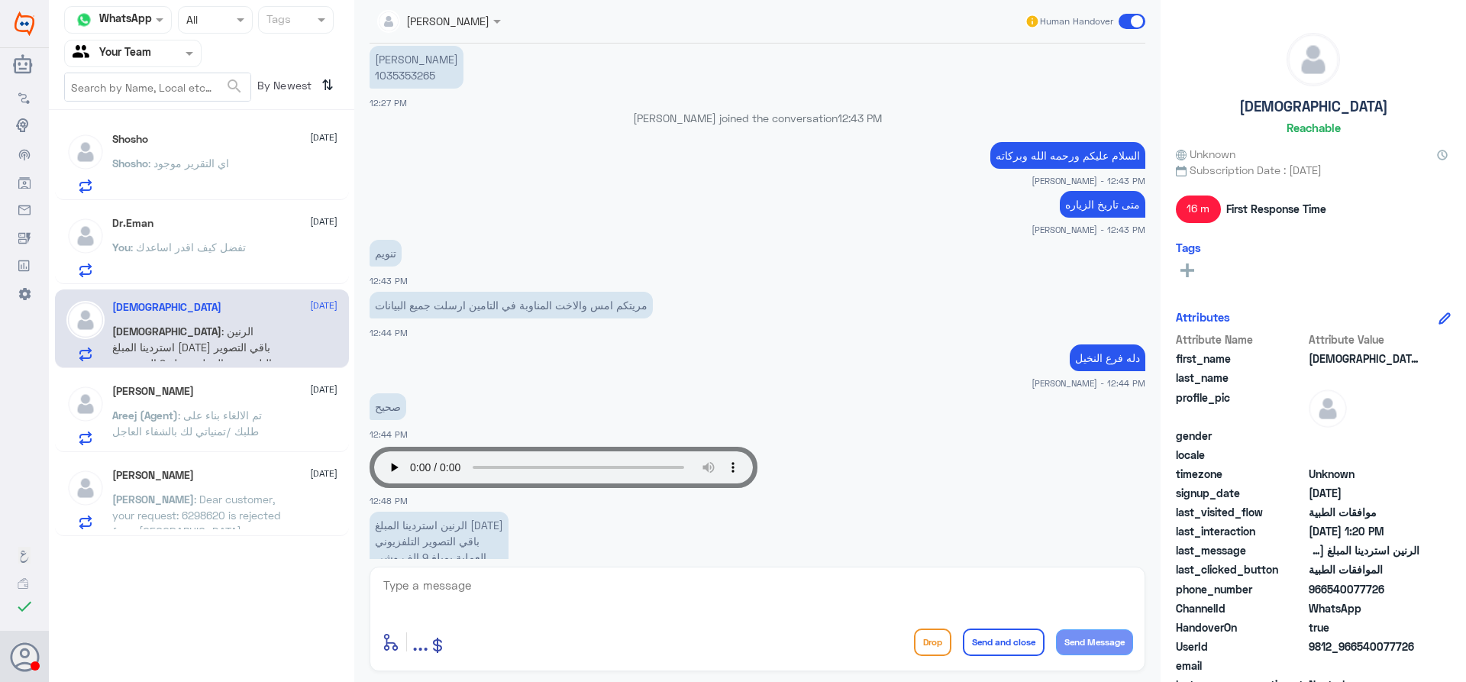
scroll to position [1337, 0]
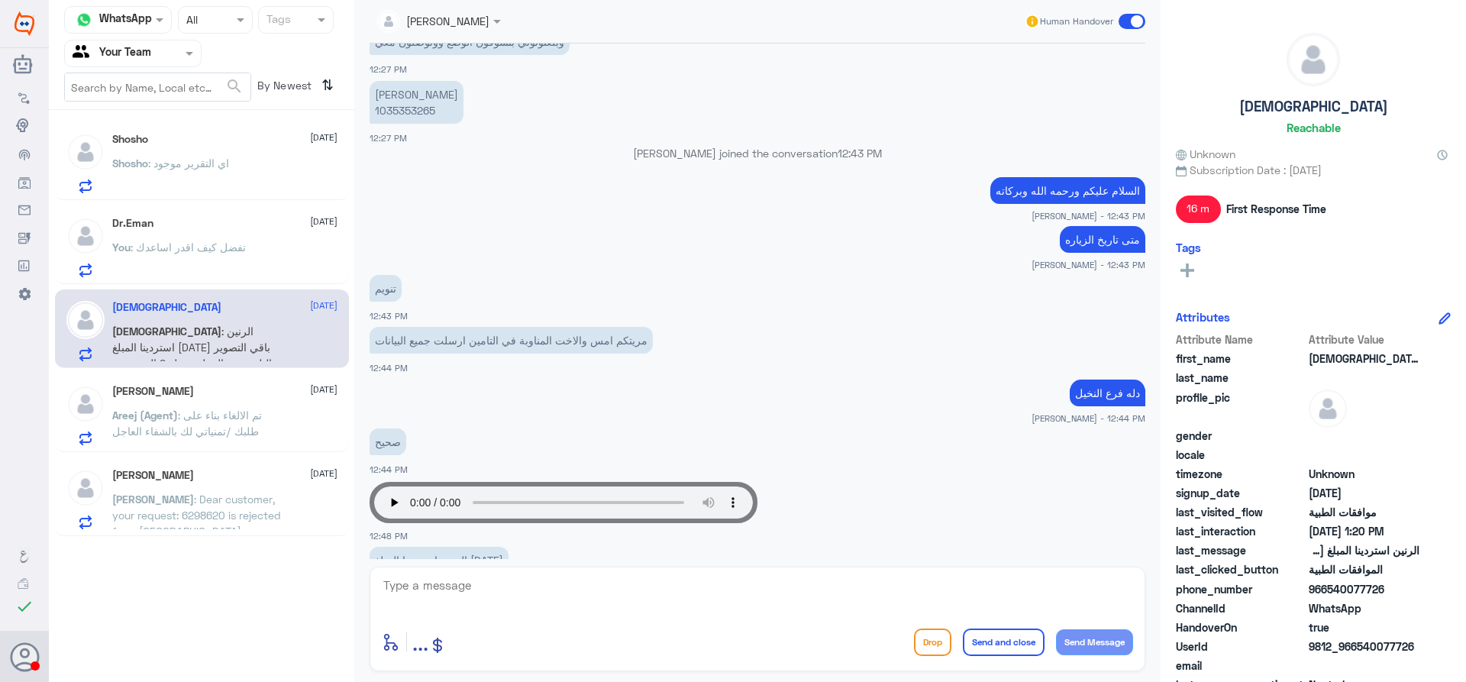
click at [398, 105] on p "[PERSON_NAME] 1035353265" at bounding box center [416, 102] width 94 height 43
copy p "1035353265"
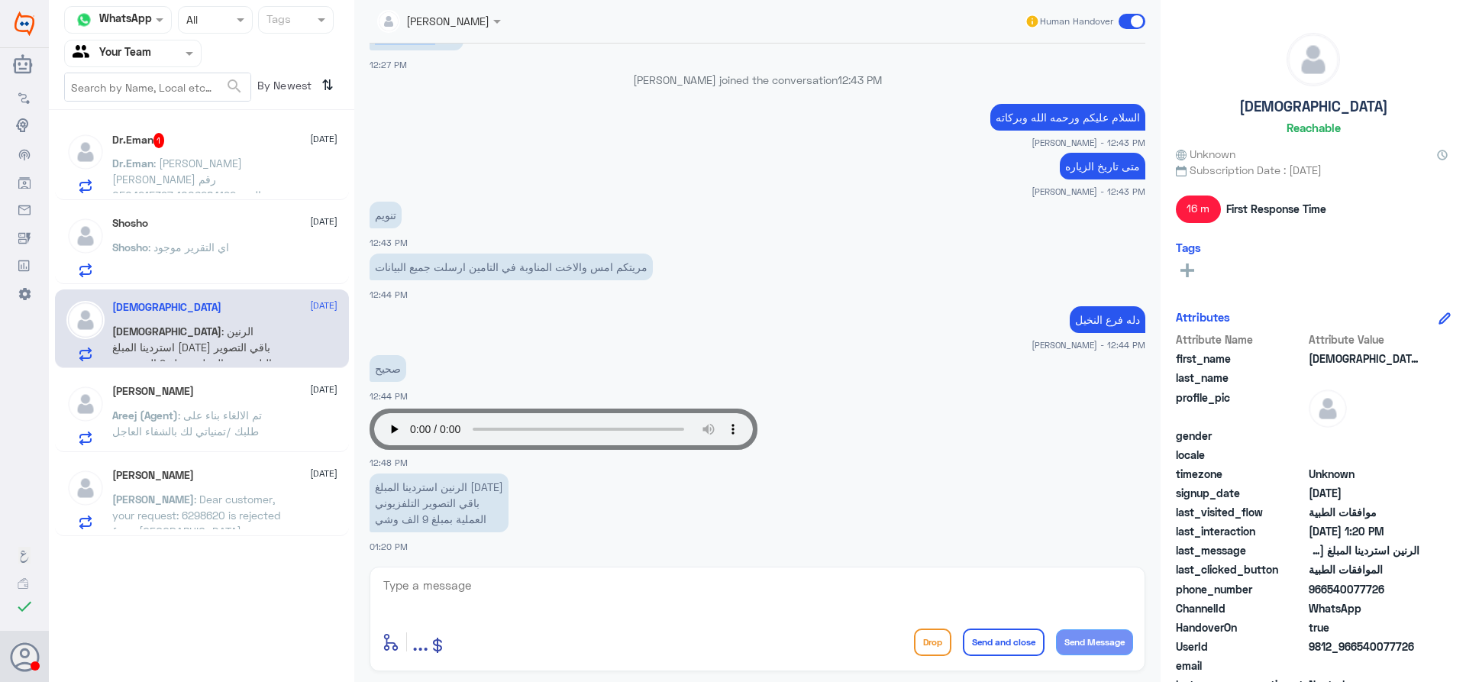
scroll to position [1413, 0]
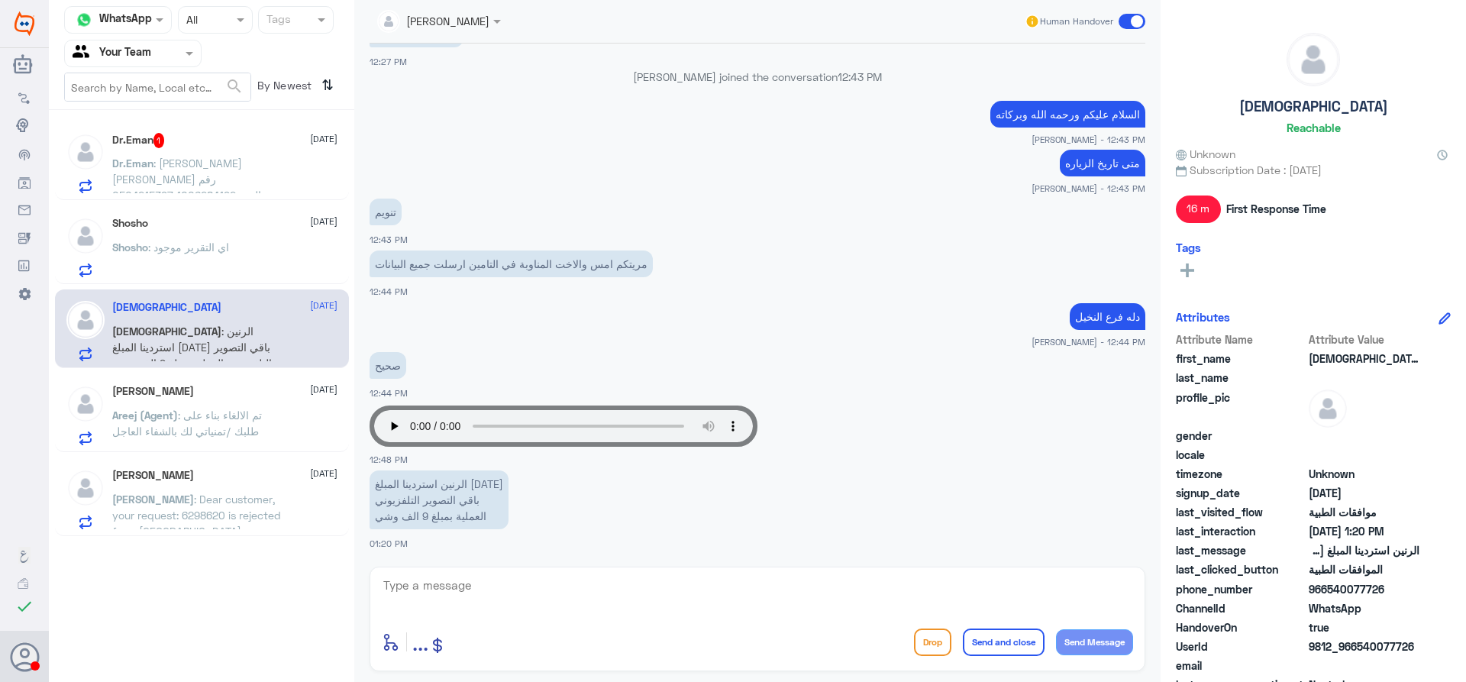
click at [513, 572] on div "enter flow name ... Drop Send and close Send Message" at bounding box center [756, 618] width 775 height 105
click at [514, 578] on textarea at bounding box center [757, 593] width 751 height 37
type textarea "بالنسبة لاسترداد المبالغ الرجاء مراجعة المستشفى"
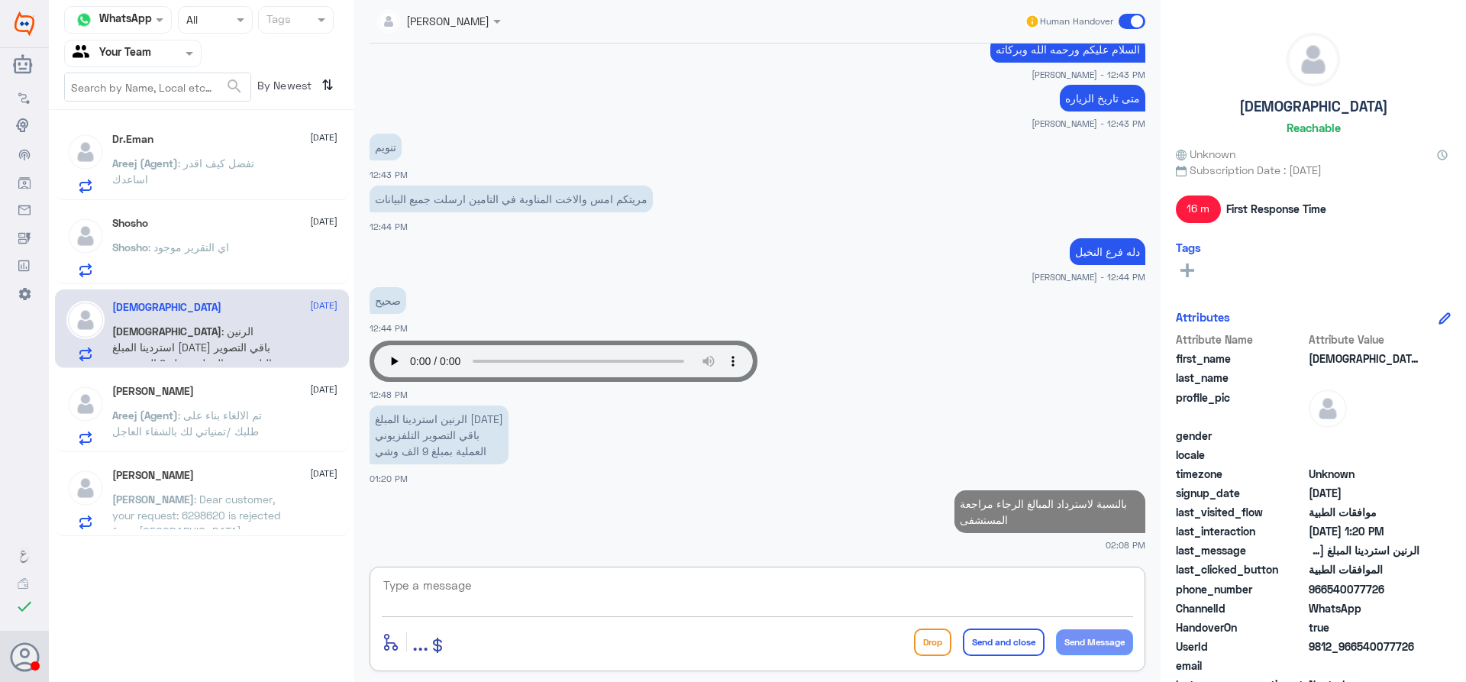
click at [218, 247] on span ": اي التقرير موجود" at bounding box center [188, 246] width 81 height 13
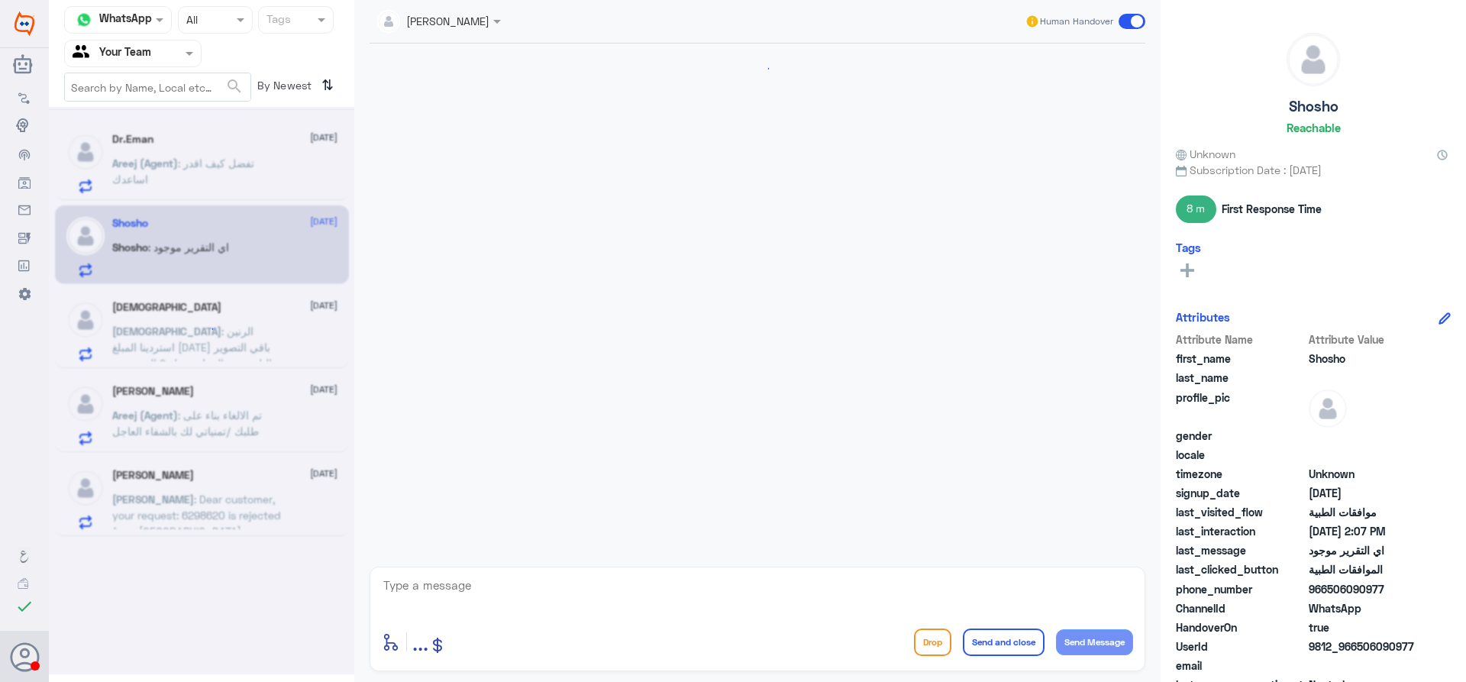
scroll to position [851, 0]
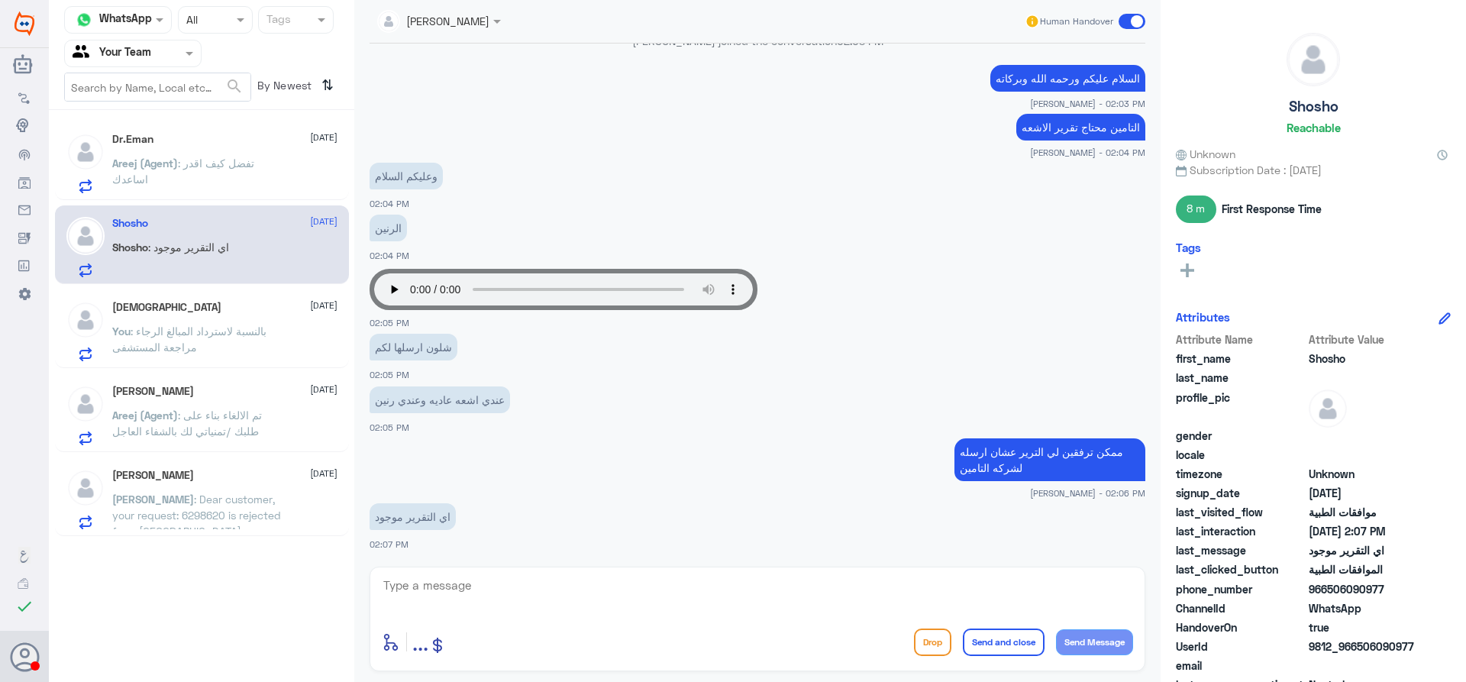
click at [228, 323] on p "You : بالنسبة لاسترداد المبالغ الرجاء مراجعة المستشفى" at bounding box center [198, 342] width 172 height 38
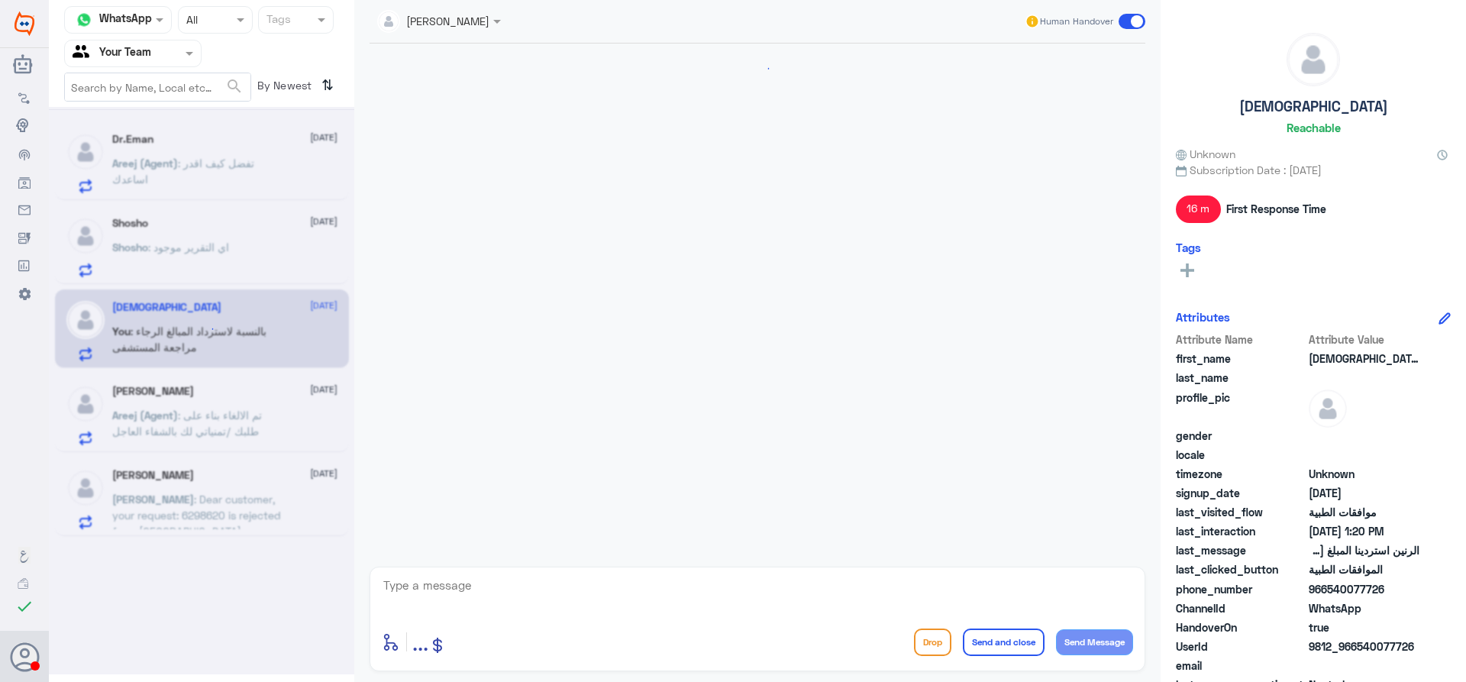
scroll to position [1080, 0]
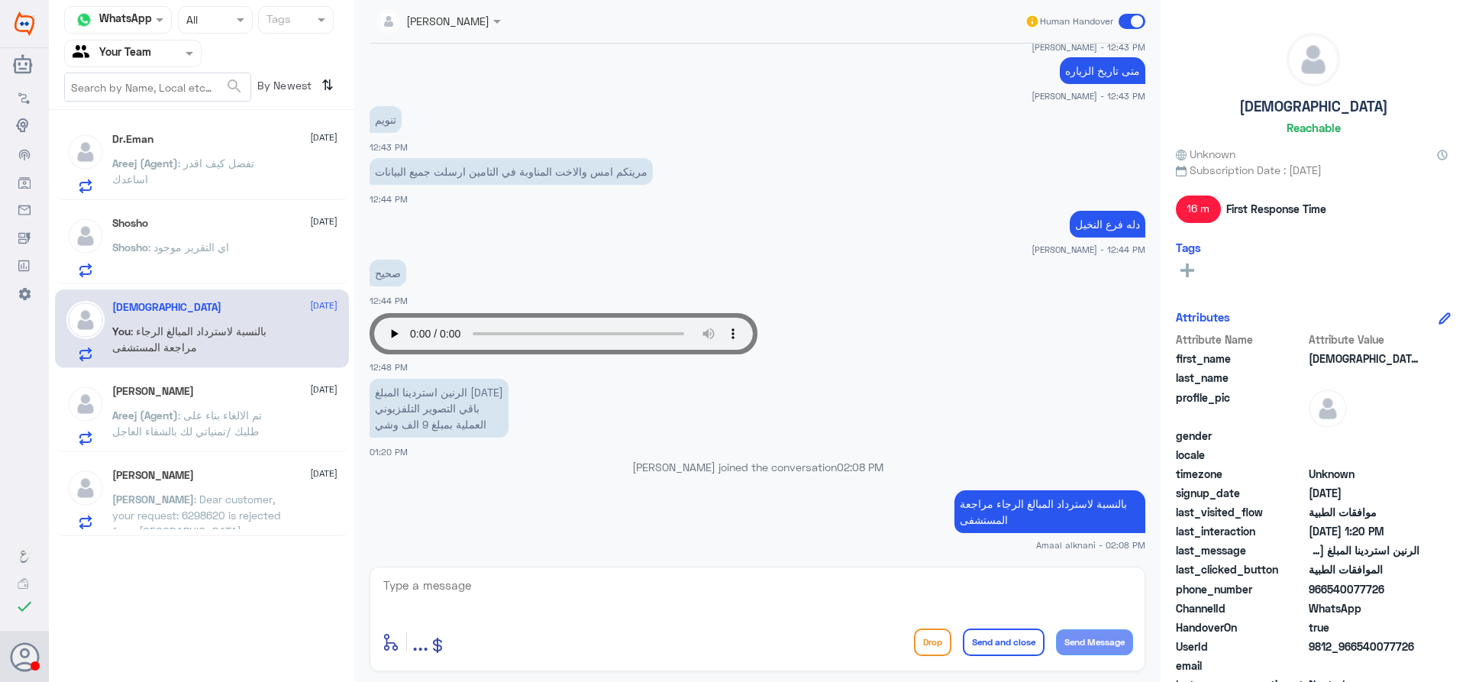
click at [230, 432] on span ": تم الالغاء بناء على طلبك /تمنياتي لك بالشفاء العاجل" at bounding box center [187, 422] width 150 height 29
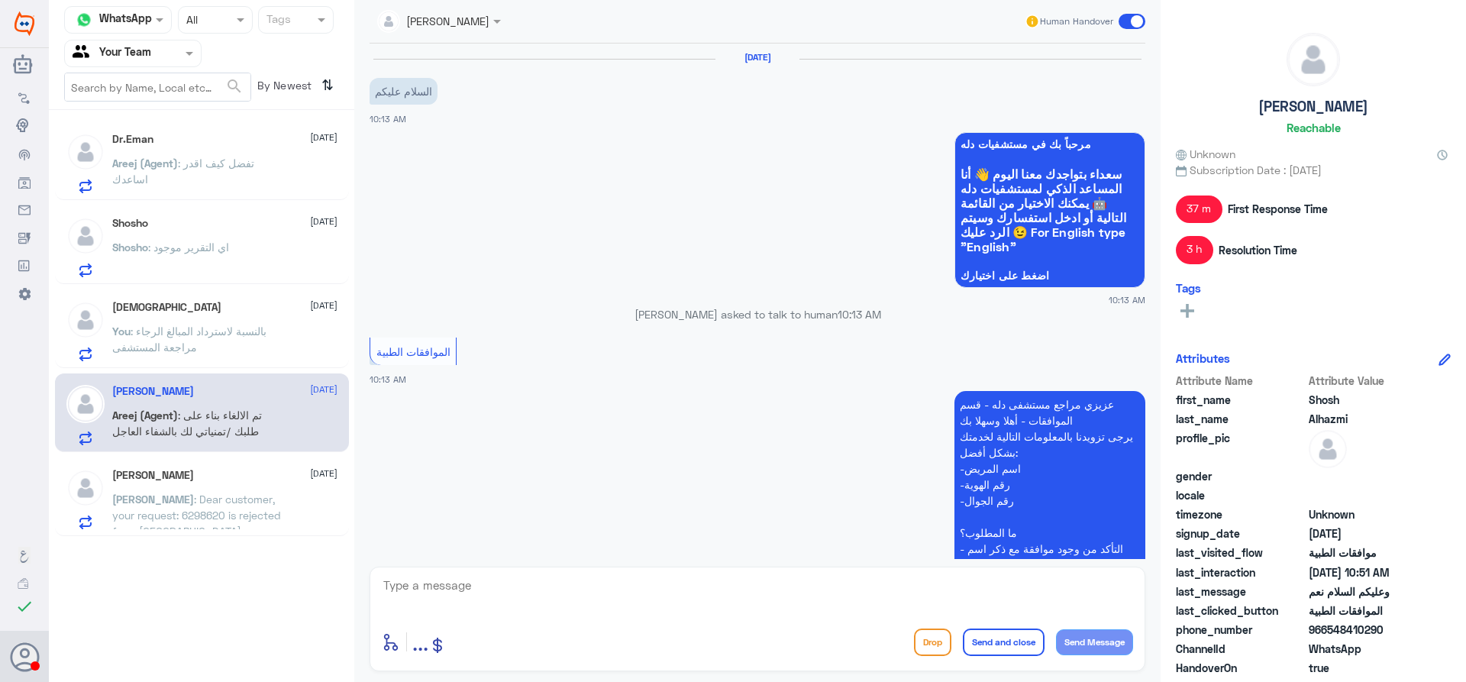
scroll to position [636, 0]
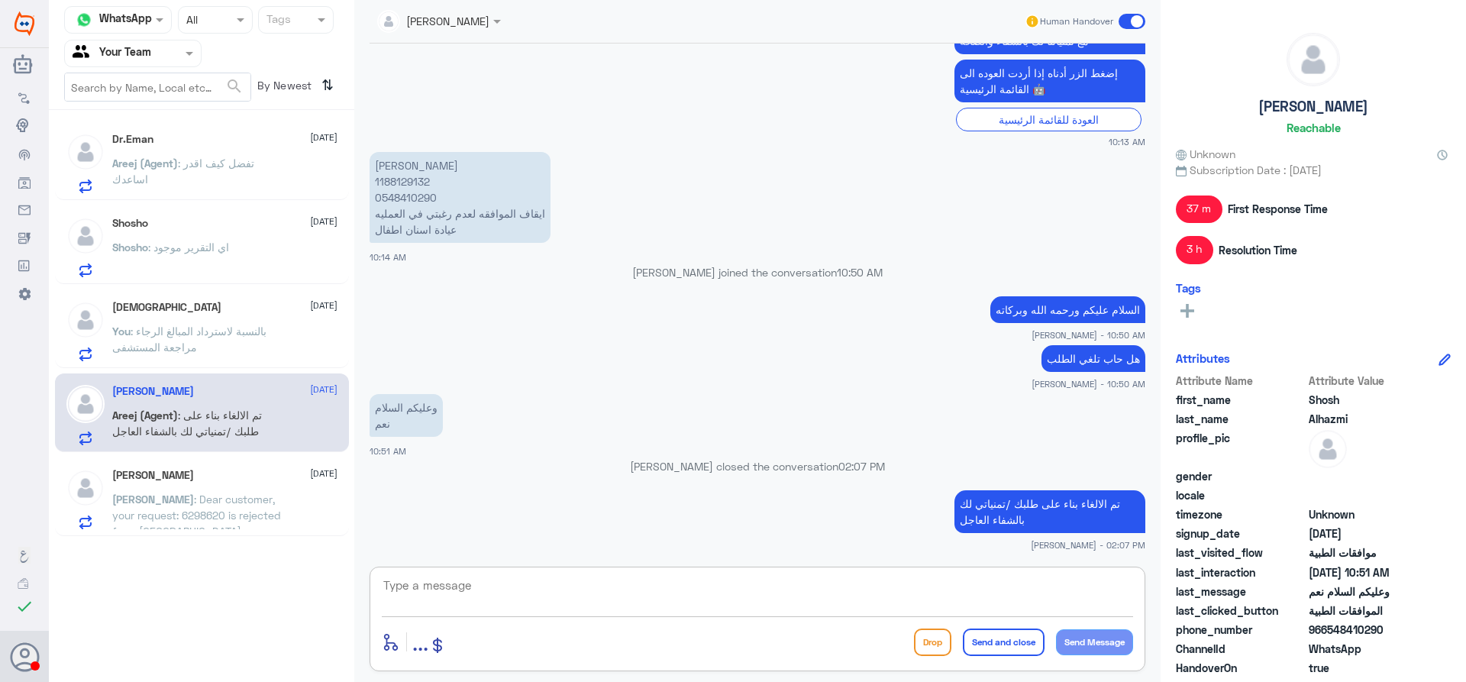
click at [516, 597] on textarea at bounding box center [757, 593] width 751 height 37
click at [273, 495] on p "[PERSON_NAME] : Dear customer, your request: 6298620 is rejected from [GEOGRAPH…" at bounding box center [198, 510] width 172 height 38
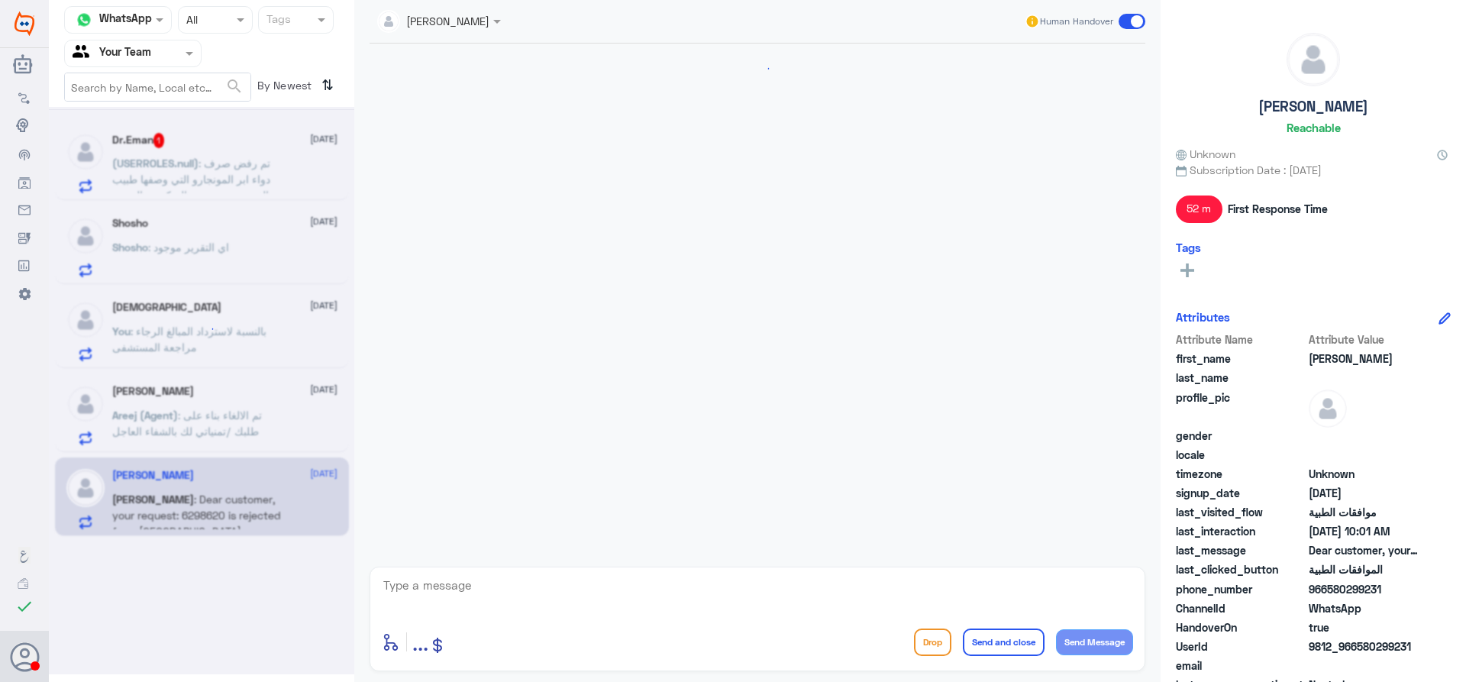
scroll to position [1185, 0]
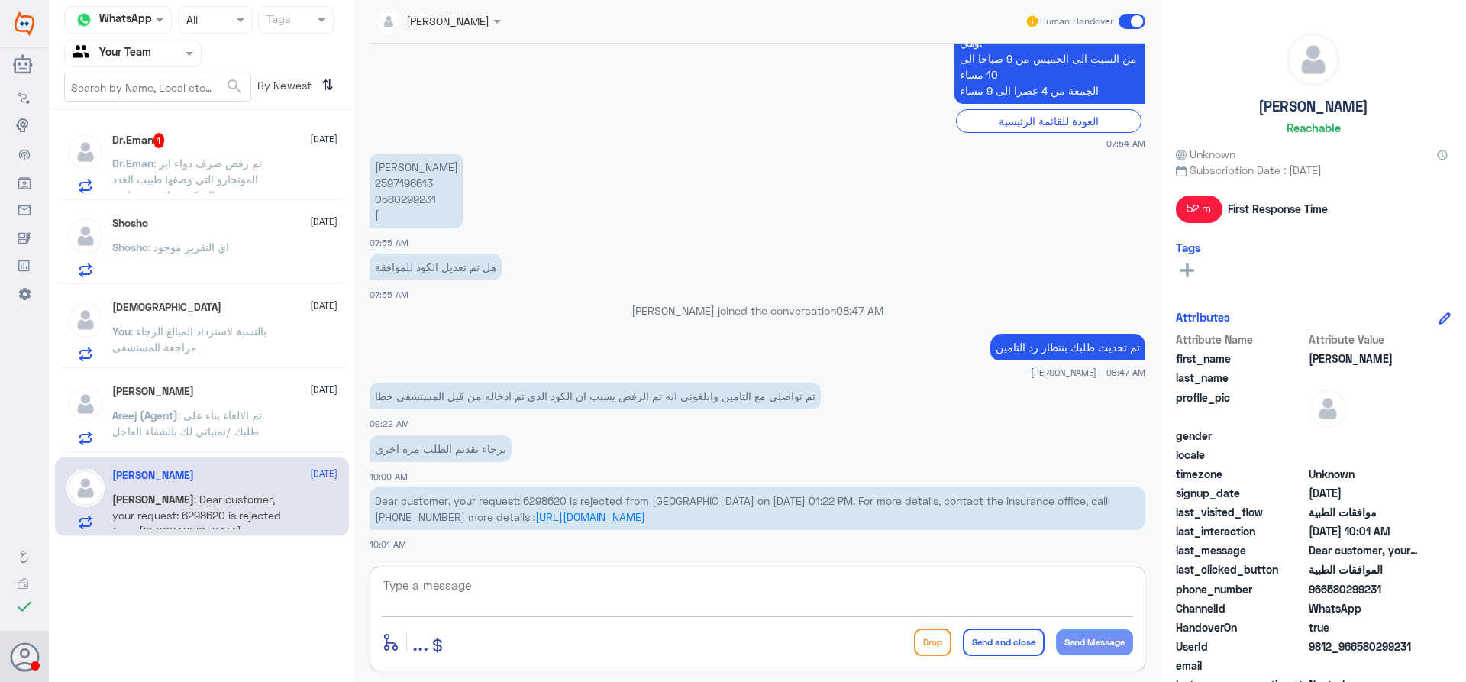
click at [518, 601] on textarea at bounding box center [757, 593] width 751 height 37
click at [189, 169] on span ": تم رفض صرف دواء ابر المونجارو التي وصفها طبيب الغدد بسبب مرض السكري والسمنه ب…" at bounding box center [192, 186] width 160 height 61
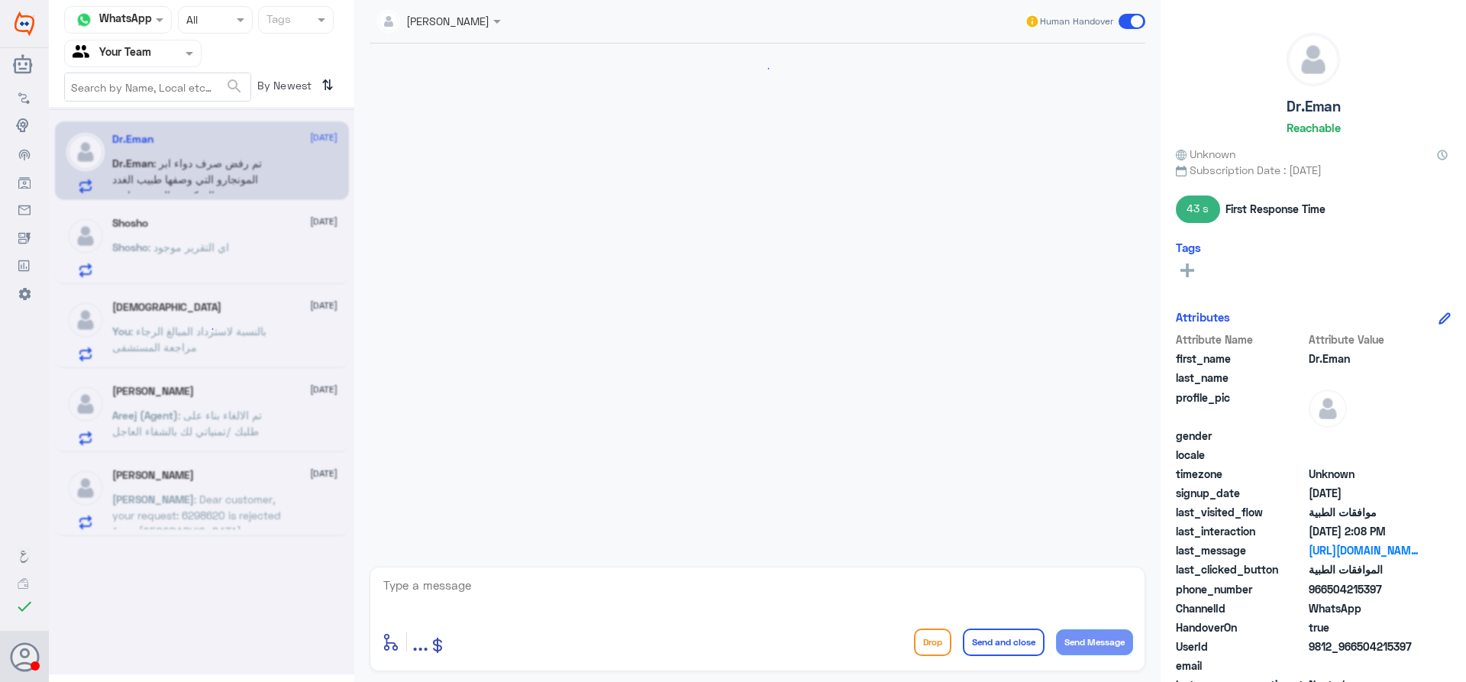
scroll to position [1285, 0]
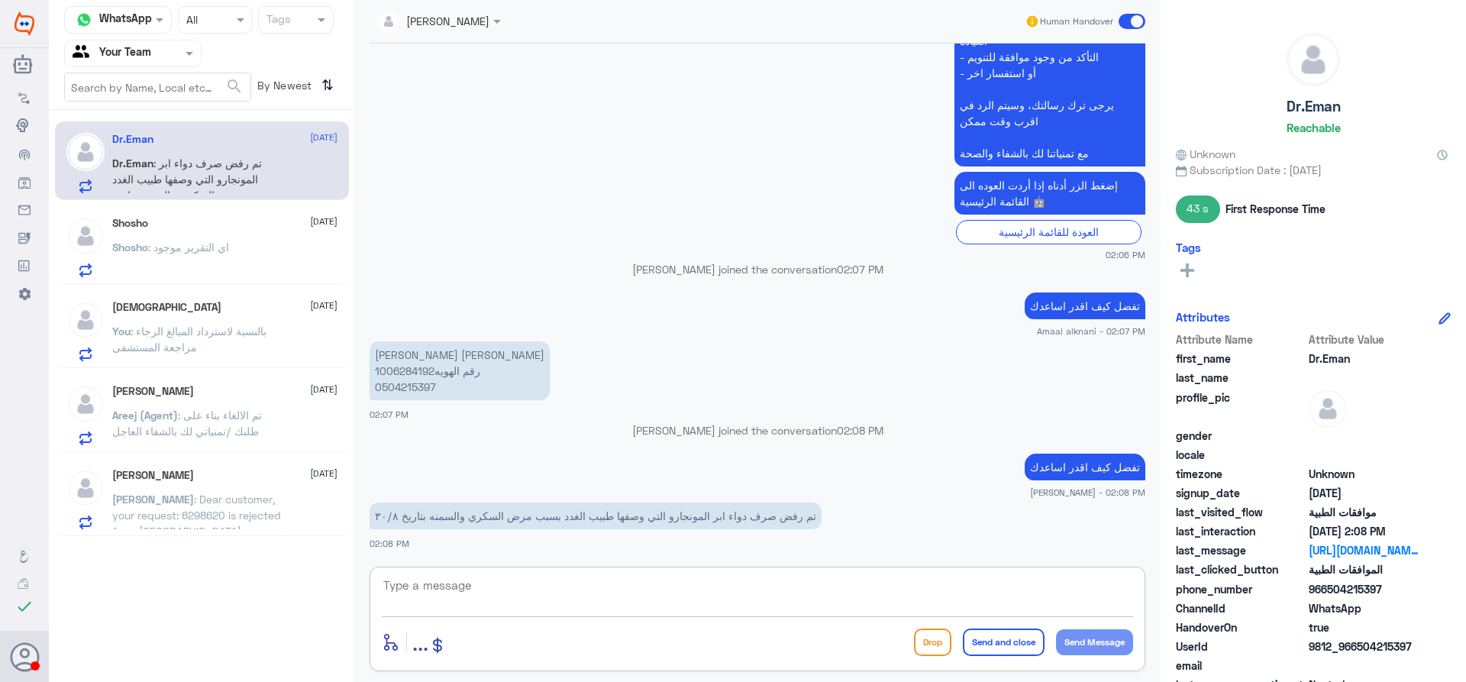
click at [497, 592] on textarea at bounding box center [757, 593] width 751 height 37
click at [565, 593] on textarea at bounding box center [757, 593] width 751 height 37
click at [400, 380] on p "[PERSON_NAME] [PERSON_NAME] رقم الهويه1006284192 0504215397" at bounding box center [459, 370] width 180 height 59
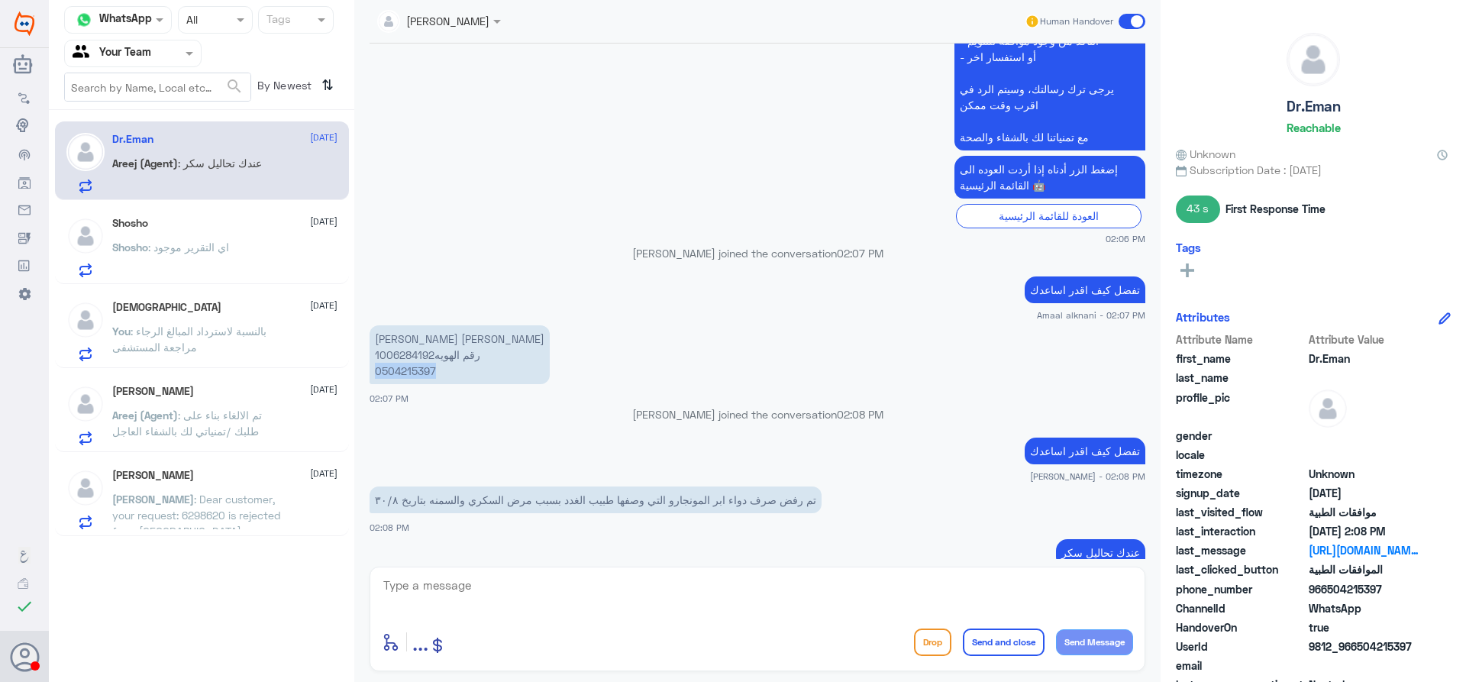
scroll to position [1333, 0]
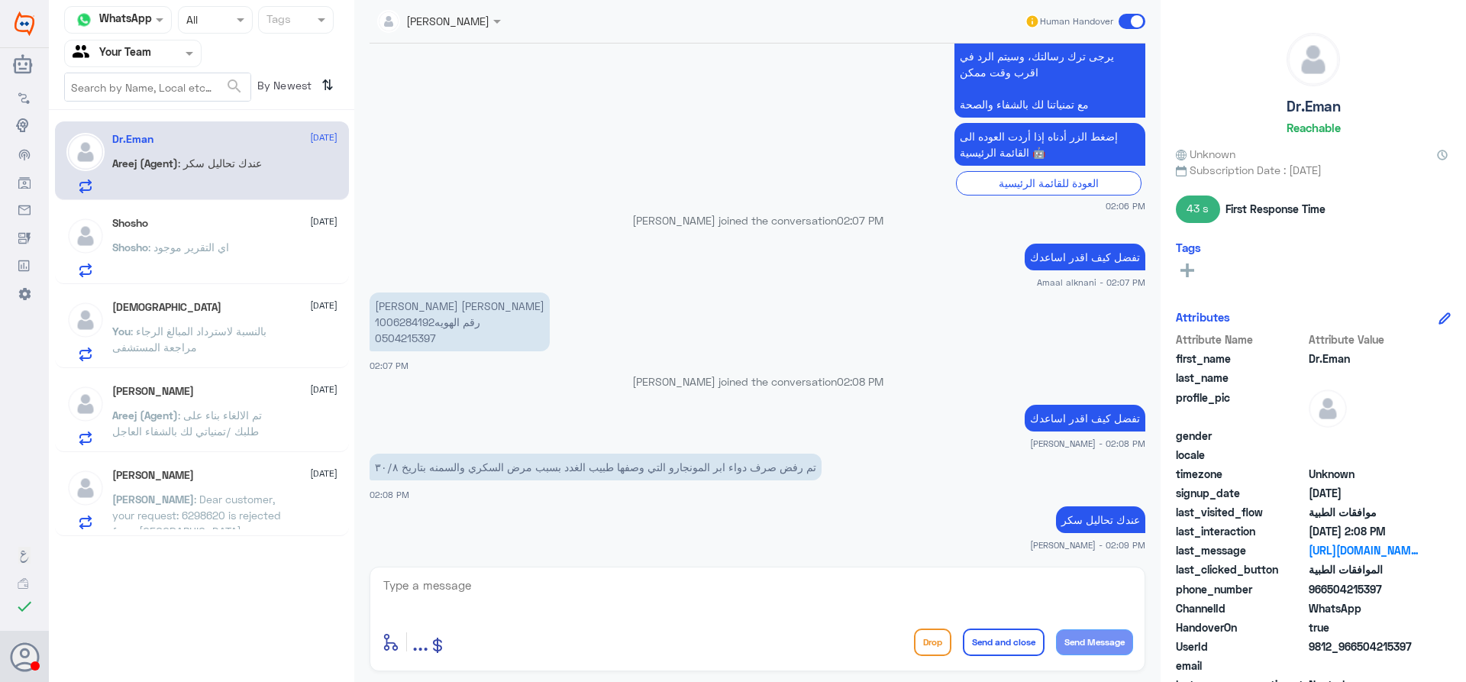
click at [571, 592] on textarea at bounding box center [757, 593] width 751 height 37
click at [176, 260] on p "Shosho : اي التقرير موجود" at bounding box center [170, 258] width 117 height 38
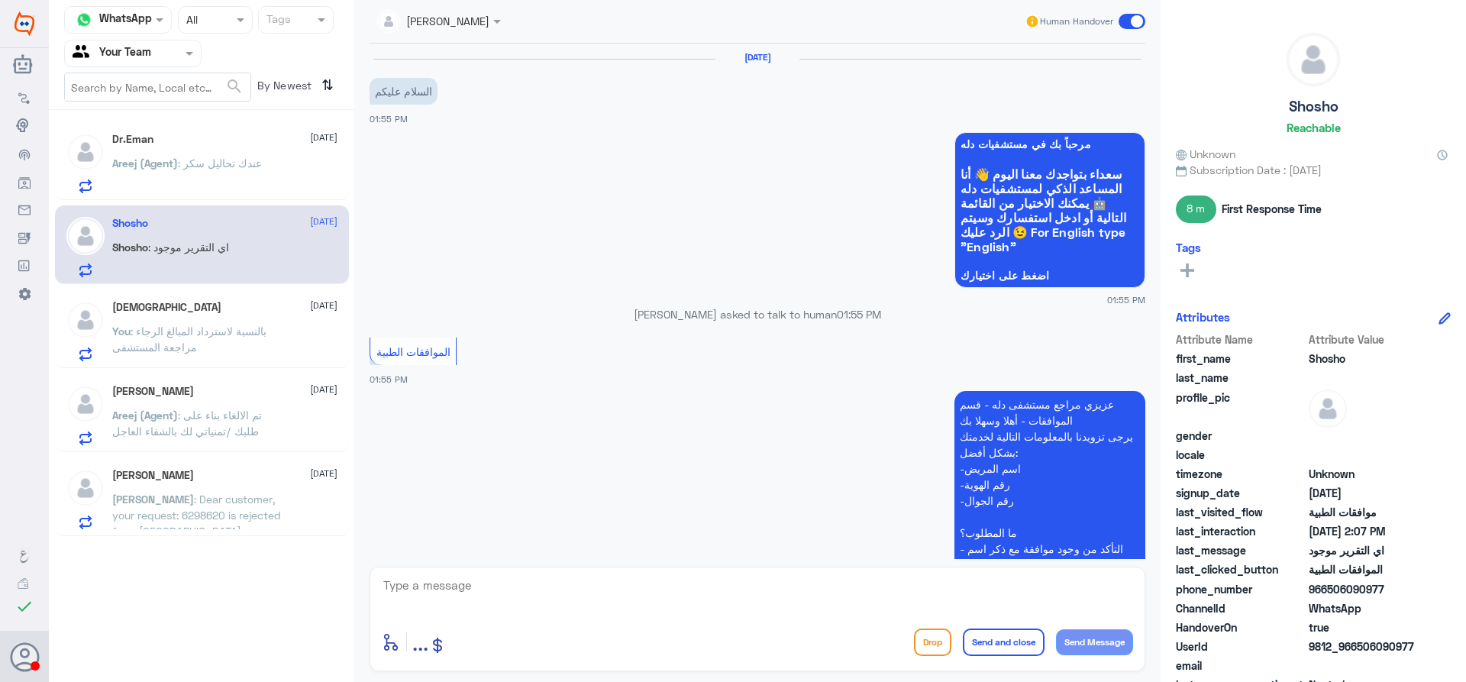
scroll to position [851, 0]
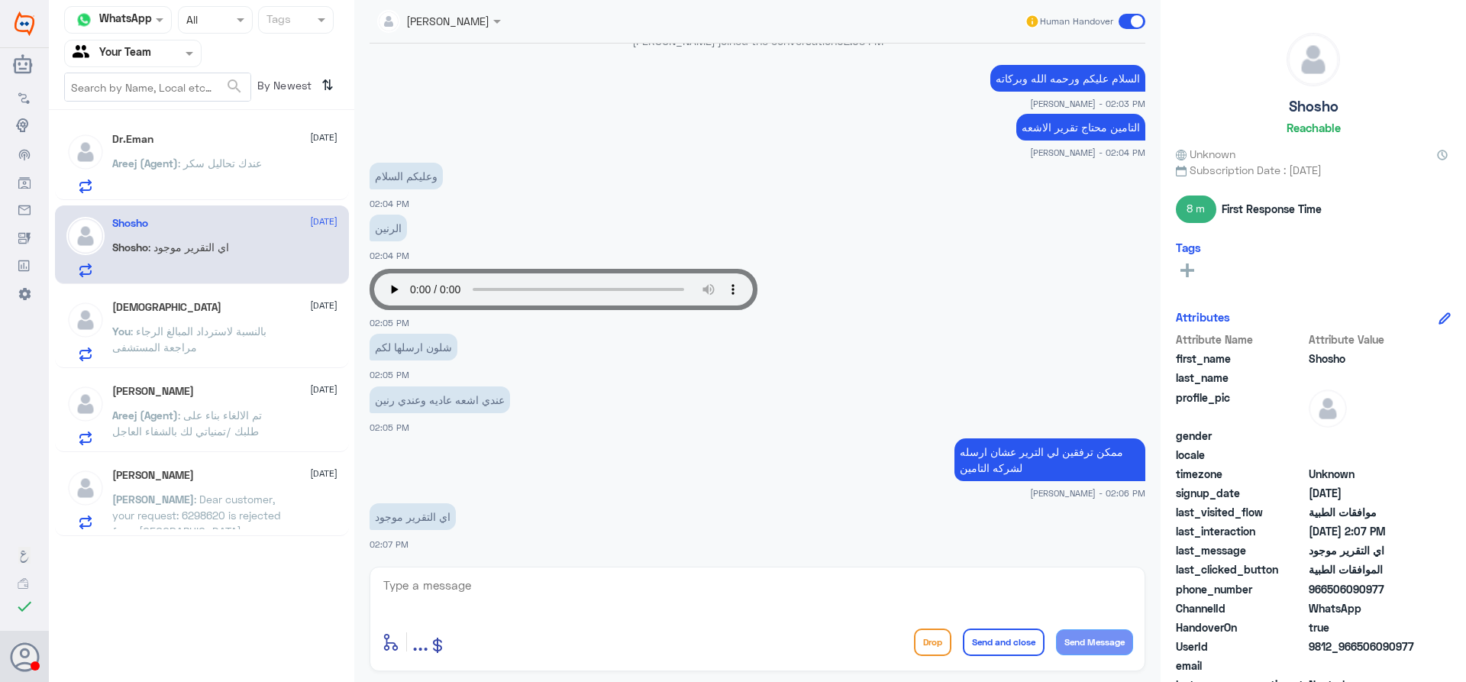
click at [193, 326] on span ": بالنسبة لاسترداد المبالغ الرجاء مراجعة المستشفى" at bounding box center [189, 338] width 154 height 29
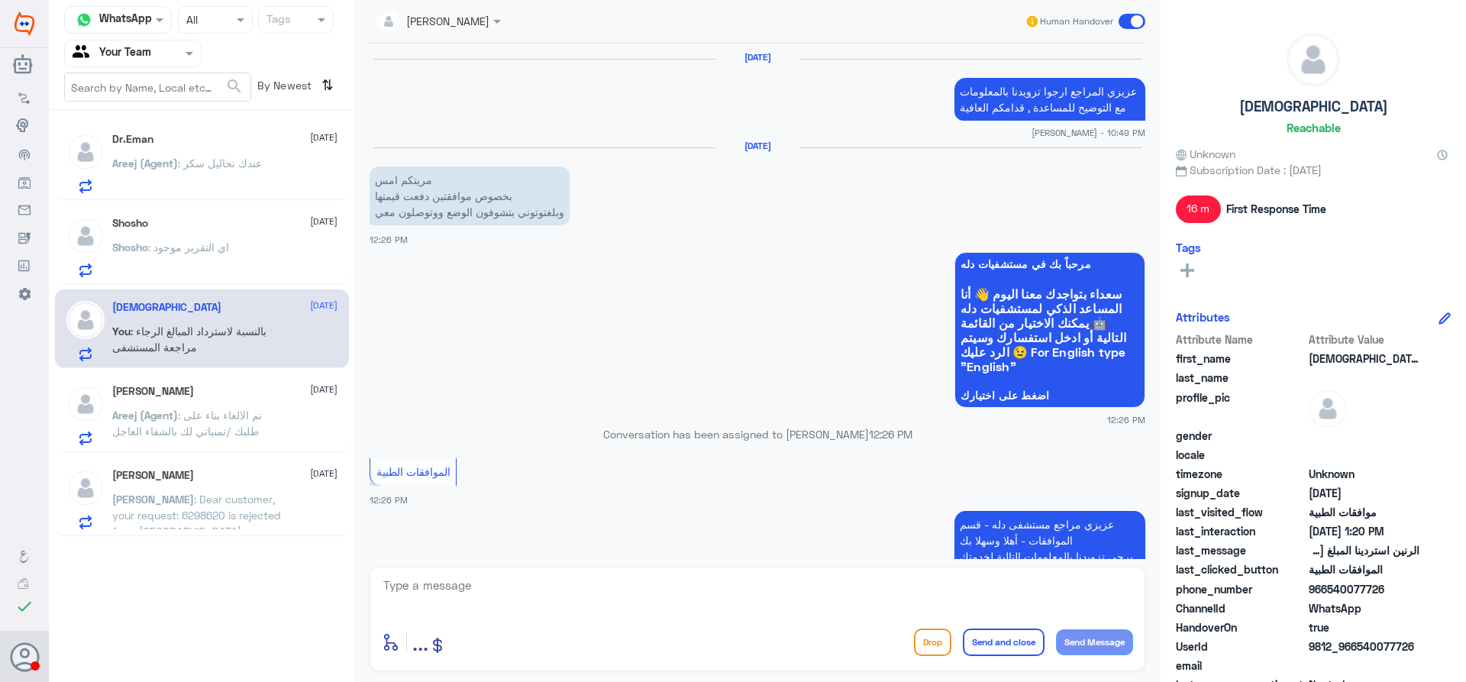
scroll to position [1080, 0]
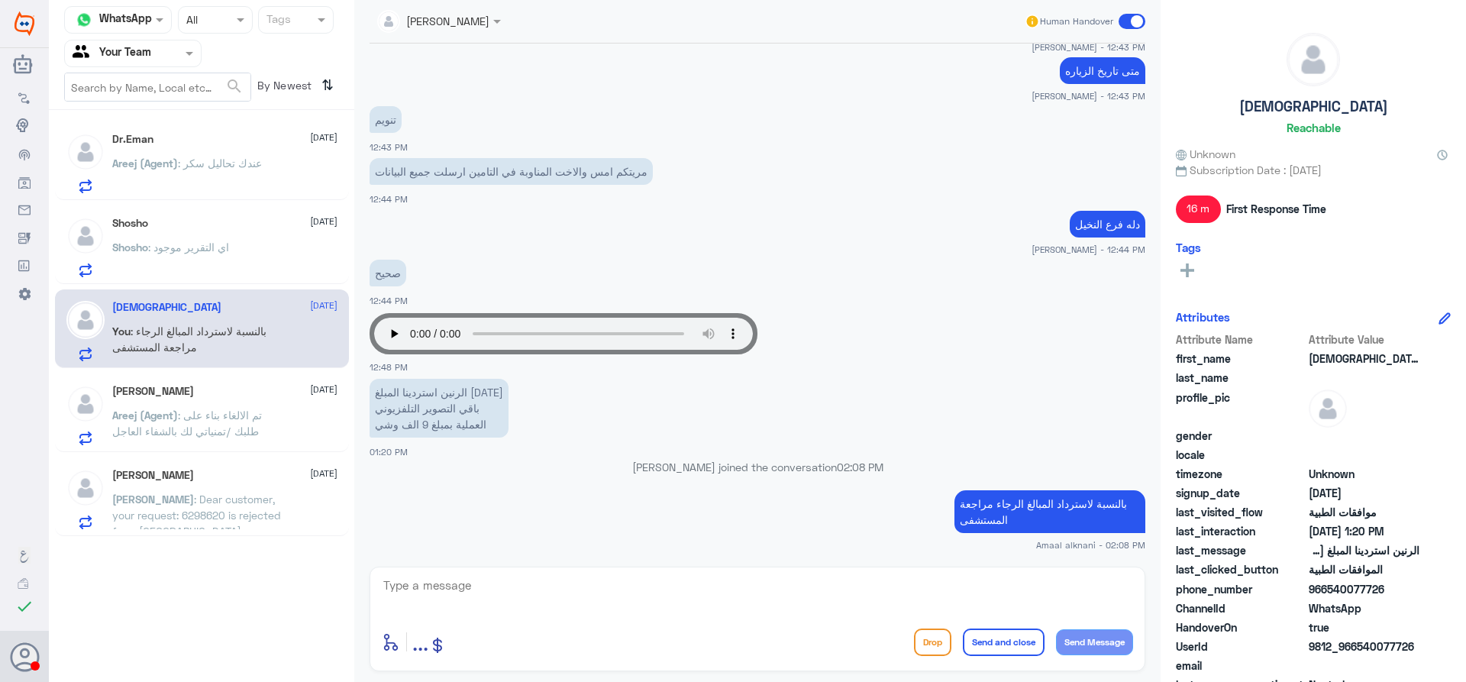
click at [220, 398] on div "[PERSON_NAME] [DATE][PERSON_NAME] (Agent) : تم الالغاء بناء على طلبك /تمنياتي ل…" at bounding box center [224, 415] width 225 height 60
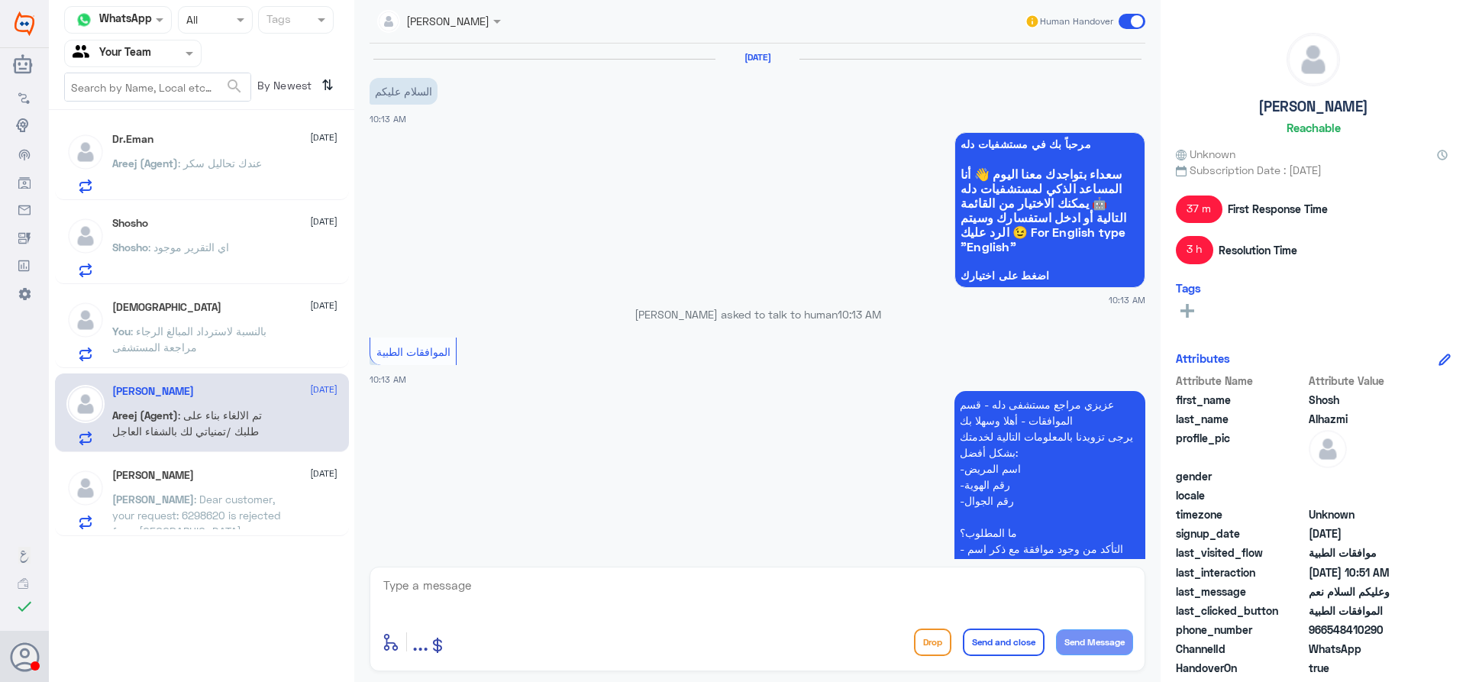
scroll to position [636, 0]
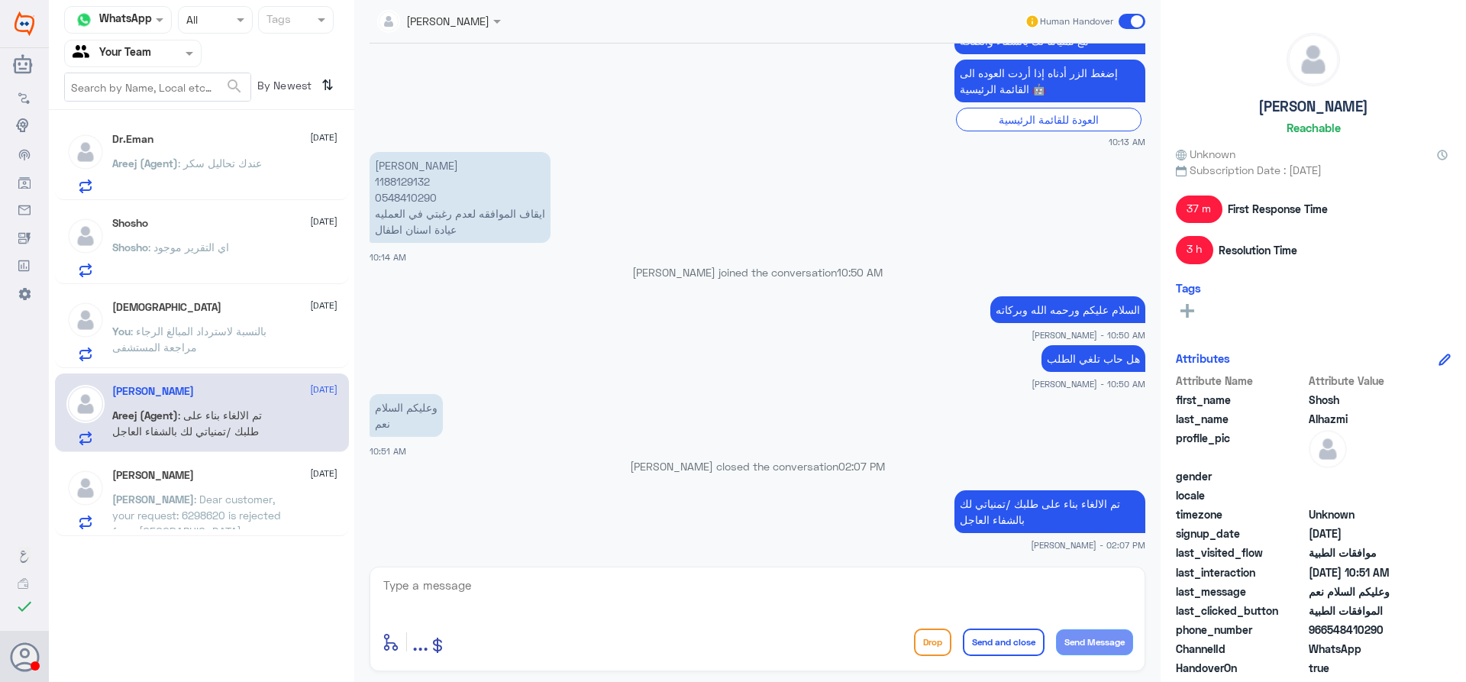
click at [195, 636] on div "Channel WhatsApp Status × All Tags Agent Filter Your Team search By Newest ⇅ Dr…" at bounding box center [201, 343] width 305 height 686
click at [232, 598] on div "Channel WhatsApp Status × All Tags Agent Filter Your Team search By Newest ⇅ Dr…" at bounding box center [201, 343] width 305 height 686
click at [222, 495] on span ": Dear customer, your request: 6298620 is rejected from [GEOGRAPHIC_DATA] on [D…" at bounding box center [196, 546] width 169 height 109
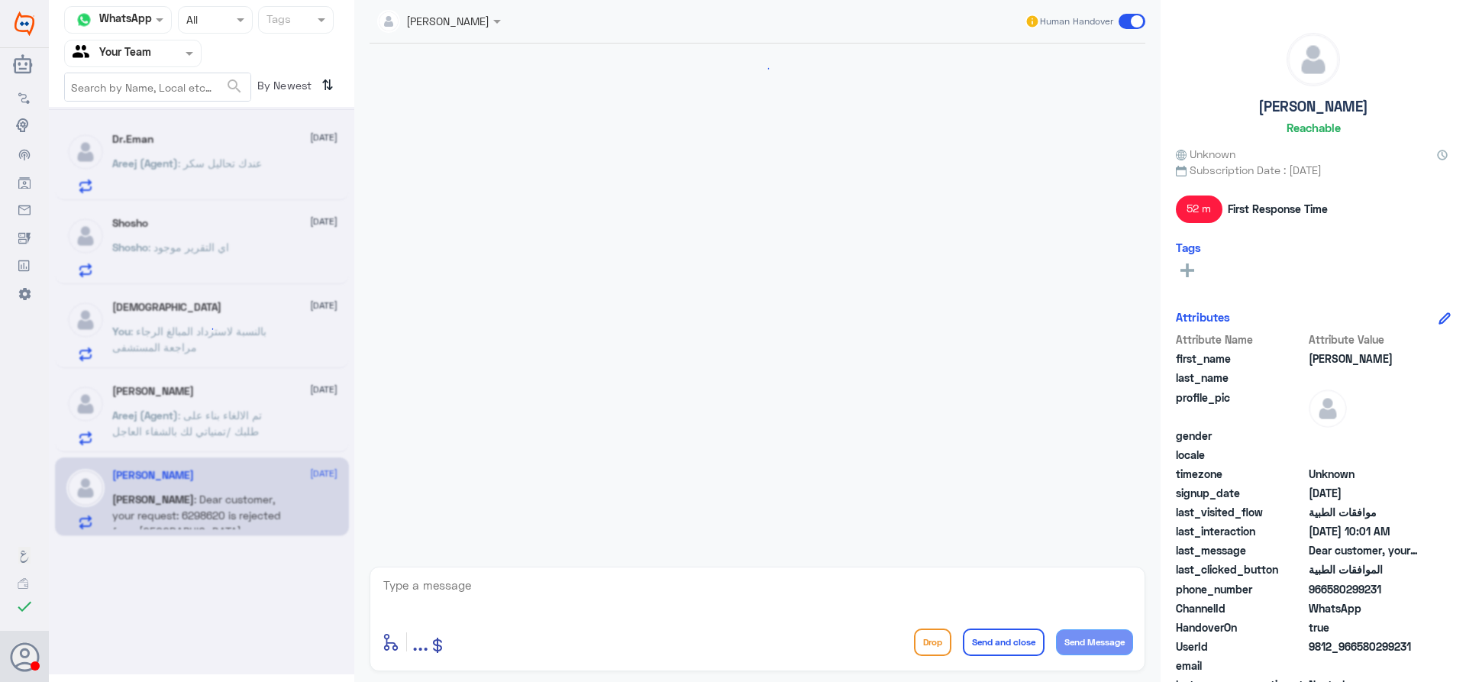
scroll to position [1185, 0]
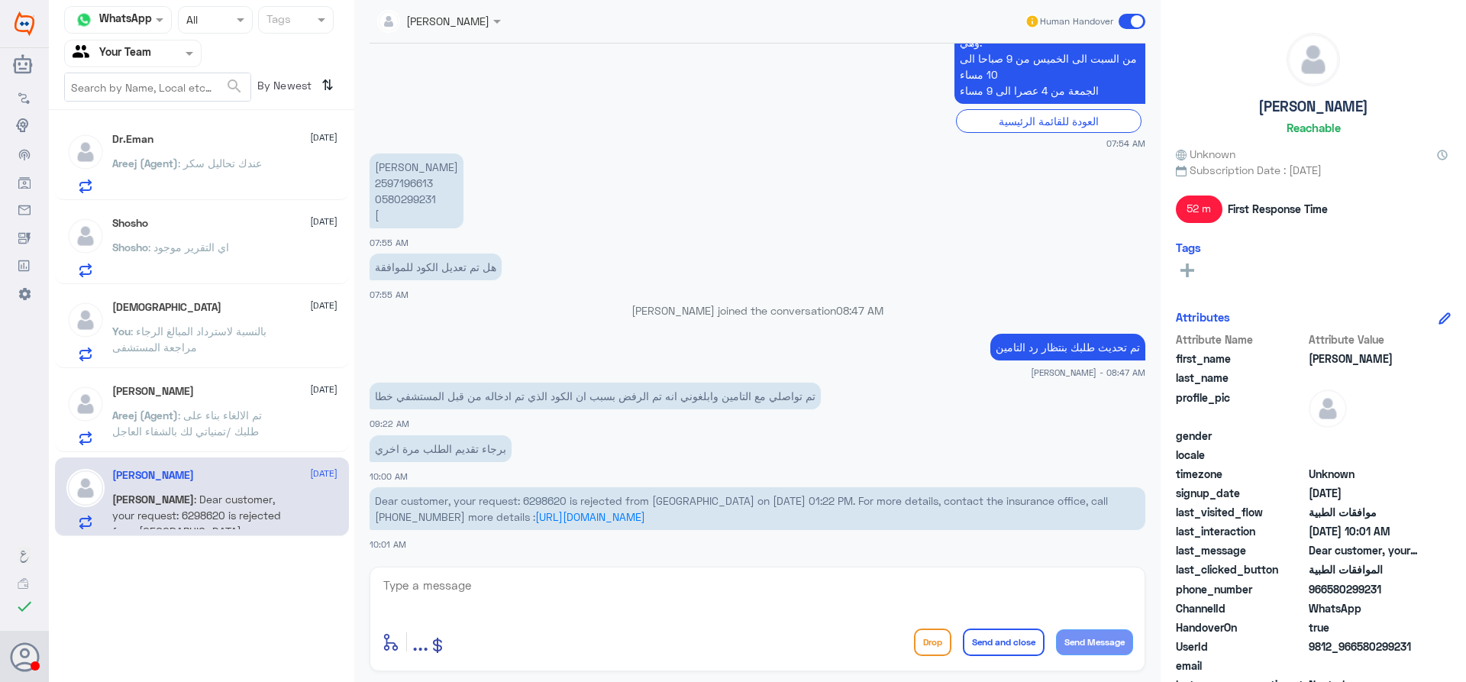
click at [571, 598] on textarea at bounding box center [757, 593] width 751 height 37
click at [543, 505] on span "Dear customer, your request: 6298620 is rejected from [GEOGRAPHIC_DATA] on [DAT…" at bounding box center [741, 508] width 733 height 29
click at [412, 183] on p "[PERSON_NAME] 2597196613 0580299231 [" at bounding box center [416, 190] width 94 height 75
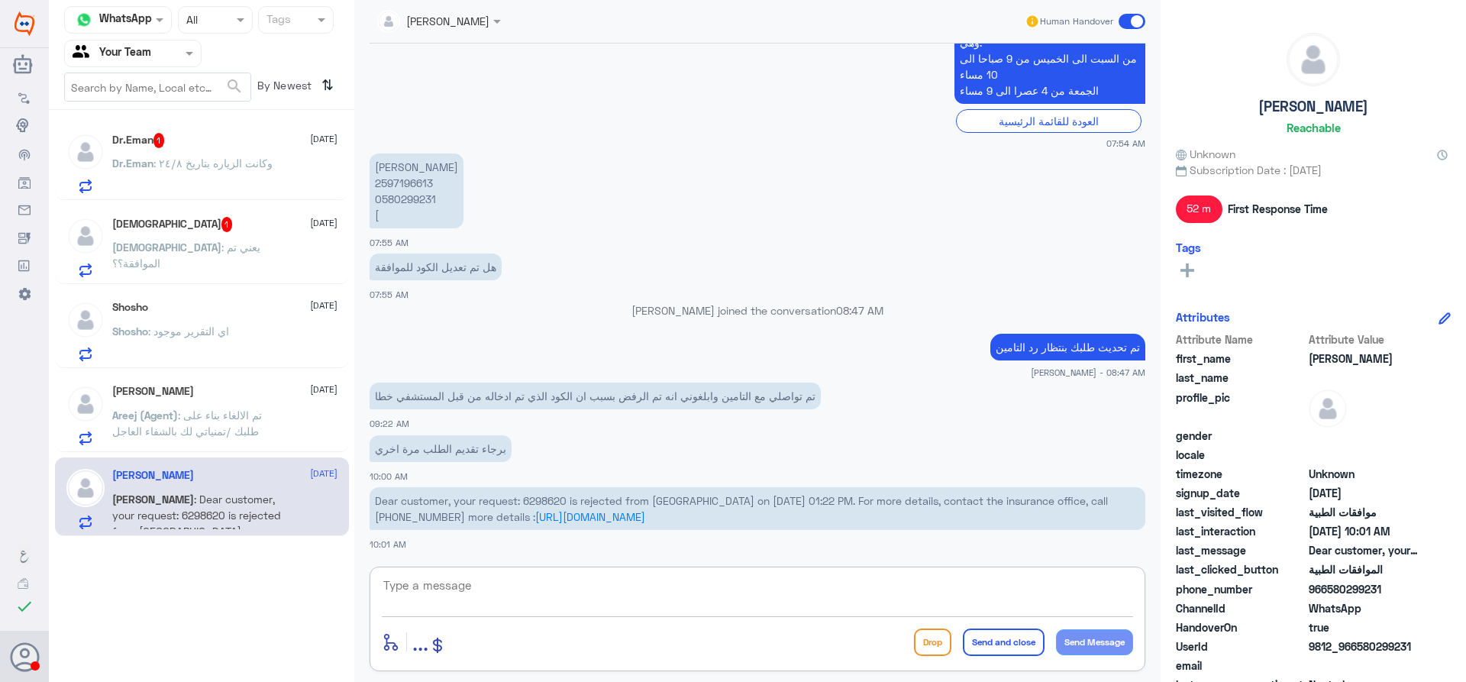
click at [505, 582] on textarea at bounding box center [757, 593] width 751 height 37
click at [598, 569] on div "enter flow name ... Drop Send and close Send Message" at bounding box center [756, 618] width 775 height 105
click at [592, 586] on textarea at bounding box center [757, 593] width 751 height 37
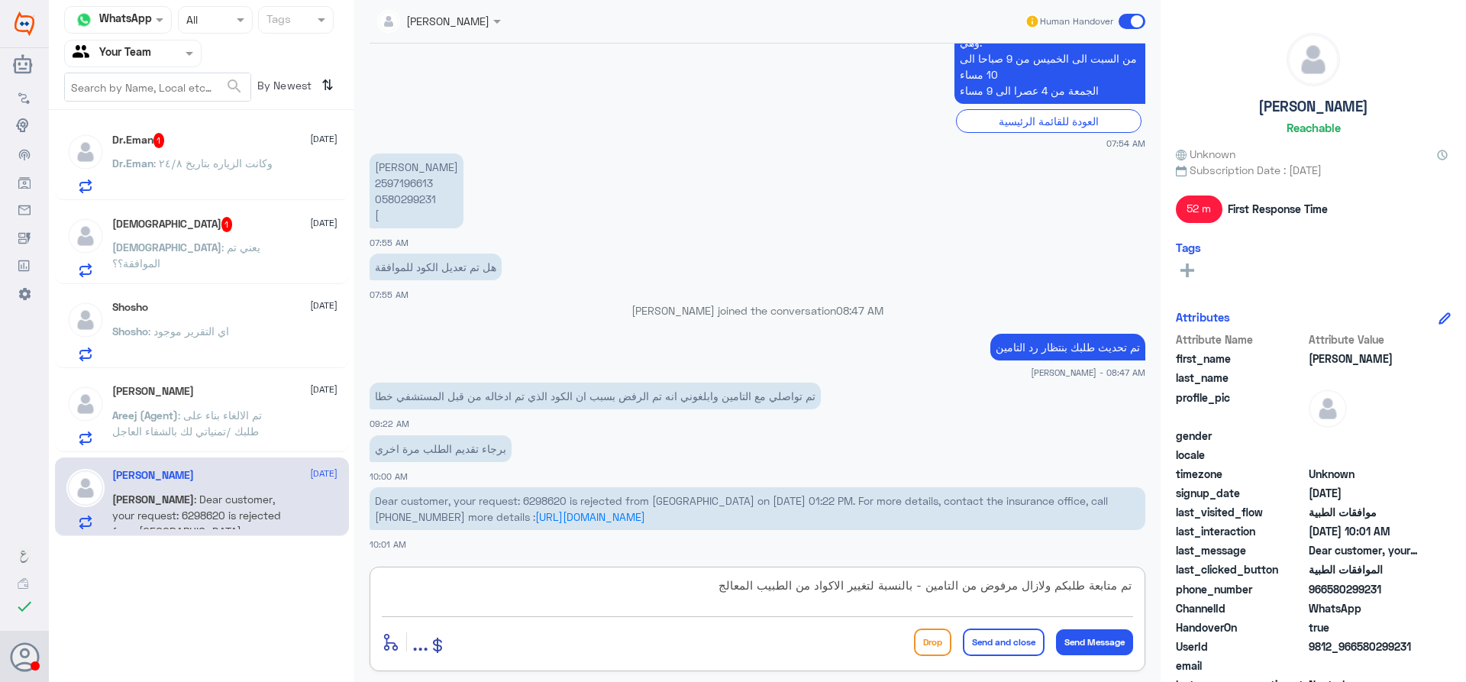
type textarea "تم متابعة طلبكم ولازال مرفوض من التامين - بالنسبة لتغيير الاكواد من الطبيب المع…"
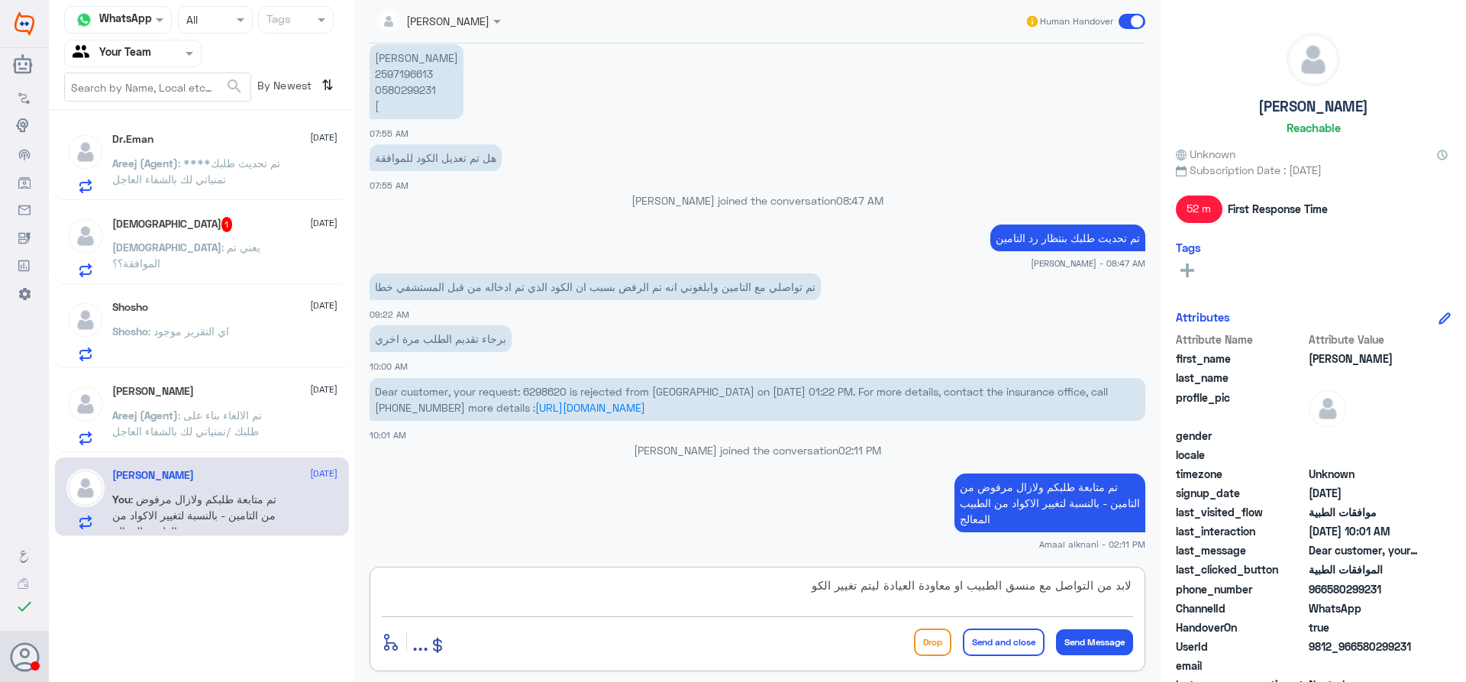
type textarea "لابد من التواصل مع منسق الطبيب او معاودة العيادة ليتم تغيير الكود"
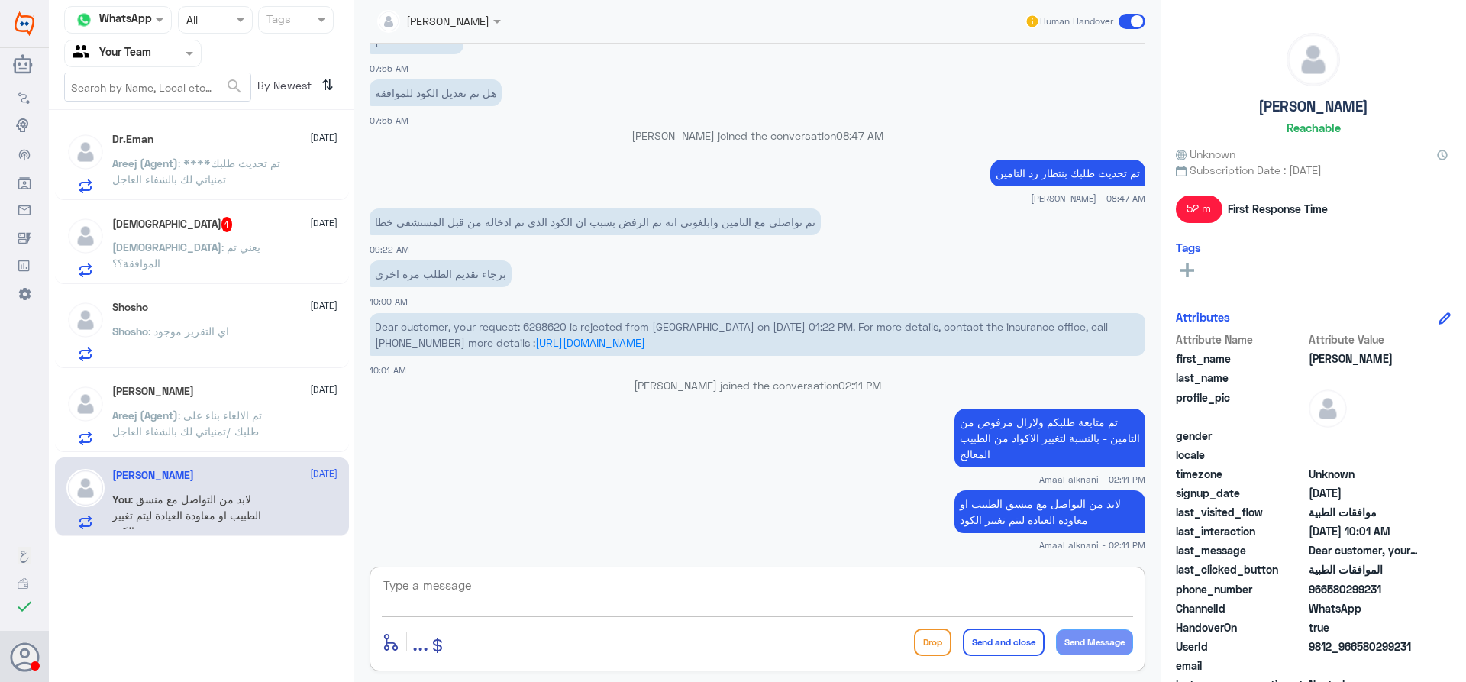
click at [587, 580] on textarea at bounding box center [757, 593] width 751 height 37
click at [573, 593] on textarea at bounding box center [757, 593] width 751 height 37
click at [210, 395] on div "[PERSON_NAME] [DATE]" at bounding box center [224, 391] width 225 height 13
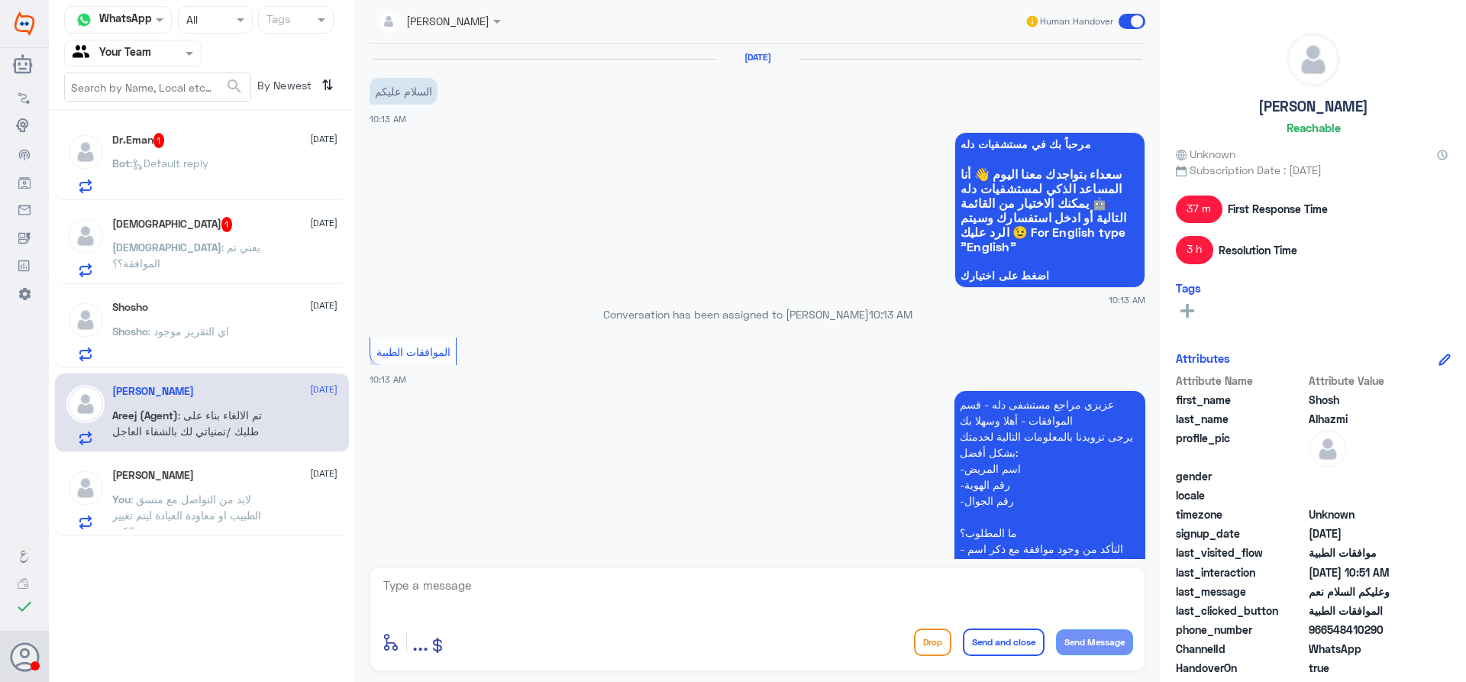
scroll to position [636, 0]
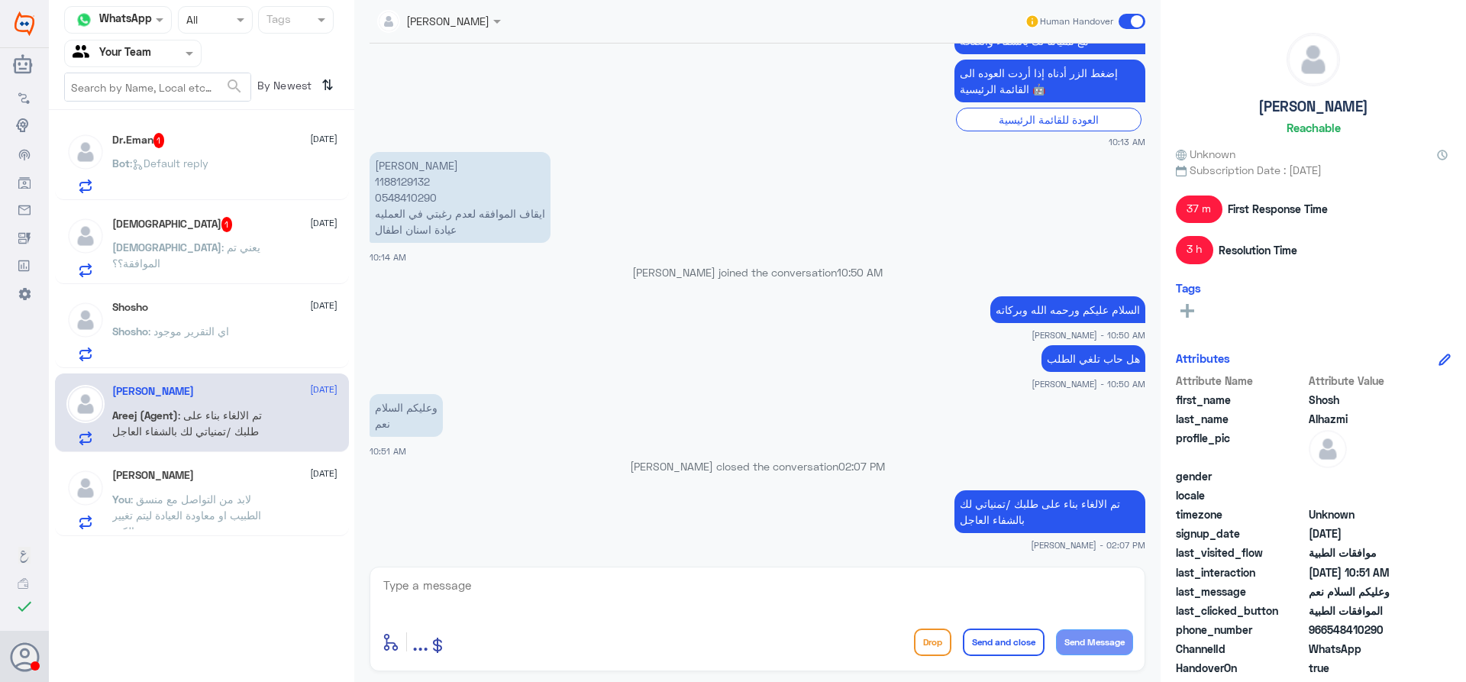
click at [208, 153] on div "Dr.Eman 1 [DATE] Bot : Default reply" at bounding box center [224, 163] width 225 height 60
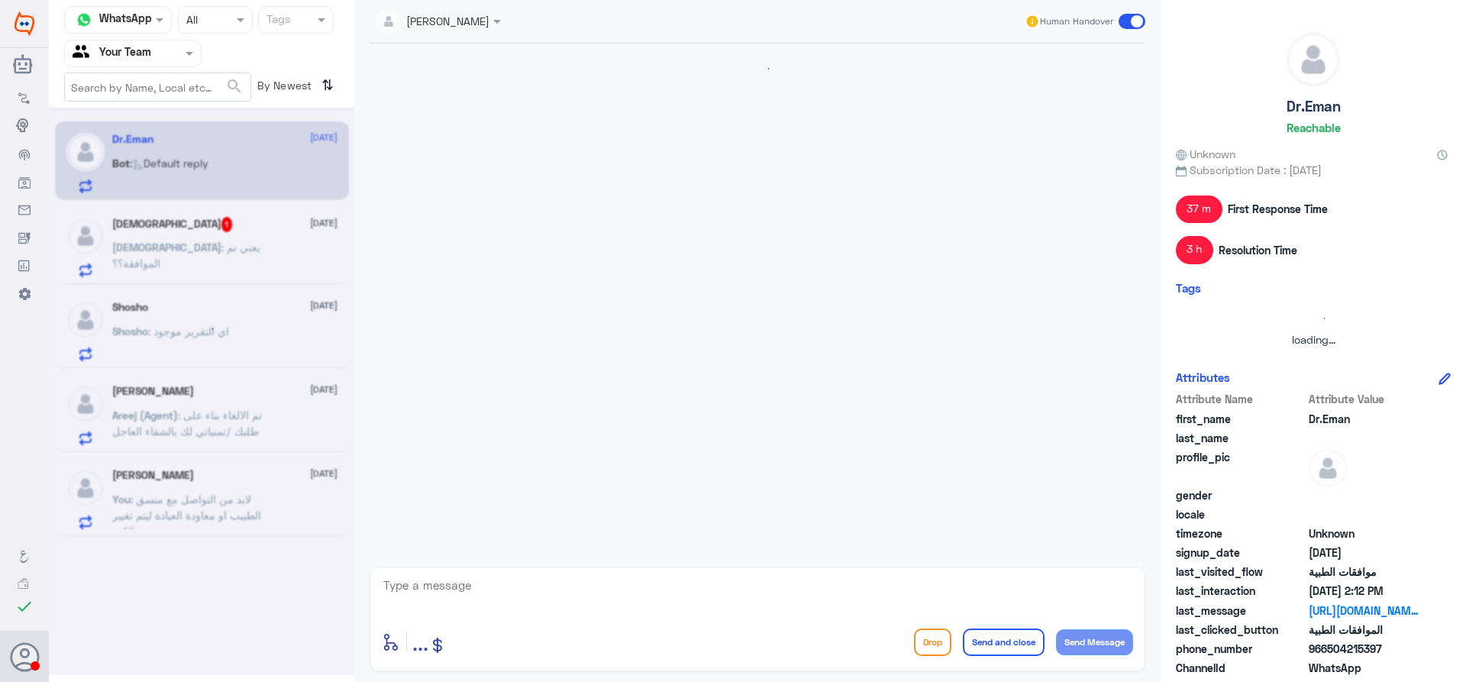
scroll to position [1399, 0]
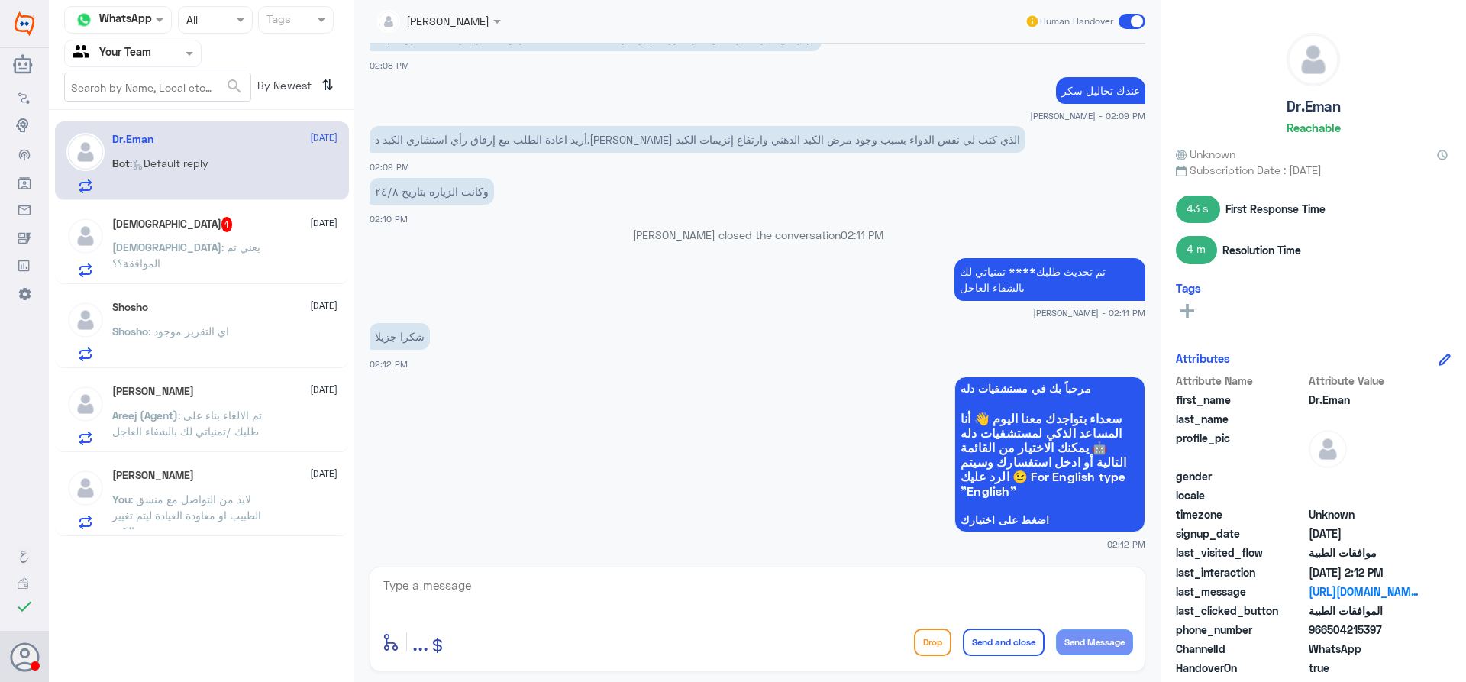
click at [529, 595] on textarea at bounding box center [757, 593] width 751 height 37
click at [518, 580] on textarea at bounding box center [757, 593] width 751 height 37
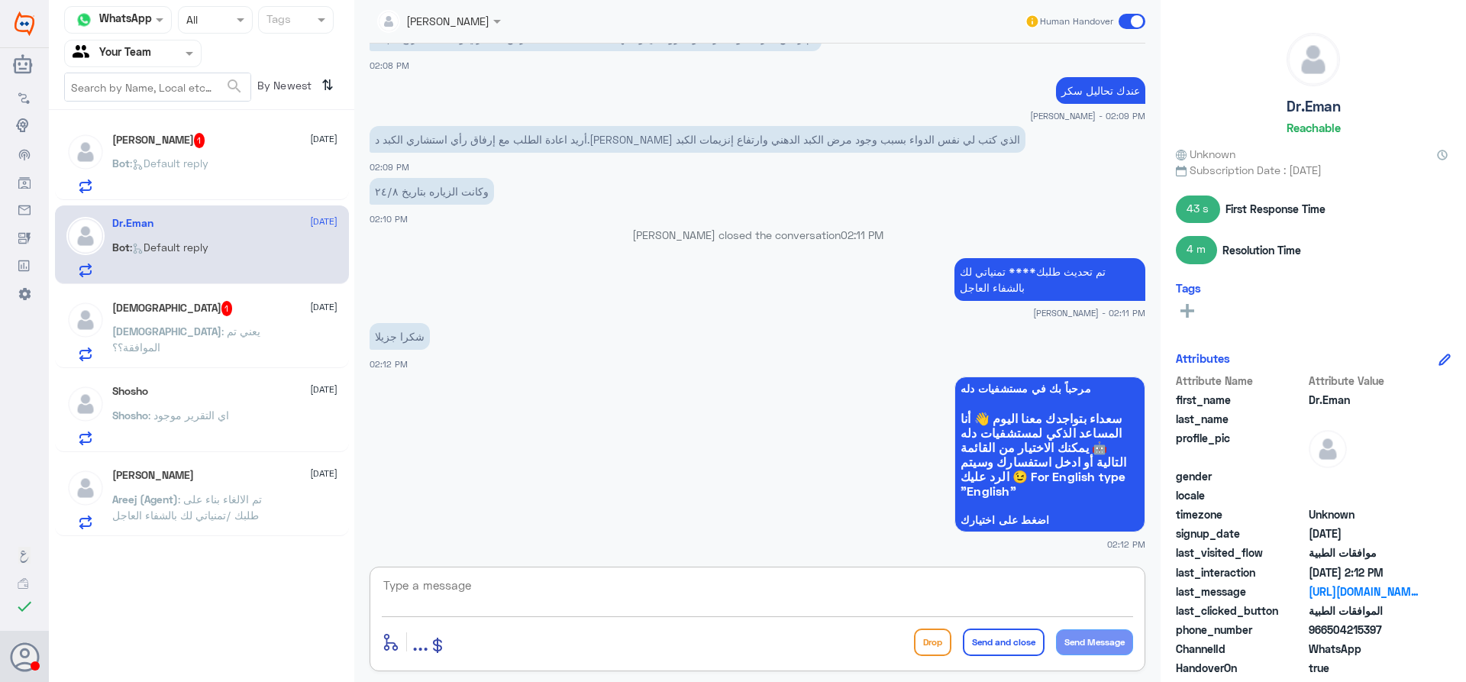
click at [146, 157] on span ": Default reply" at bounding box center [169, 162] width 79 height 13
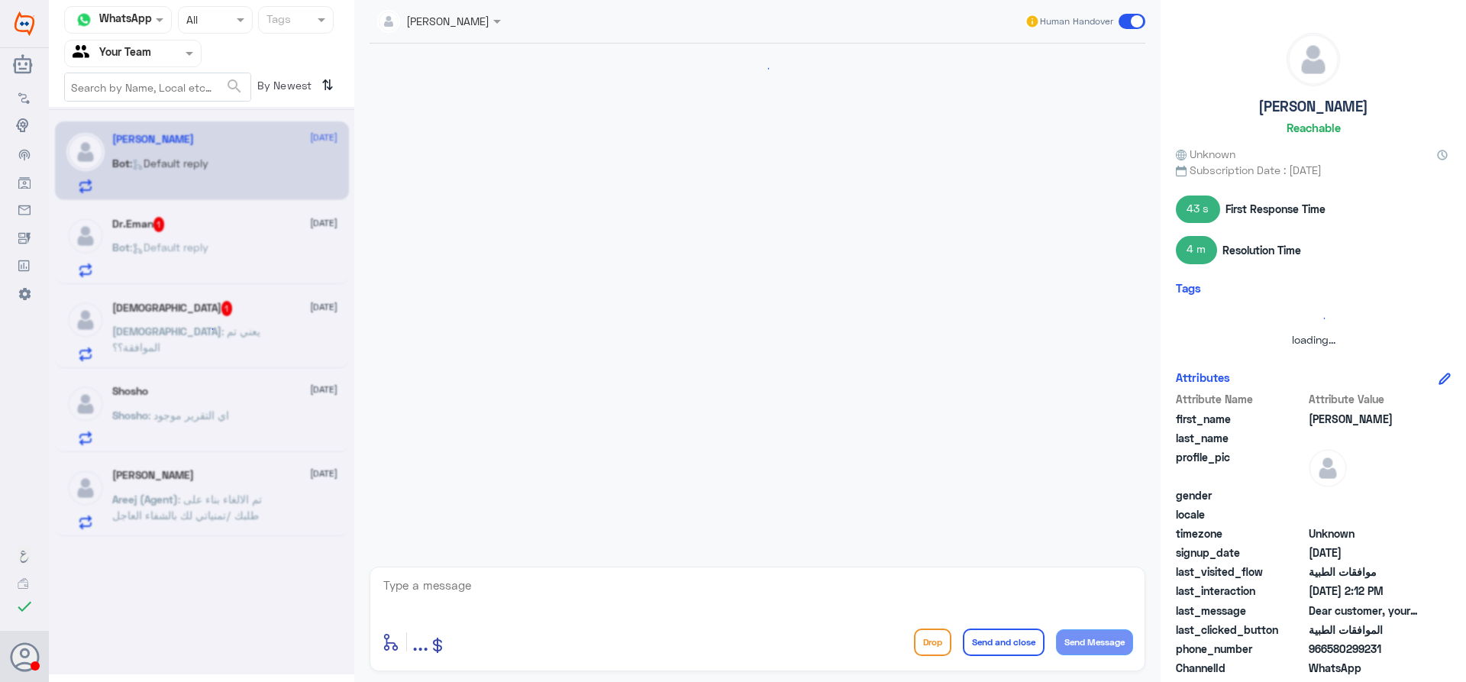
scroll to position [1188, 0]
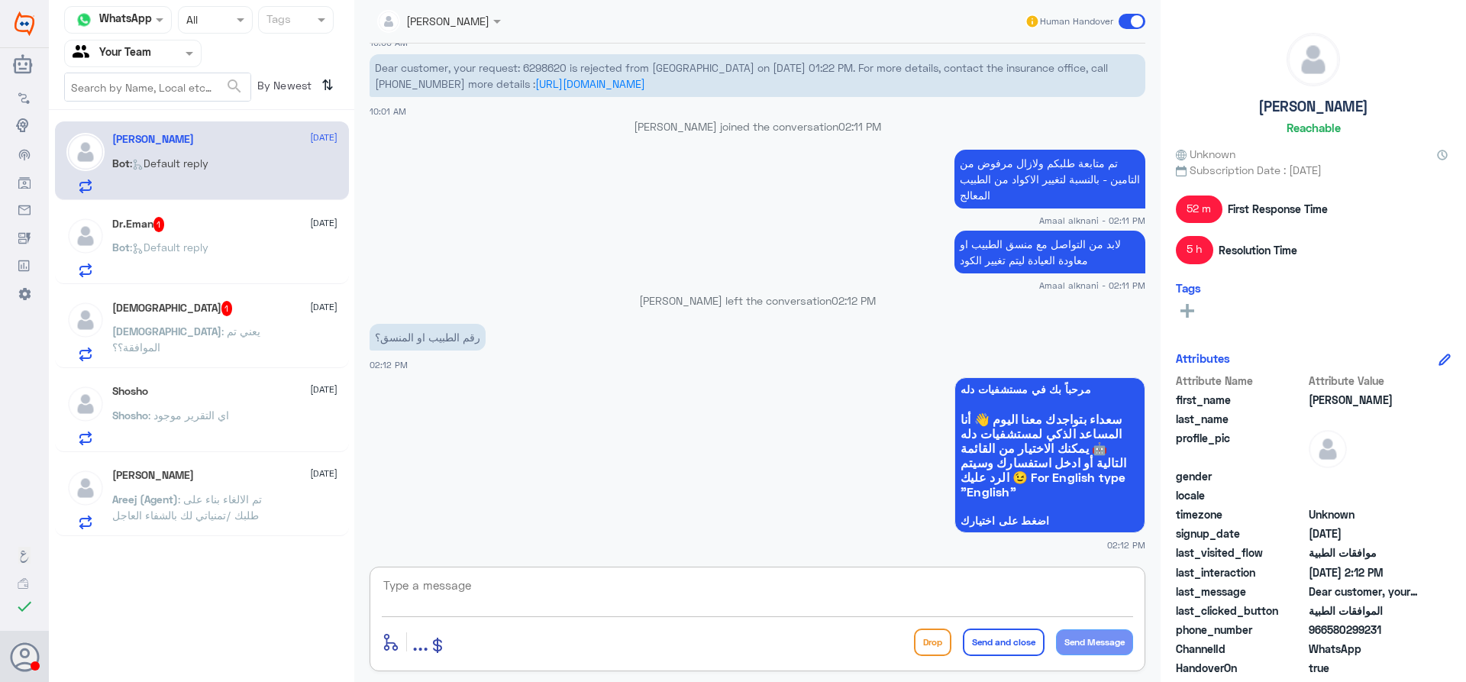
click at [534, 601] on textarea at bounding box center [757, 593] width 751 height 37
click at [538, 615] on div at bounding box center [757, 595] width 751 height 41
click at [536, 593] on textarea at bounding box center [757, 593] width 751 height 37
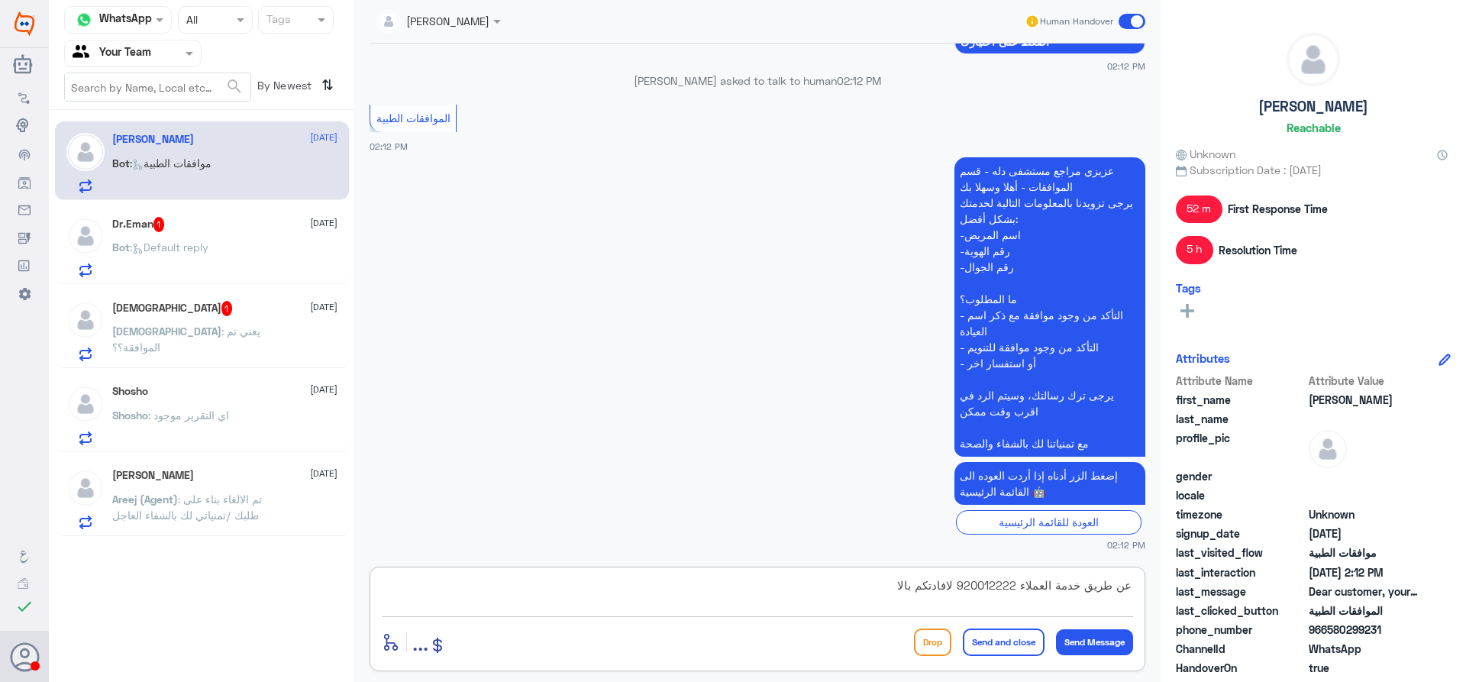
scroll to position [1718, 0]
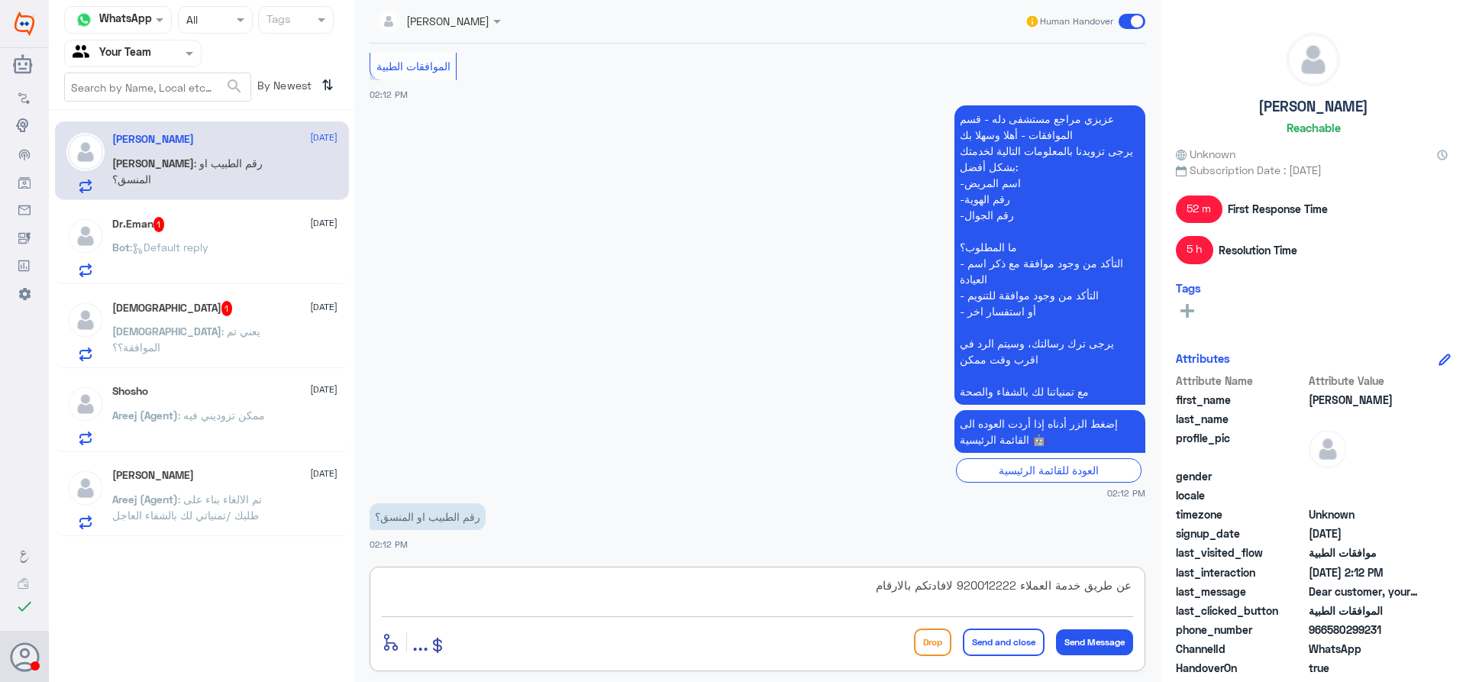
click at [1013, 590] on textarea "عن طريق خدمة العملاء 920012222 لافادتكم بالارقام" at bounding box center [757, 593] width 751 height 37
type textarea "عن طريق خدمة العملاء الاتصال 920012222 لافادتكم بالارقام"
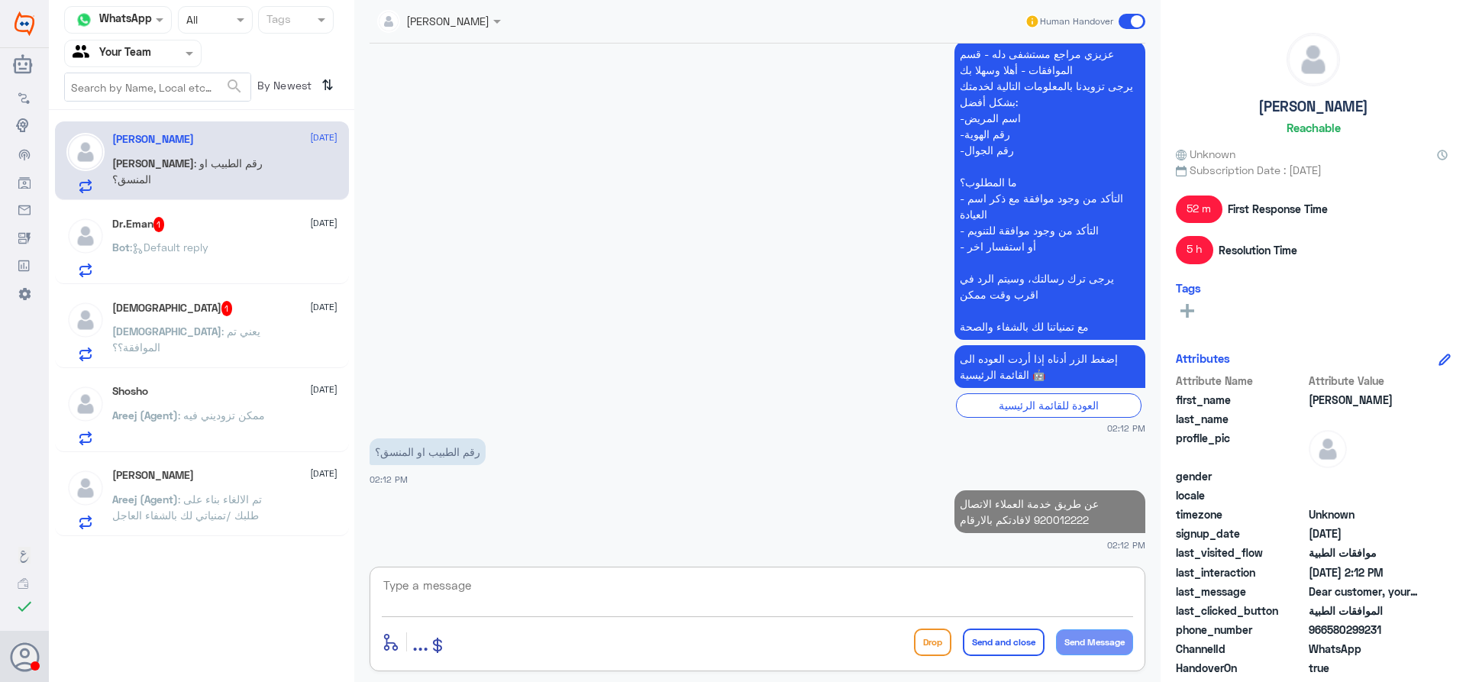
click at [969, 604] on textarea at bounding box center [757, 593] width 751 height 37
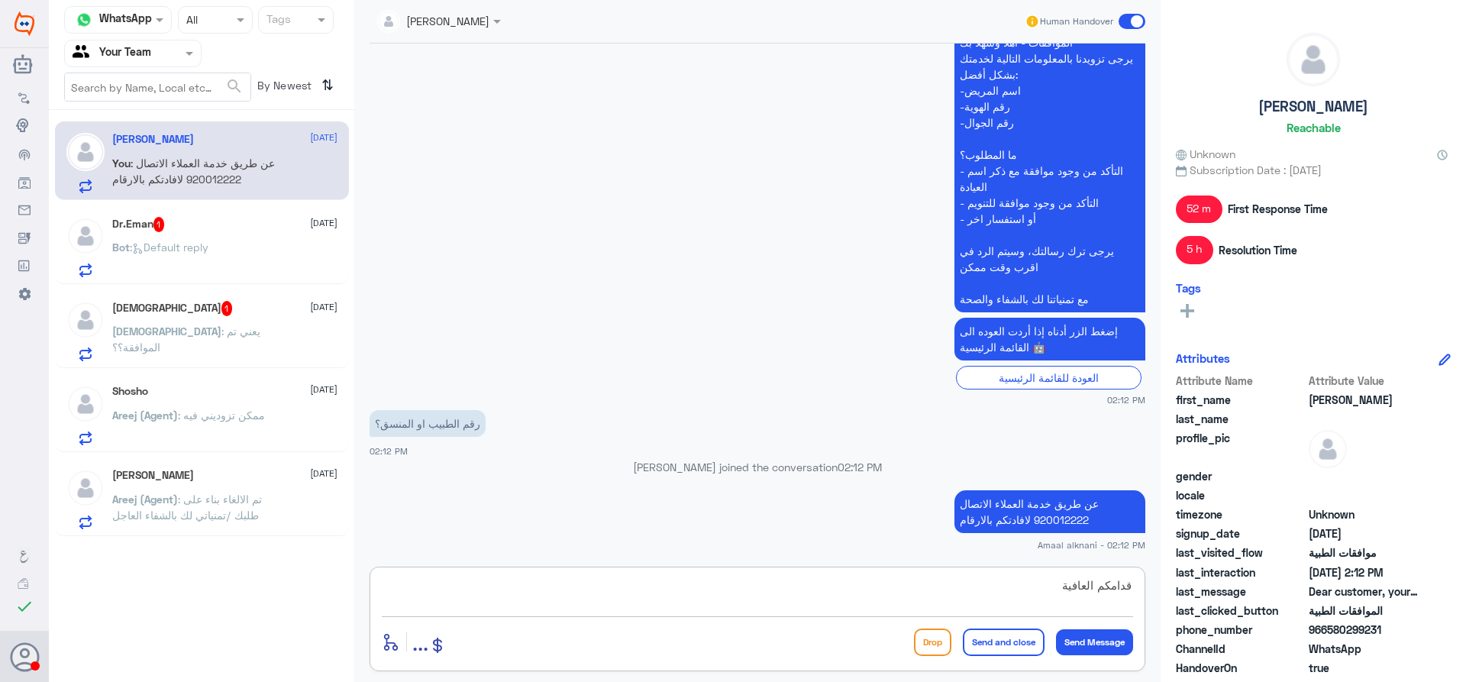
type textarea "قدامكم العافية"
click at [986, 640] on button "Send and close" at bounding box center [1004, 641] width 82 height 27
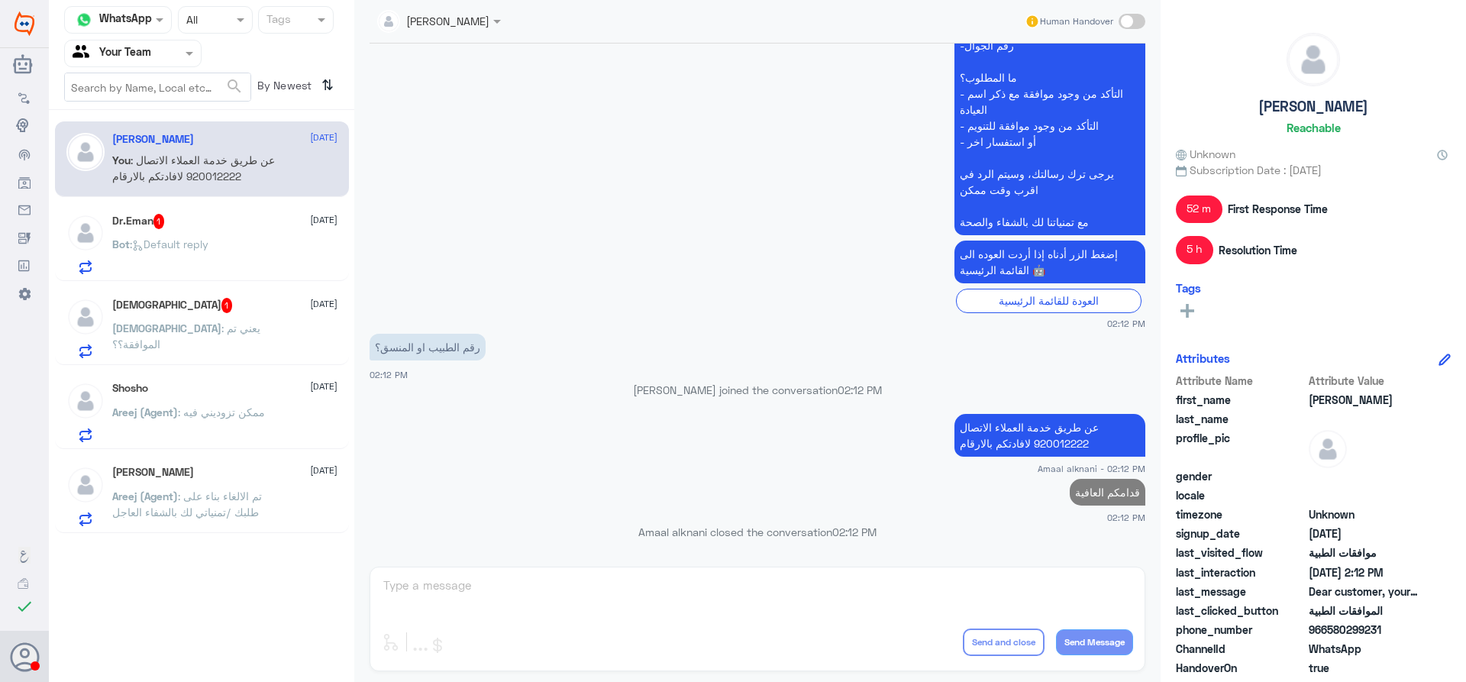
click at [235, 259] on div "Bot : Default reply" at bounding box center [224, 257] width 225 height 34
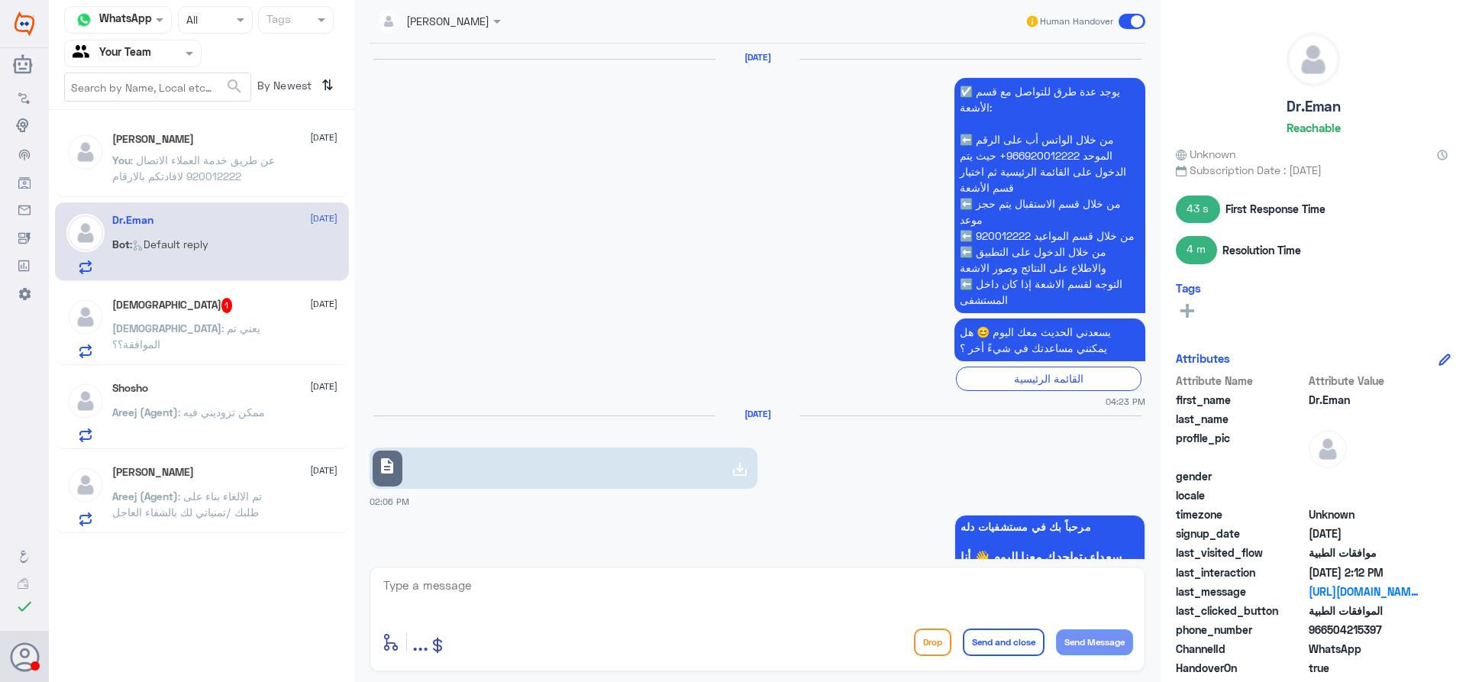
scroll to position [1399, 0]
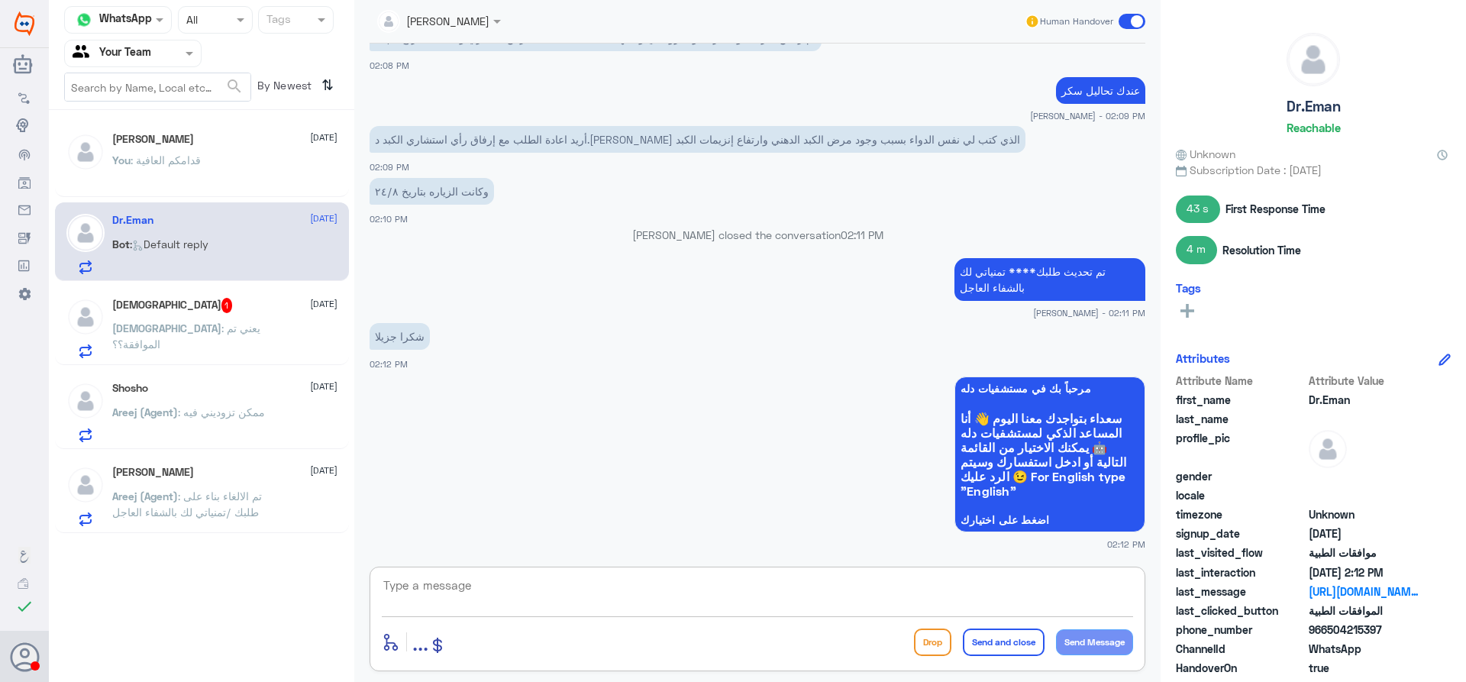
click at [479, 582] on textarea at bounding box center [757, 593] width 751 height 37
click at [189, 464] on div "[PERSON_NAME] [DATE][PERSON_NAME] (Agent) : تم الالغاء بناء على طلبك /تمنياتي ل…" at bounding box center [202, 493] width 294 height 79
click at [189, 500] on span ": تم الالغاء بناء على طلبك /تمنياتي لك بالشفاء العاجل" at bounding box center [187, 503] width 150 height 29
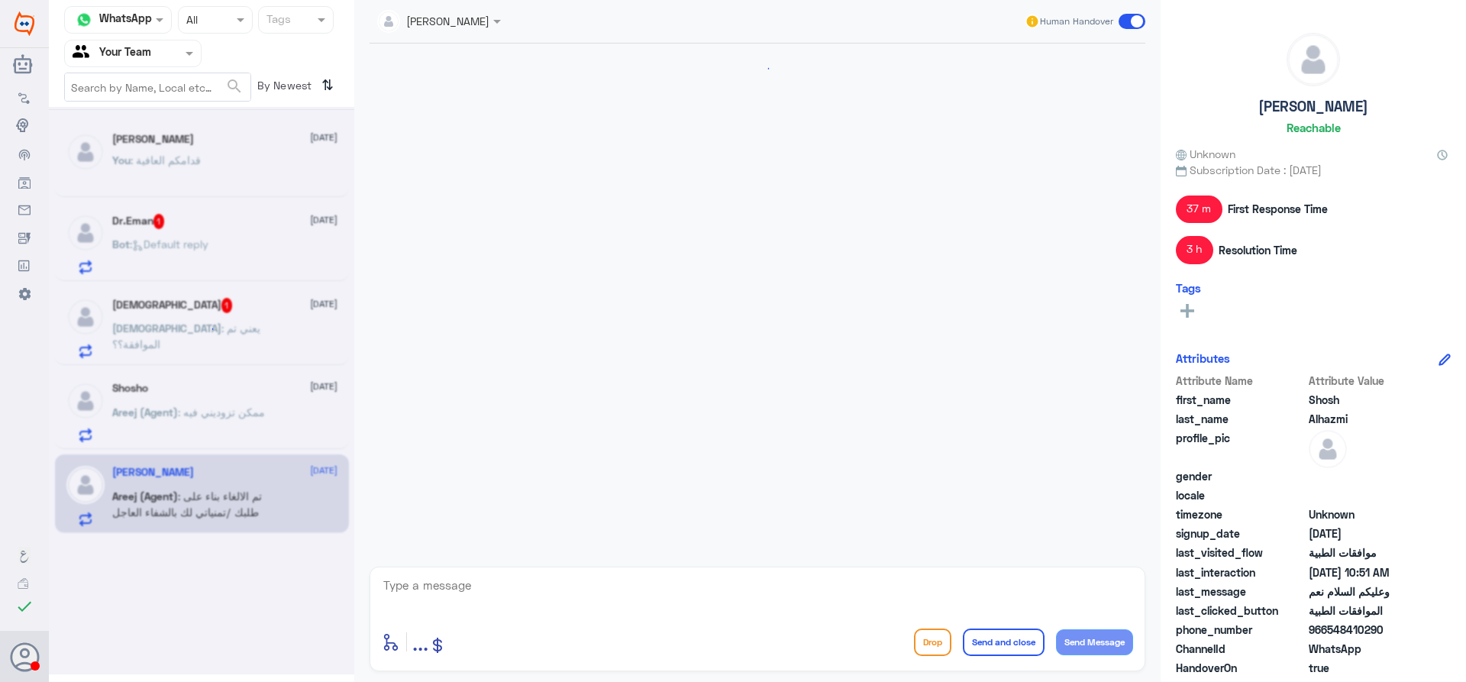
scroll to position [636, 0]
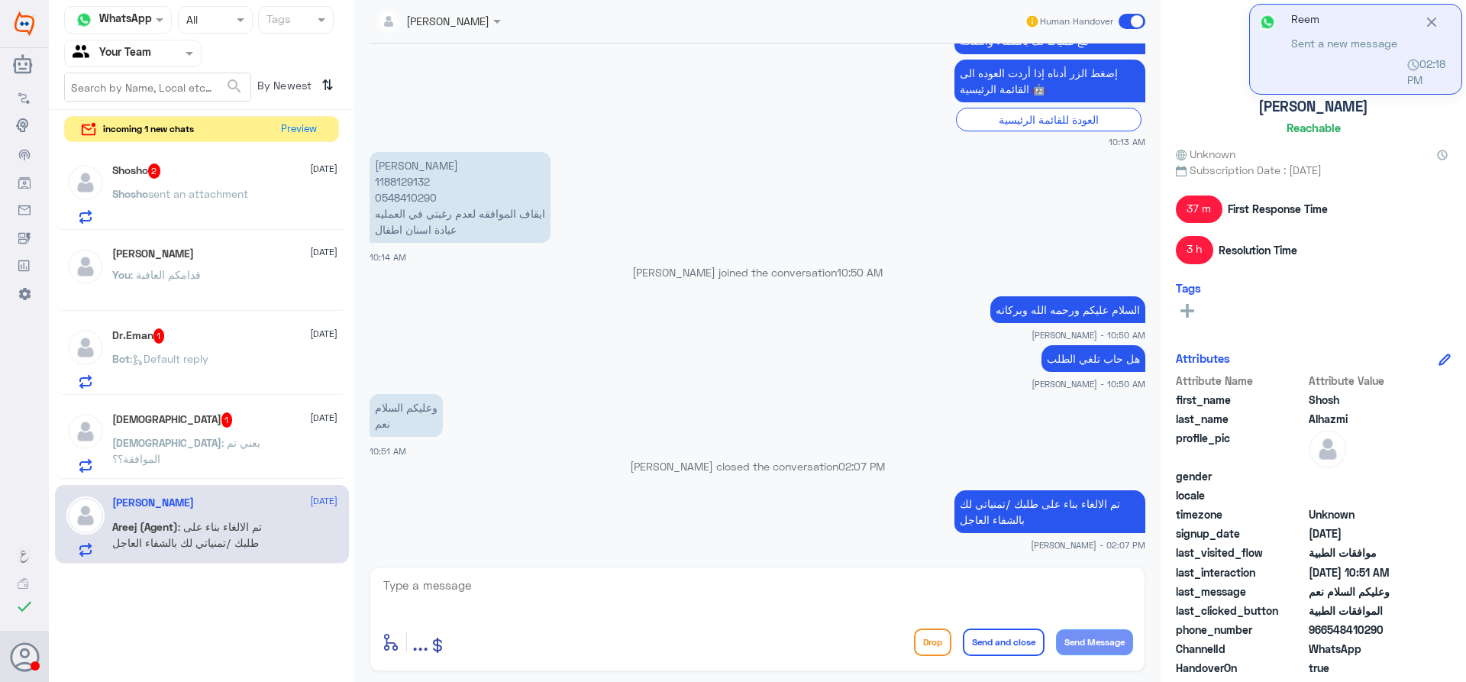
click at [190, 456] on p "ISJ : يعني تم الموافقة؟؟" at bounding box center [198, 453] width 172 height 38
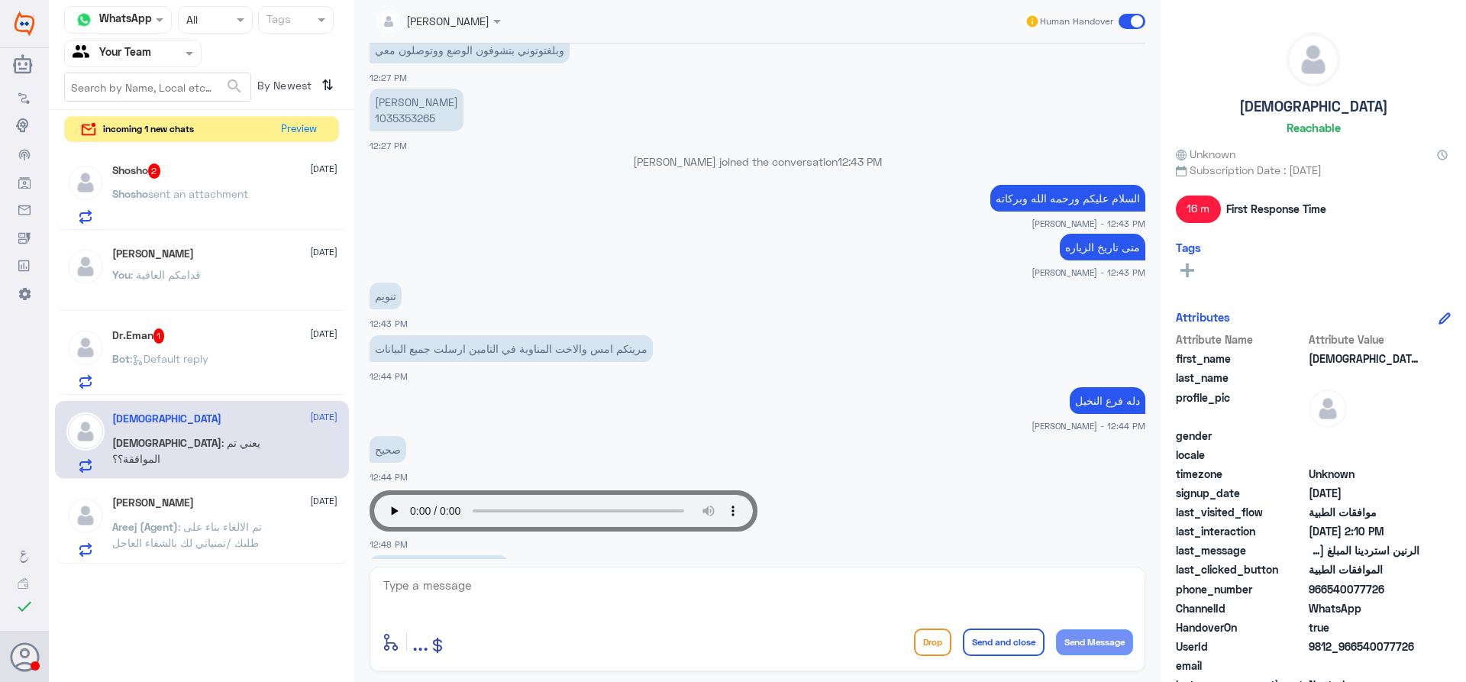
scroll to position [739, 0]
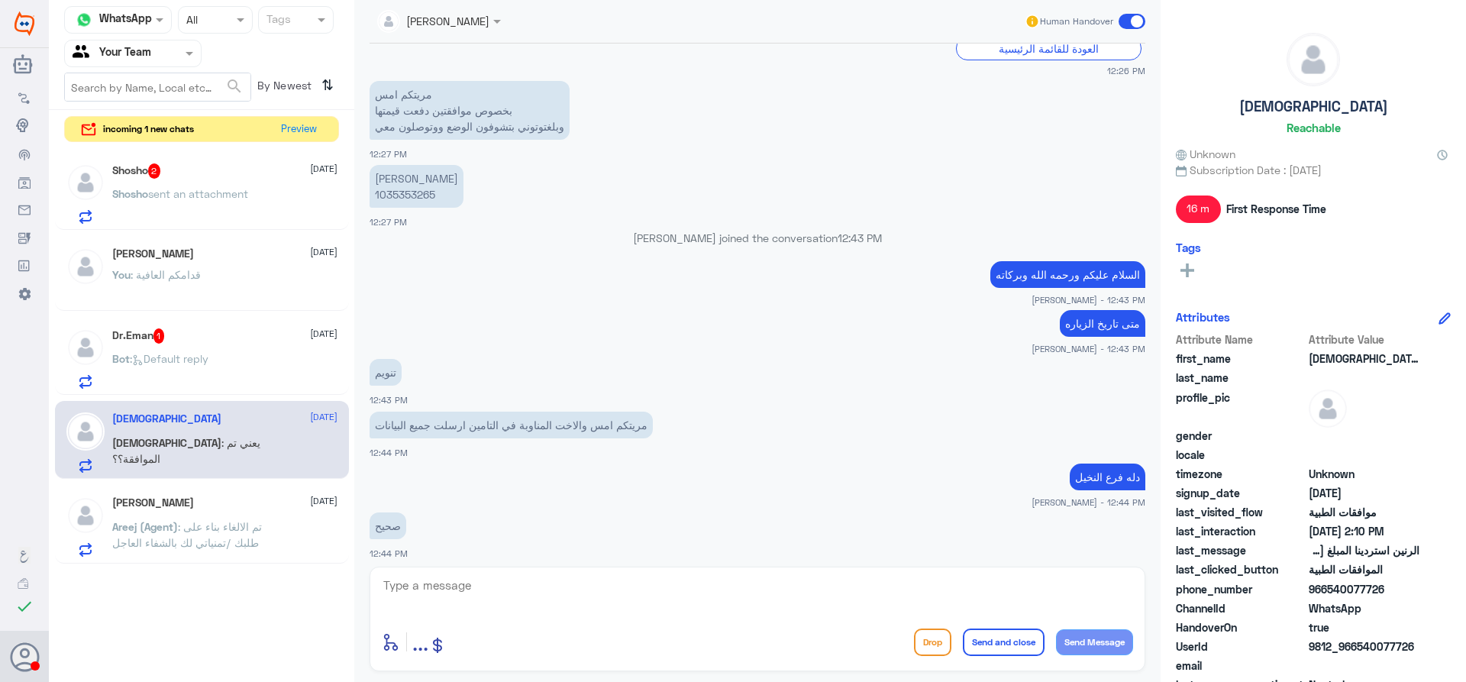
click at [403, 200] on p "[PERSON_NAME] 1035353265" at bounding box center [416, 186] width 94 height 43
click at [655, 586] on textarea at bounding box center [757, 593] width 751 height 37
paste textarea "9,229.00"
paste textarea "[MEDICAL_DATA] RETROGRADE CHOLANGIO-"
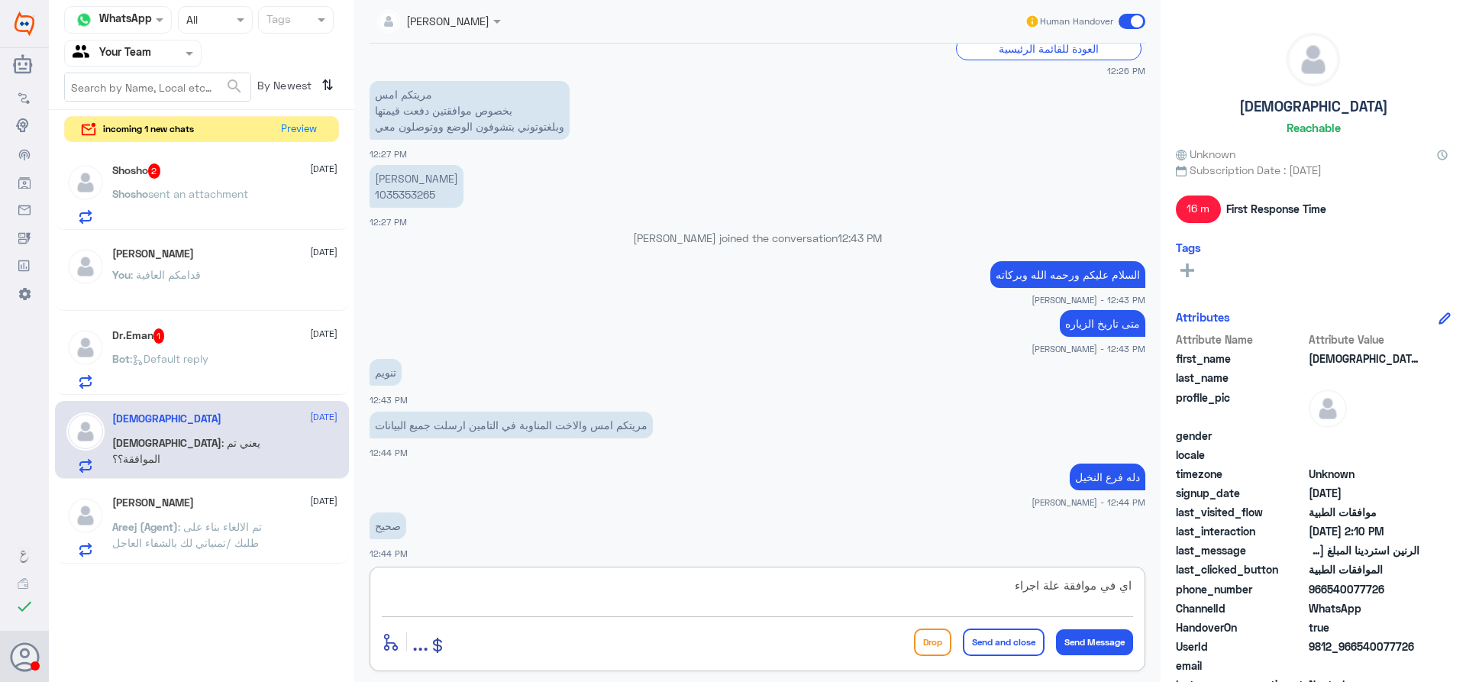
type textarea "اي في موافقة علة اجراء [MEDICAL_DATA] RETROGRADE CHOLANGIO-"
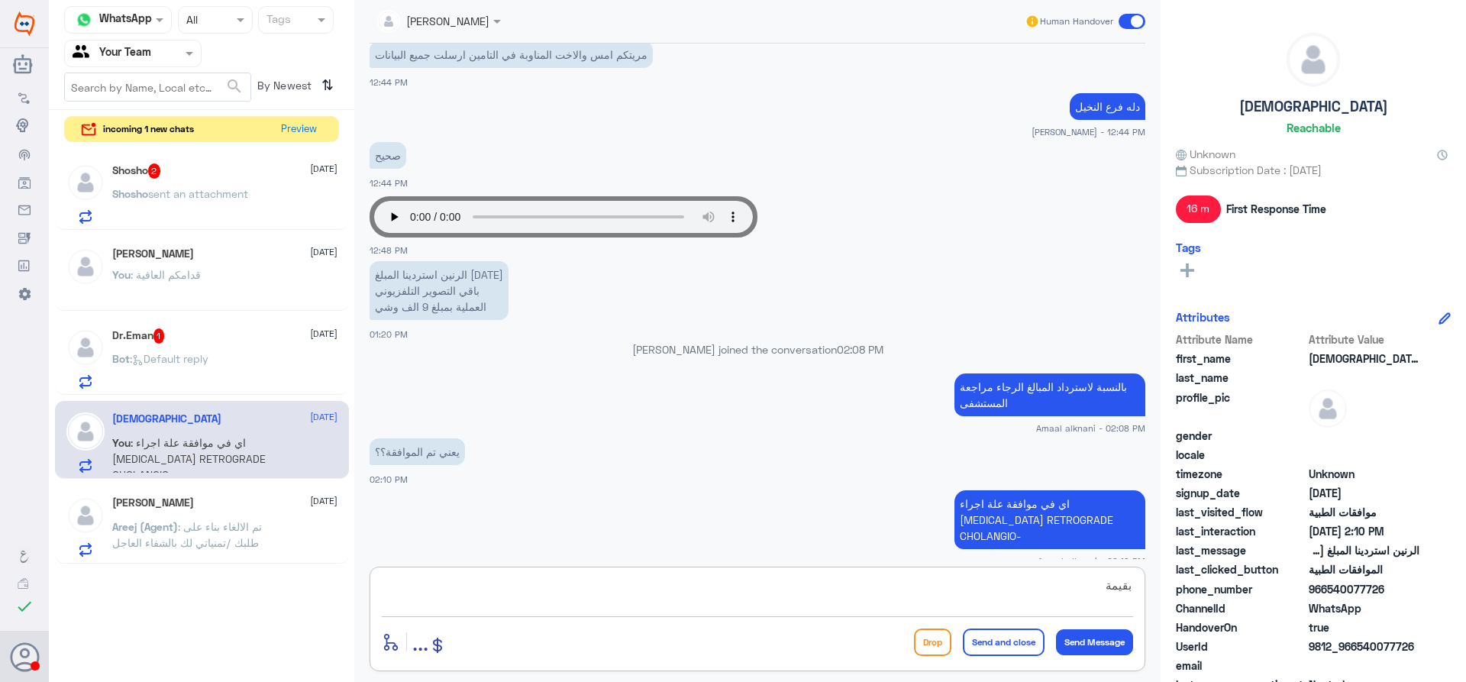
paste textarea "[MEDICAL_DATA] RETROGRADE CHOLANGIO-"
paste textarea "9,229.00"
type textarea "بقيمة 9,229.00"
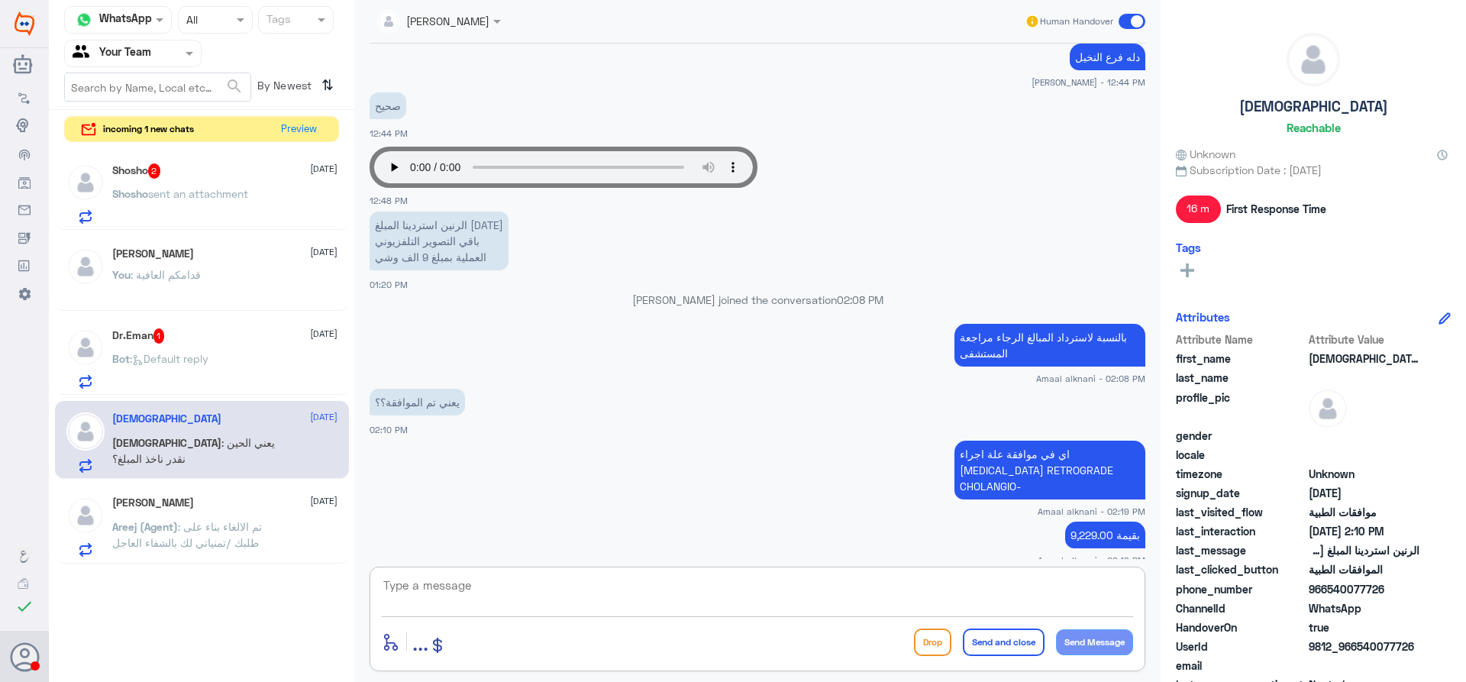
scroll to position [1211, 0]
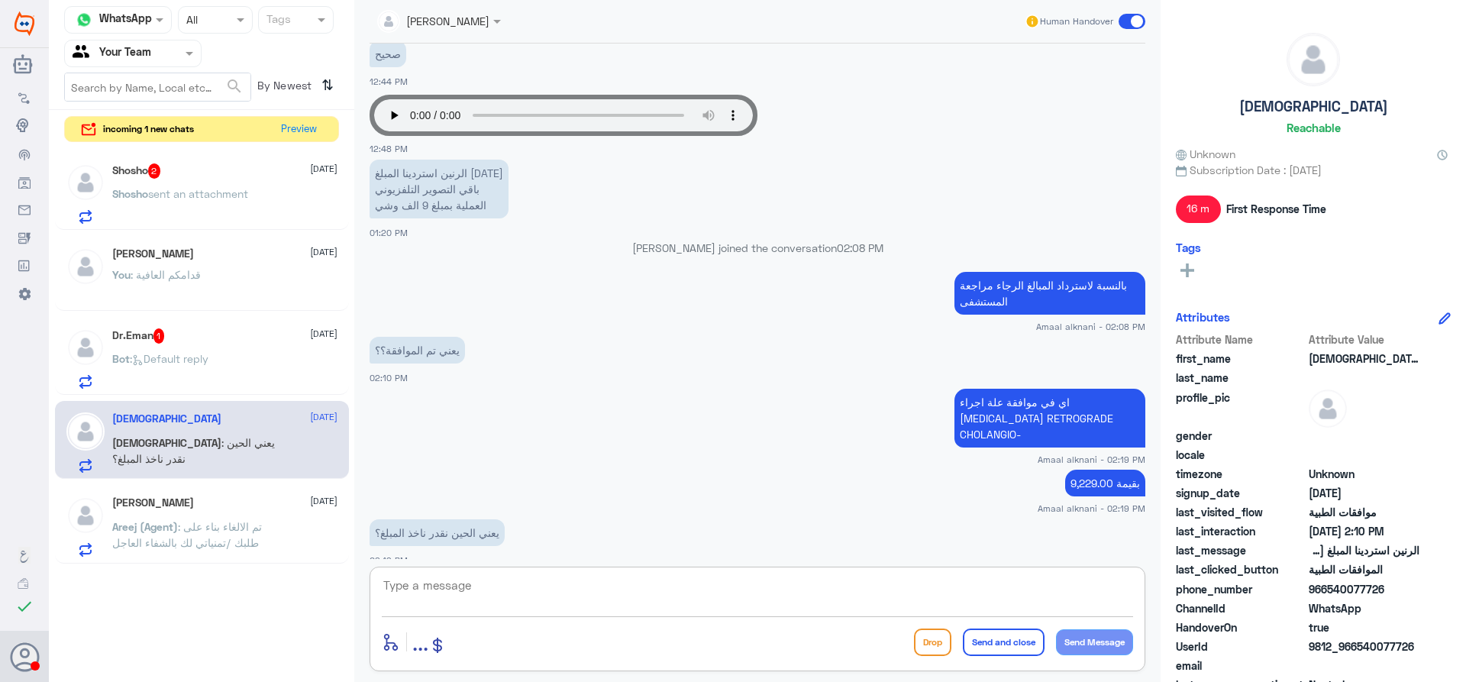
click at [584, 591] on textarea at bounding box center [757, 593] width 751 height 37
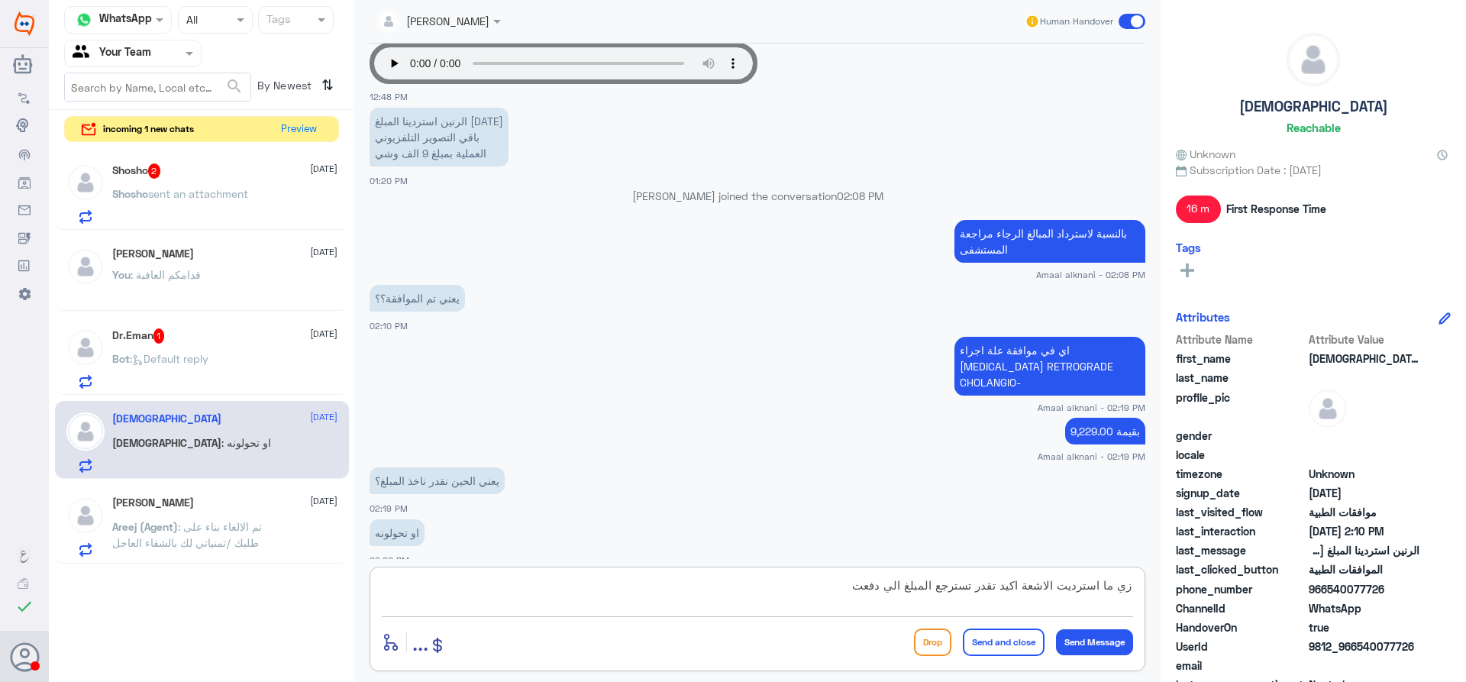
type textarea "زي ما استرديت الاشعة اكيد تقدر تسترجع المبلغ الي دفعته"
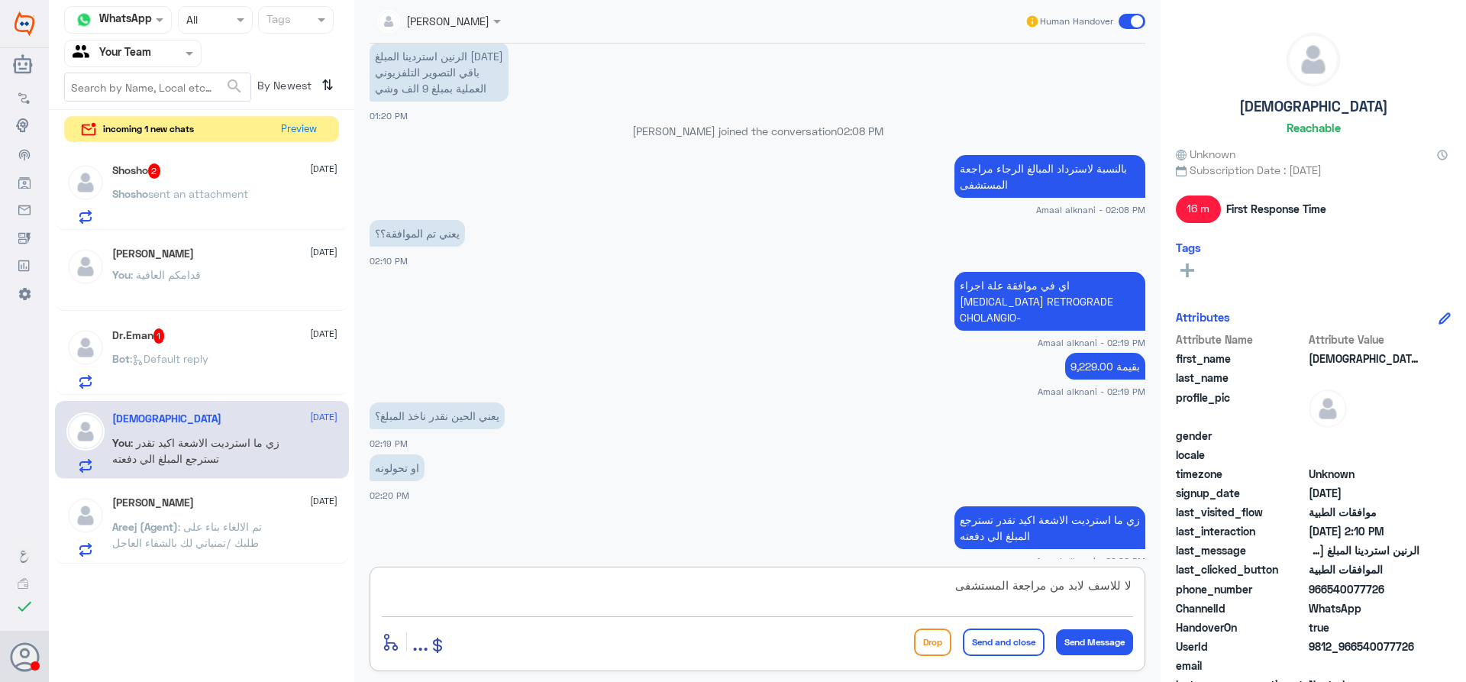
type textarea "لا للاسف لابد من مراجعة المستشفى"
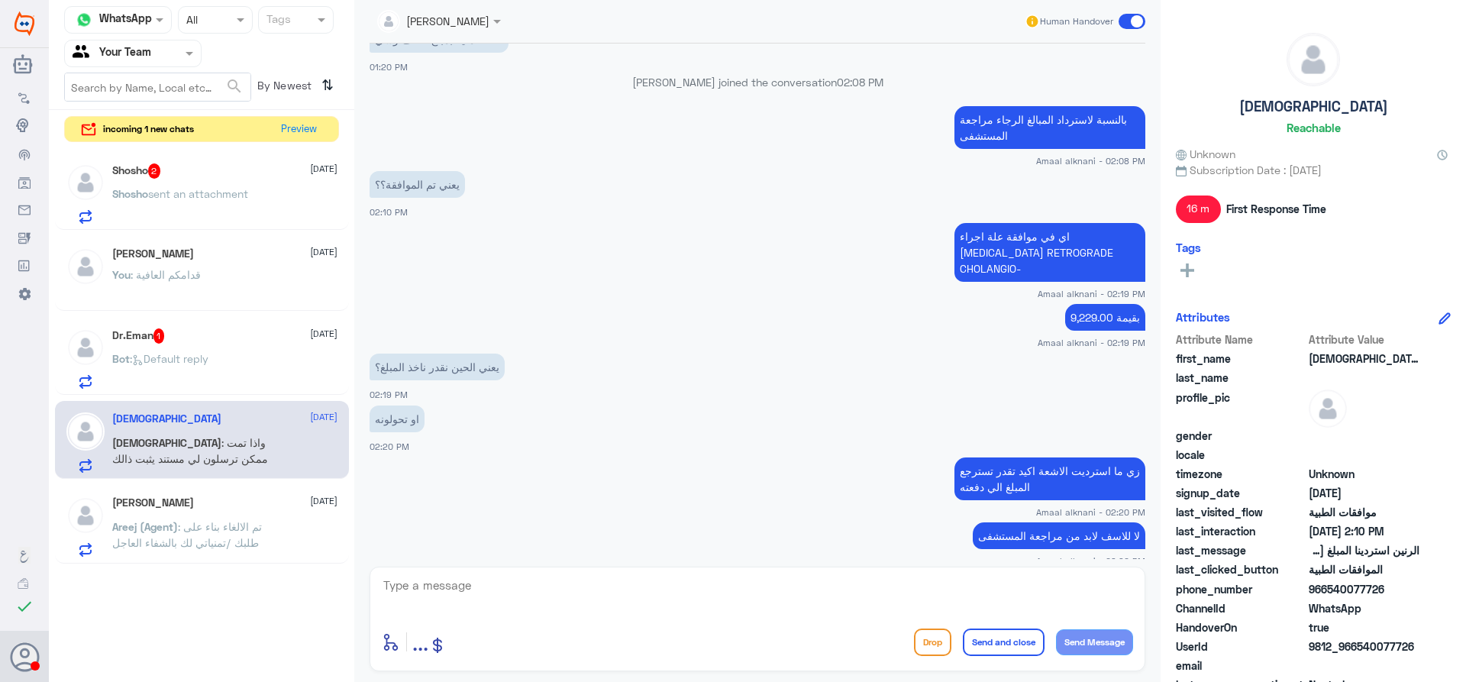
scroll to position [1513, 0]
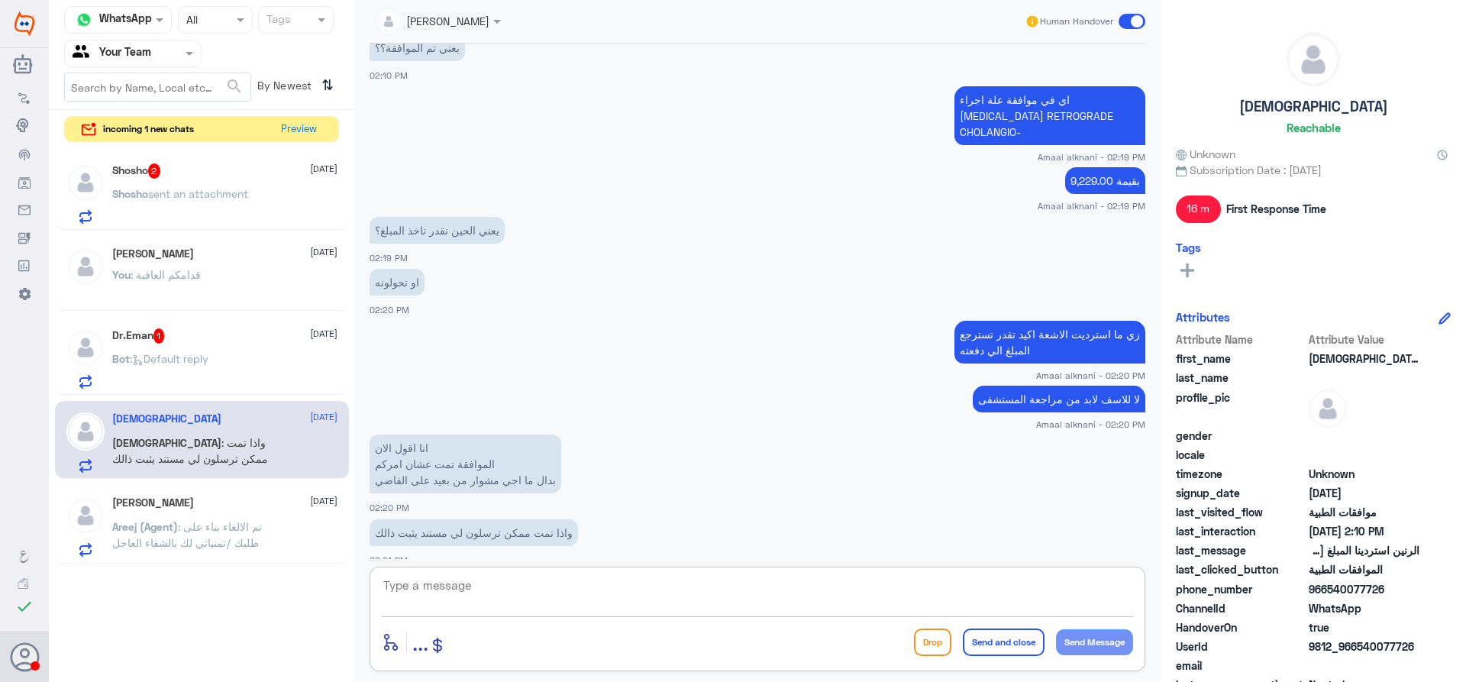
click at [200, 179] on div "Shosho 2 [DATE][PERSON_NAME] sent an attachment" at bounding box center [224, 193] width 225 height 60
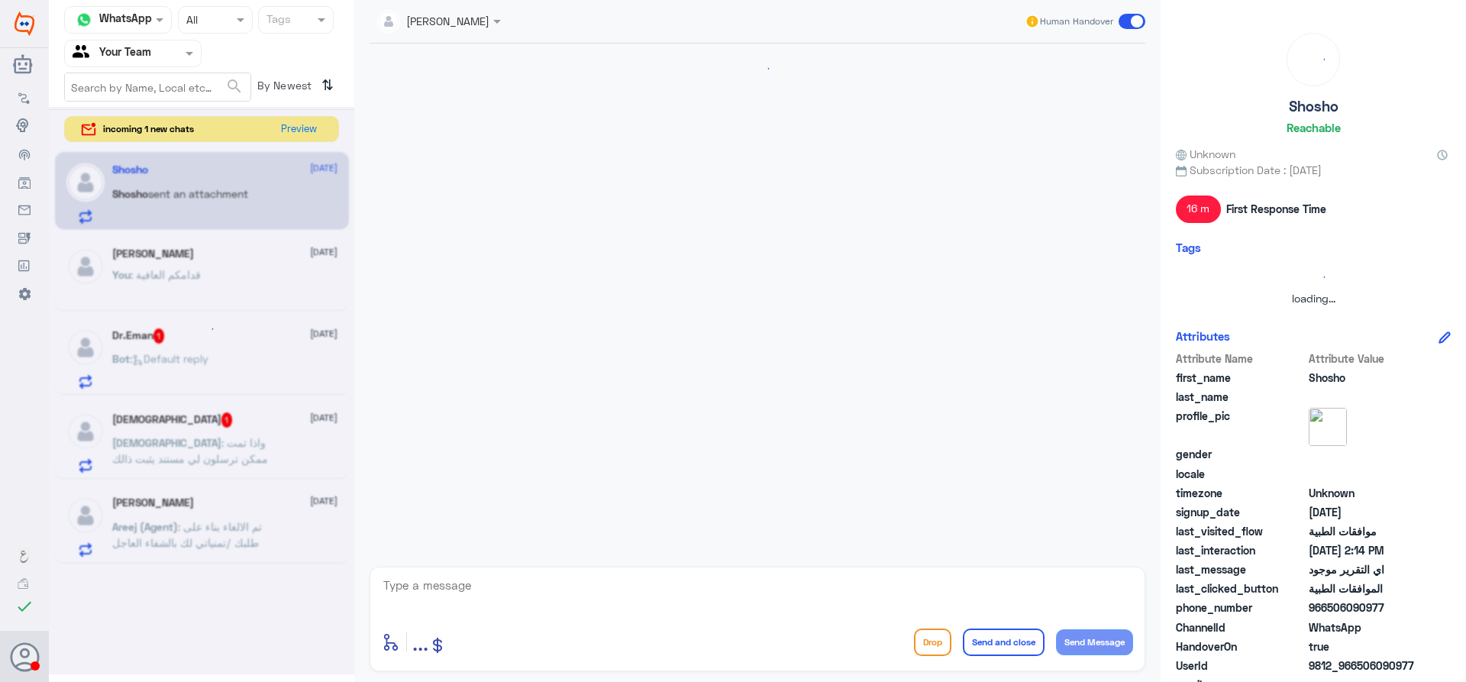
scroll to position [1163, 0]
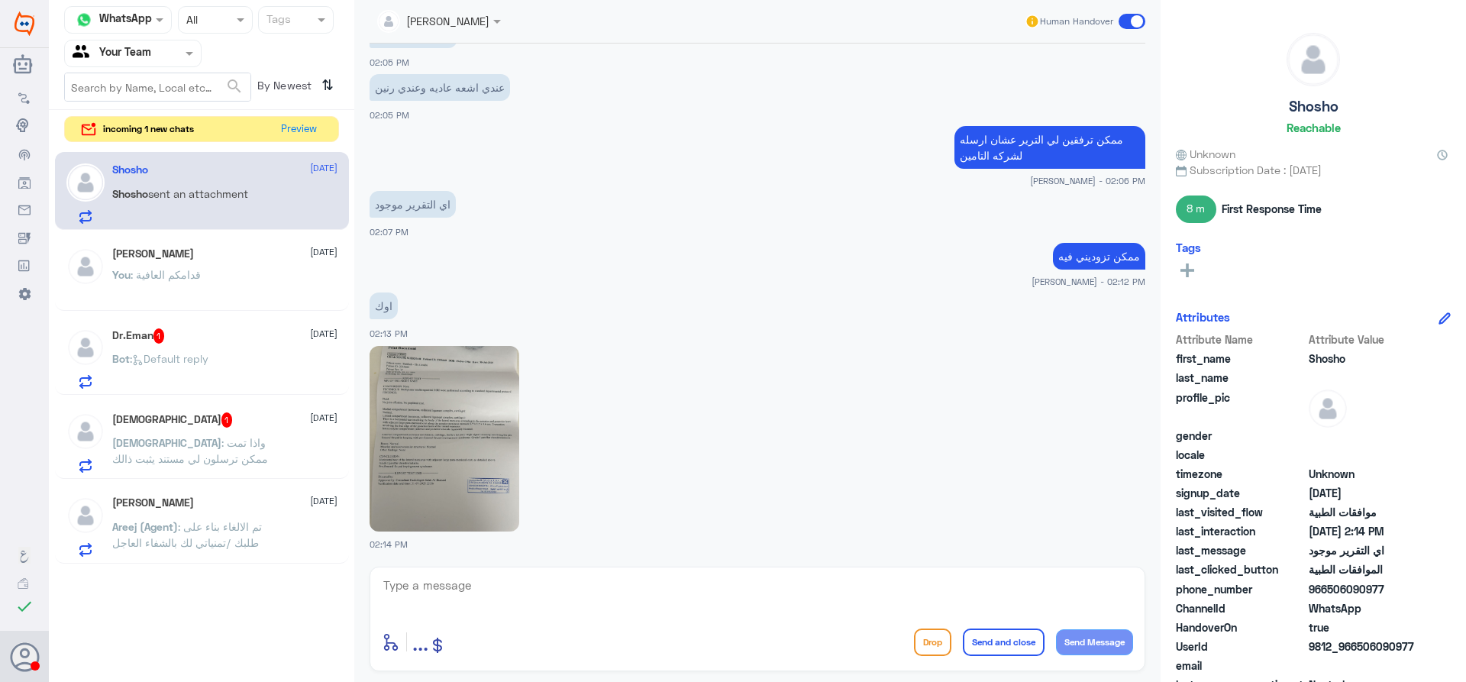
click at [192, 248] on div "[PERSON_NAME] [DATE]" at bounding box center [224, 253] width 225 height 13
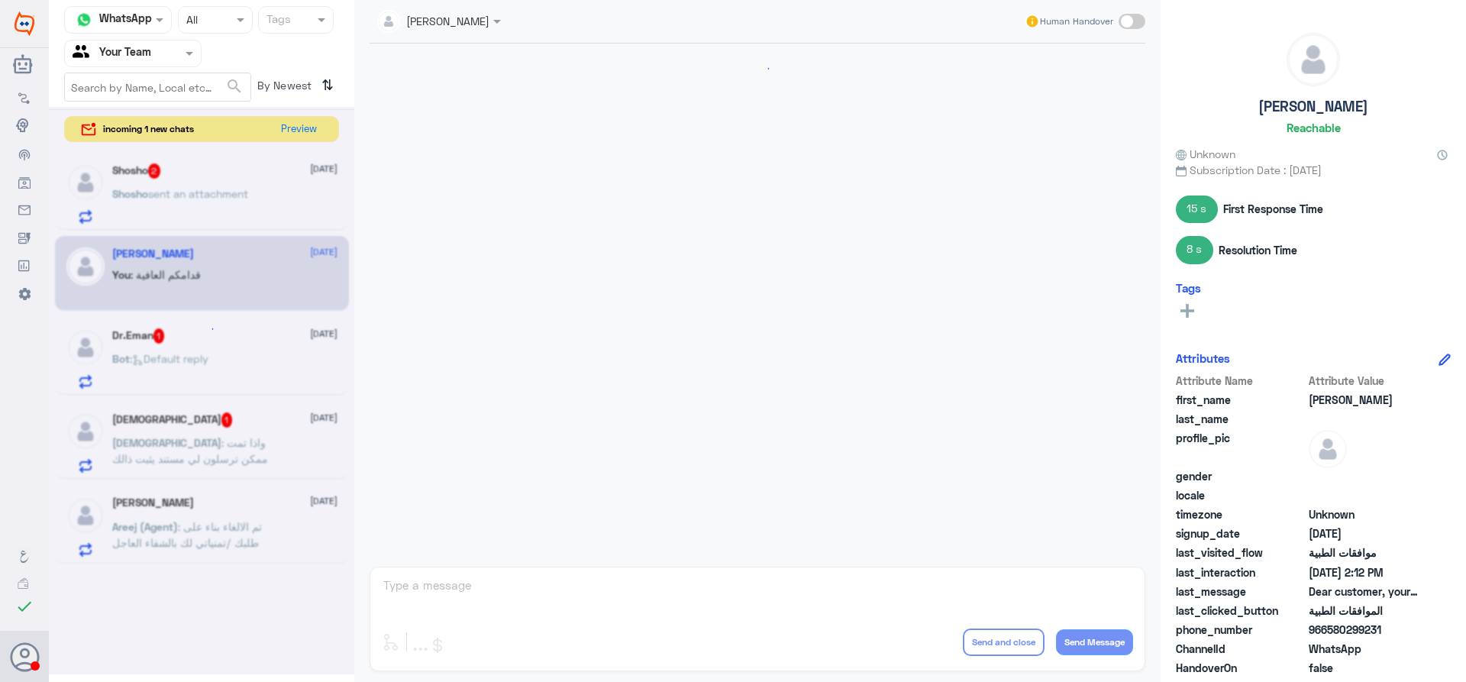
scroll to position [909, 0]
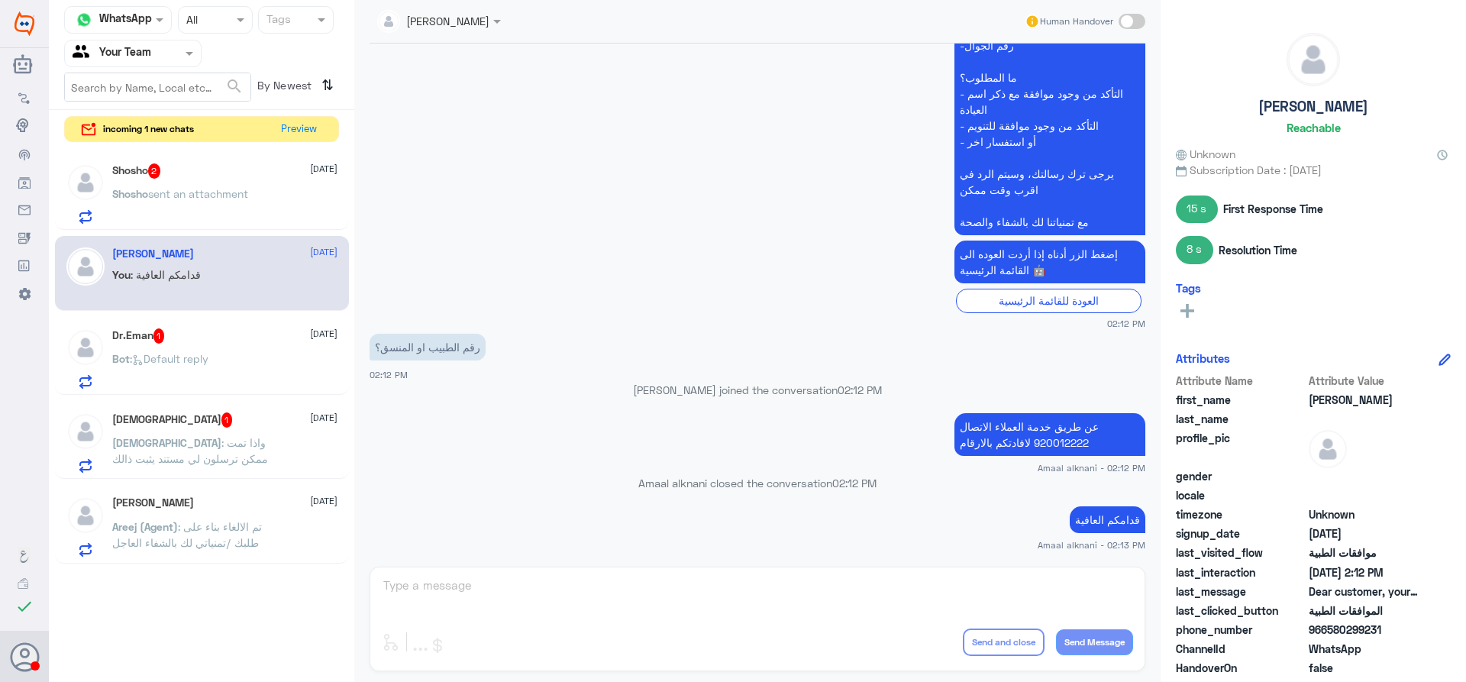
click at [566, 599] on div "[PERSON_NAME] Human Handover [DATE] [PERSON_NAME] joined the conversation 08:47…" at bounding box center [757, 343] width 806 height 686
click at [518, 579] on div "[PERSON_NAME] Human Handover [DATE] [PERSON_NAME] joined the conversation 08:47…" at bounding box center [757, 343] width 806 height 686
click at [189, 354] on span ": Default reply" at bounding box center [169, 358] width 79 height 13
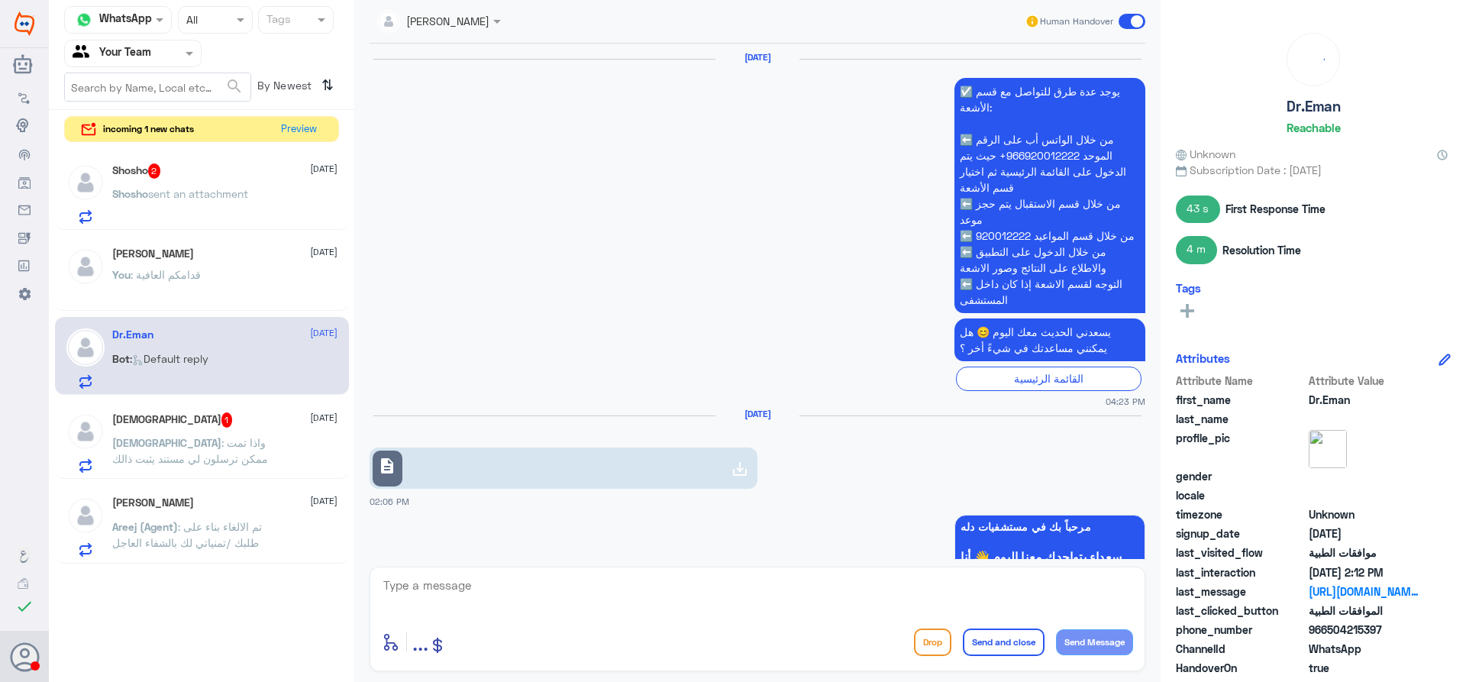
scroll to position [1399, 0]
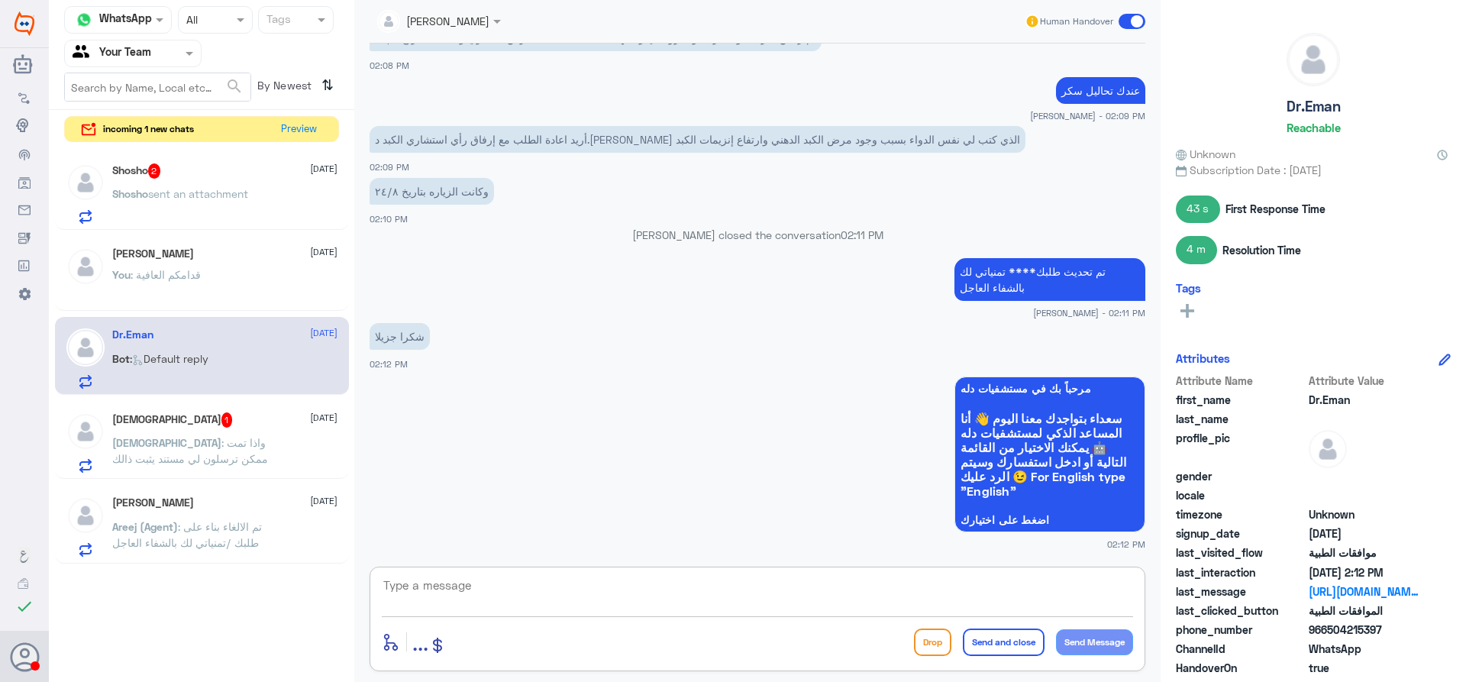
click at [457, 585] on textarea at bounding box center [757, 593] width 751 height 37
type textarea "قدامكم العافية"
click at [1018, 645] on button "Send and close" at bounding box center [1004, 641] width 82 height 27
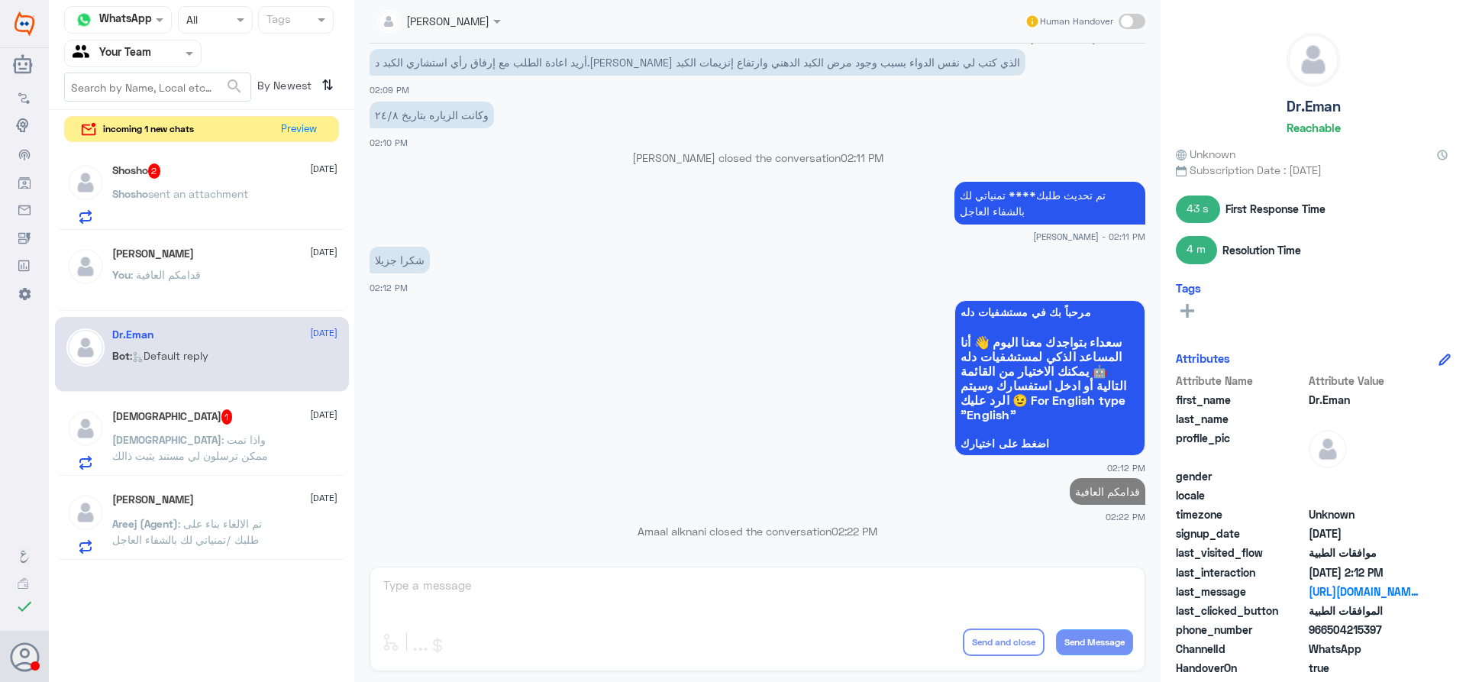
click at [209, 430] on div "ISJ 1 [DATE] ISJ : واذا تمت ممكن ترسلون لي مستند يثبت ذالك" at bounding box center [224, 439] width 225 height 60
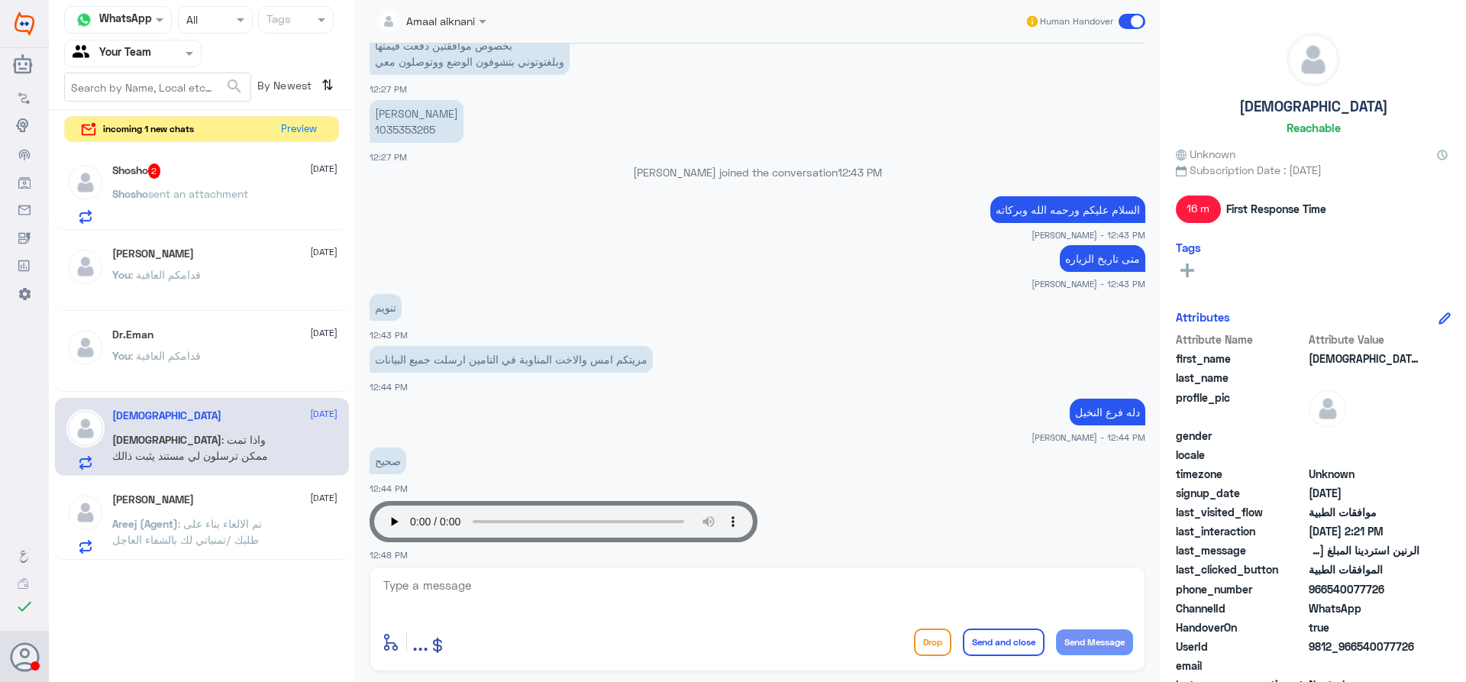
scroll to position [1605, 0]
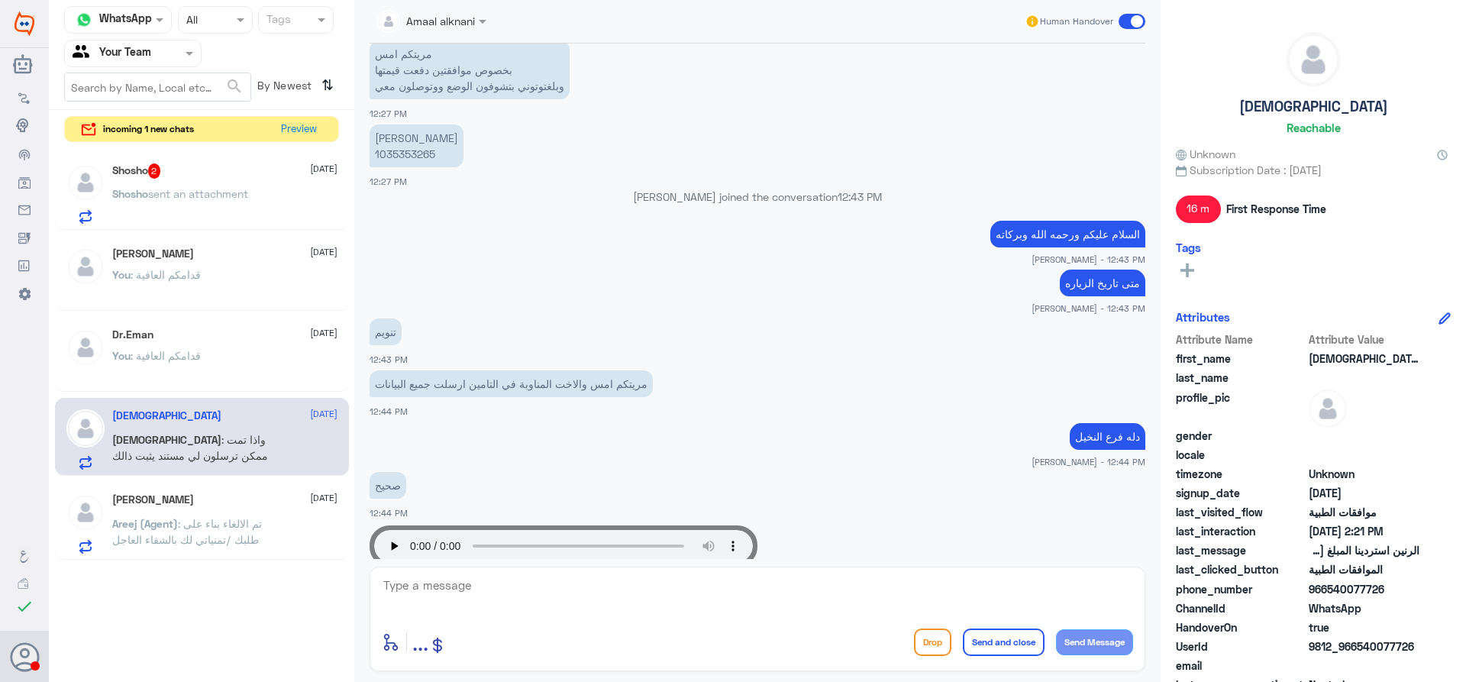
click at [395, 143] on p "[PERSON_NAME] 1035353265" at bounding box center [416, 145] width 94 height 43
click at [396, 154] on p "[PERSON_NAME] 1035353265" at bounding box center [416, 145] width 94 height 43
click at [563, 595] on textarea at bounding box center [757, 593] width 751 height 37
type textarea "تقدر تتواصل مع تامينك ووتاكد من الموافقات انها تمت - اما عن طريقي المعذره لا اس…"
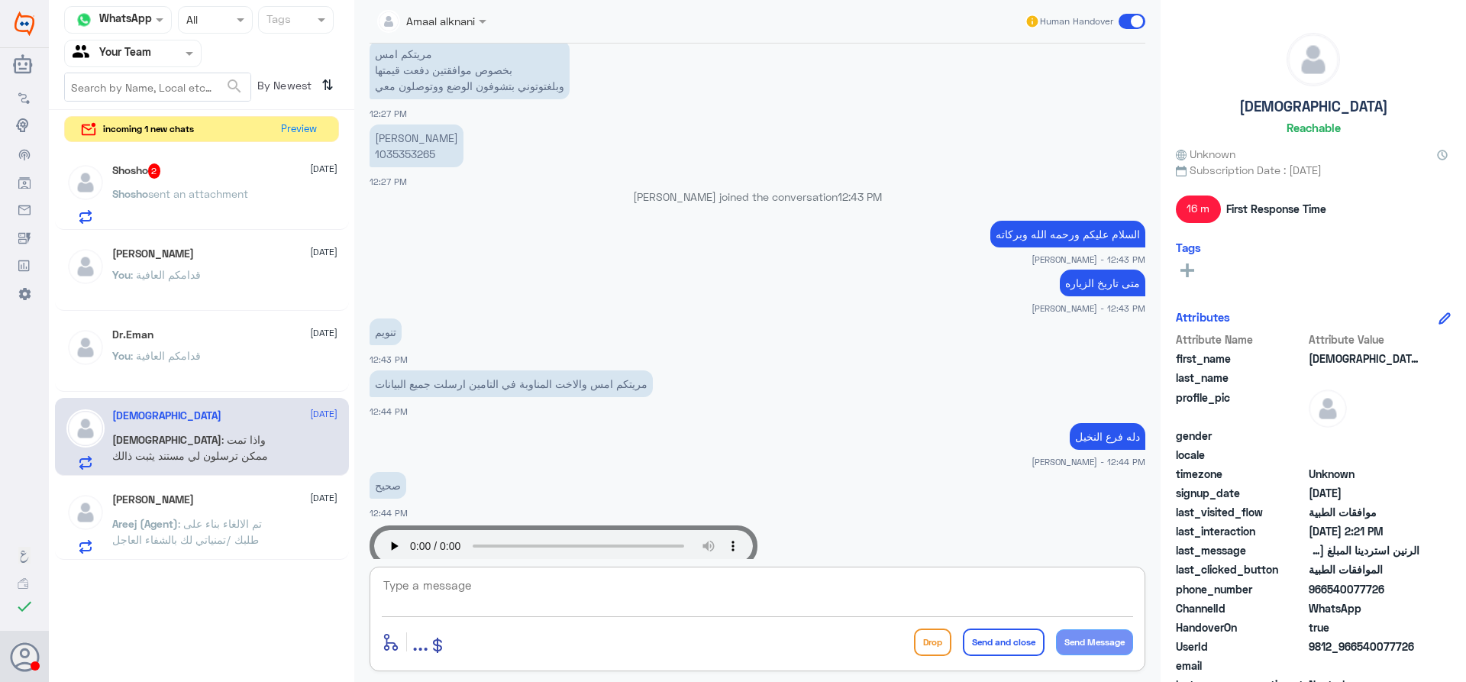
scroll to position [2420, 0]
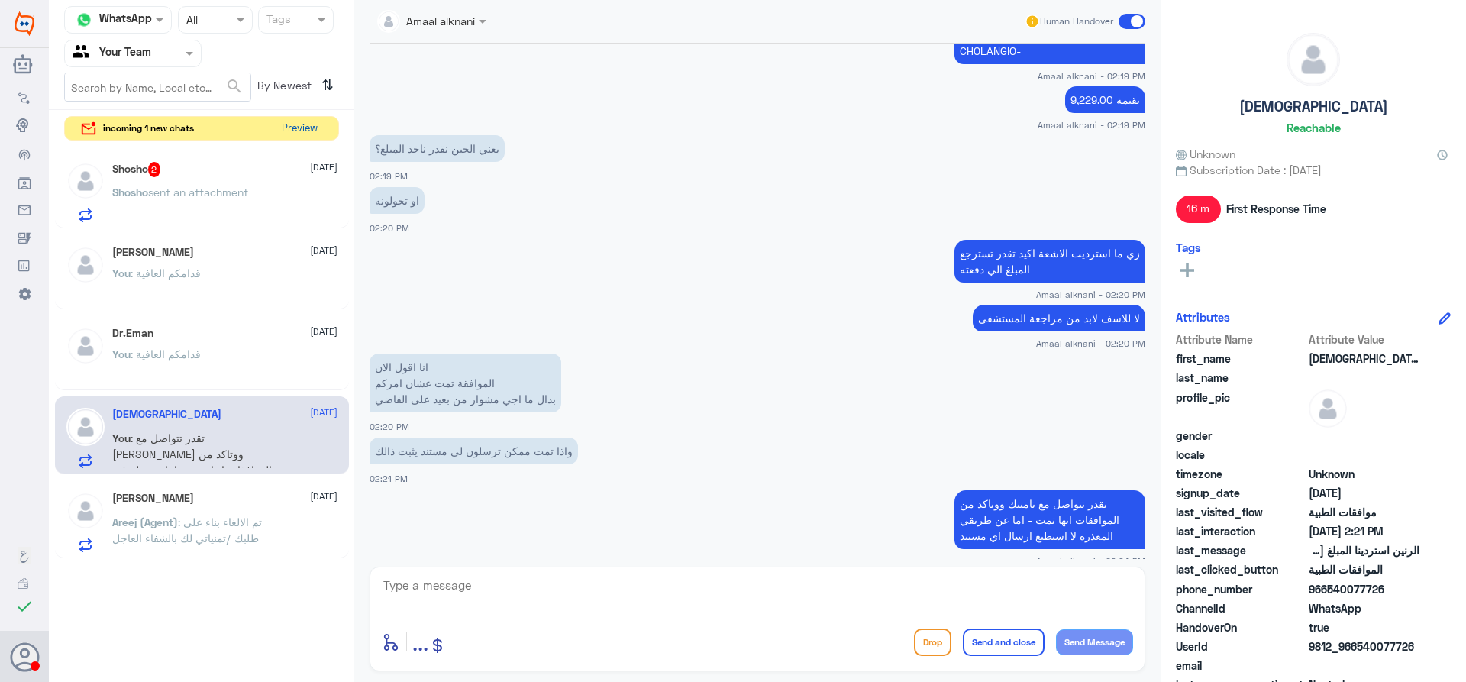
click at [320, 129] on button "Preview" at bounding box center [299, 129] width 47 height 24
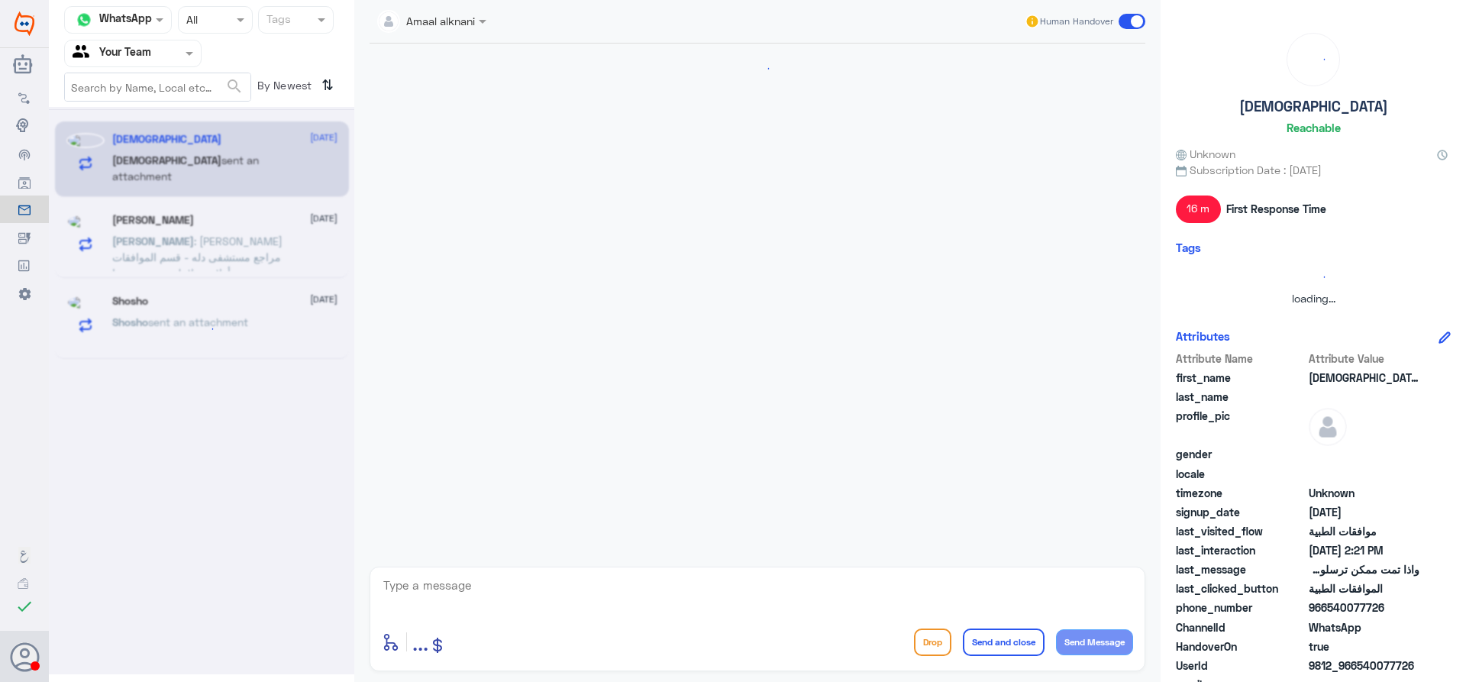
scroll to position [672, 0]
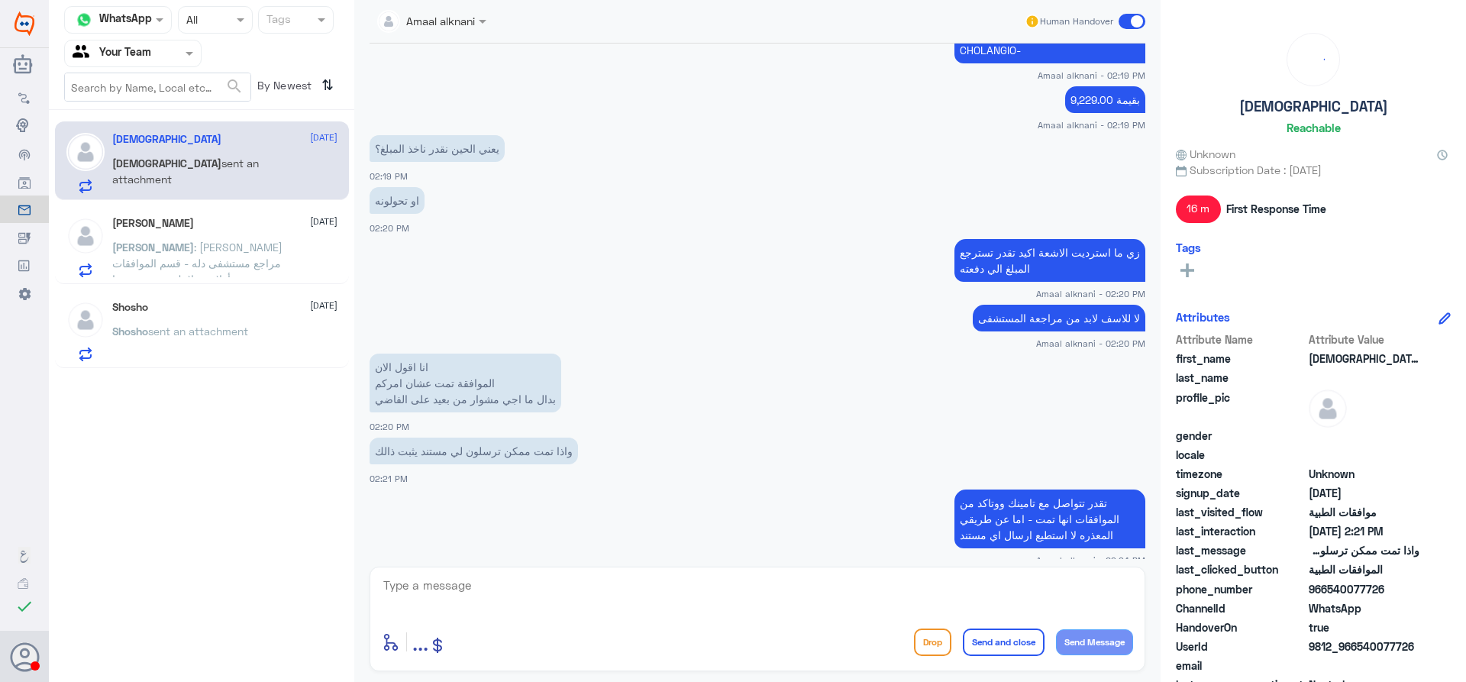
click at [581, 596] on textarea at bounding box center [757, 593] width 751 height 37
click at [520, 595] on textarea at bounding box center [757, 593] width 751 height 37
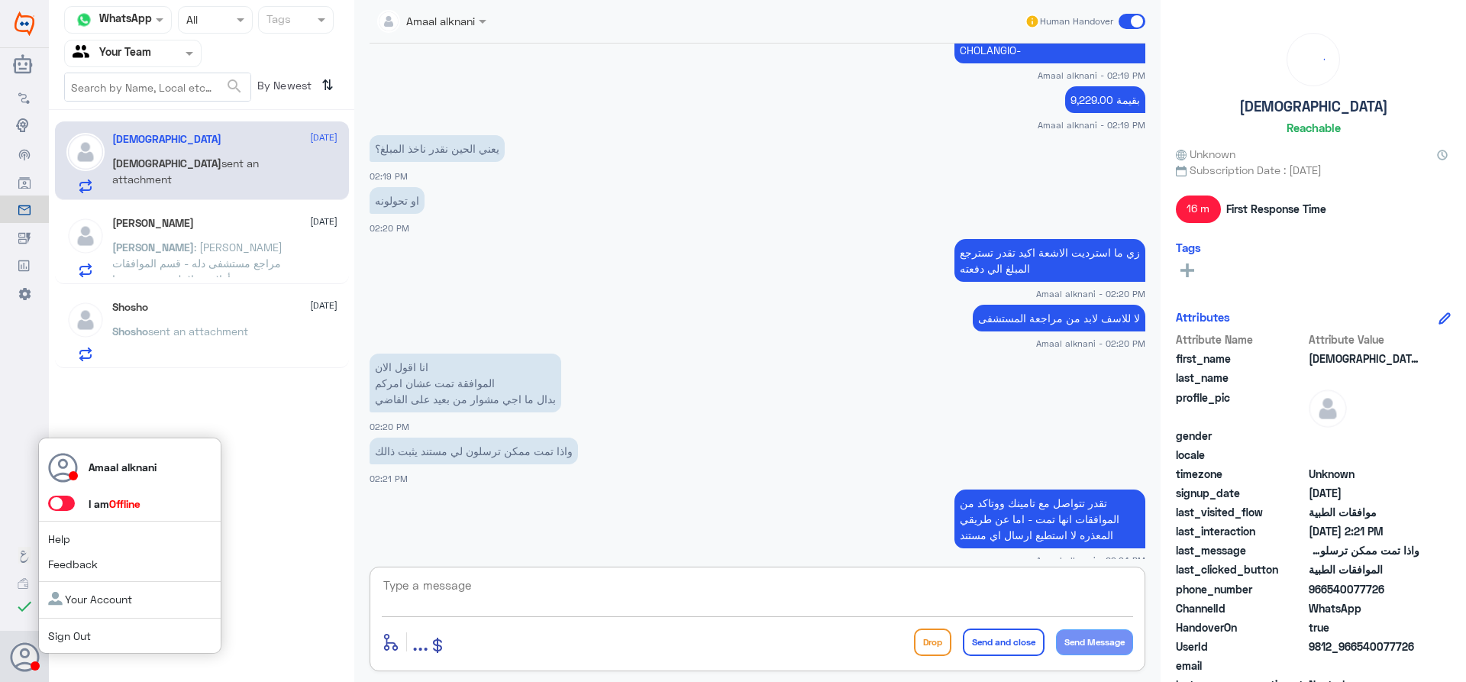
click at [37, 653] on icon at bounding box center [25, 657] width 31 height 31
click at [68, 503] on span at bounding box center [61, 502] width 27 height 15
click at [0, 0] on input "checkbox" at bounding box center [0, 0] width 0 height 0
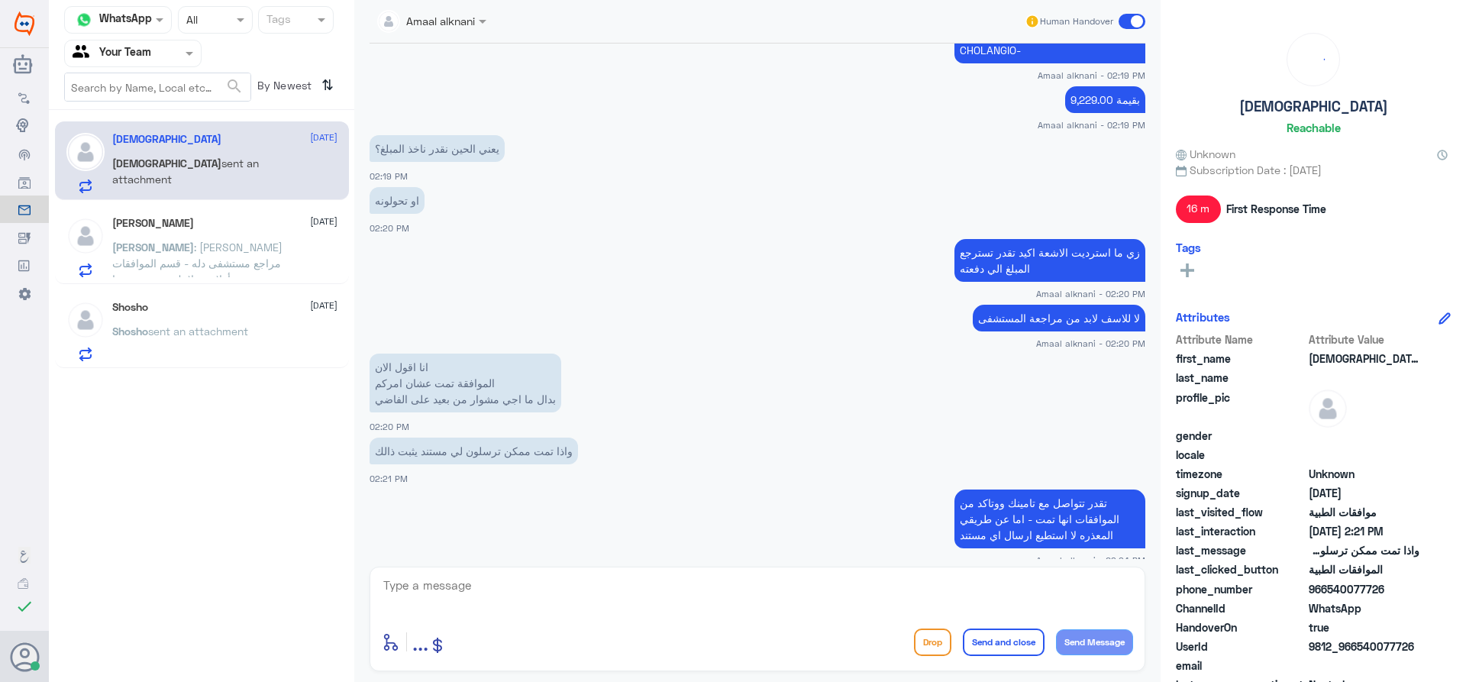
click at [871, 553] on small "Amaal alknani - 02:24 PM" at bounding box center [756, 559] width 775 height 13
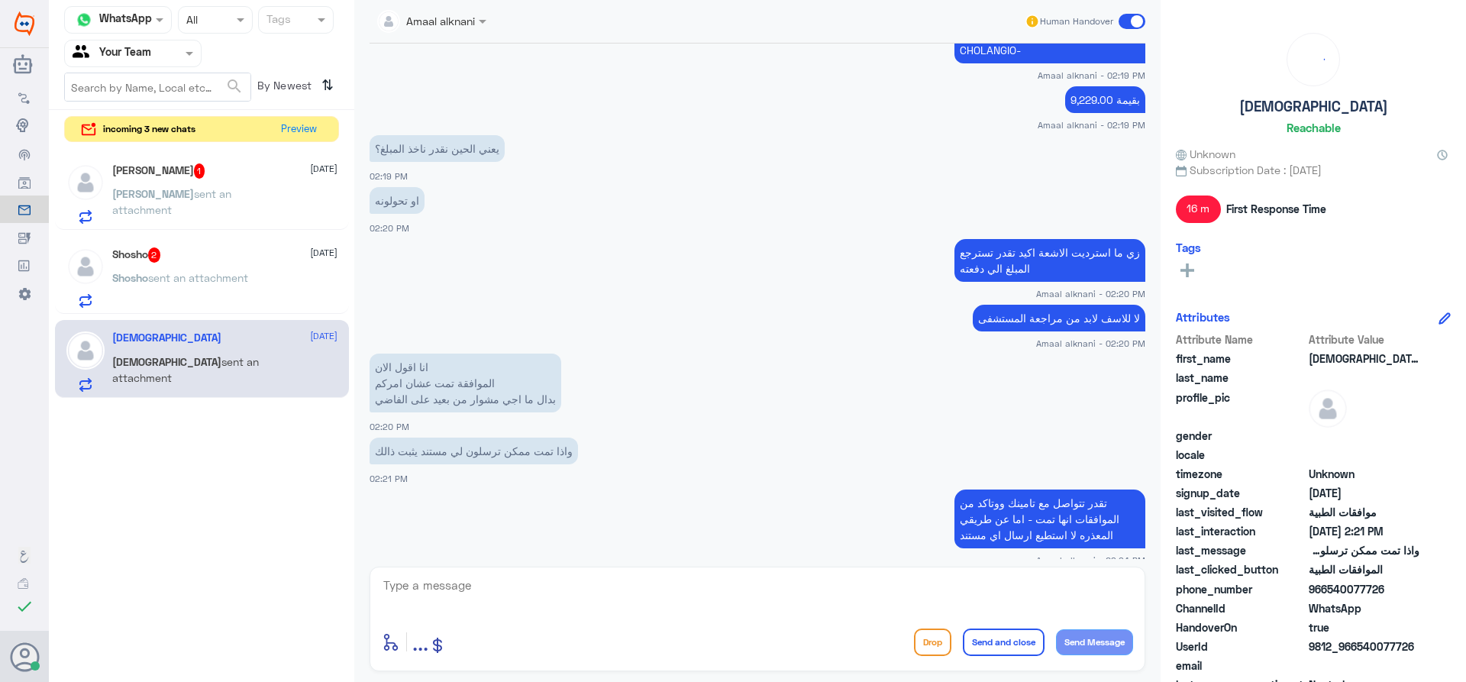
scroll to position [1161, 0]
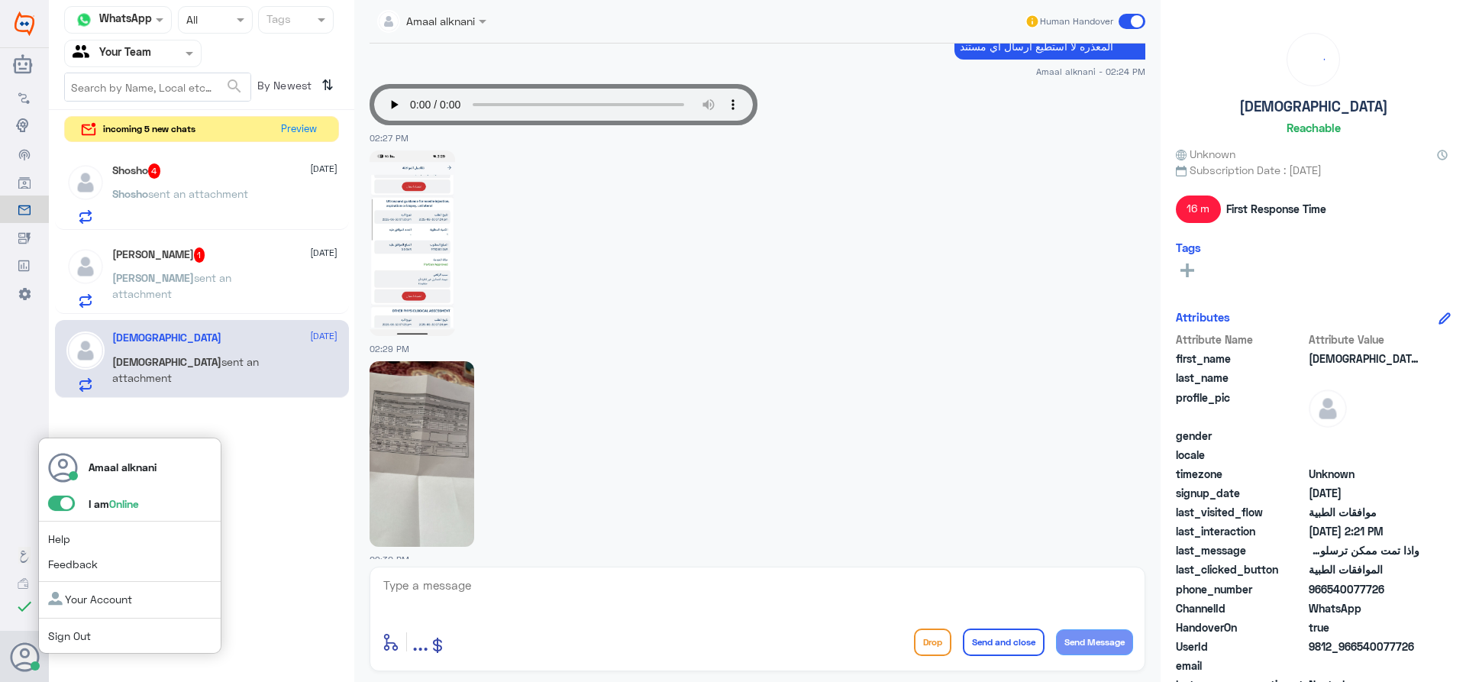
click at [62, 498] on span at bounding box center [61, 502] width 27 height 15
click at [0, 0] on input "checkbox" at bounding box center [0, 0] width 0 height 0
click at [74, 631] on link "Sign Out" at bounding box center [69, 635] width 43 height 13
